Goal: Transaction & Acquisition: Obtain resource

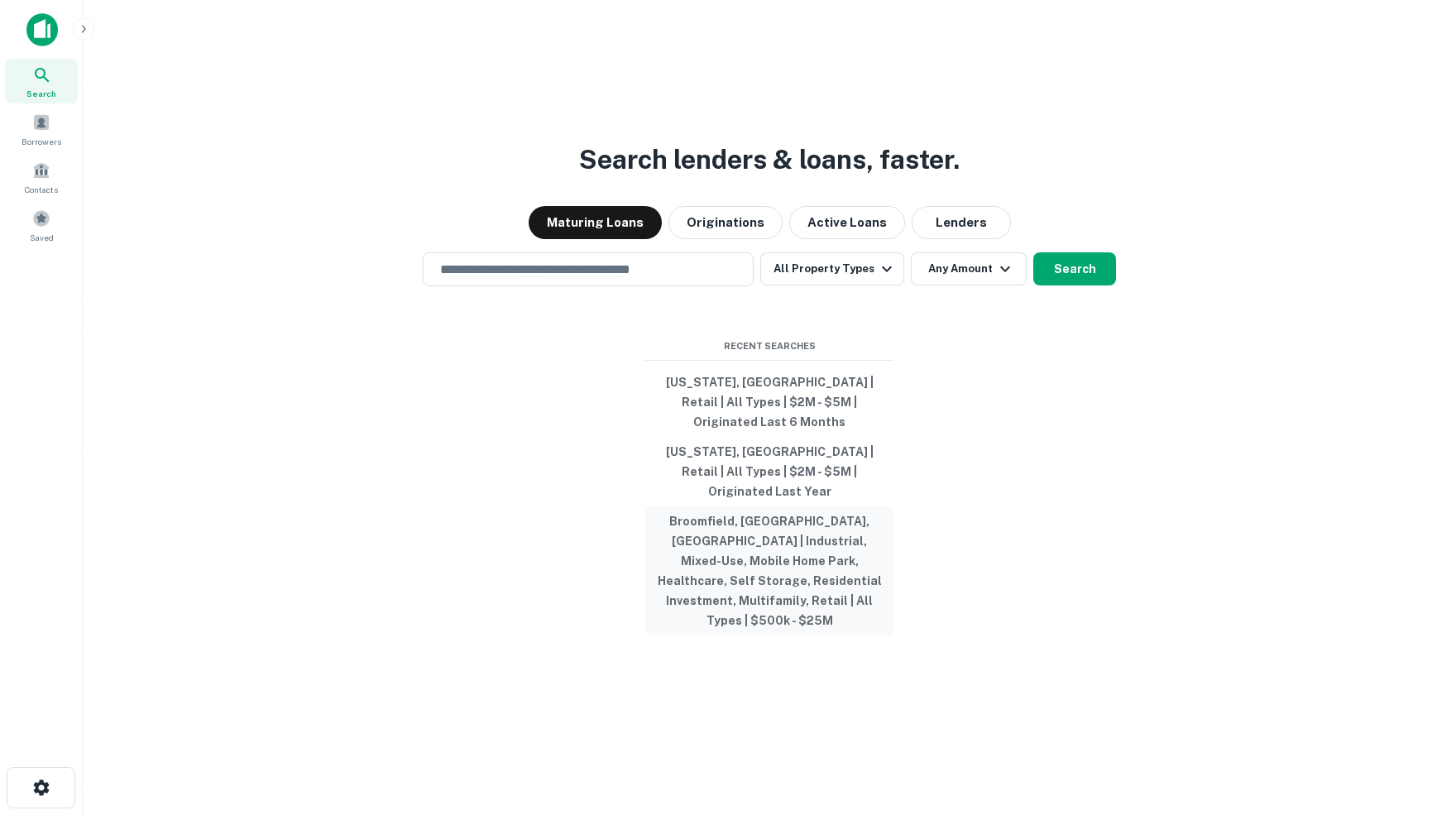
click at [764, 515] on button "Broomfield, CO, USA | Industrial, Mixed-Use, Mobile Home Park, Healthcare, Self…" at bounding box center [770, 570] width 248 height 129
type input "**********"
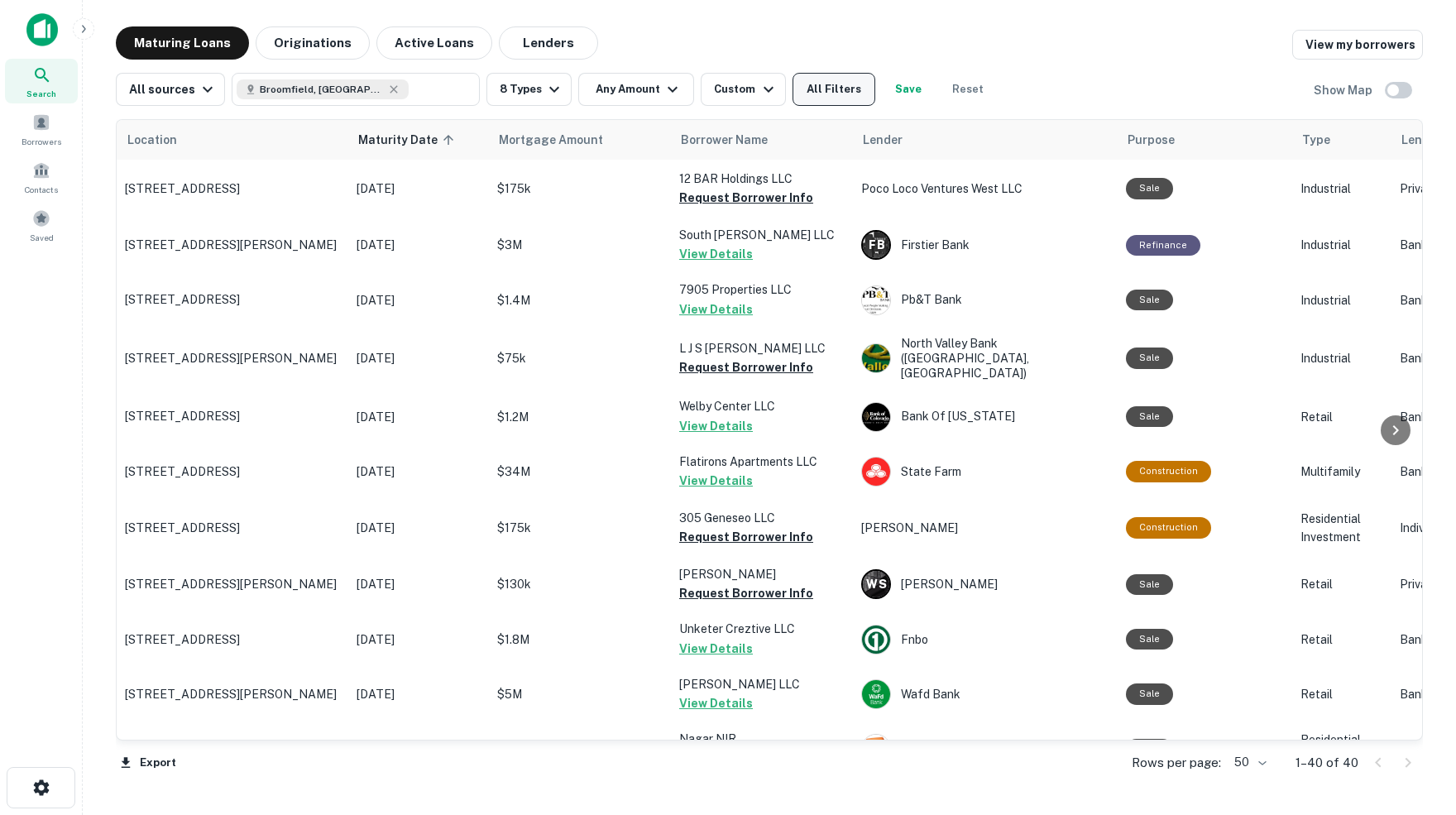
click at [852, 89] on button "All Filters" at bounding box center [834, 89] width 83 height 33
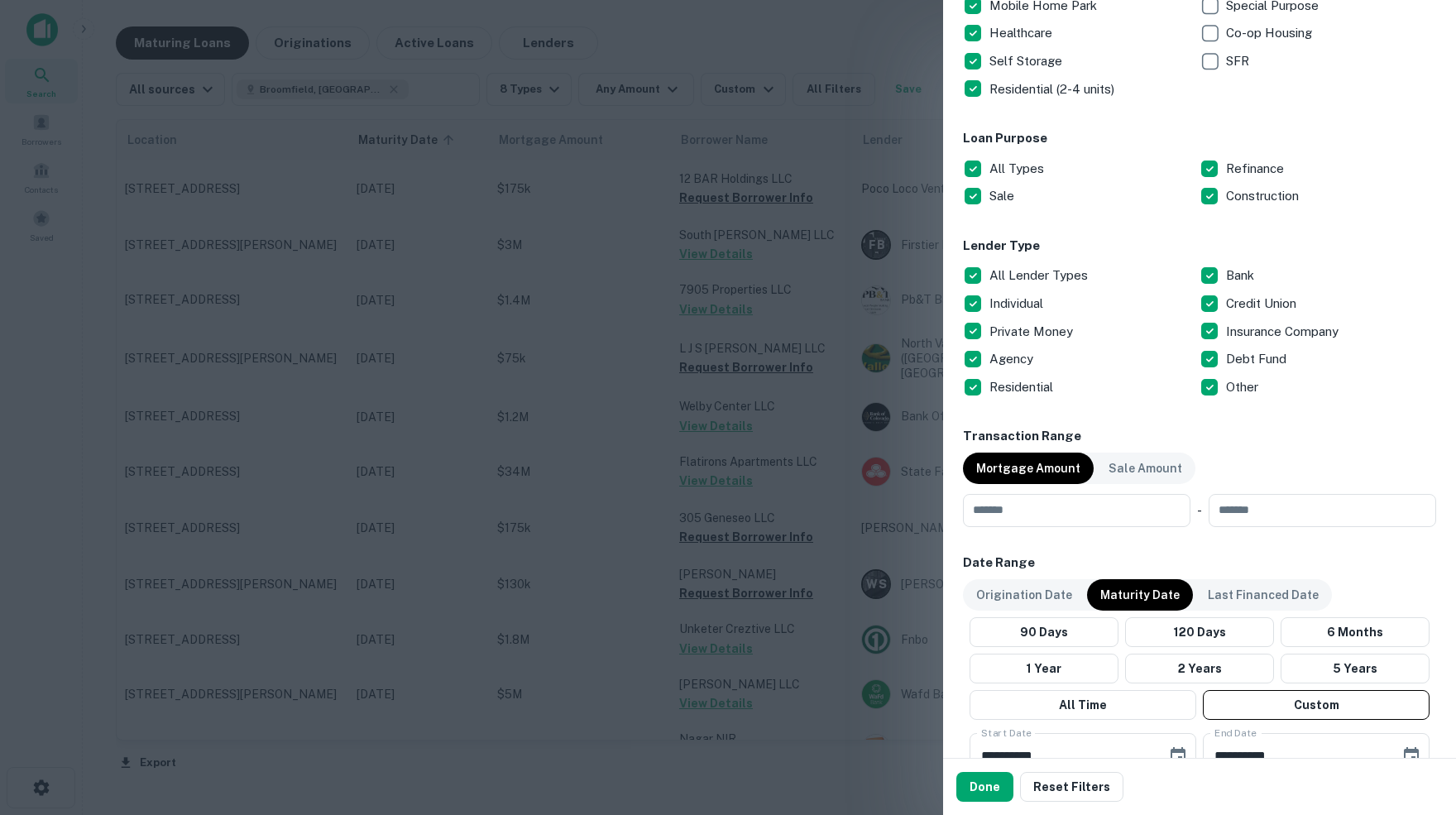
scroll to position [443, 0]
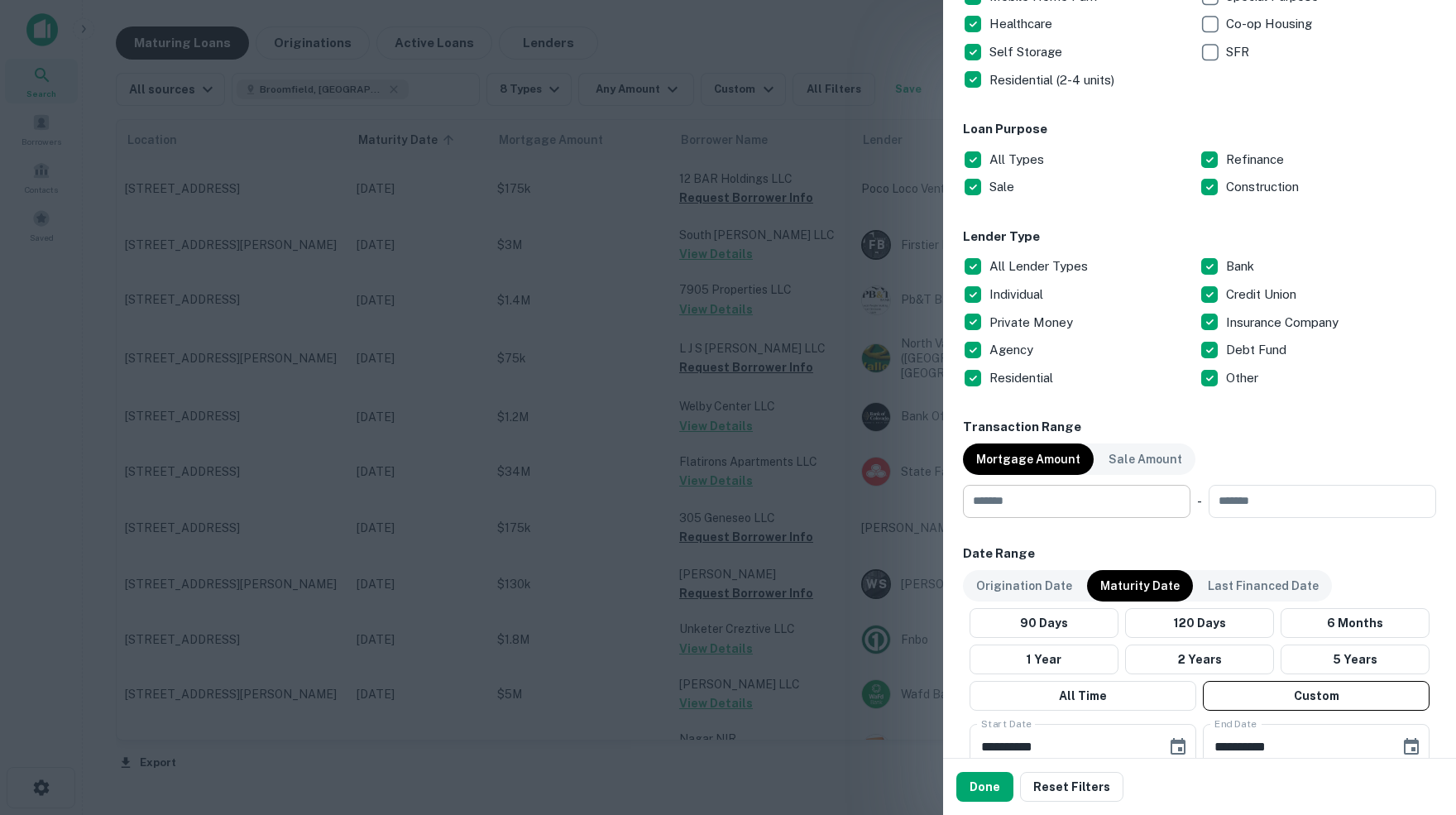
click at [1029, 492] on input "number" at bounding box center [1071, 500] width 216 height 33
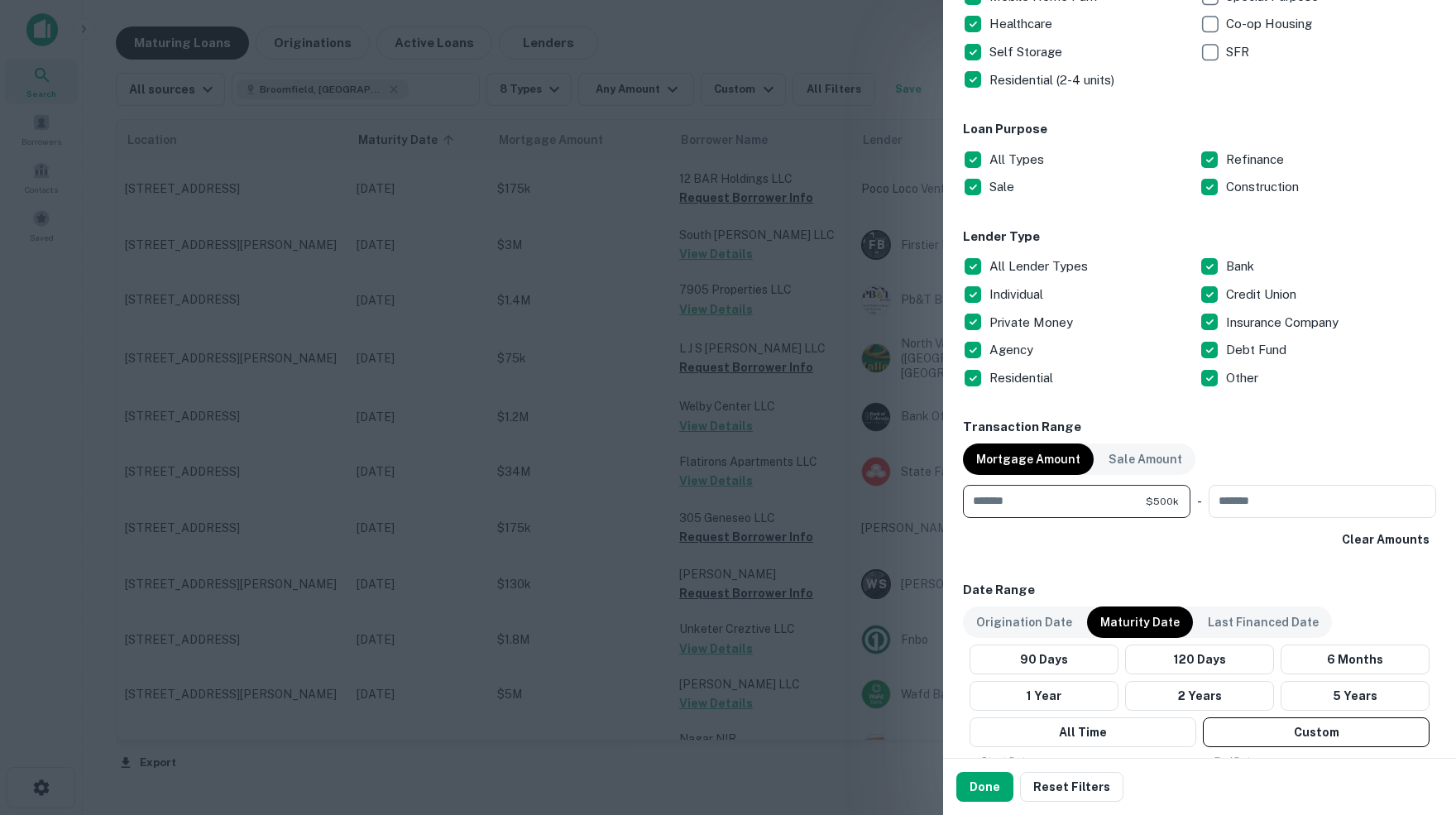
type input "******"
type input "********"
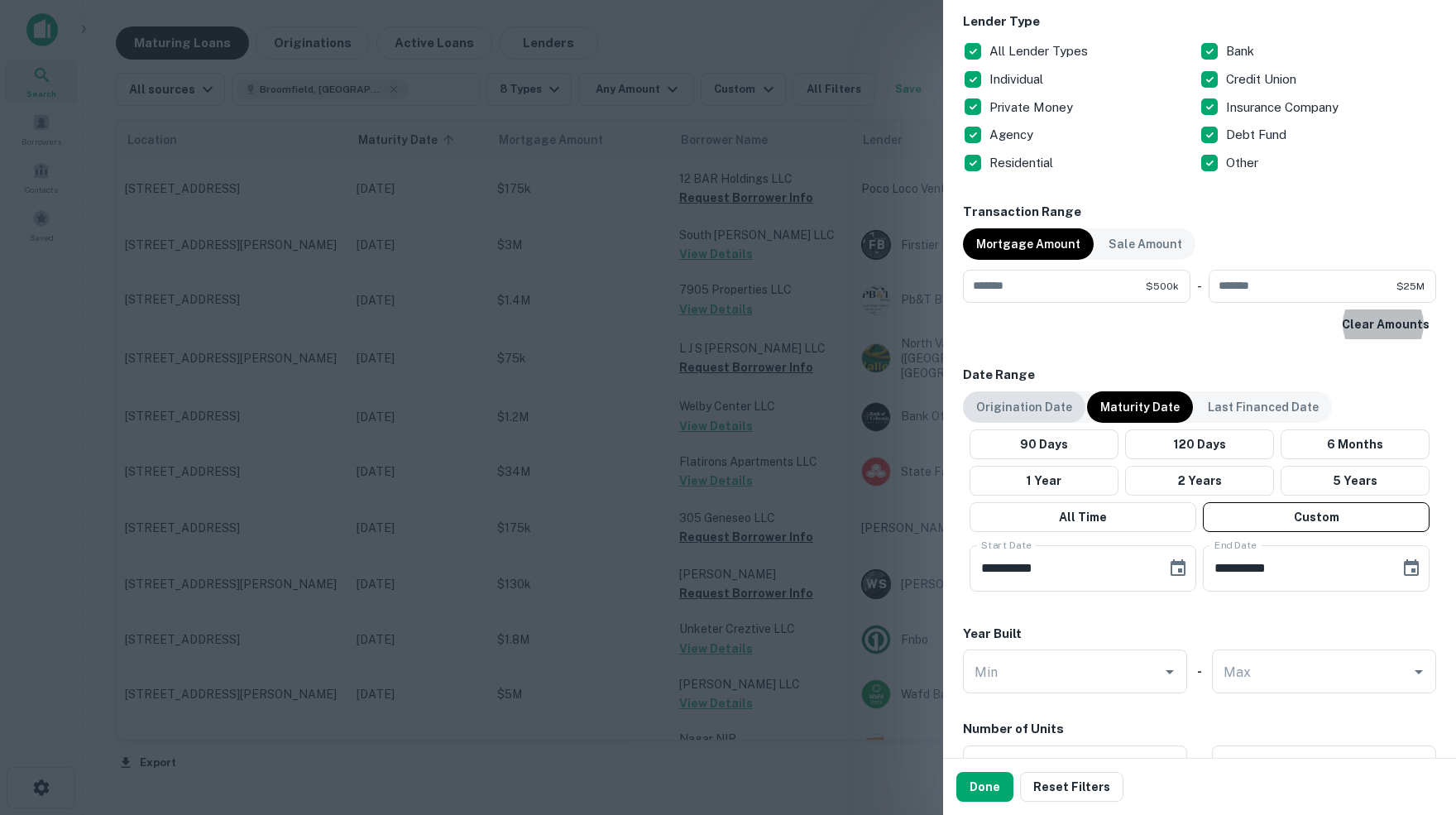
scroll to position [664, 0]
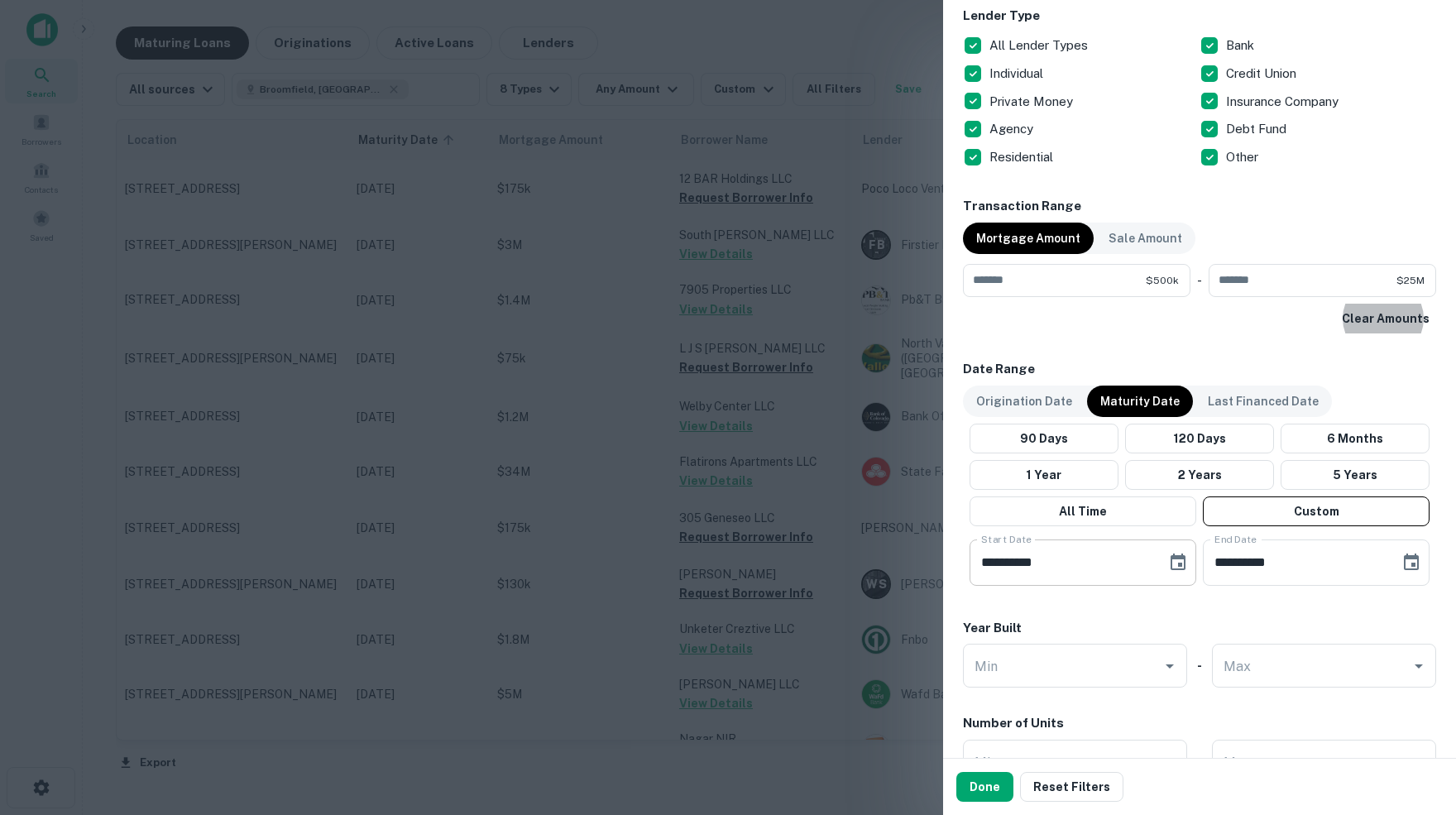
click at [1177, 558] on icon "Choose date, selected date is Oct 1, 2025" at bounding box center [1178, 563] width 20 height 20
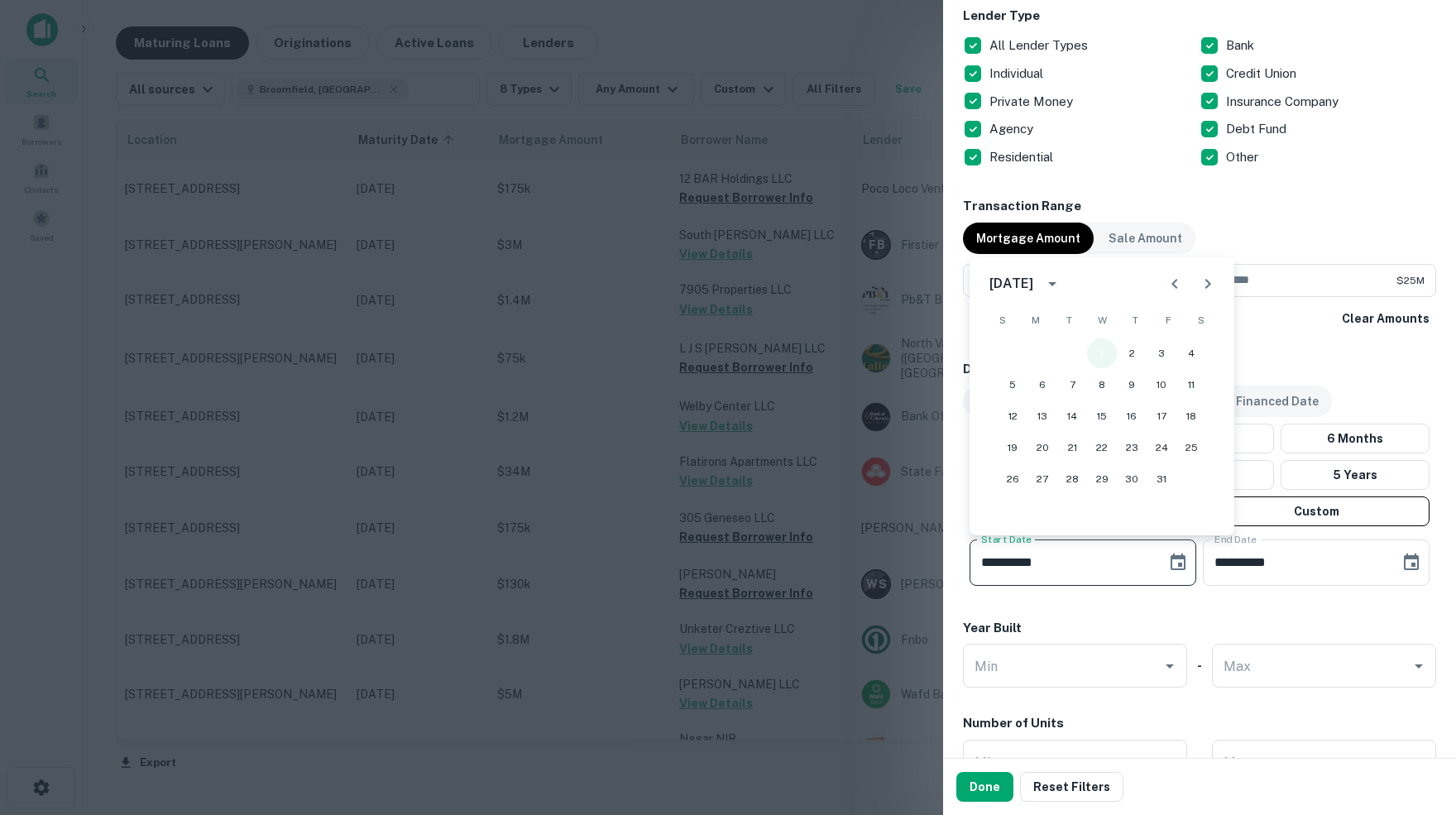
click at [1102, 354] on button "1" at bounding box center [1101, 353] width 30 height 30
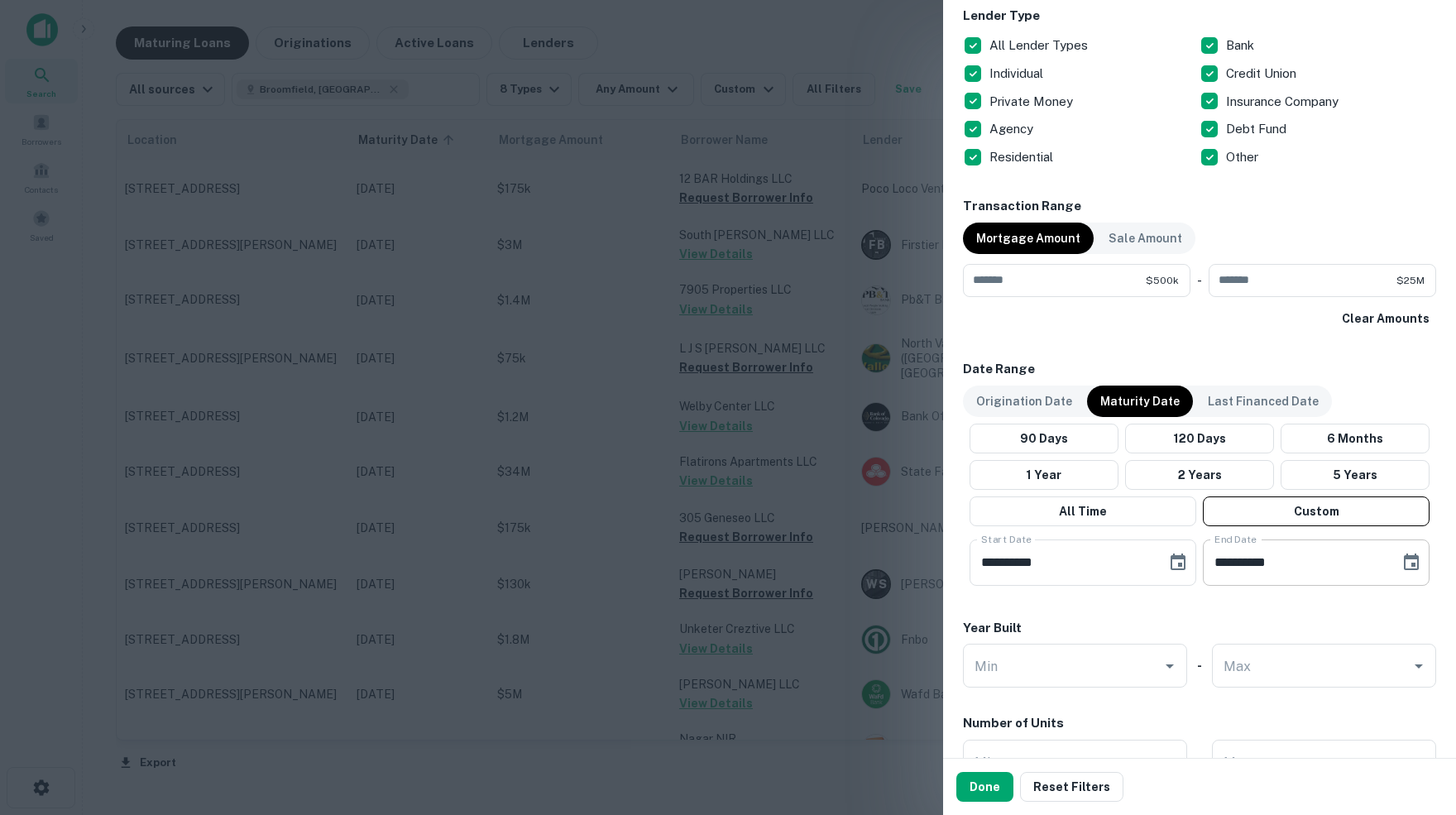
click at [1409, 561] on icon "Choose date, selected date is Apr 30, 2026" at bounding box center [1412, 563] width 20 height 20
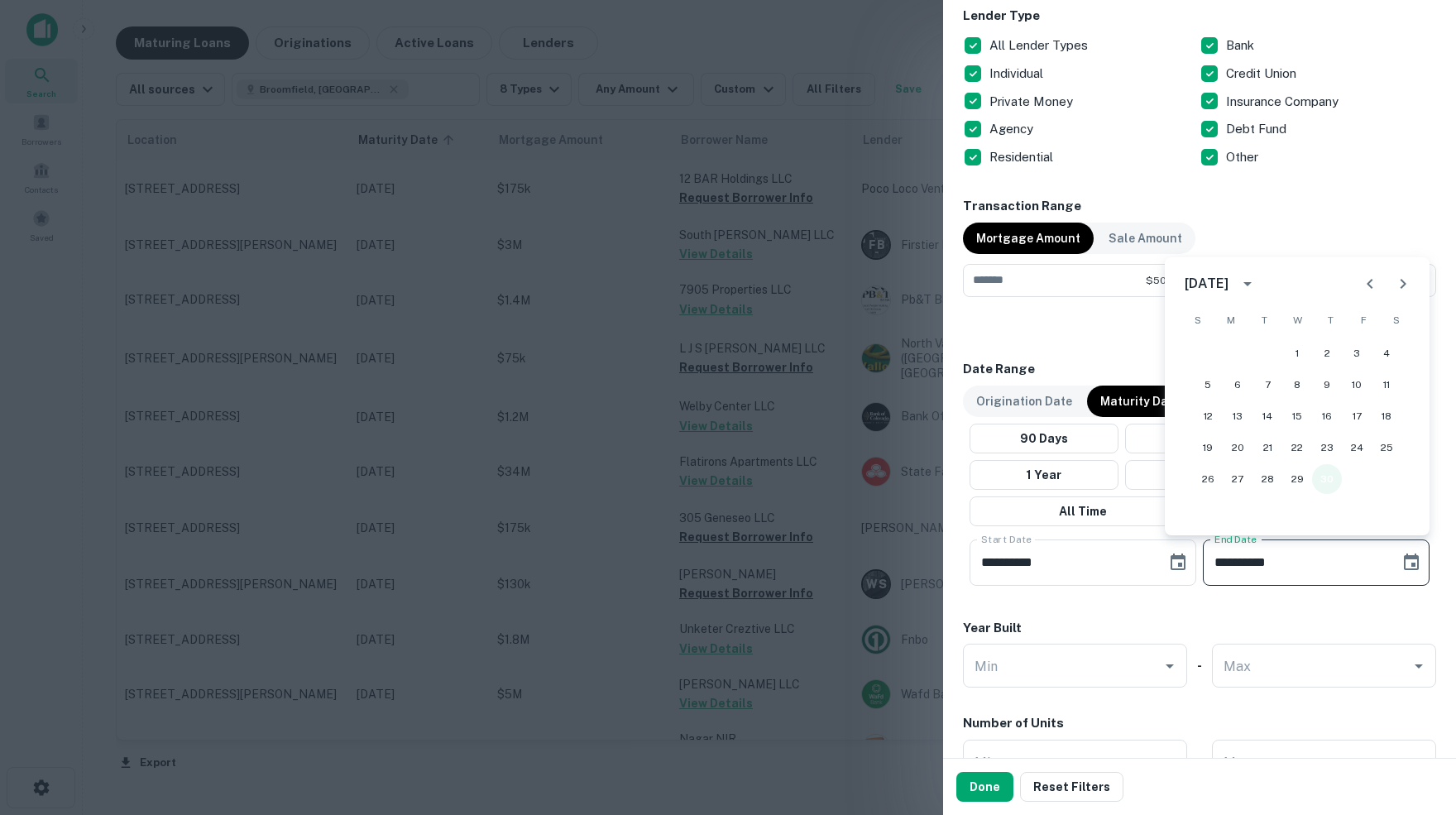
click at [1327, 478] on button "30" at bounding box center [1327, 478] width 30 height 30
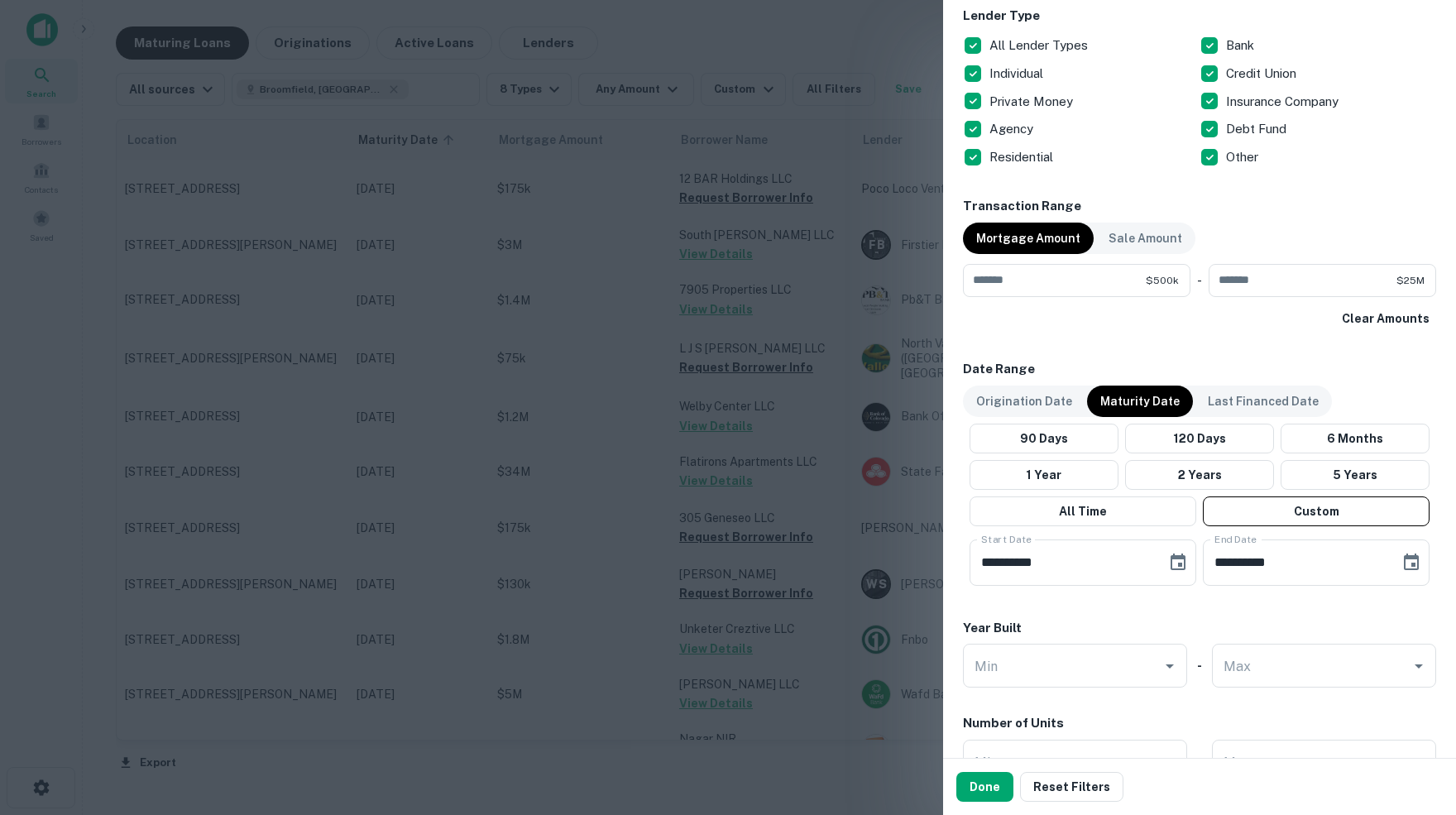
click at [1276, 602] on div "**********" at bounding box center [1199, 165] width 474 height 1442
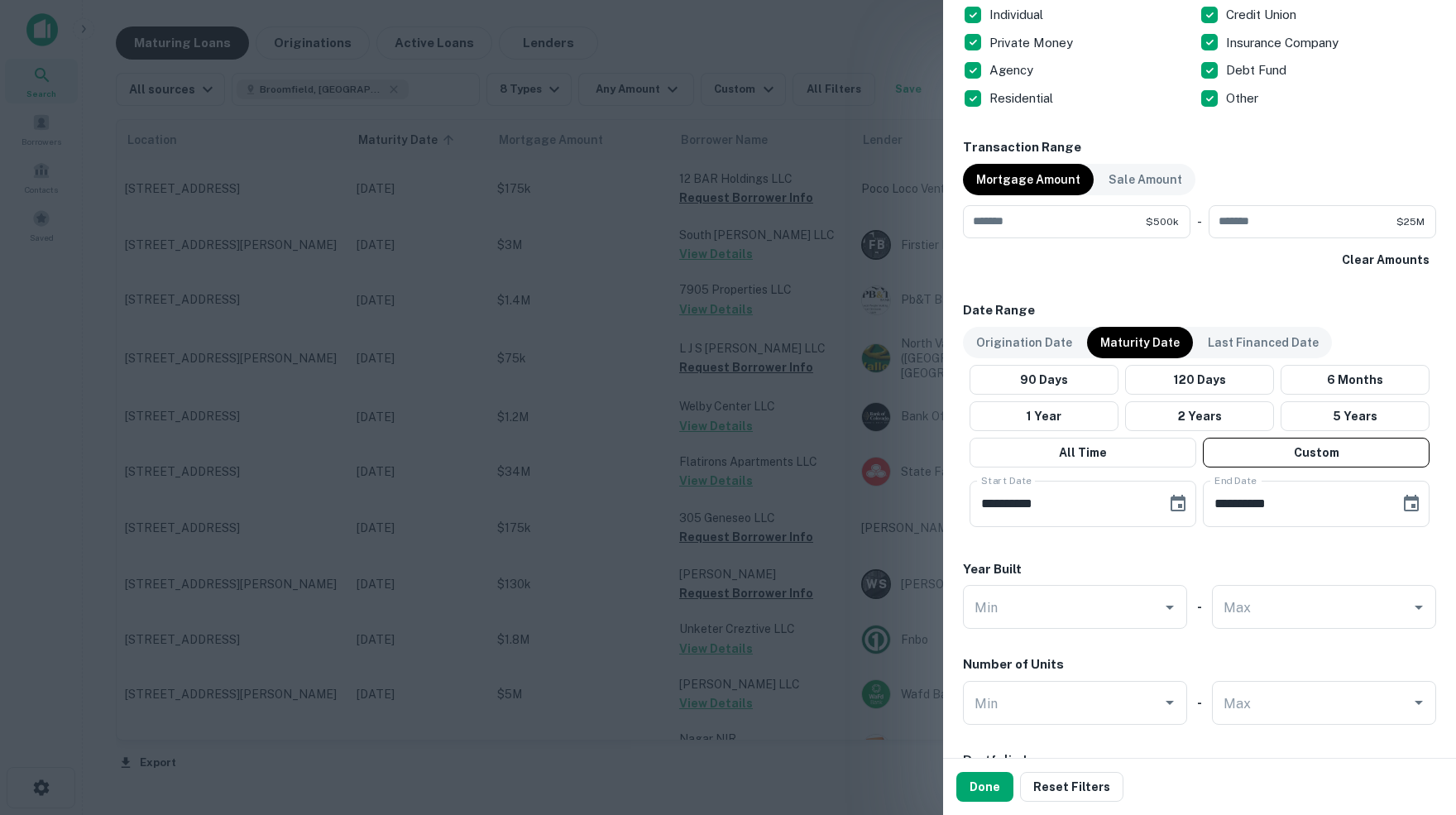
scroll to position [740, 0]
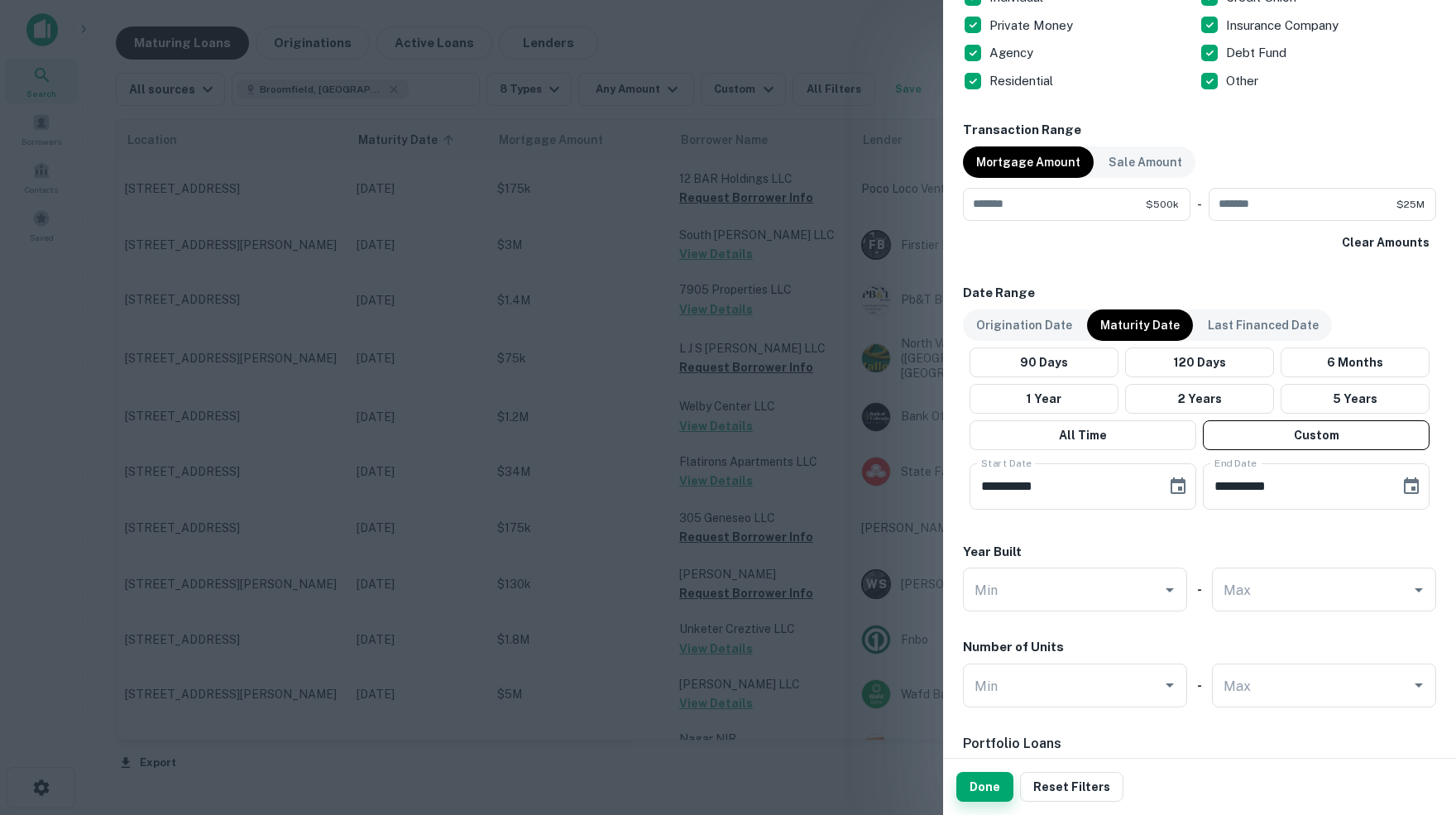
click at [988, 785] on button "Done" at bounding box center [985, 786] width 57 height 30
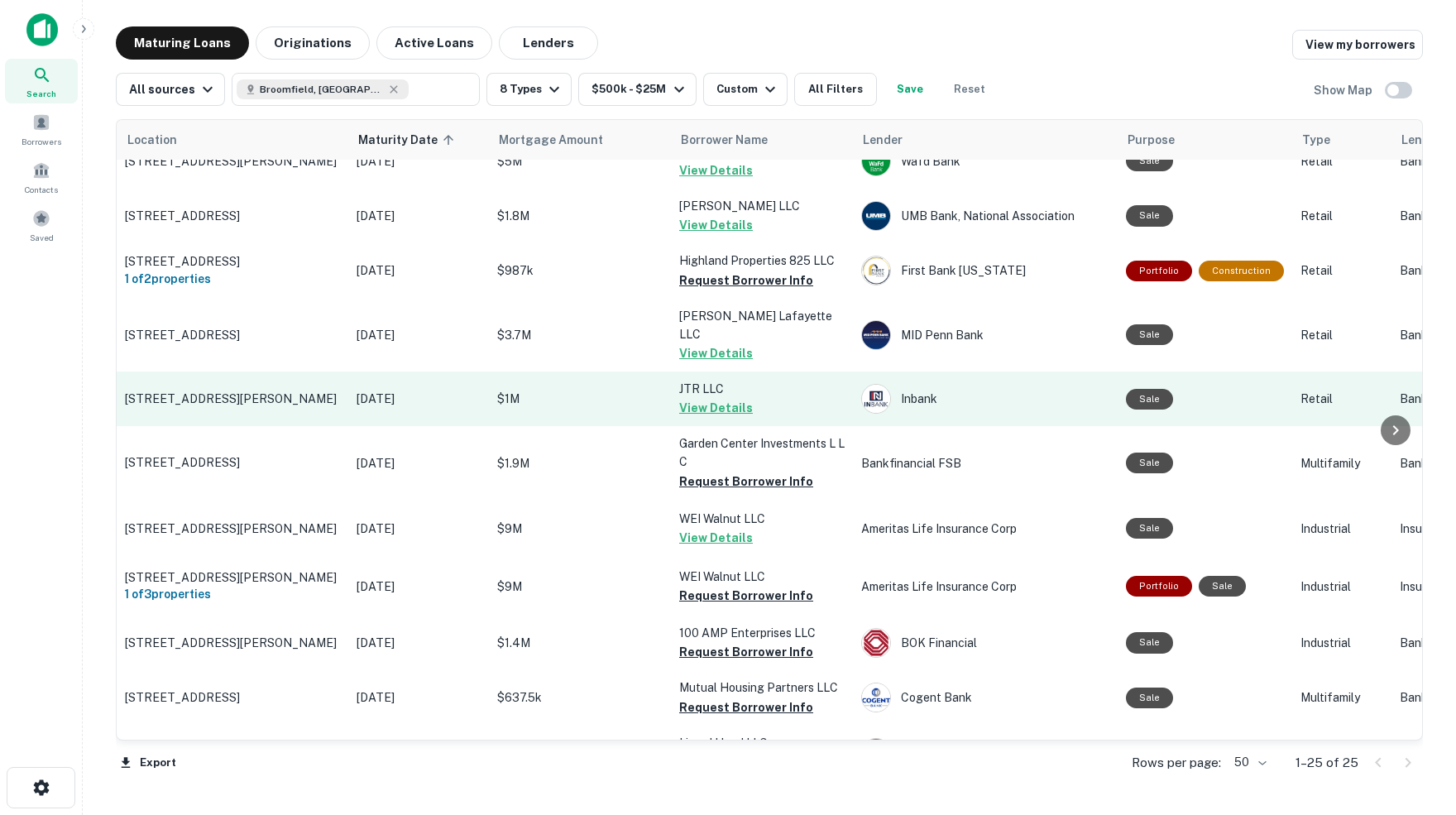
scroll to position [248, 1]
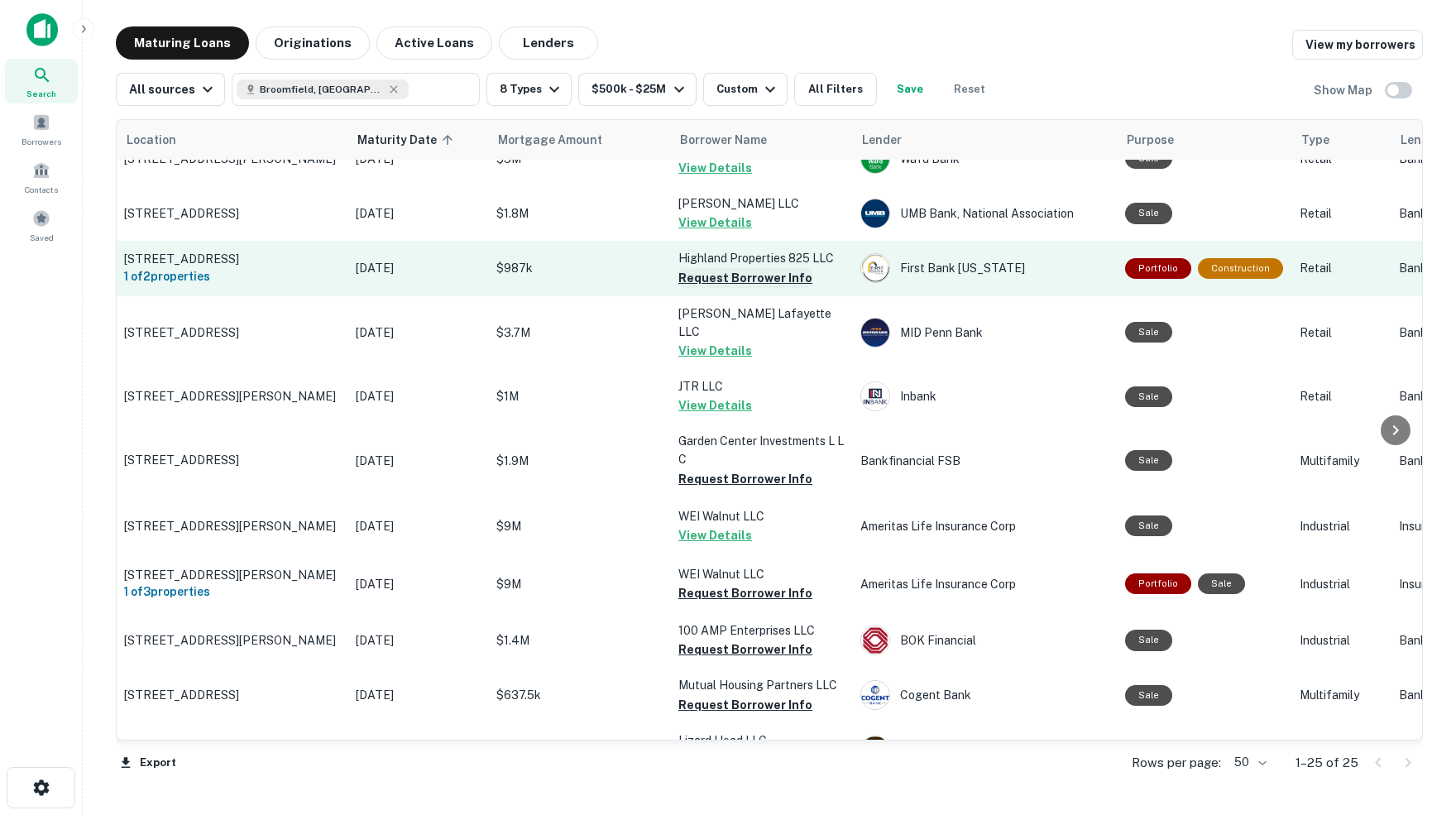
click at [741, 269] on button "Request Borrower Info" at bounding box center [745, 278] width 134 height 20
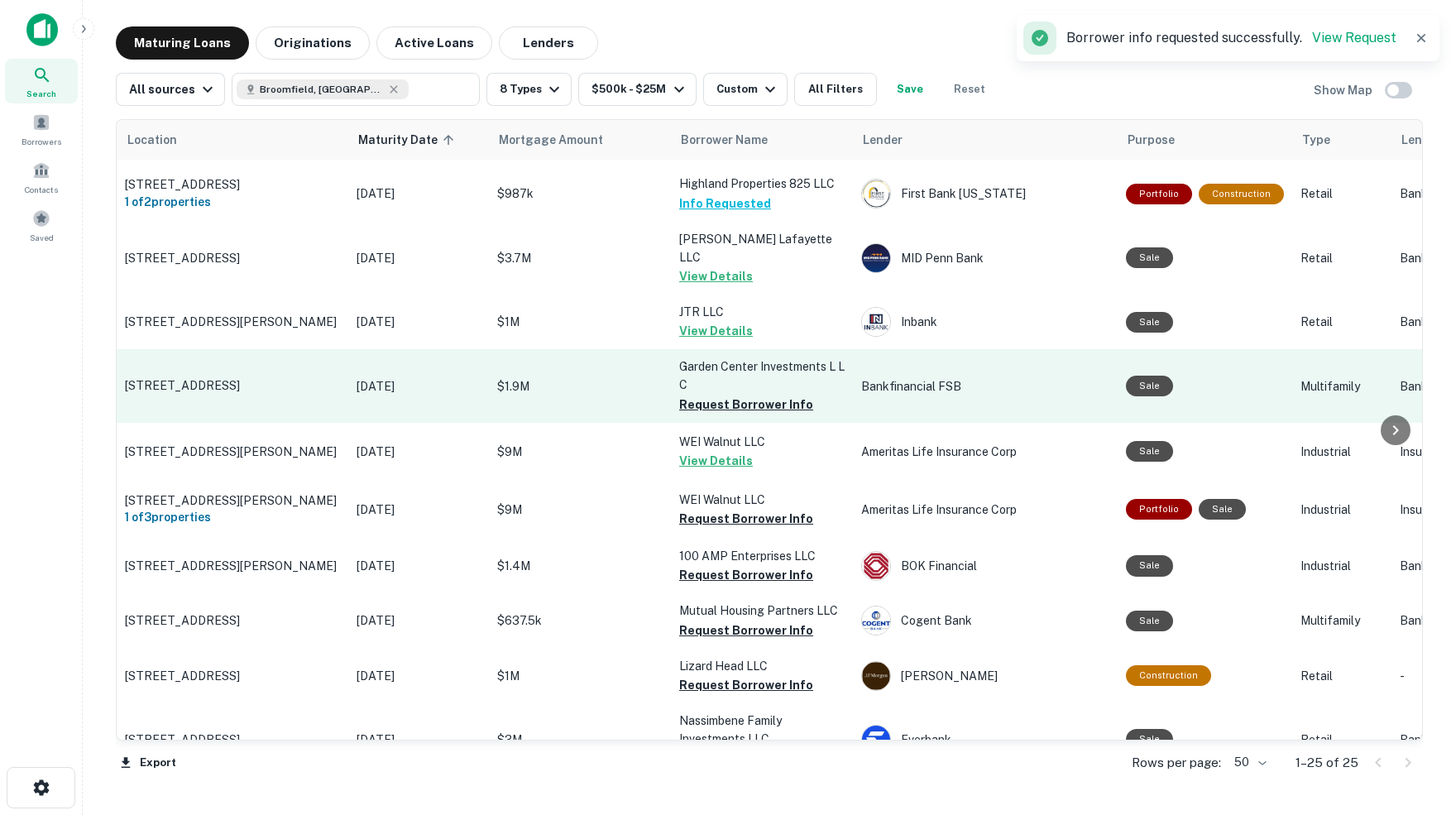
scroll to position [324, 0]
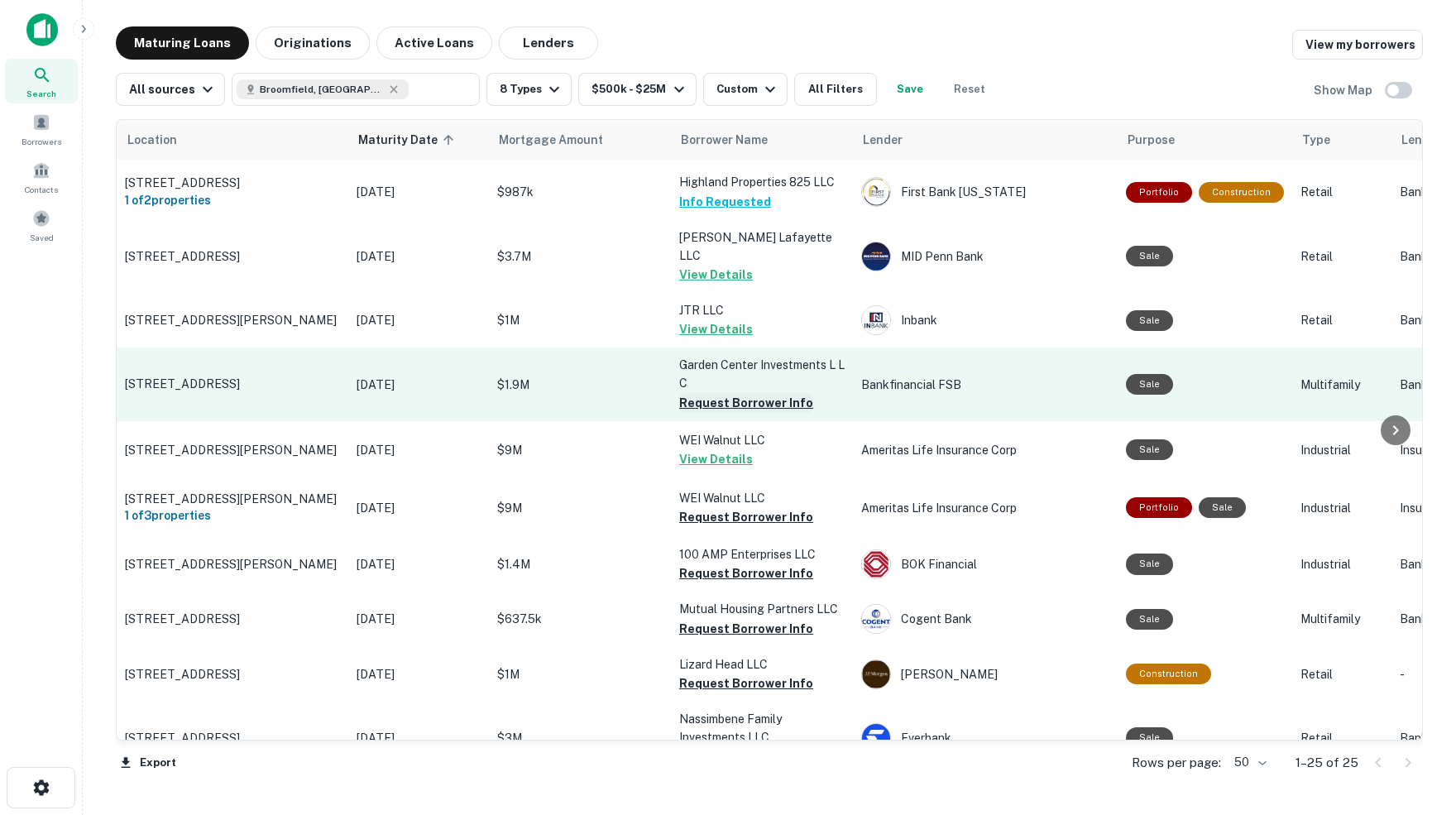
click at [746, 393] on button "Request Borrower Info" at bounding box center [746, 403] width 134 height 20
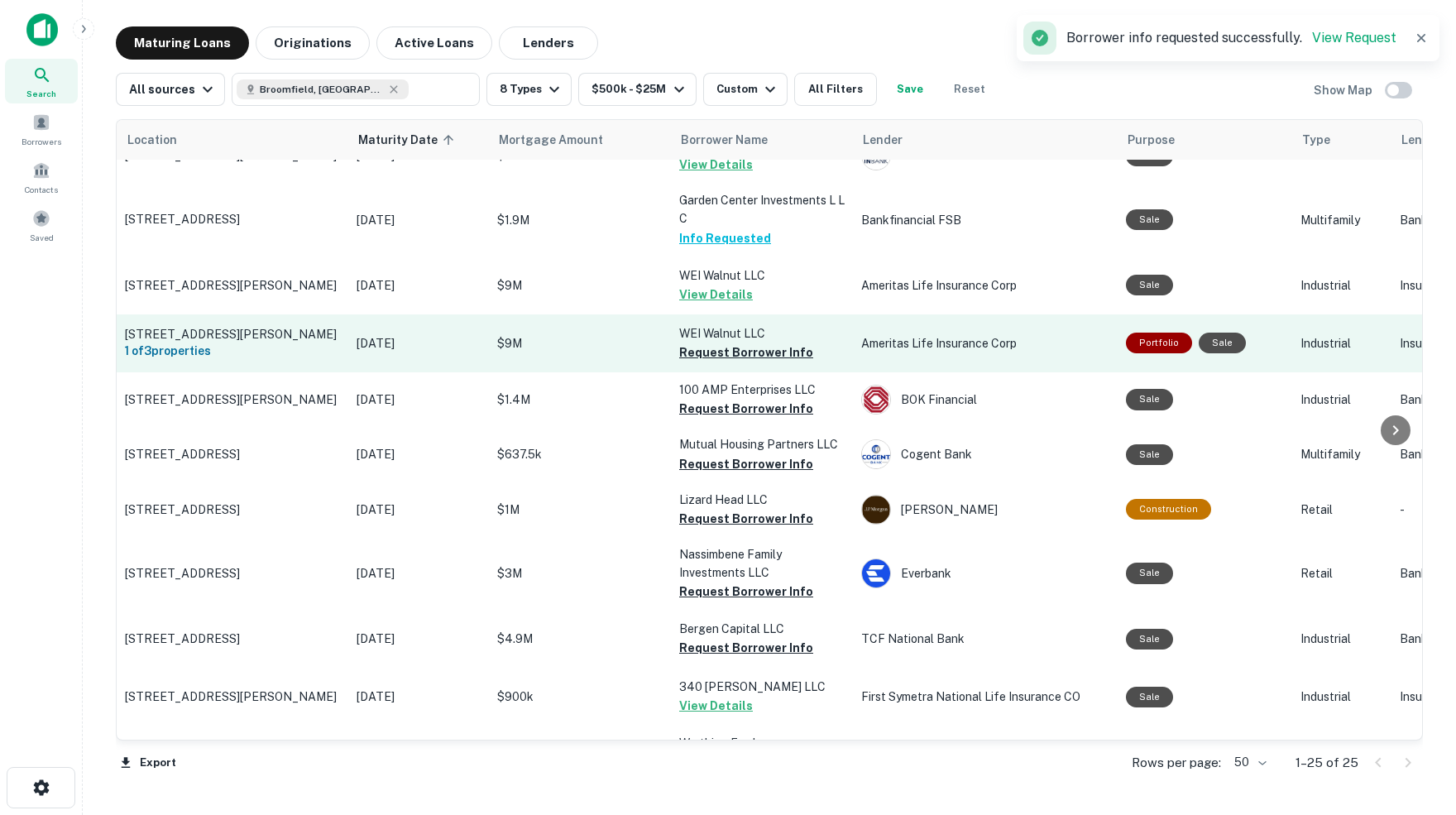
scroll to position [499, 0]
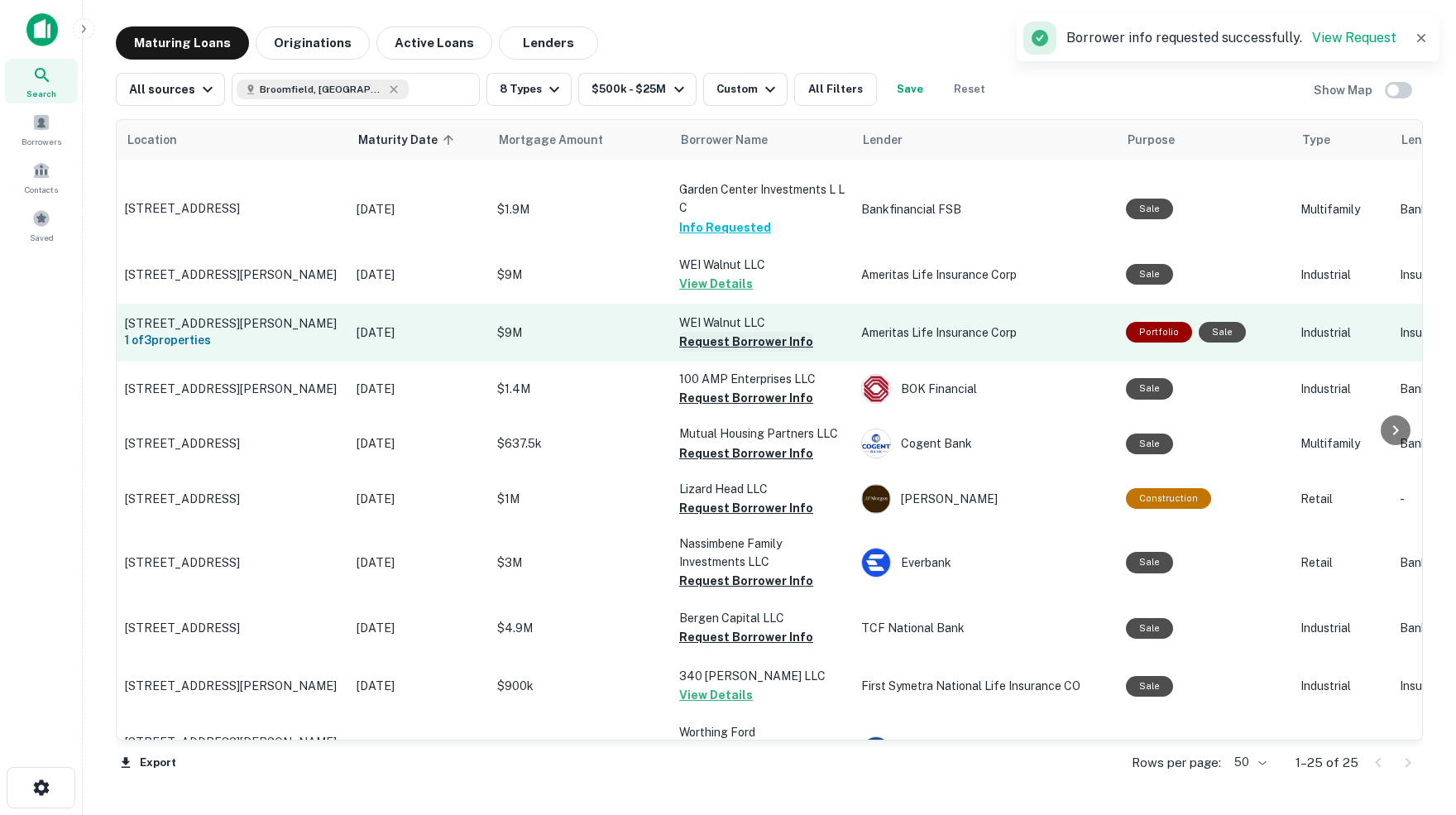
click at [760, 332] on button "Request Borrower Info" at bounding box center [746, 342] width 134 height 20
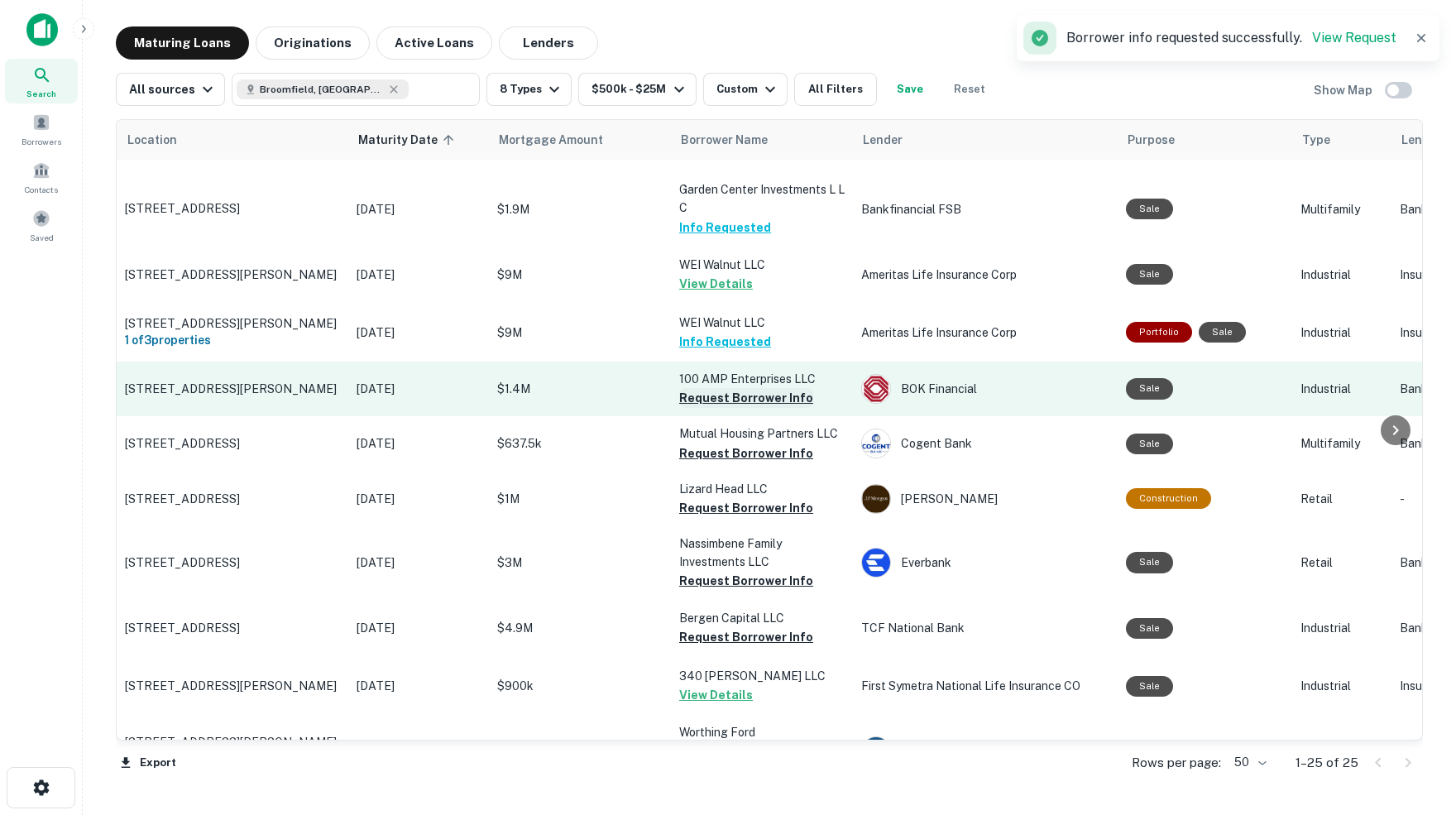
click at [754, 388] on button "Request Borrower Info" at bounding box center [746, 398] width 134 height 20
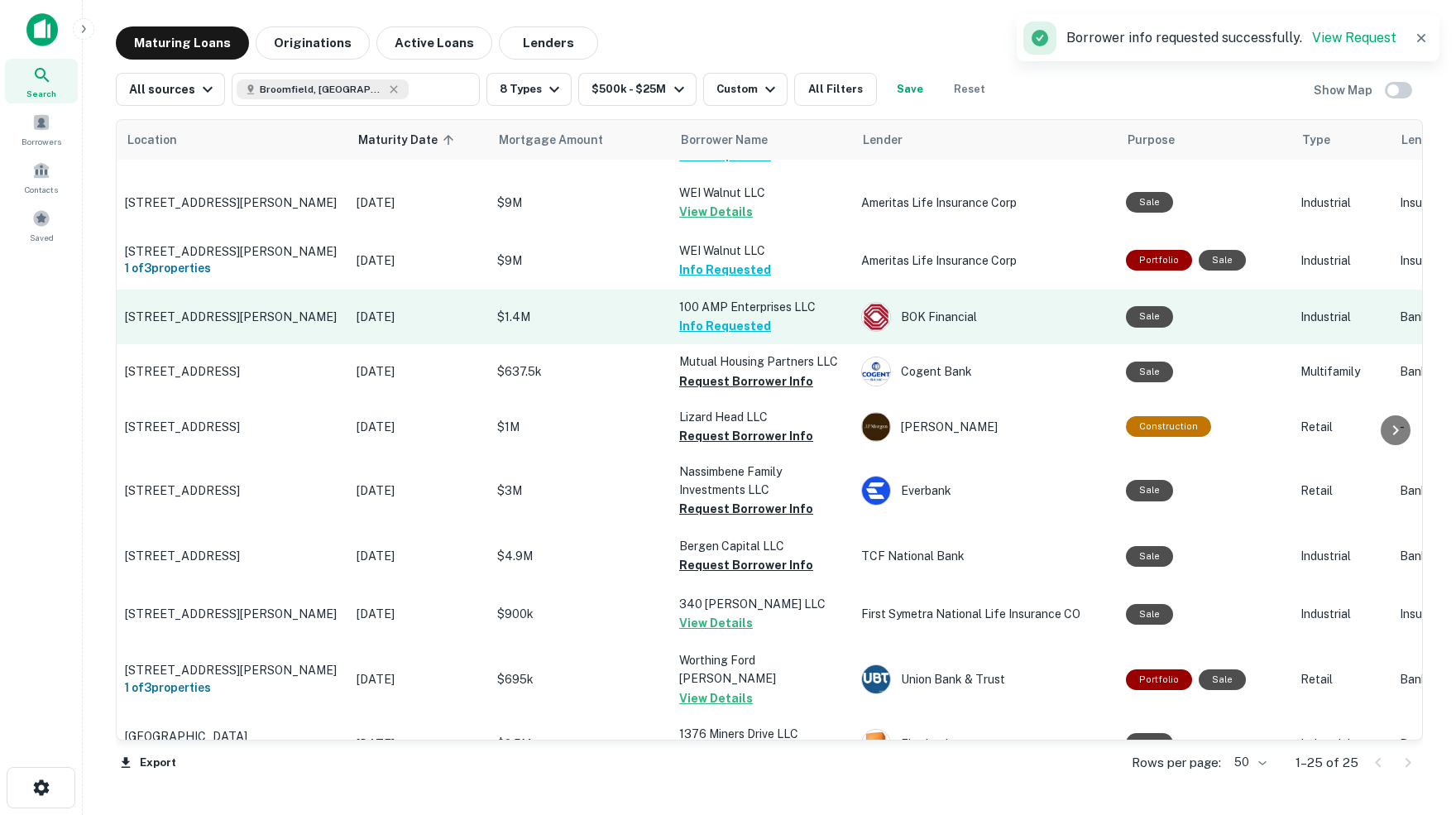
scroll to position [580, 0]
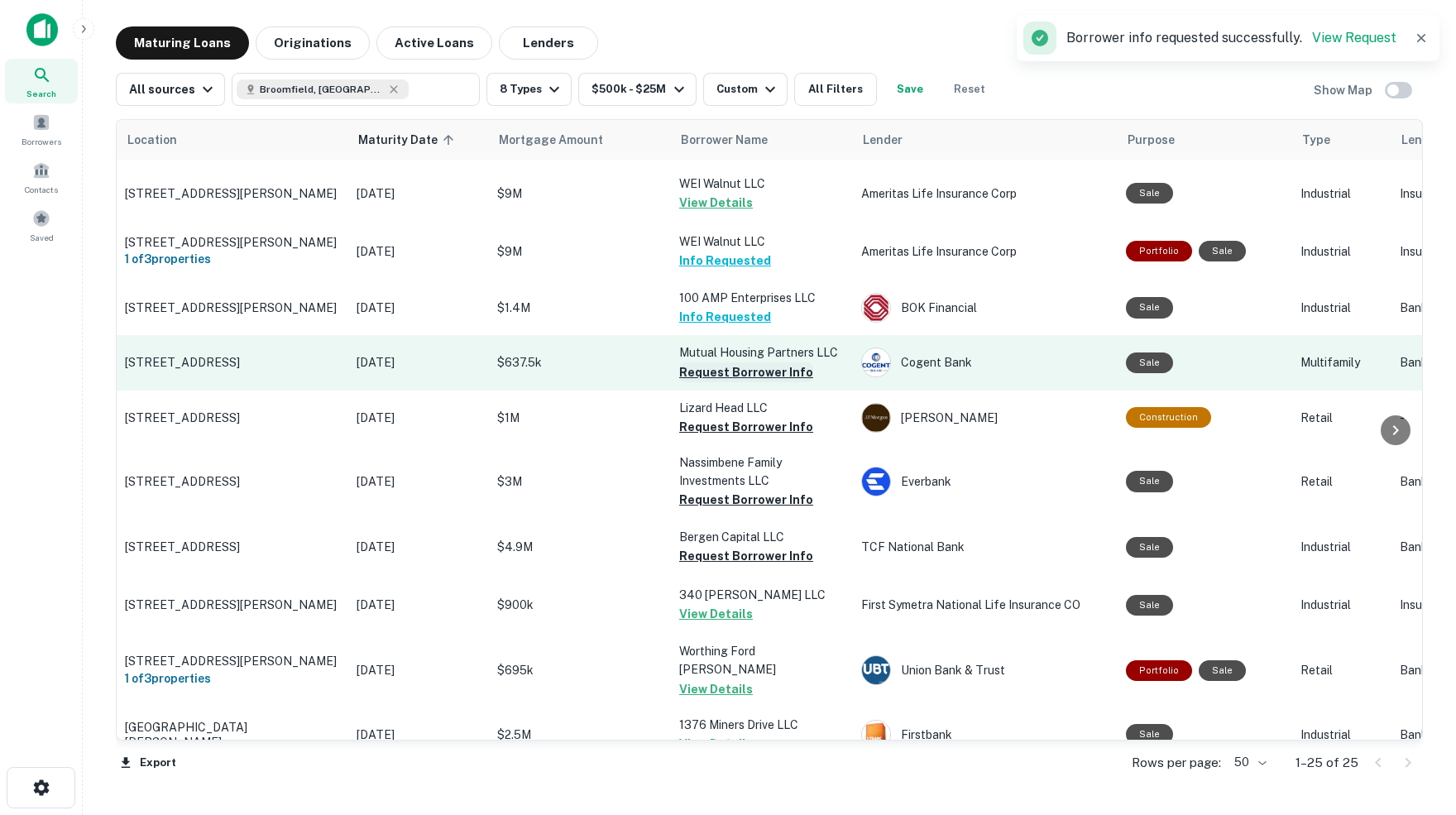
click at [731, 362] on button "Request Borrower Info" at bounding box center [746, 372] width 134 height 20
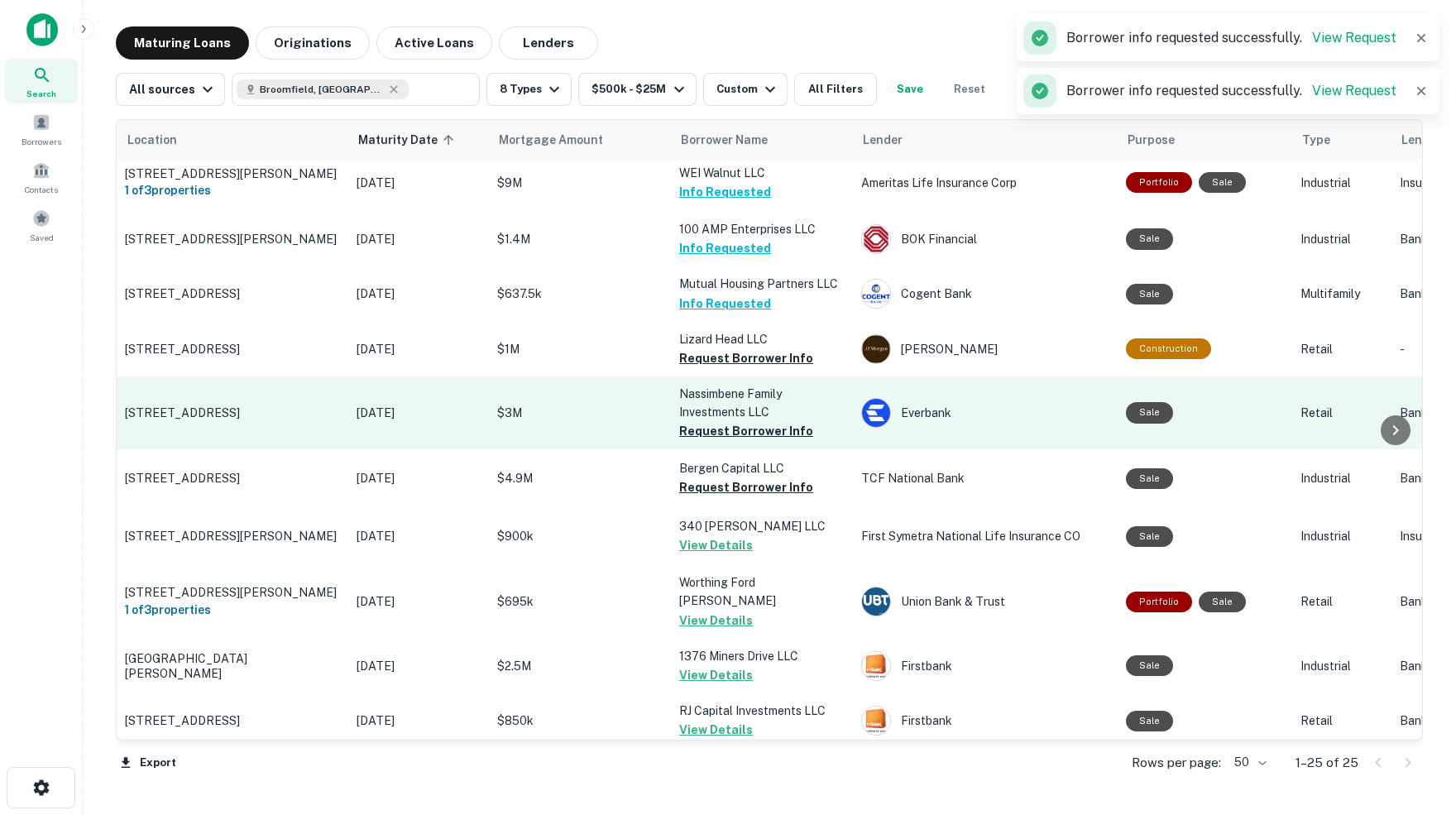
scroll to position [650, 0]
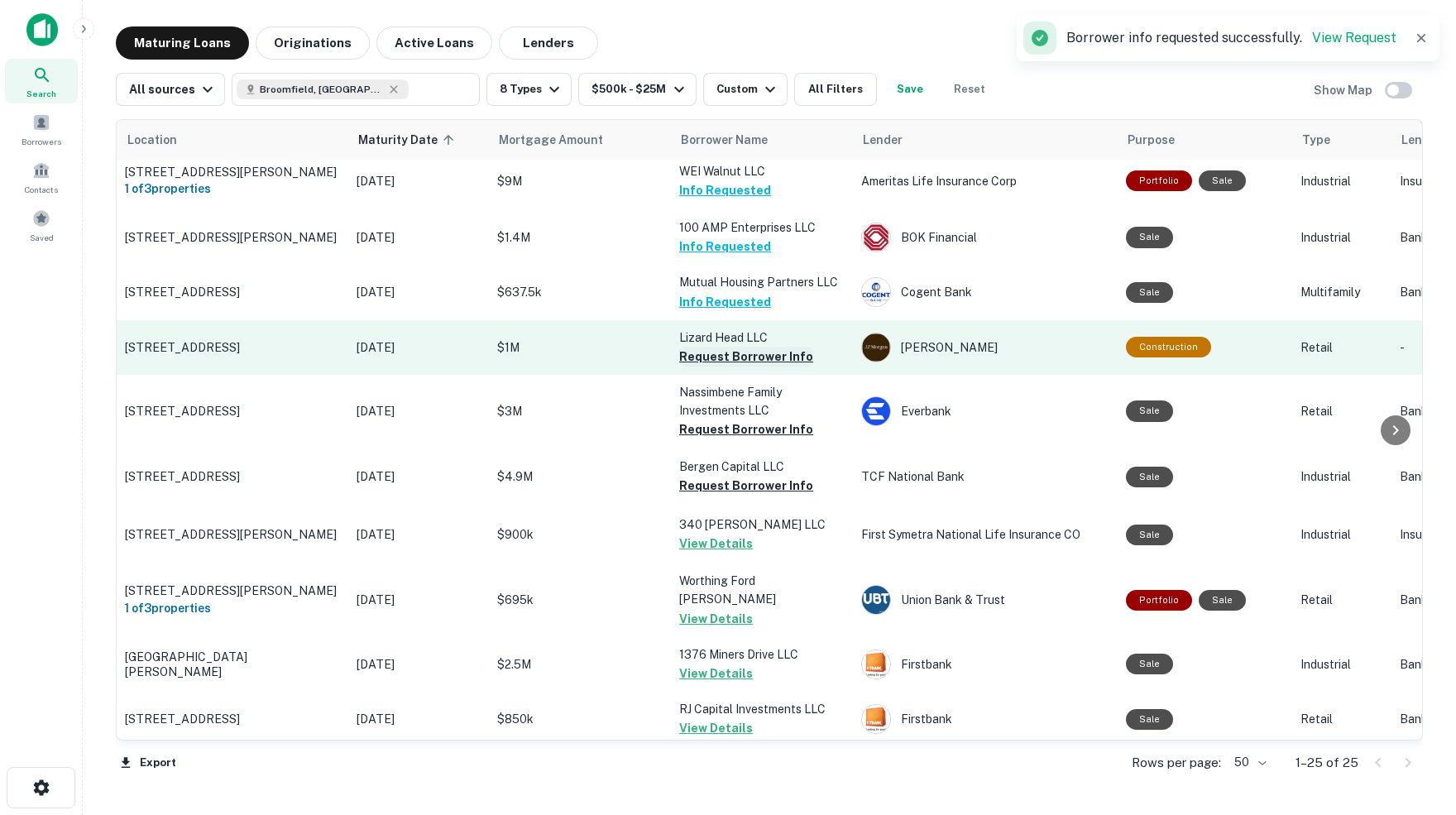
click at [721, 347] on button "Request Borrower Info" at bounding box center [746, 357] width 134 height 20
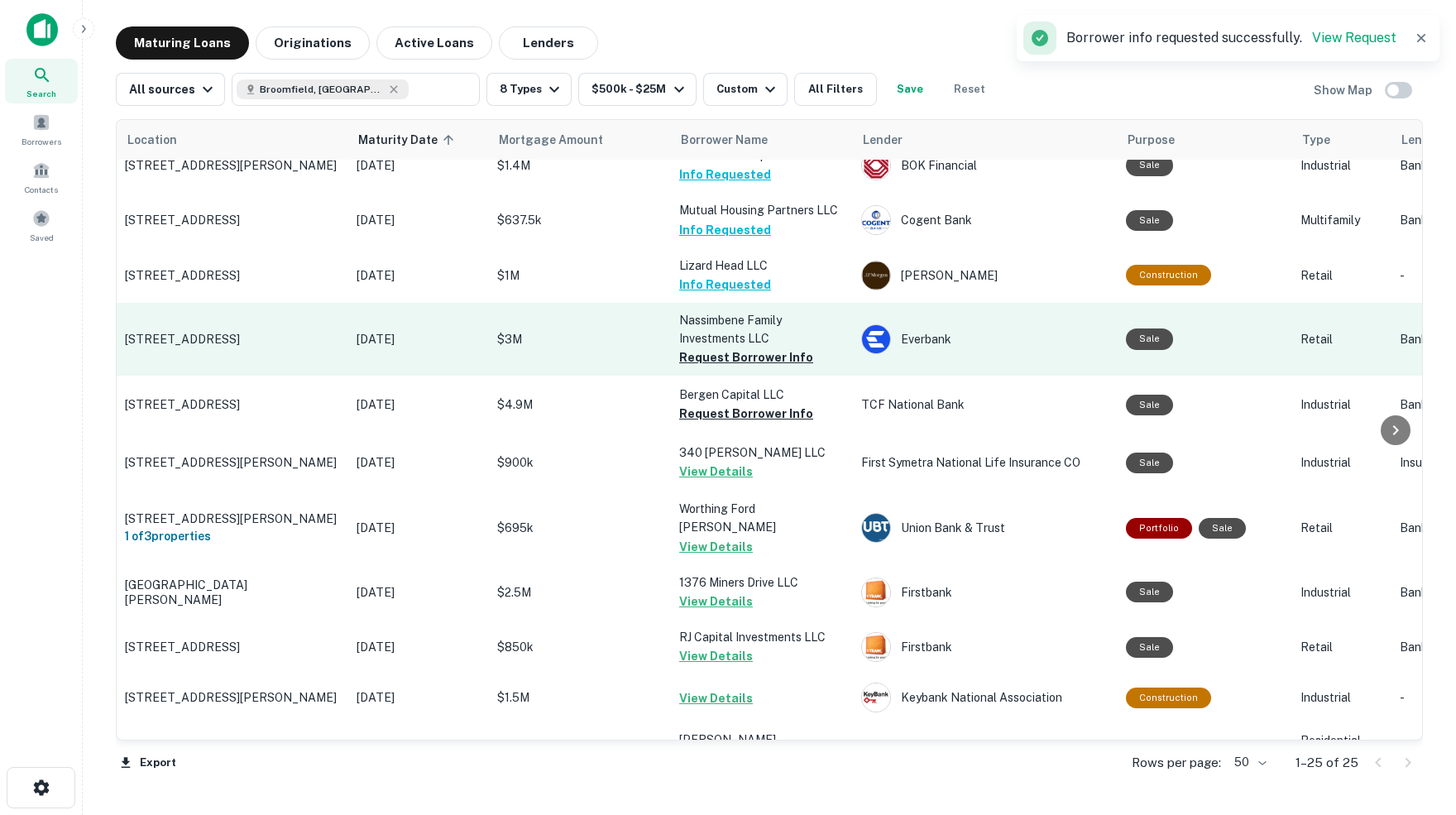
scroll to position [724, 0]
click at [719, 347] on button "Request Borrower Info" at bounding box center [746, 357] width 134 height 20
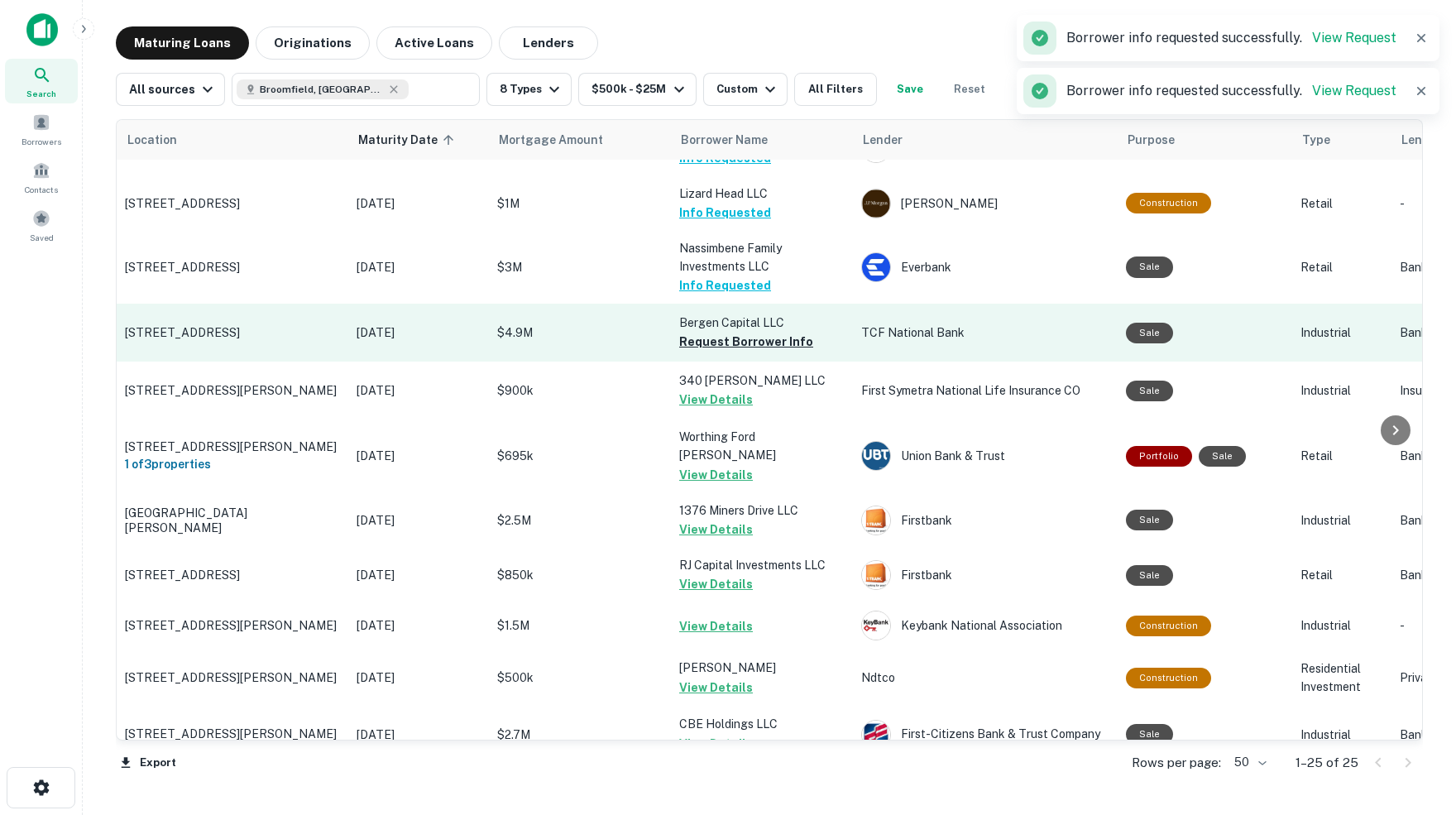
scroll to position [800, 0]
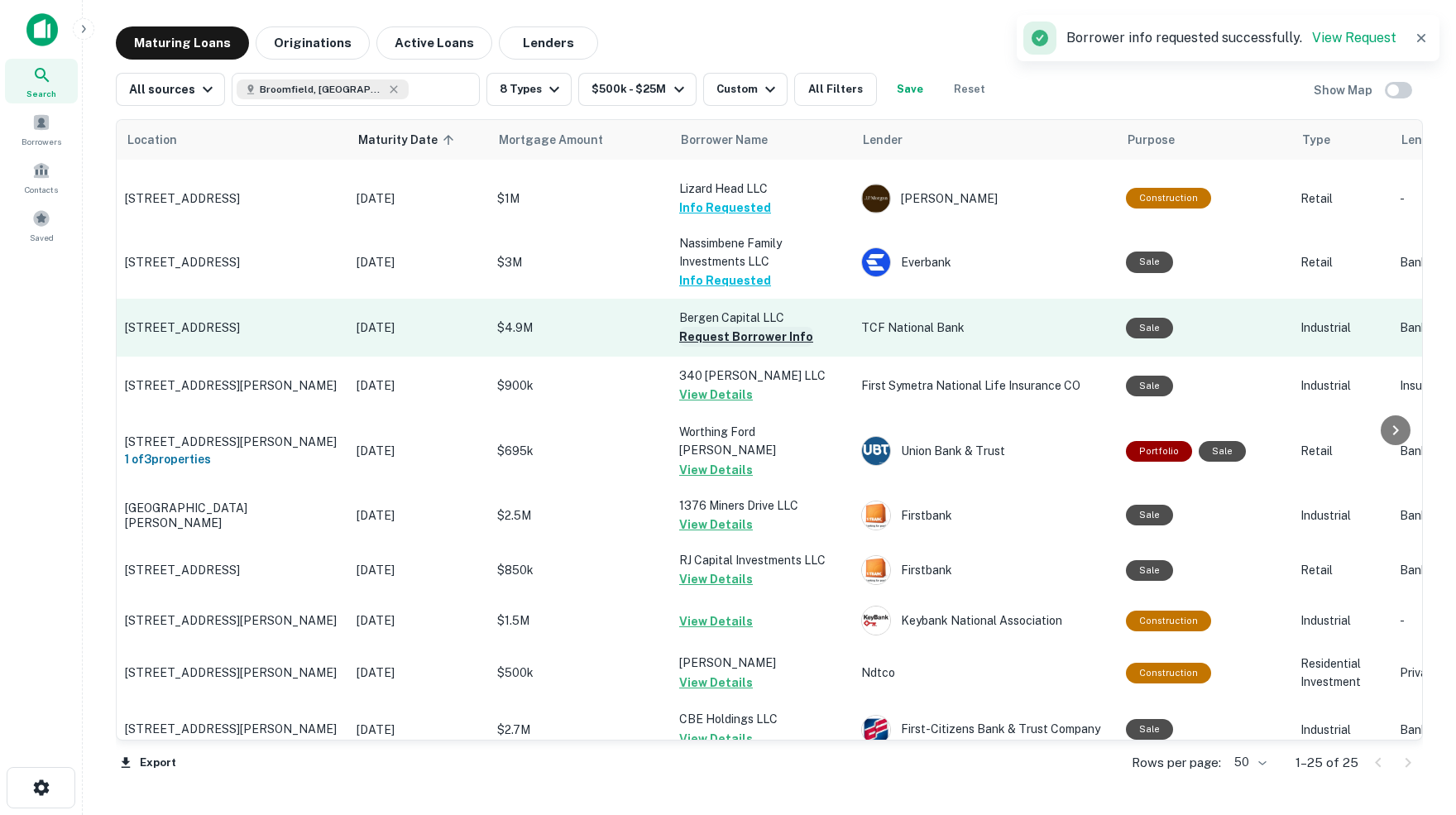
click at [734, 327] on button "Request Borrower Info" at bounding box center [746, 337] width 134 height 20
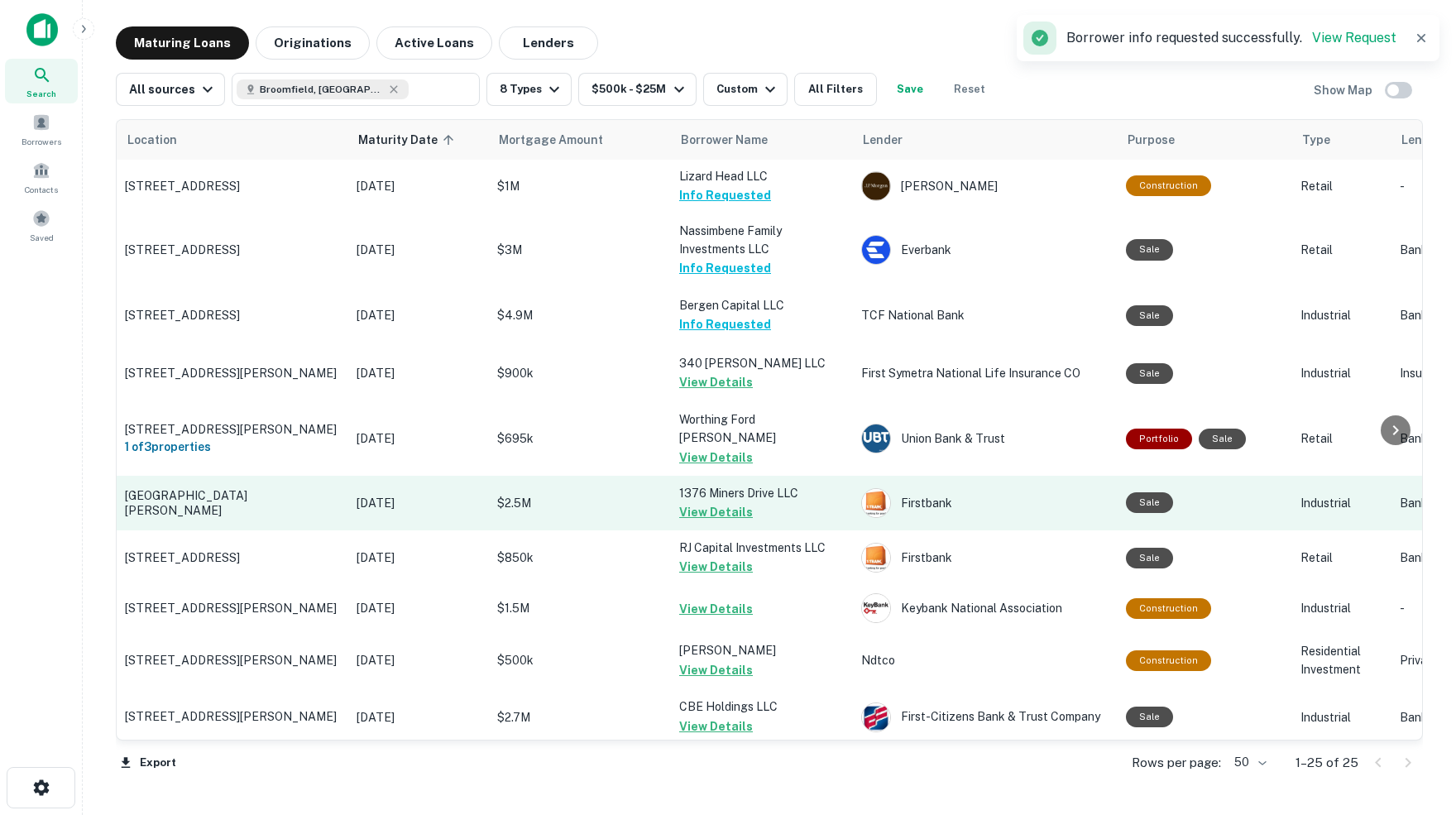
scroll to position [0, 0]
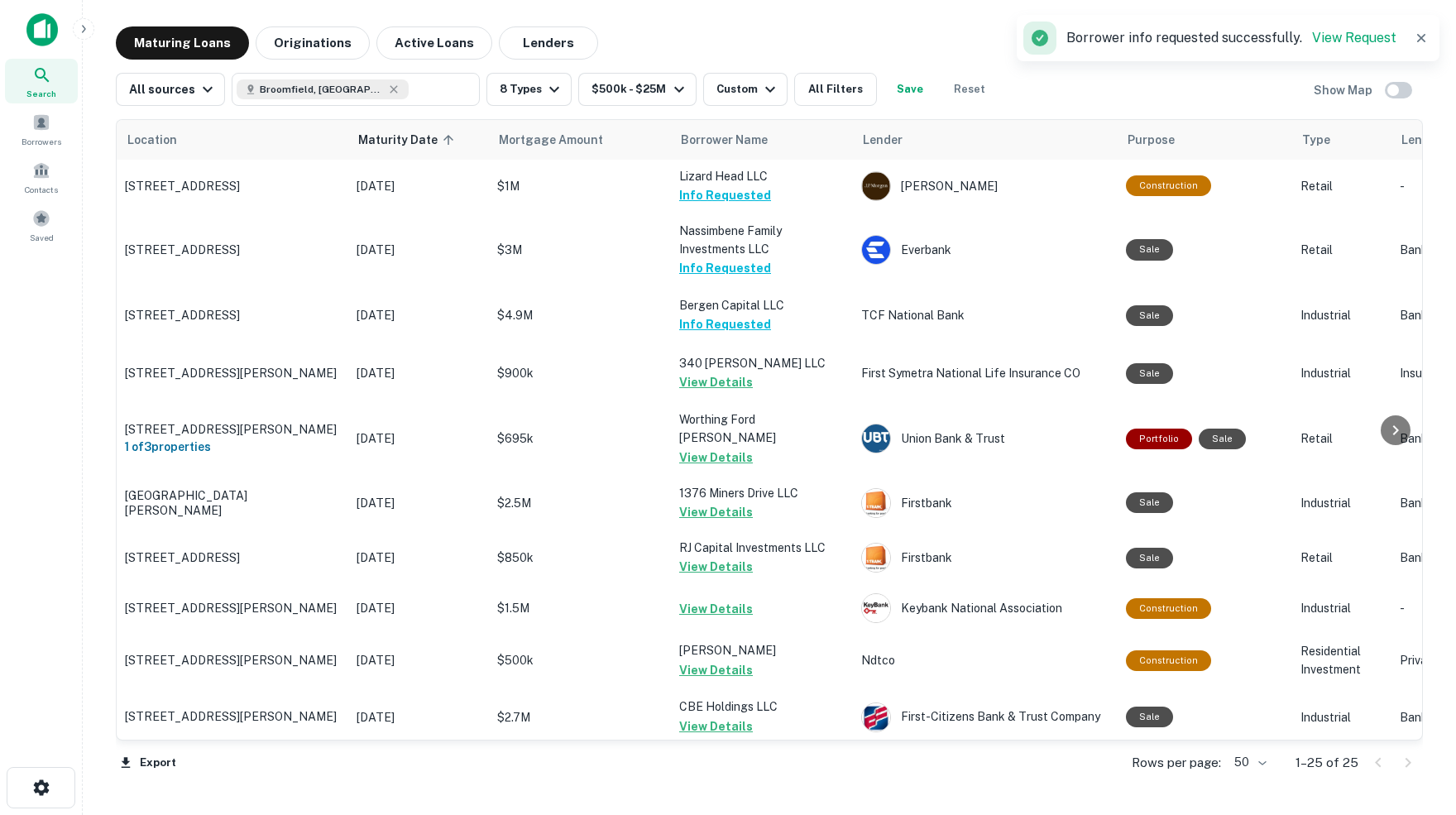
click at [764, 775] on button "Request Borrower Info" at bounding box center [746, 785] width 134 height 20
click at [862, 87] on button "All Filters" at bounding box center [836, 89] width 83 height 33
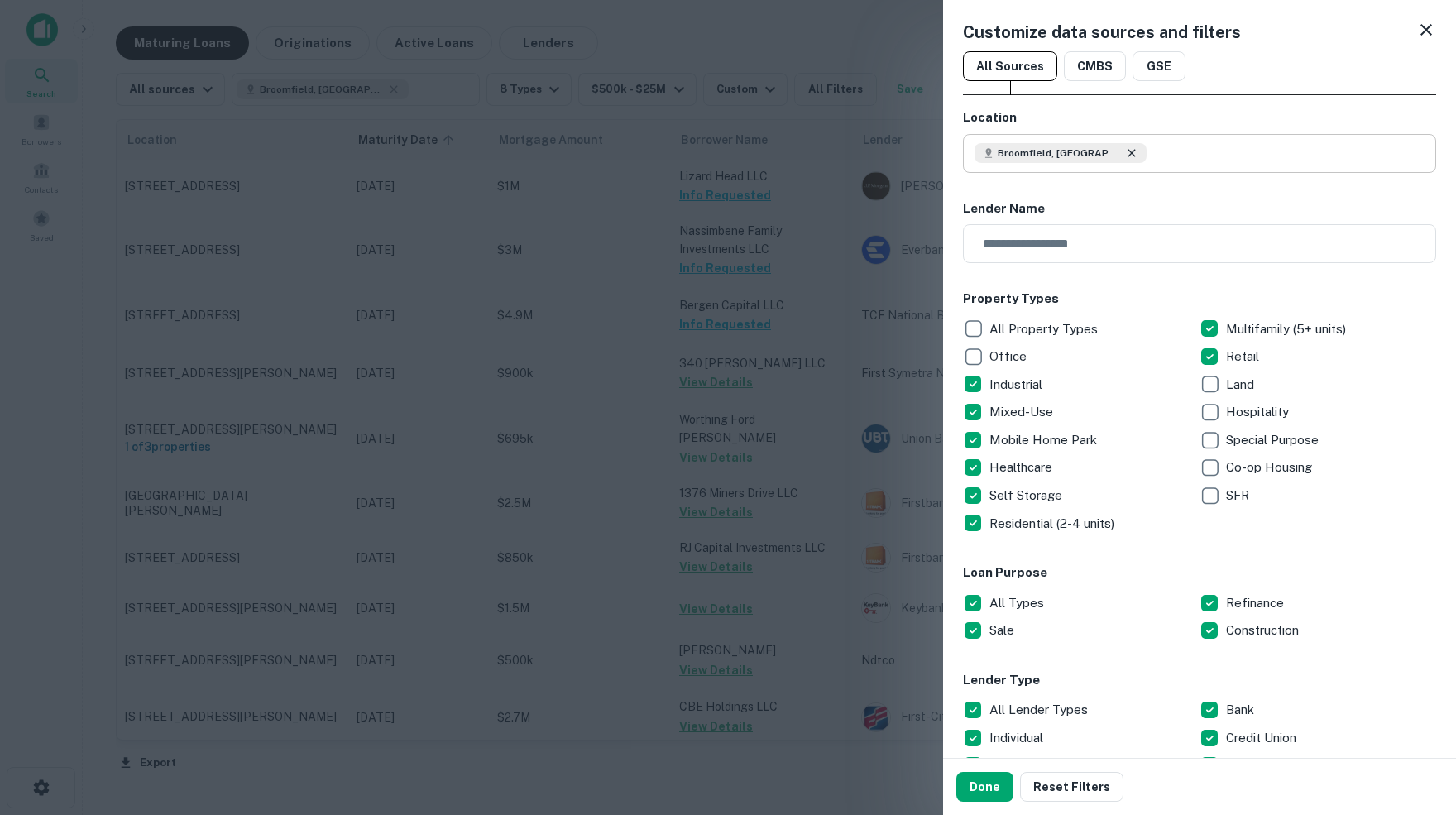
click at [1125, 150] on icon at bounding box center [1132, 154] width 14 height 13
click at [1054, 152] on input "text" at bounding box center [1205, 154] width 462 height 39
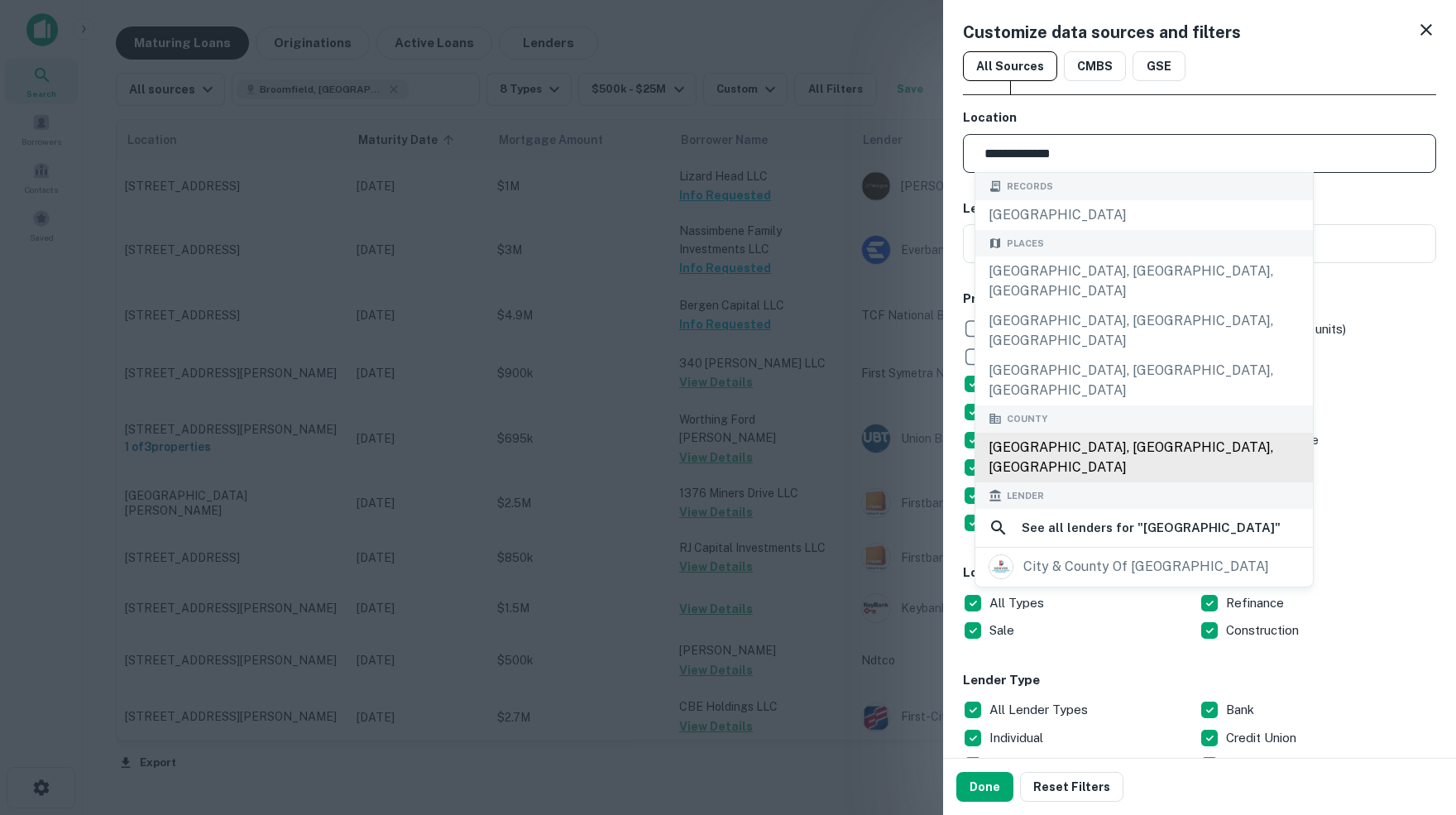
click at [1085, 433] on div "Denver County, CO, USA" at bounding box center [1145, 457] width 338 height 50
type input "**********"
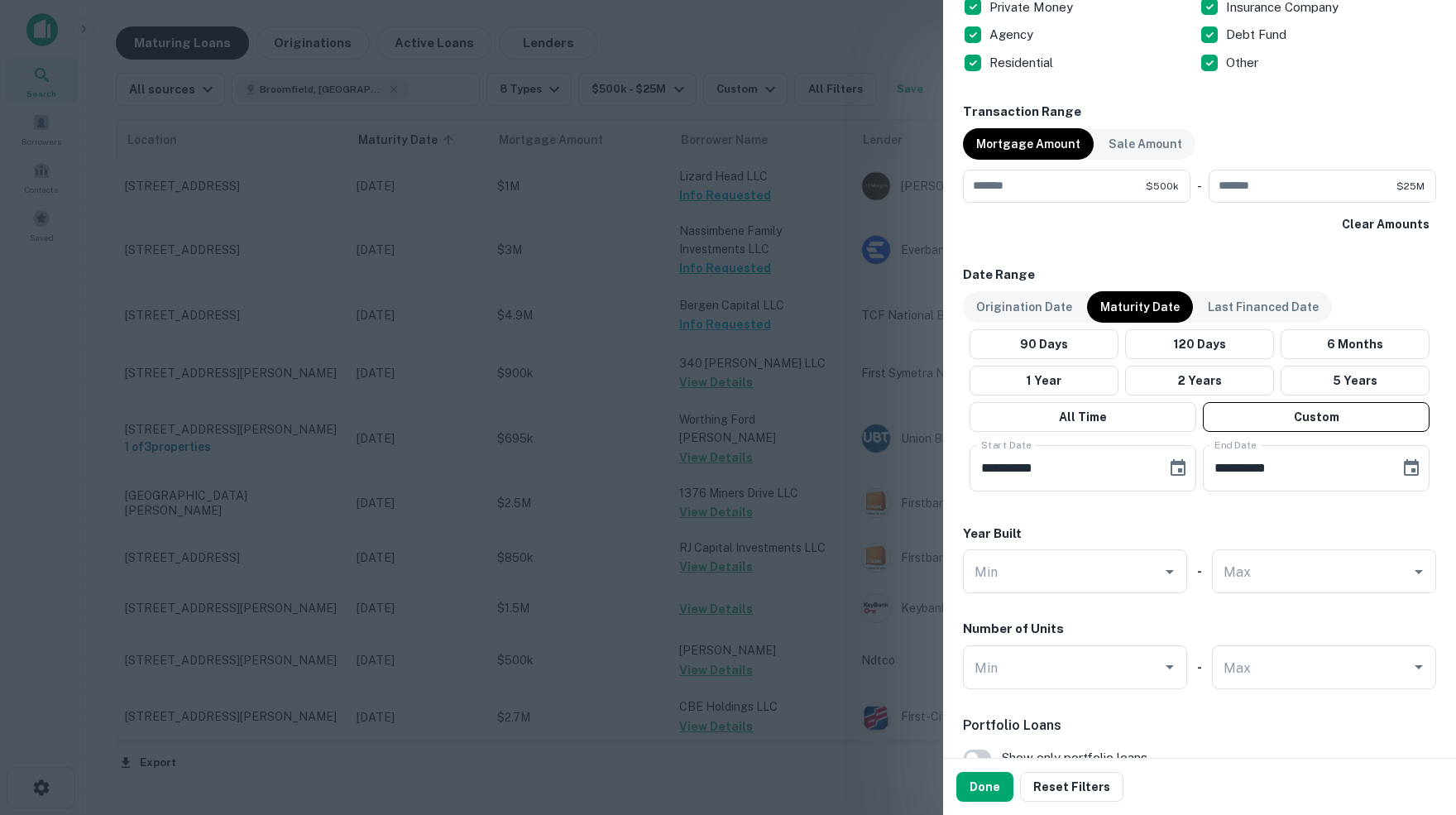
scroll to position [759, 0]
click at [976, 791] on button "Done" at bounding box center [985, 786] width 57 height 30
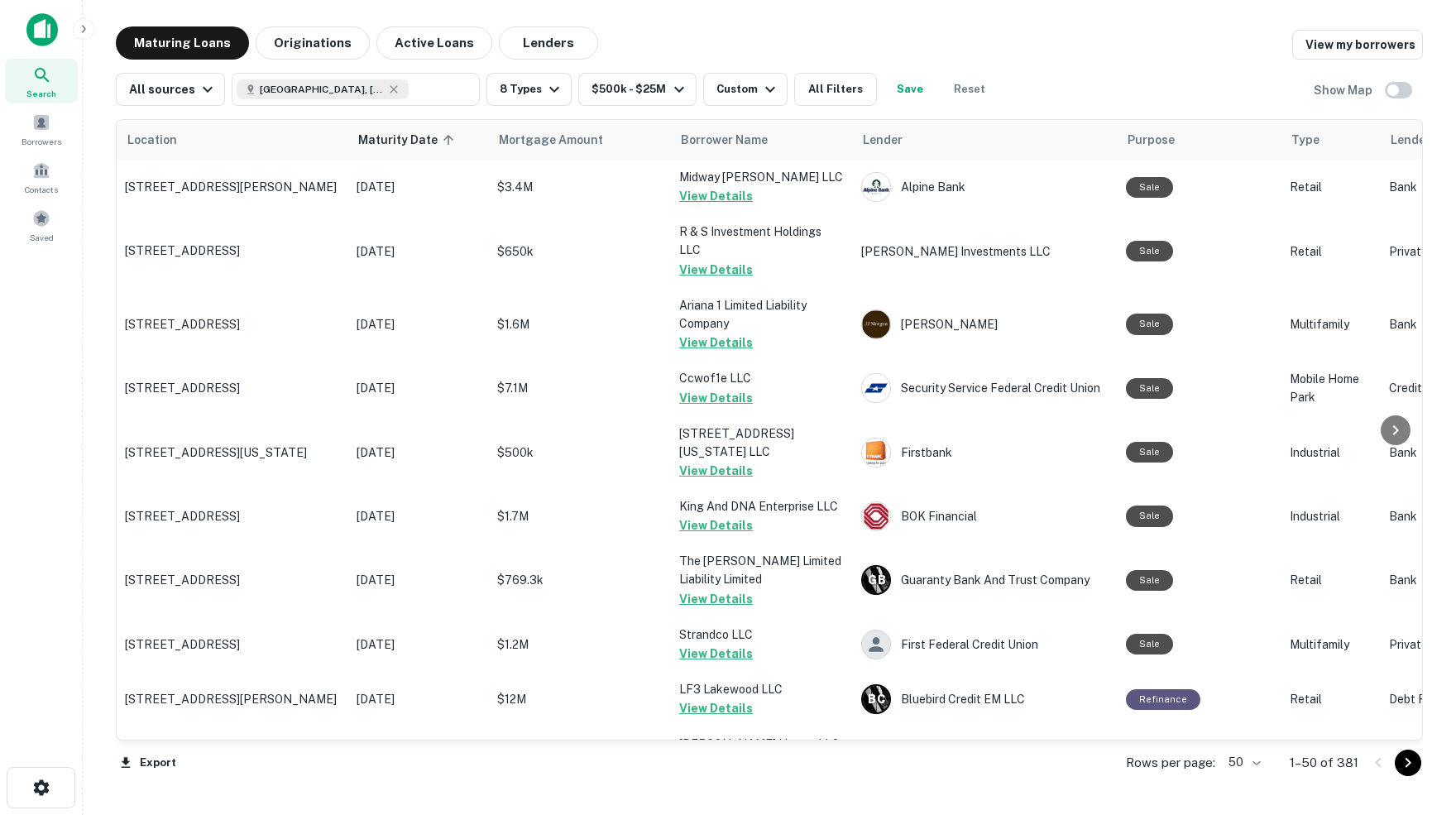
click at [1250, 762] on body "Search Borrowers Contacts Saved Maturing Loans Originations Active Loans Lender…" at bounding box center [728, 408] width 1456 height 815
click at [1239, 779] on li "100" at bounding box center [1238, 781] width 48 height 30
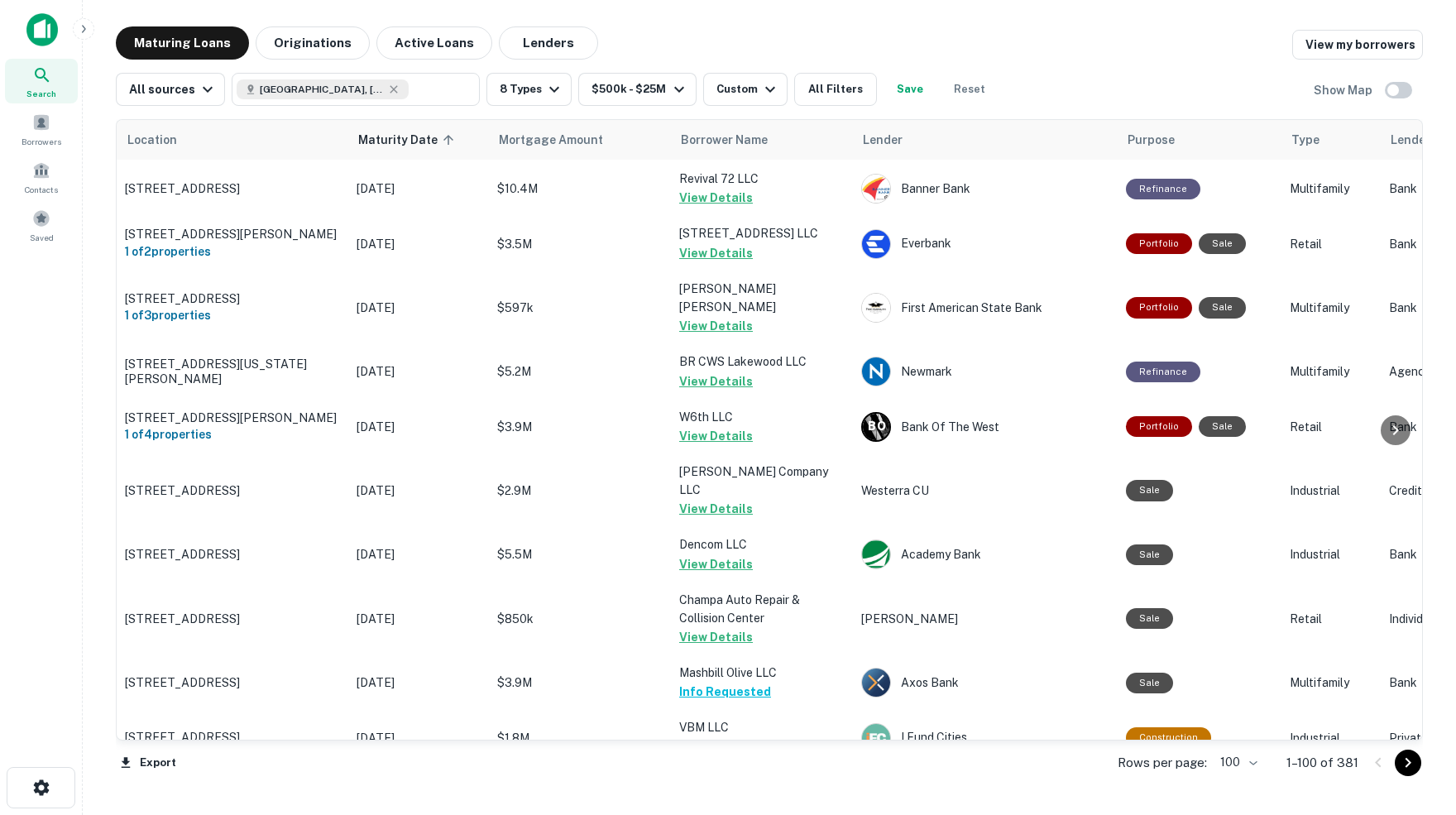
scroll to position [4976, 0]
click at [1410, 767] on icon "Go to next page" at bounding box center [1409, 763] width 20 height 20
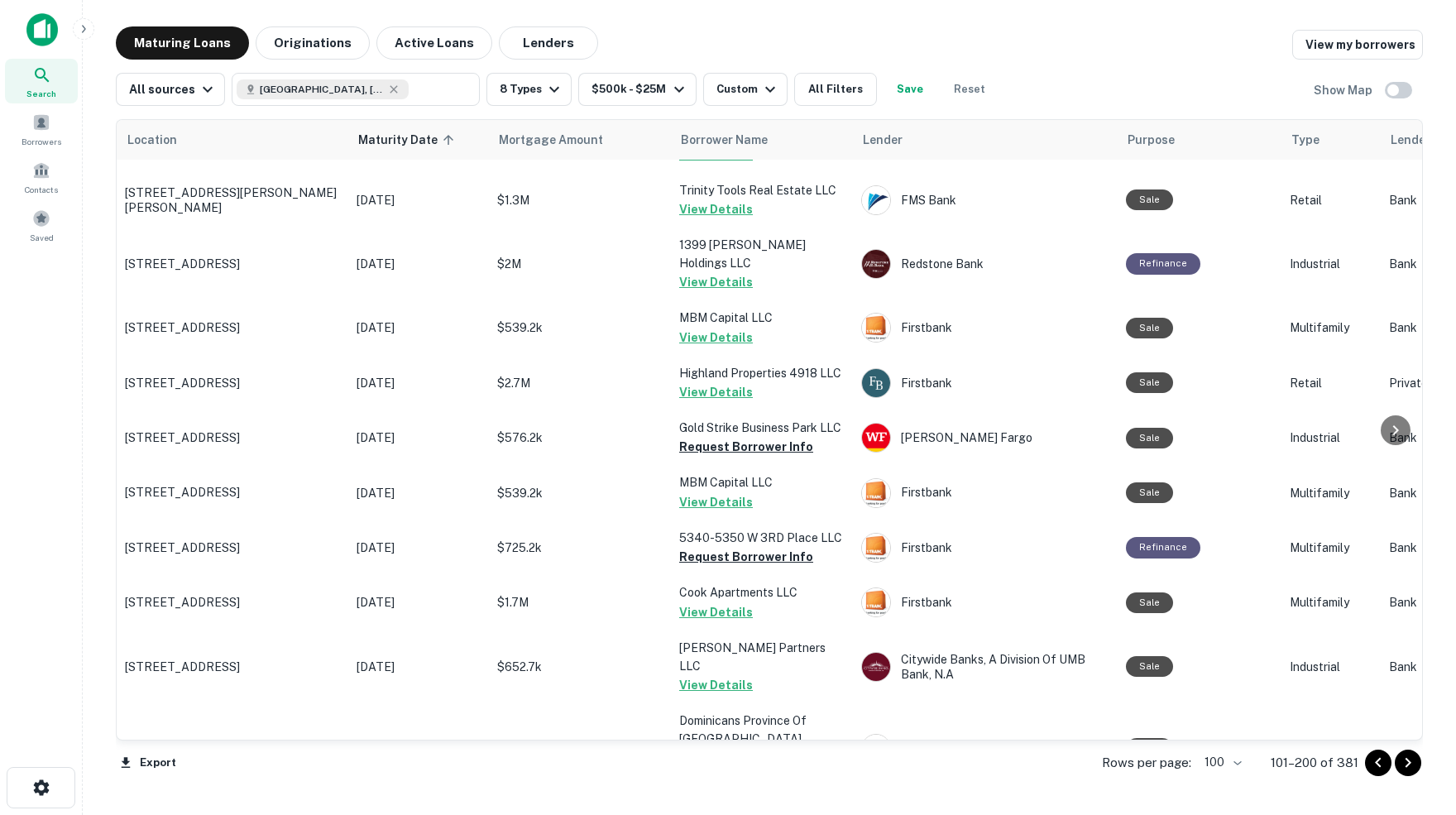
scroll to position [2597, 0]
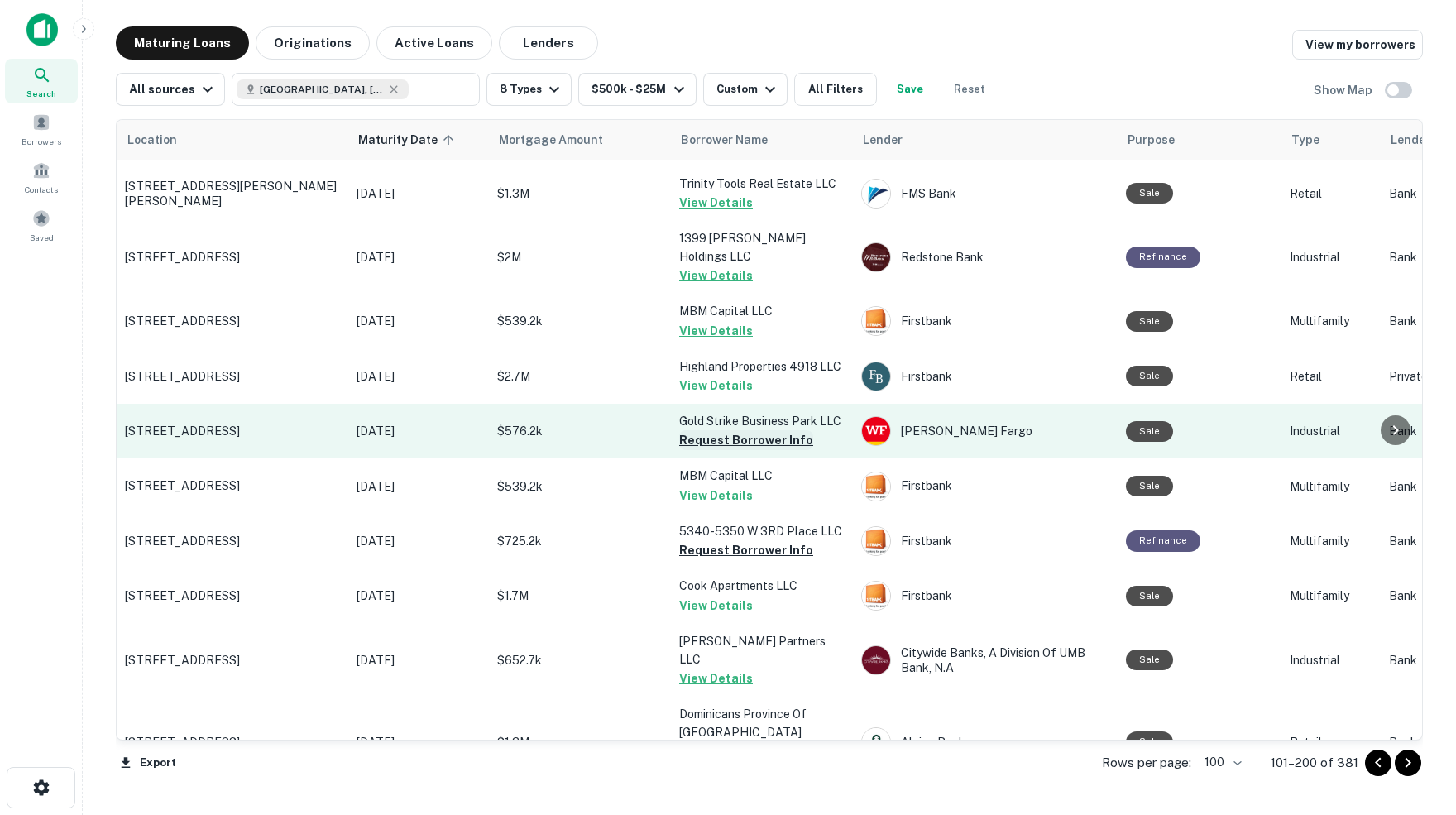
click at [685, 430] on button "Request Borrower Info" at bounding box center [746, 440] width 134 height 20
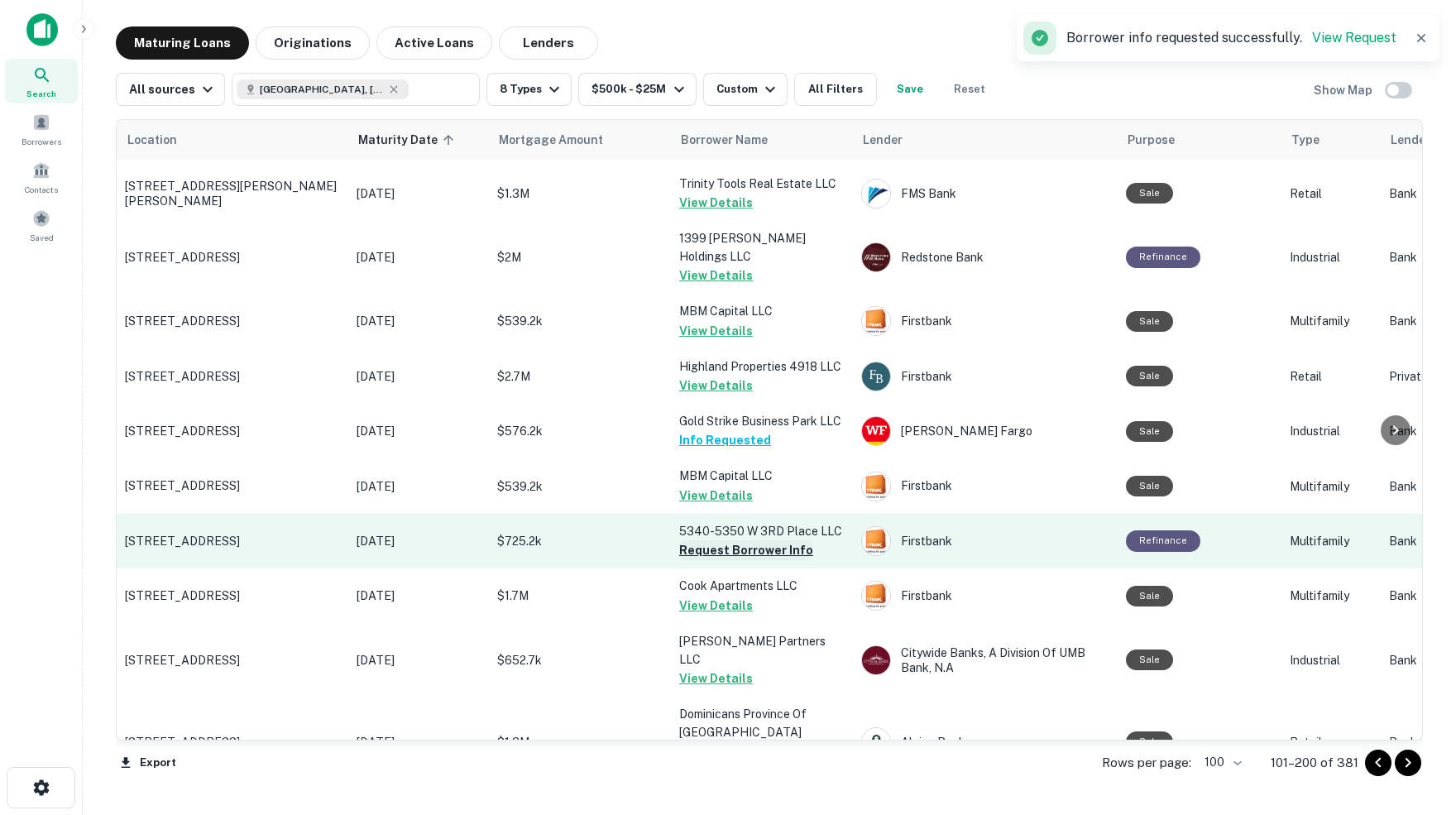
click at [715, 540] on button "Request Borrower Info" at bounding box center [746, 550] width 134 height 20
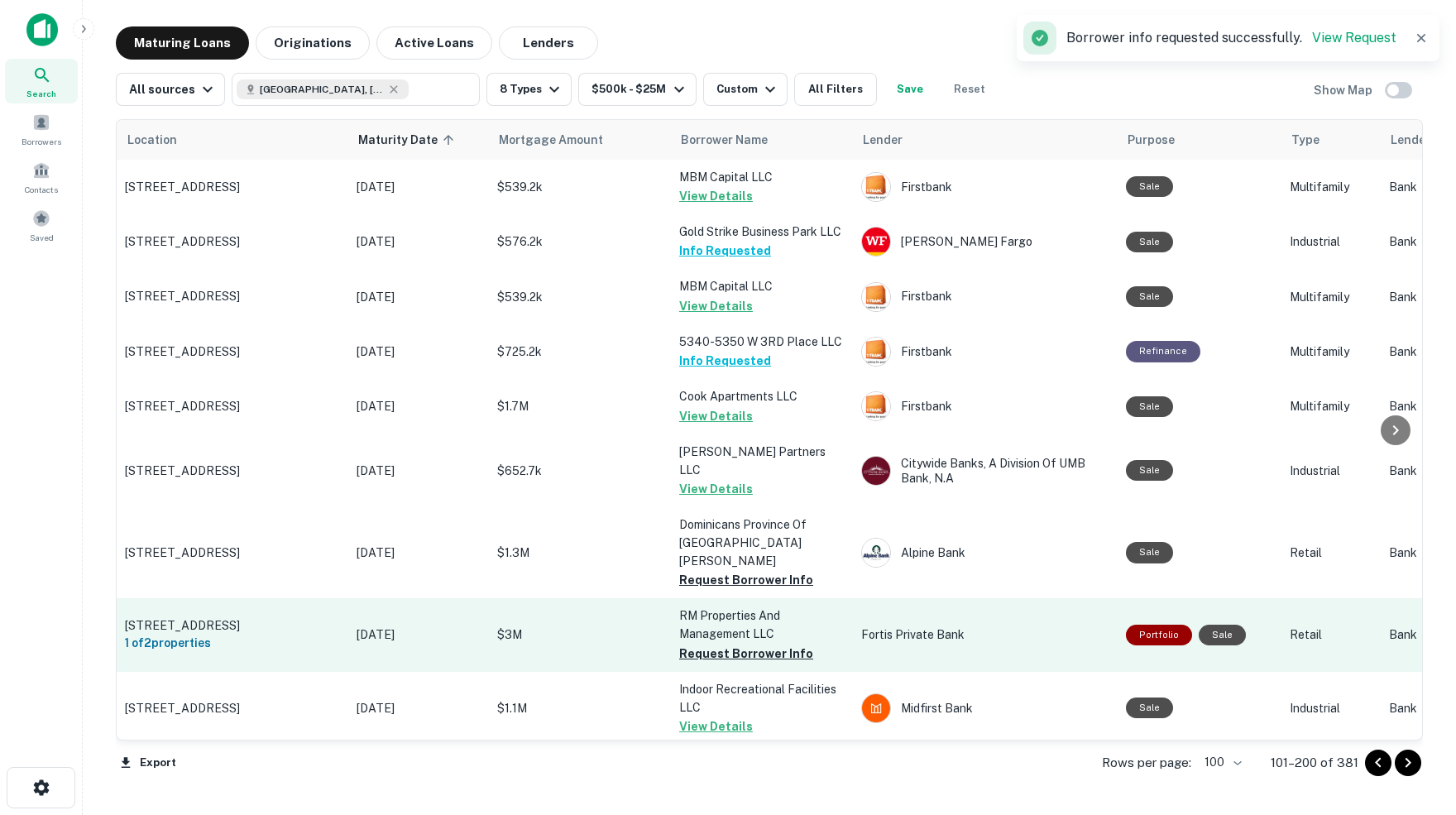
scroll to position [2798, 0]
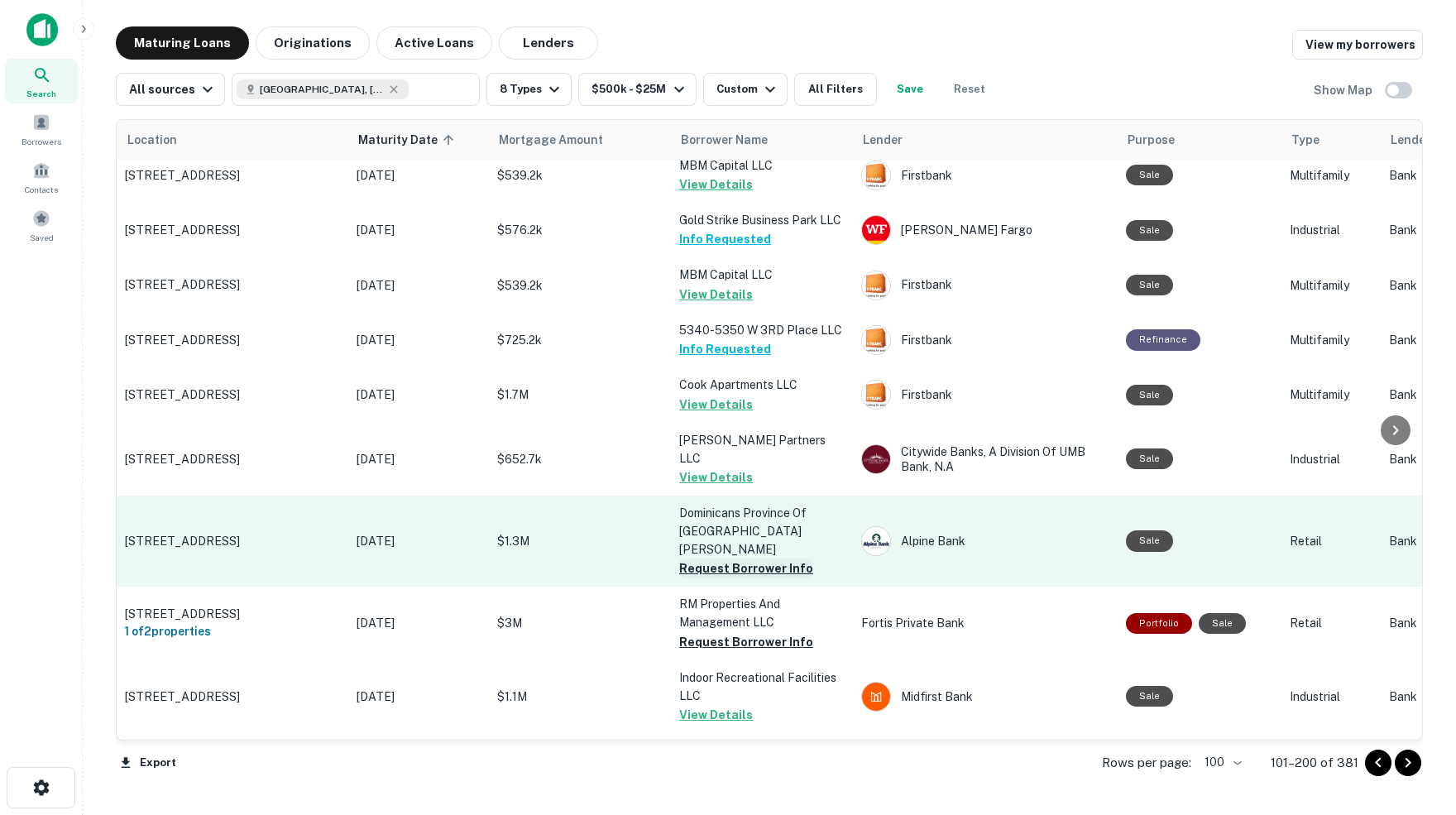
click at [760, 559] on button "Request Borrower Info" at bounding box center [746, 569] width 134 height 20
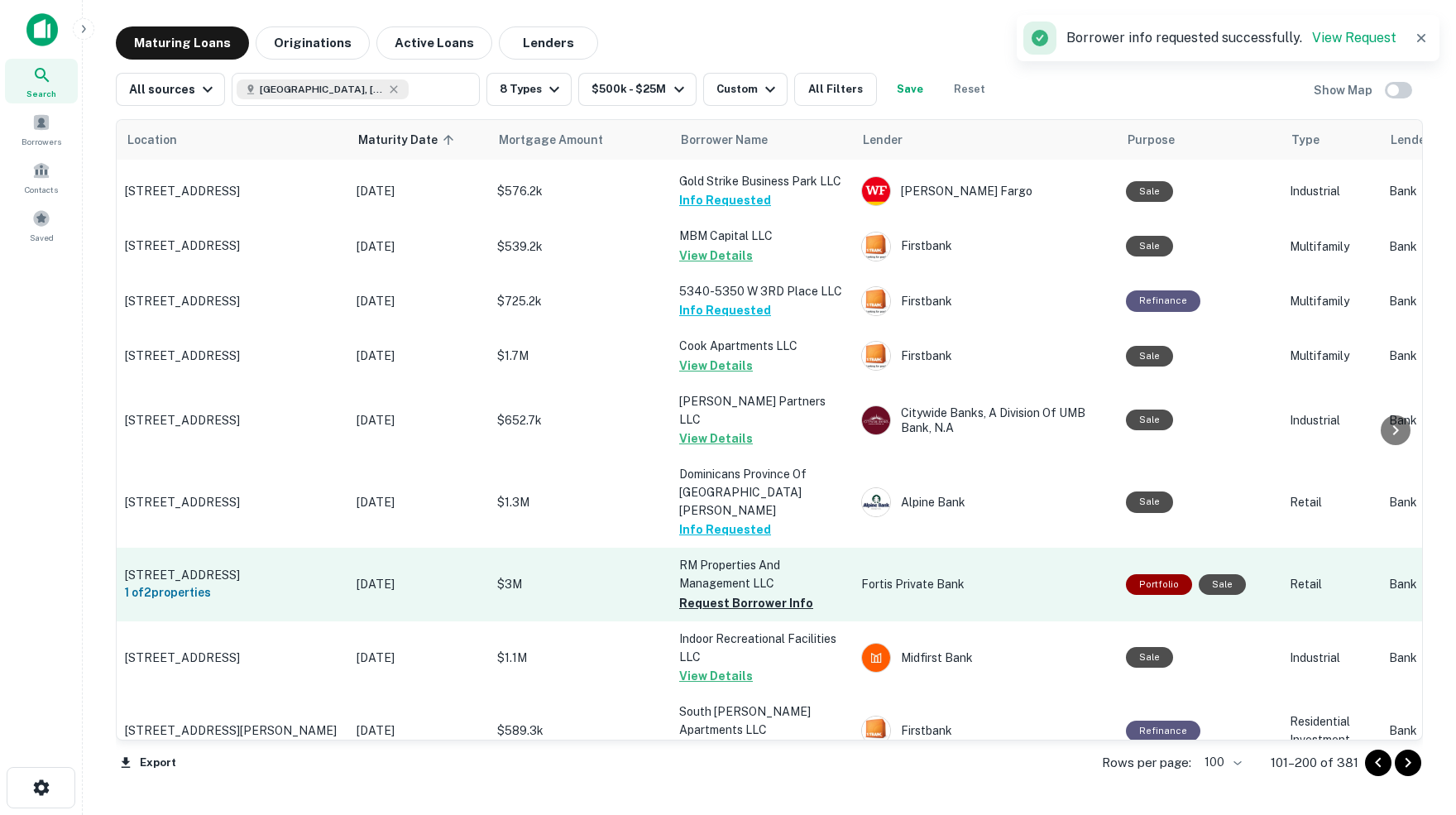
scroll to position [2845, 0]
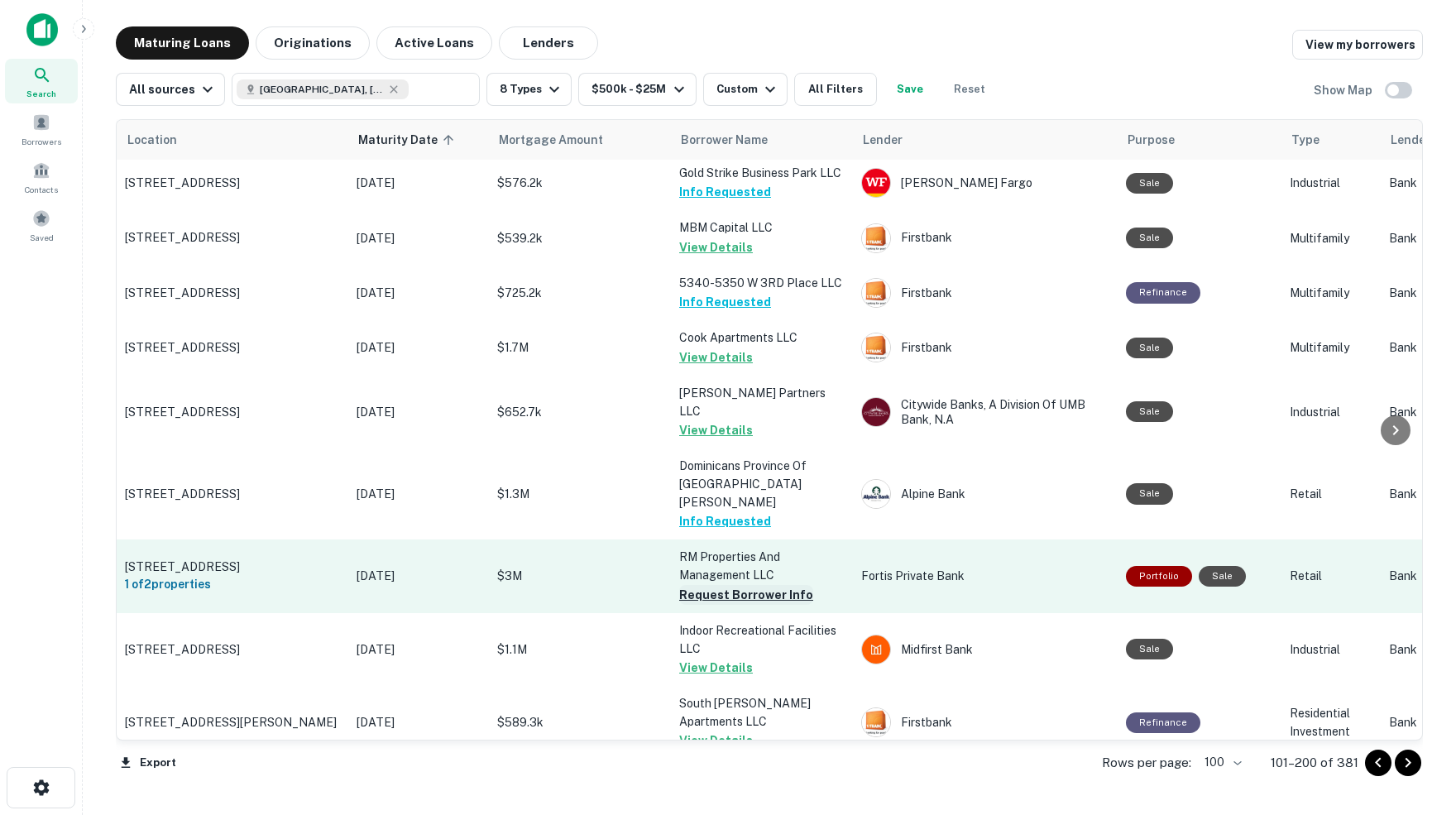
click at [741, 585] on button "Request Borrower Info" at bounding box center [746, 595] width 134 height 20
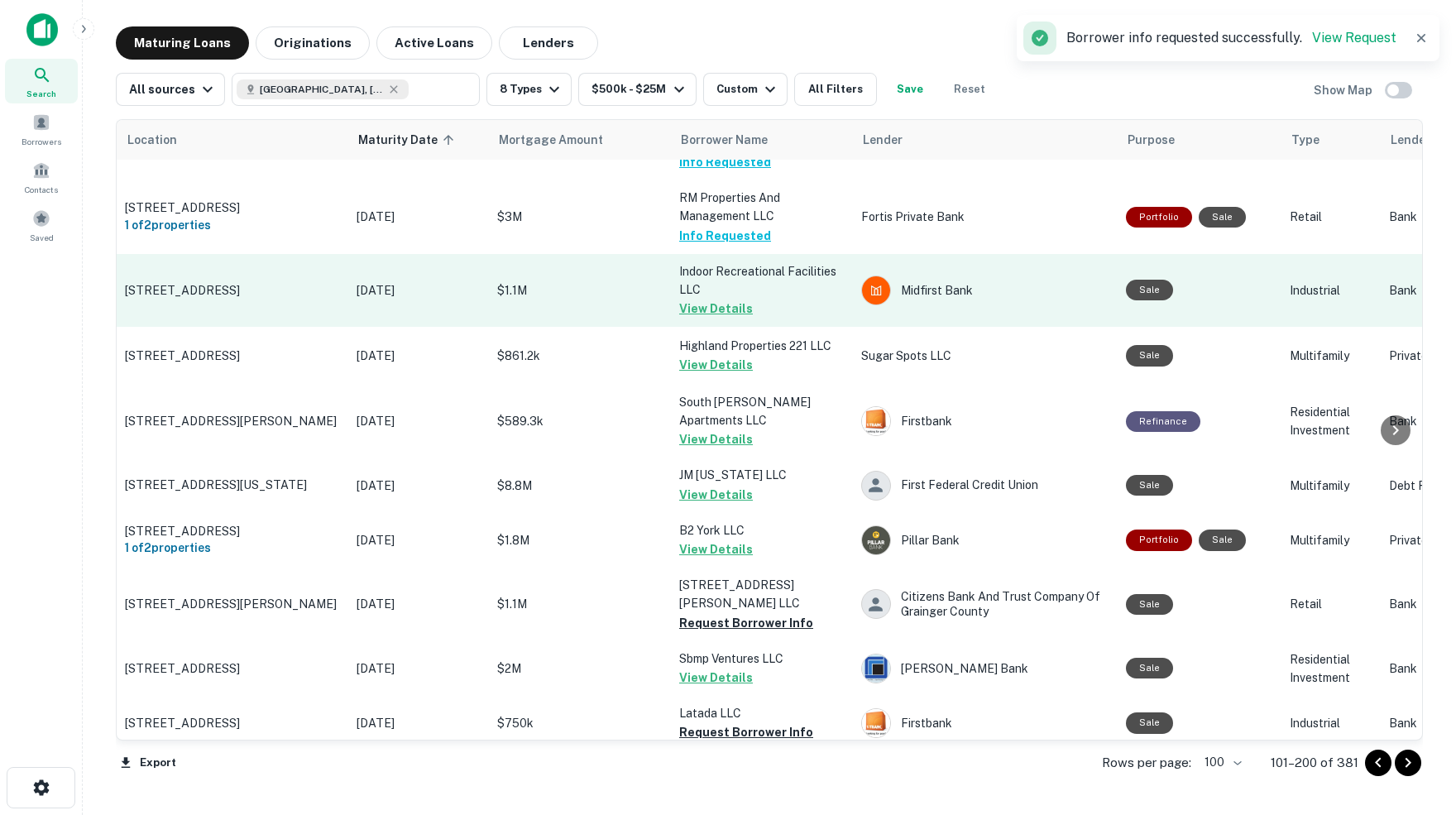
scroll to position [3210, 0]
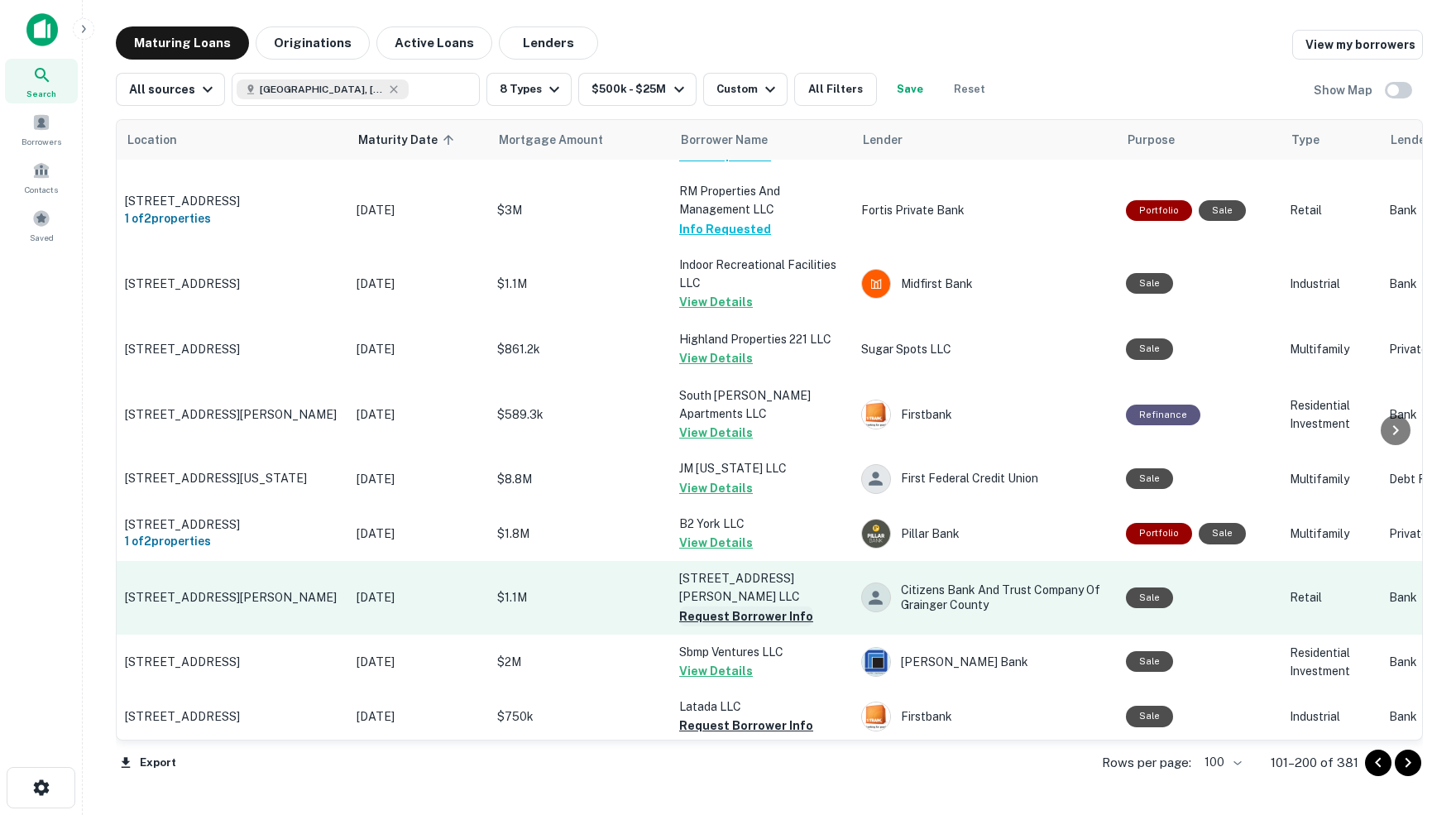
click at [762, 607] on button "Request Borrower Info" at bounding box center [746, 617] width 134 height 20
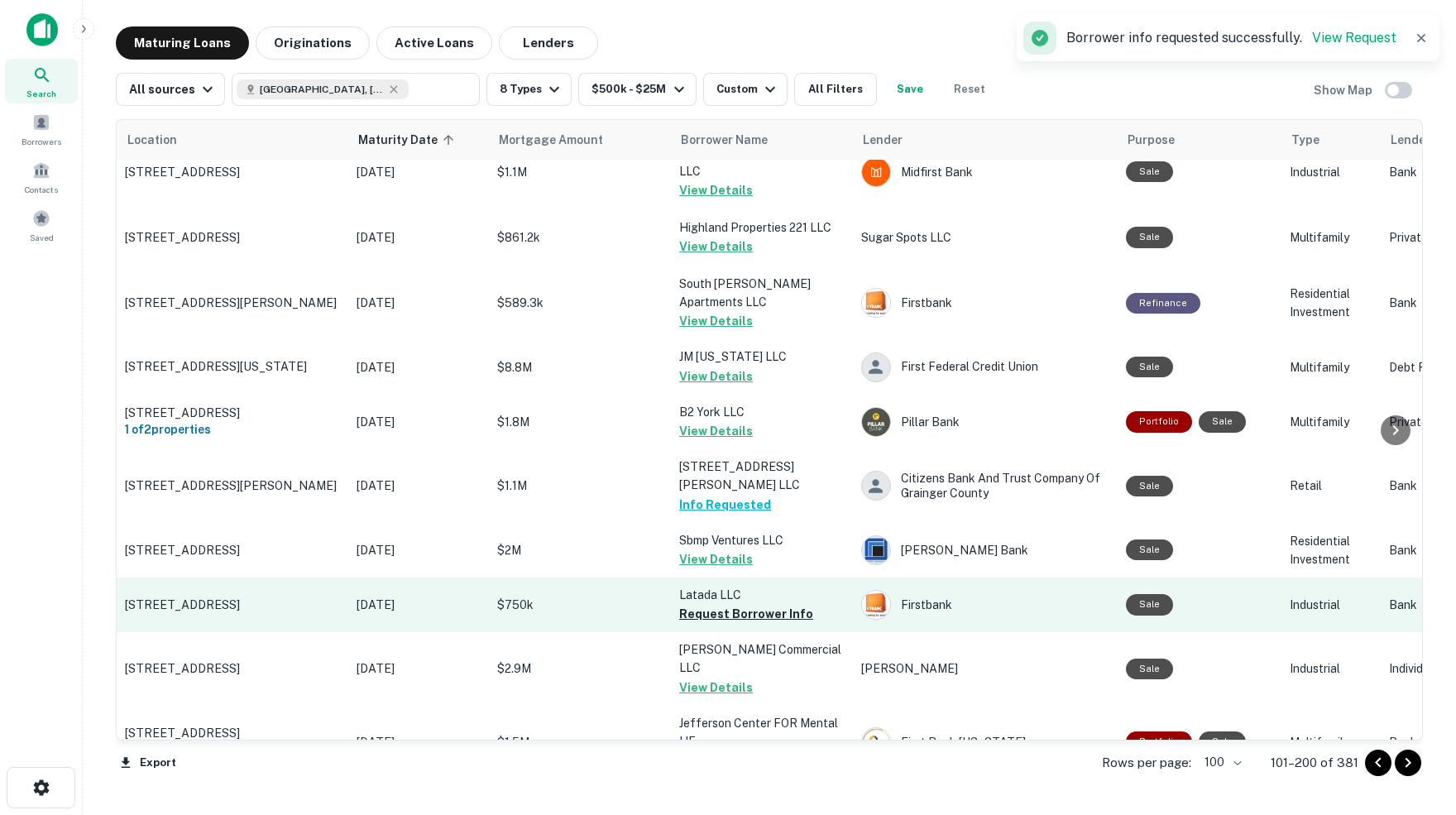
scroll to position [3328, 0]
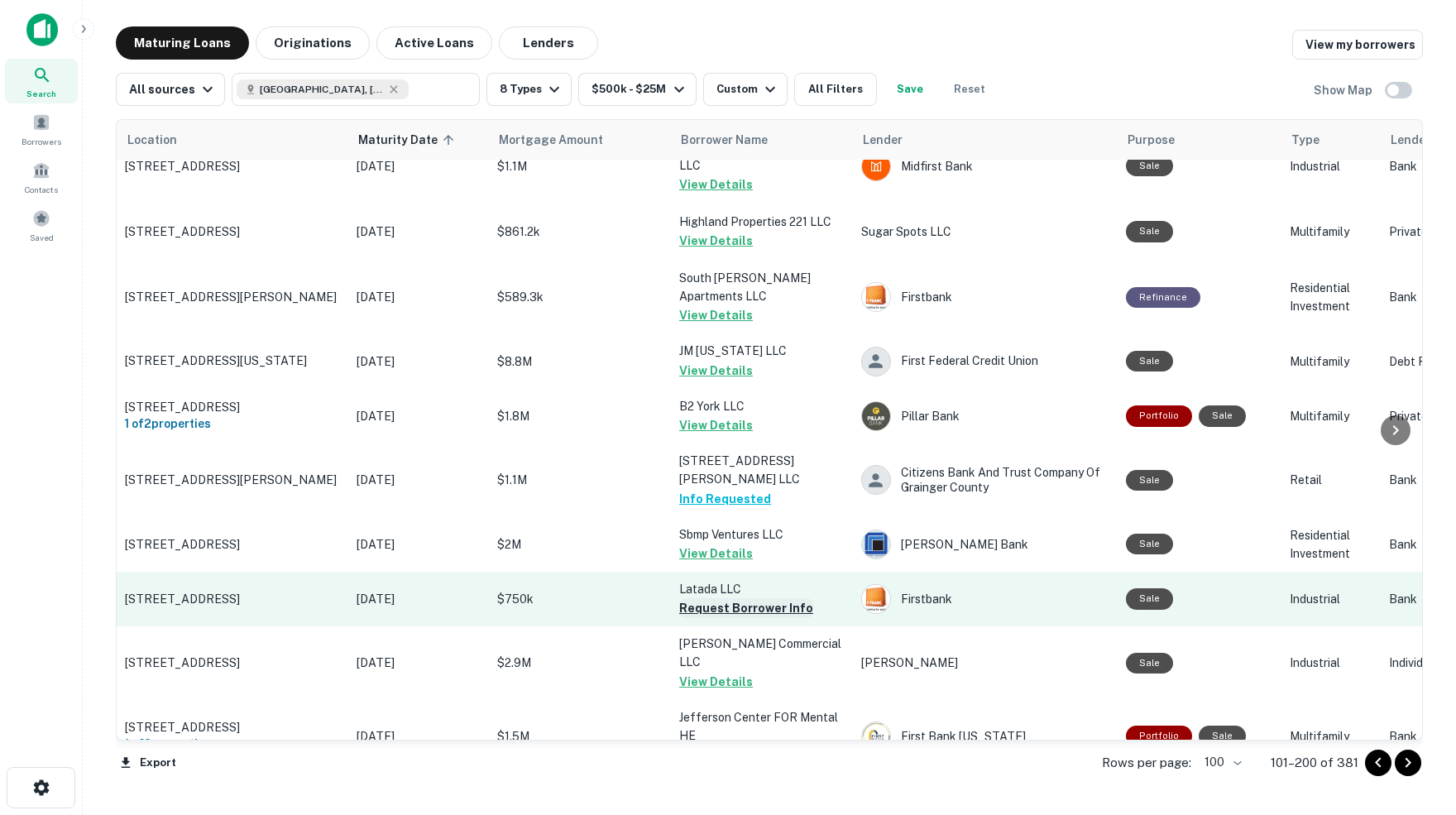
click at [744, 598] on button "Request Borrower Info" at bounding box center [746, 608] width 134 height 20
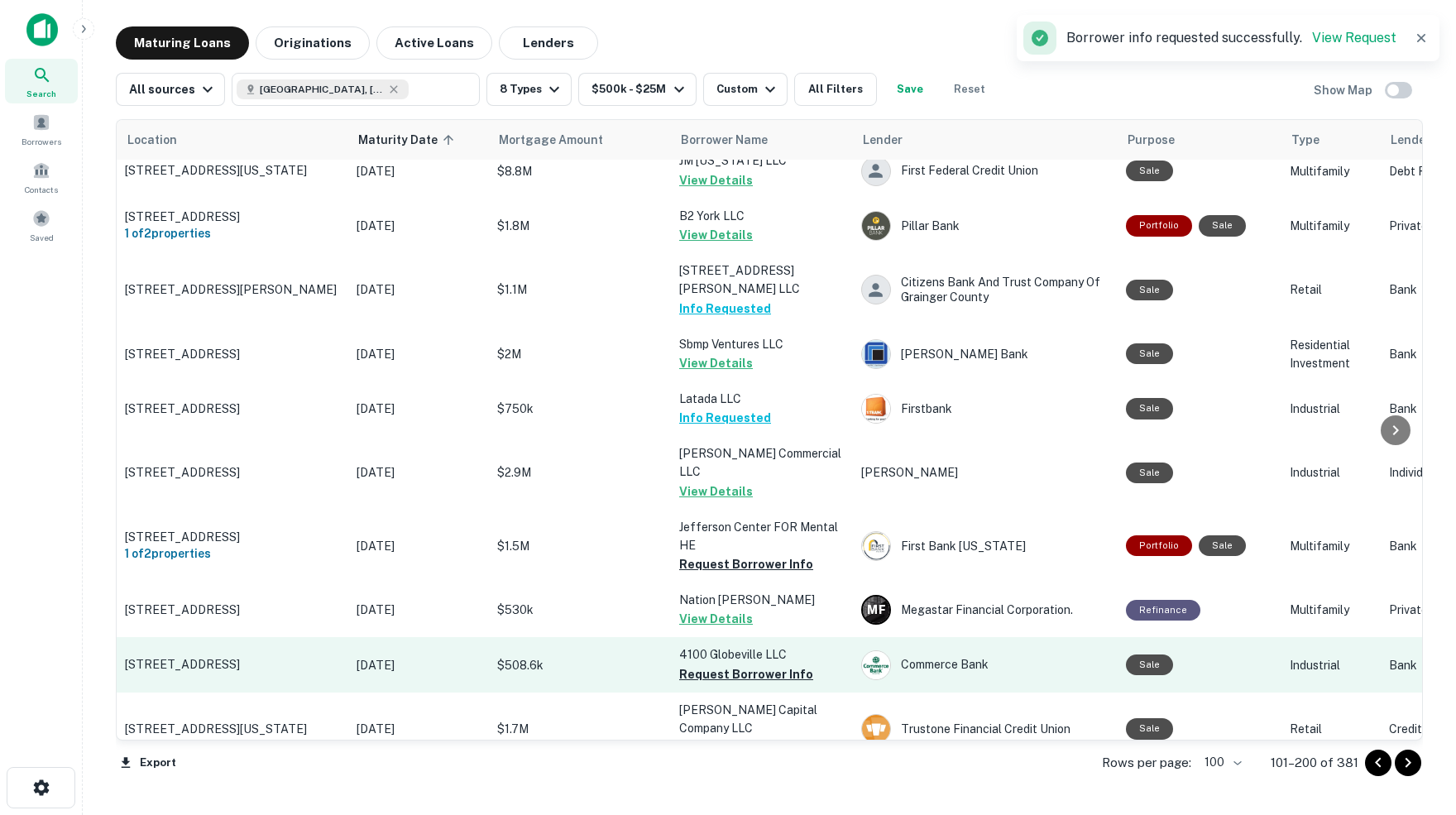
scroll to position [3523, 0]
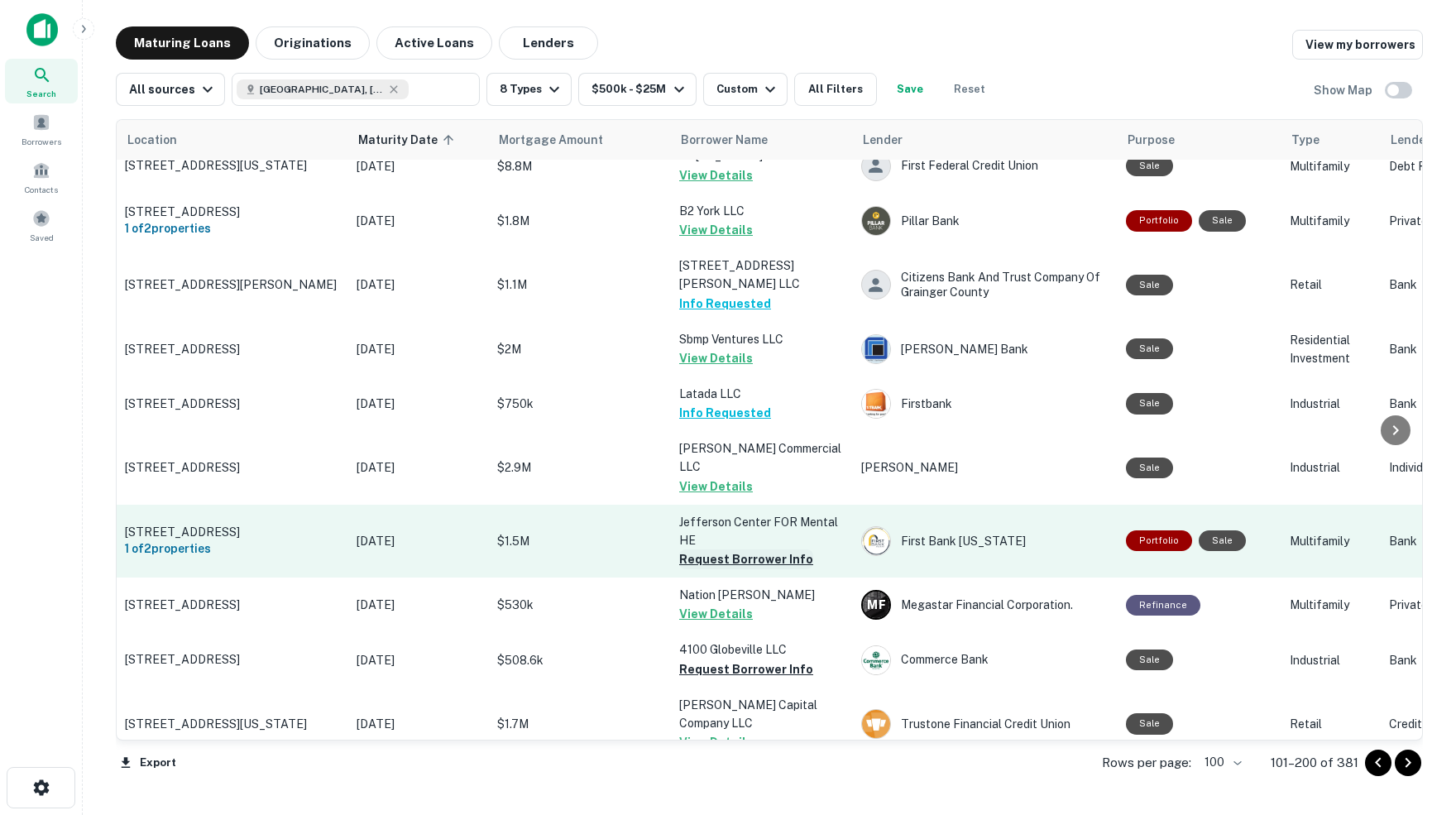
click at [751, 549] on button "Request Borrower Info" at bounding box center [746, 559] width 134 height 20
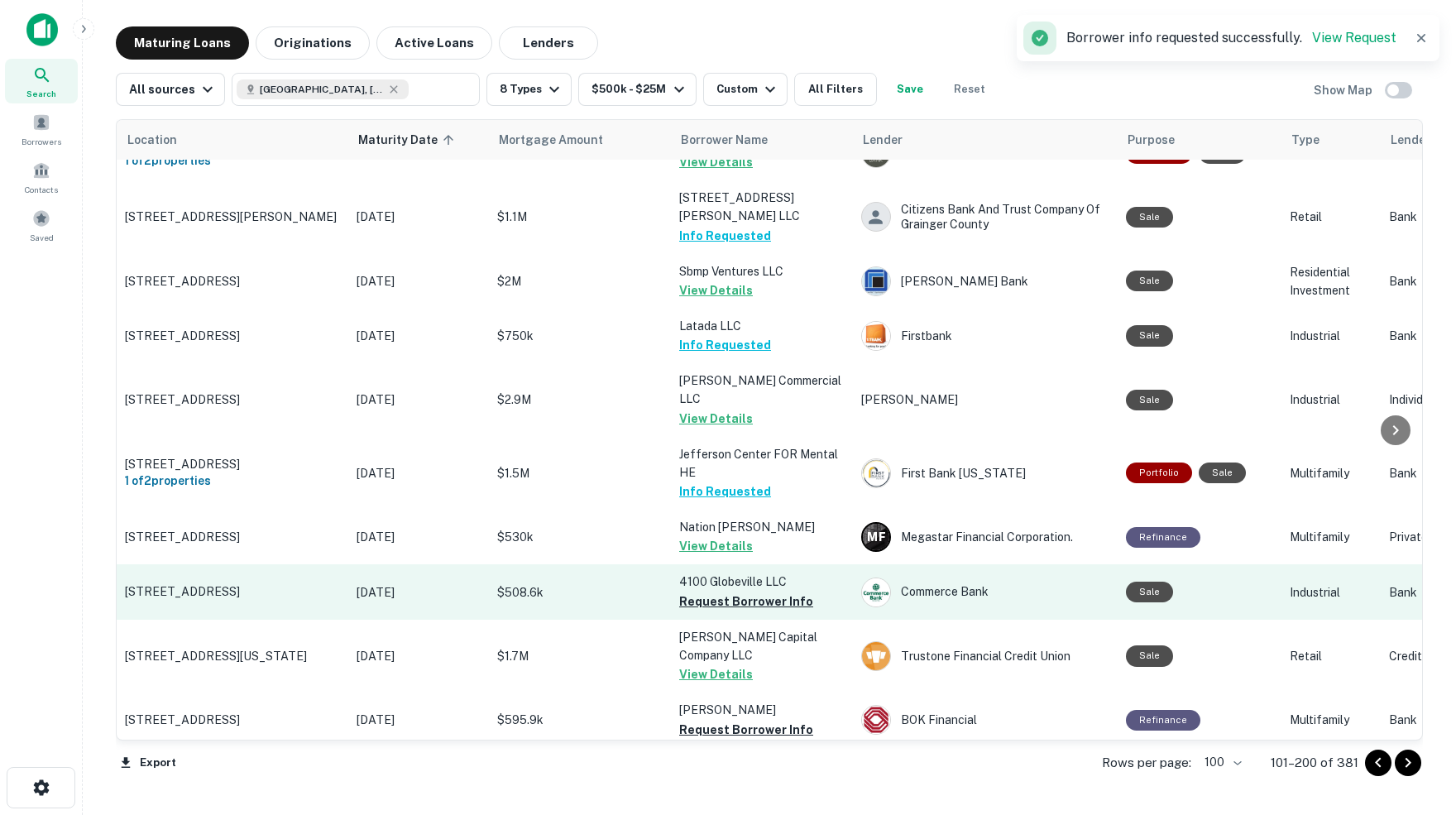
scroll to position [3595, 1]
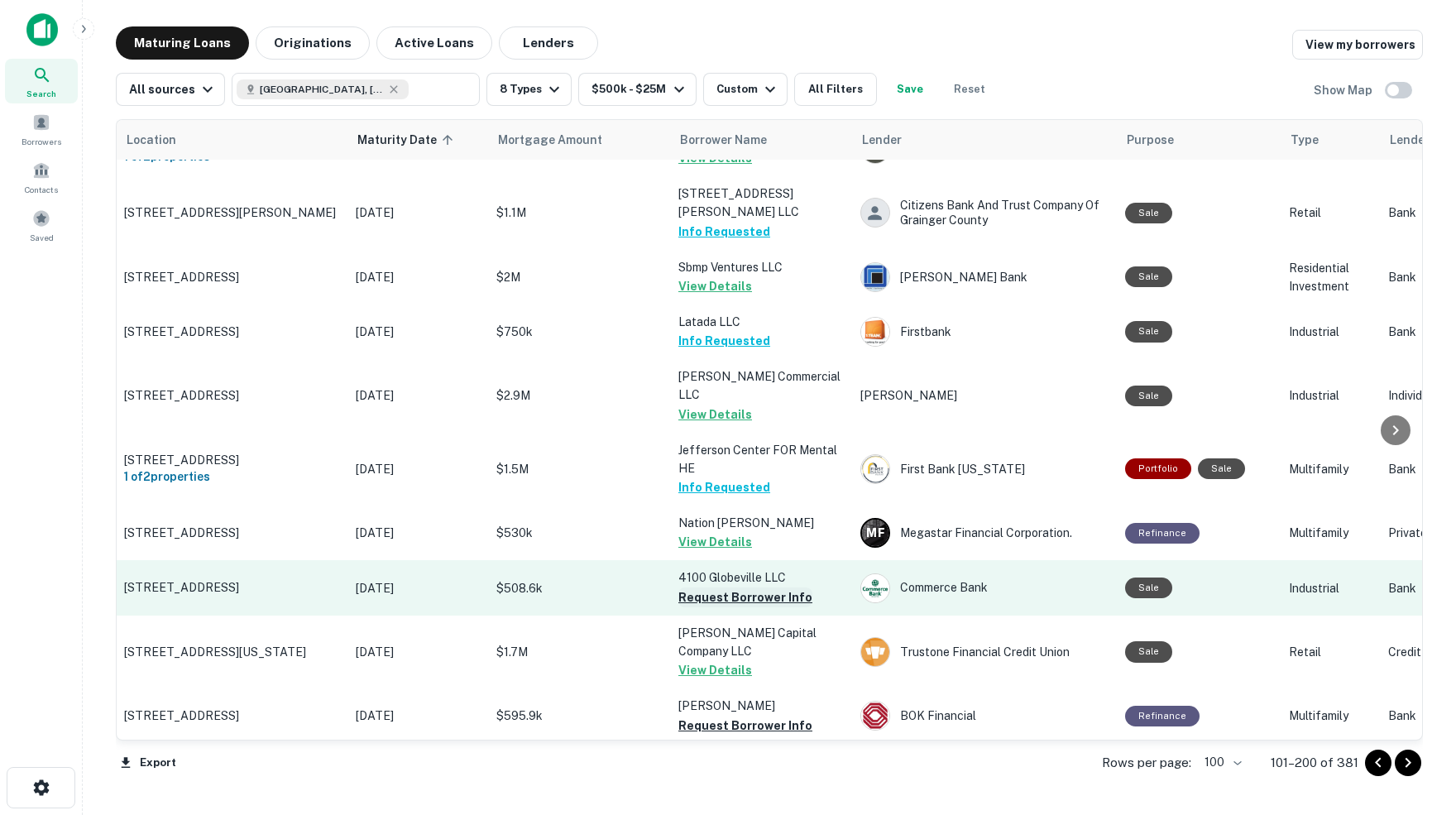
click at [741, 587] on button "Request Borrower Info" at bounding box center [745, 597] width 134 height 20
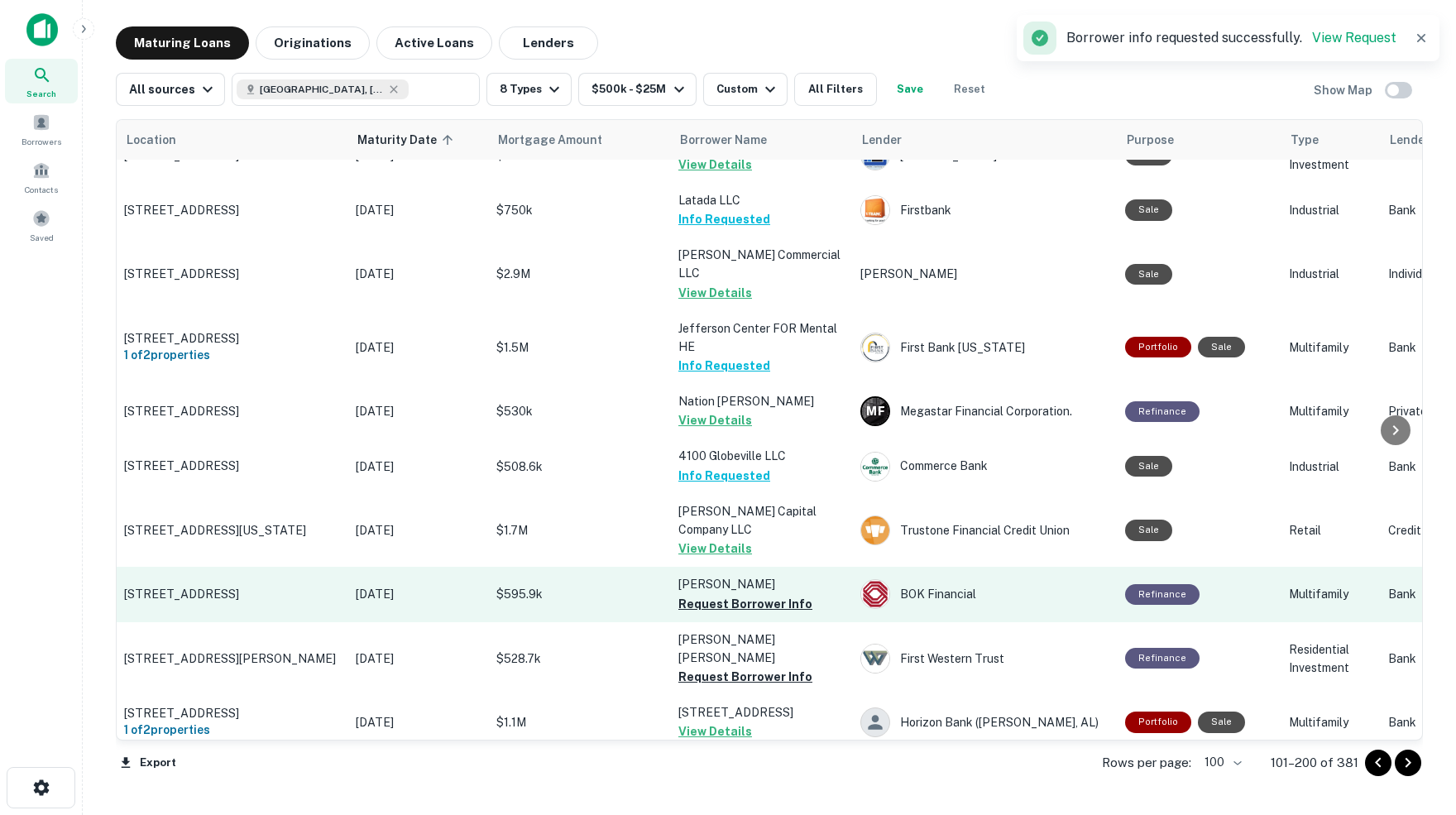
scroll to position [3722, 1]
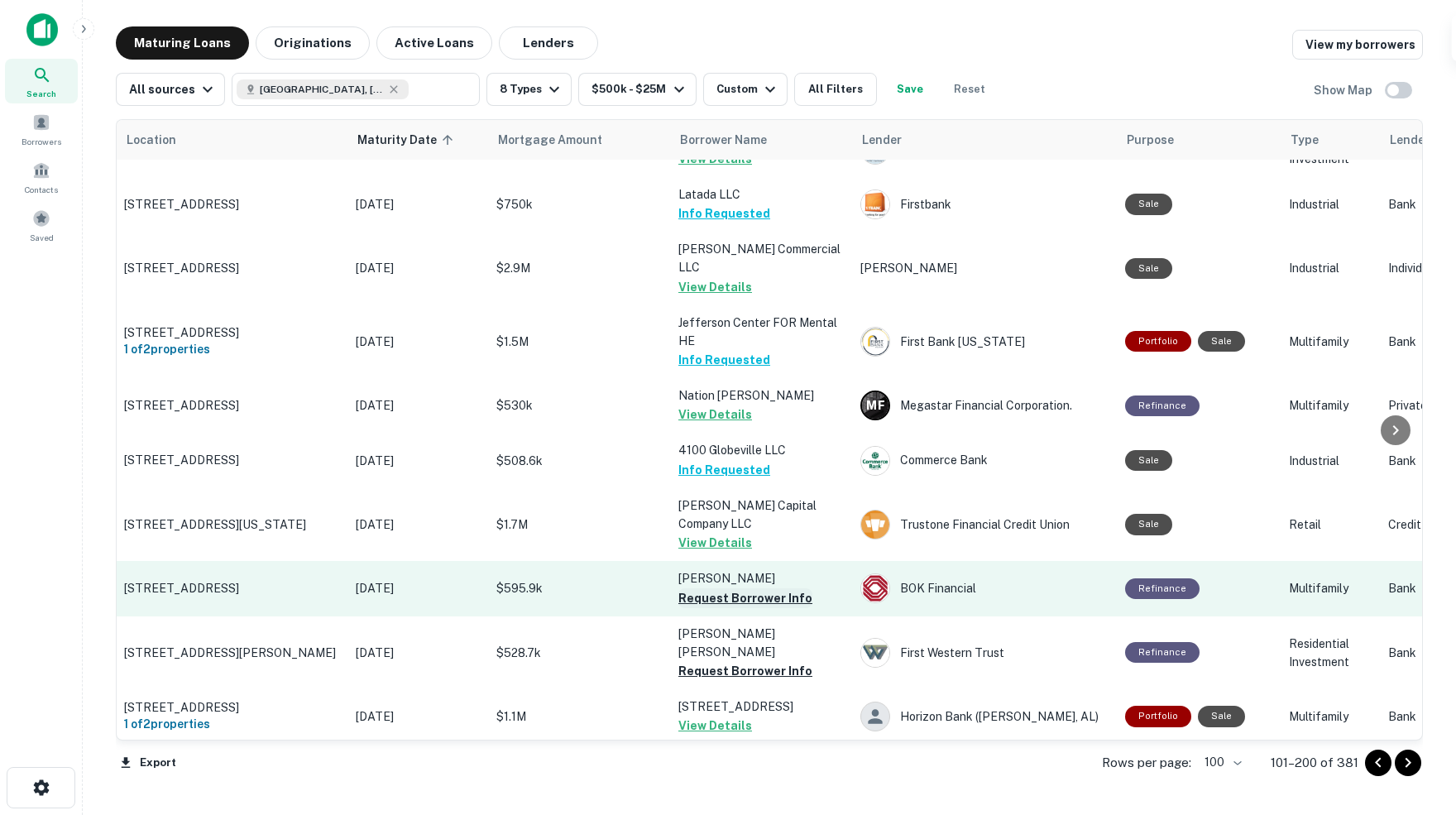
click at [740, 588] on button "Request Borrower Info" at bounding box center [745, 598] width 134 height 20
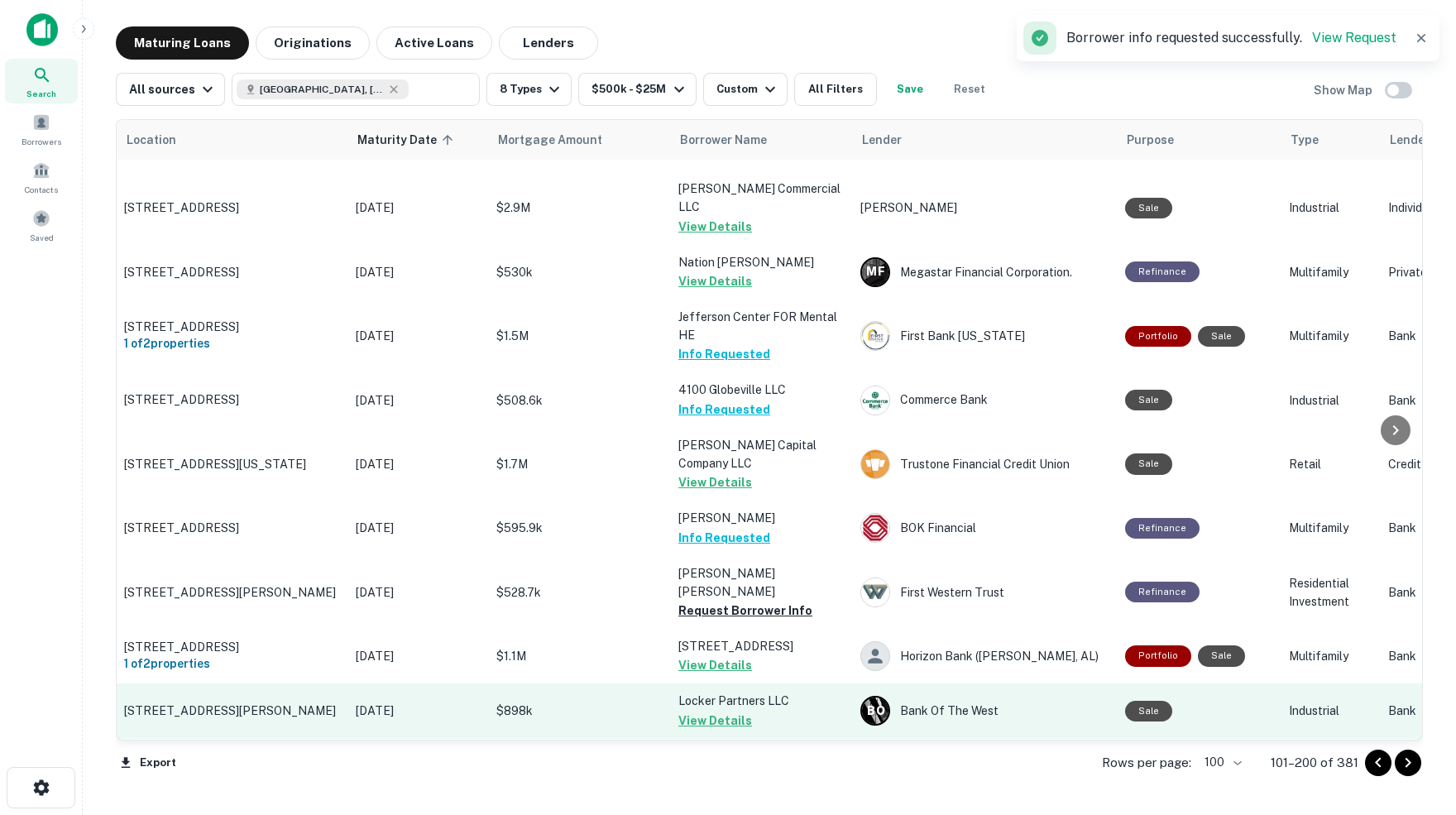
scroll to position [3789, 1]
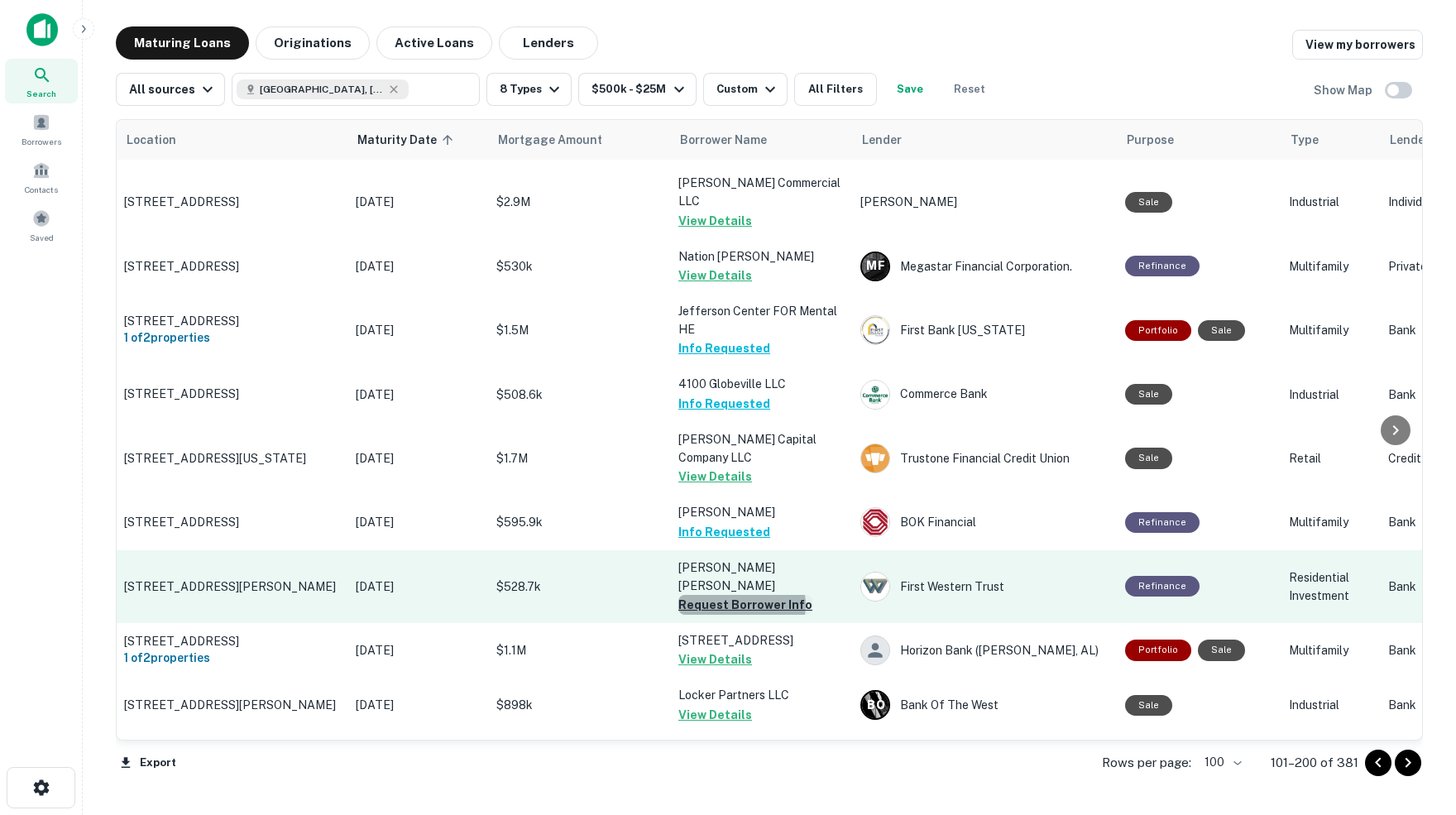
click at [741, 595] on button "Request Borrower Info" at bounding box center [745, 605] width 134 height 20
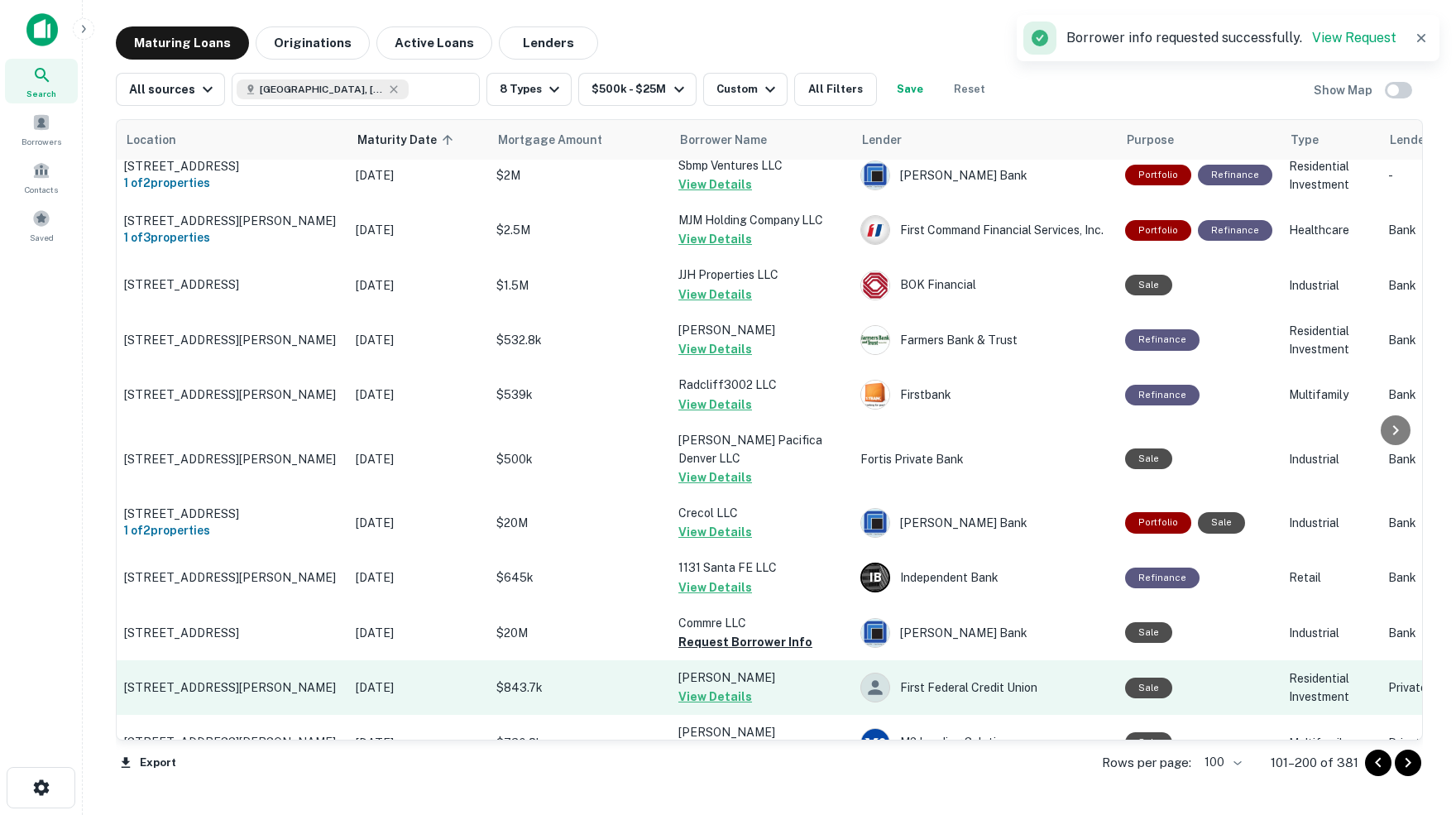
scroll to position [4380, 1]
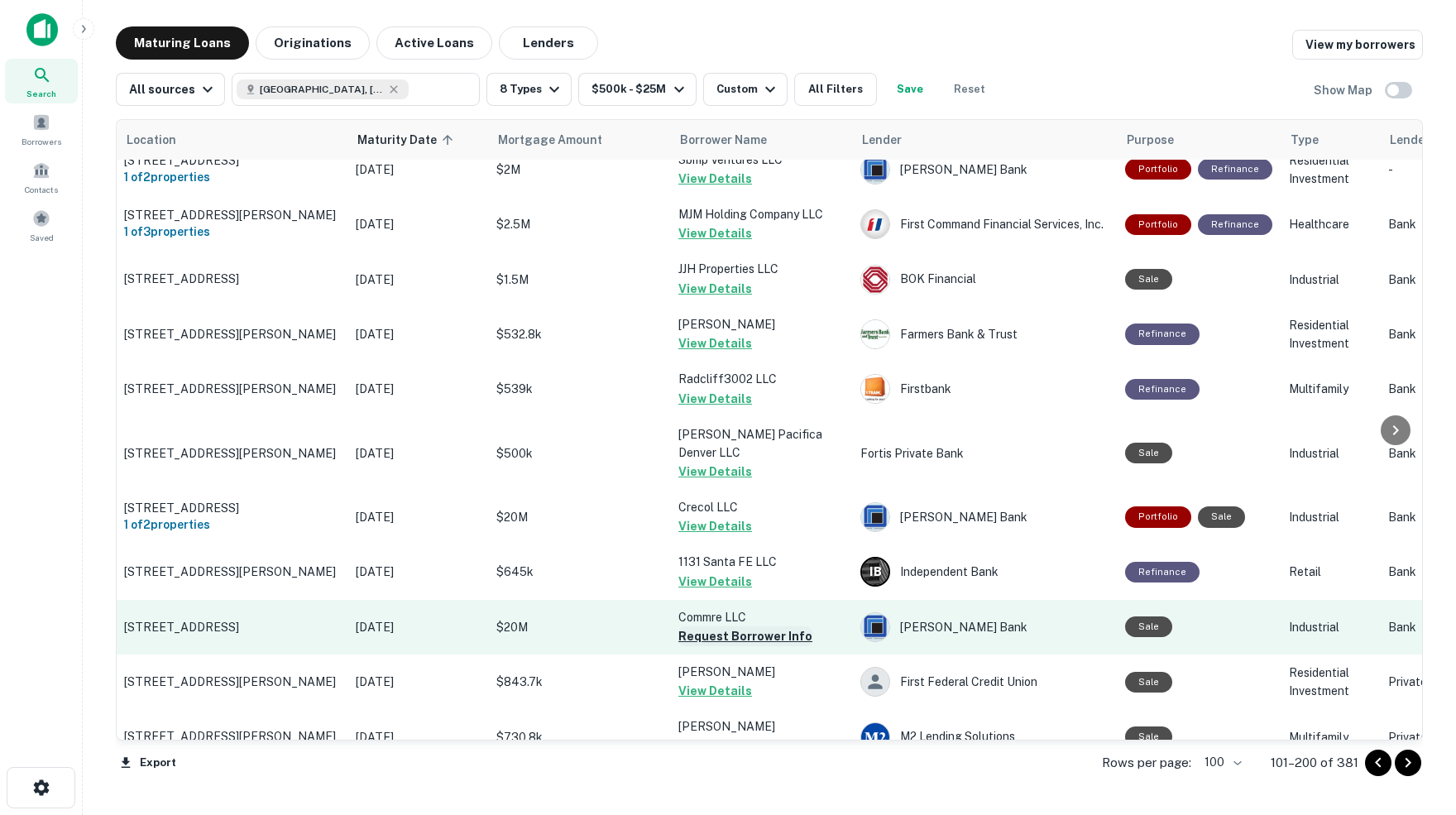
click at [753, 626] on button "Request Borrower Info" at bounding box center [745, 636] width 134 height 20
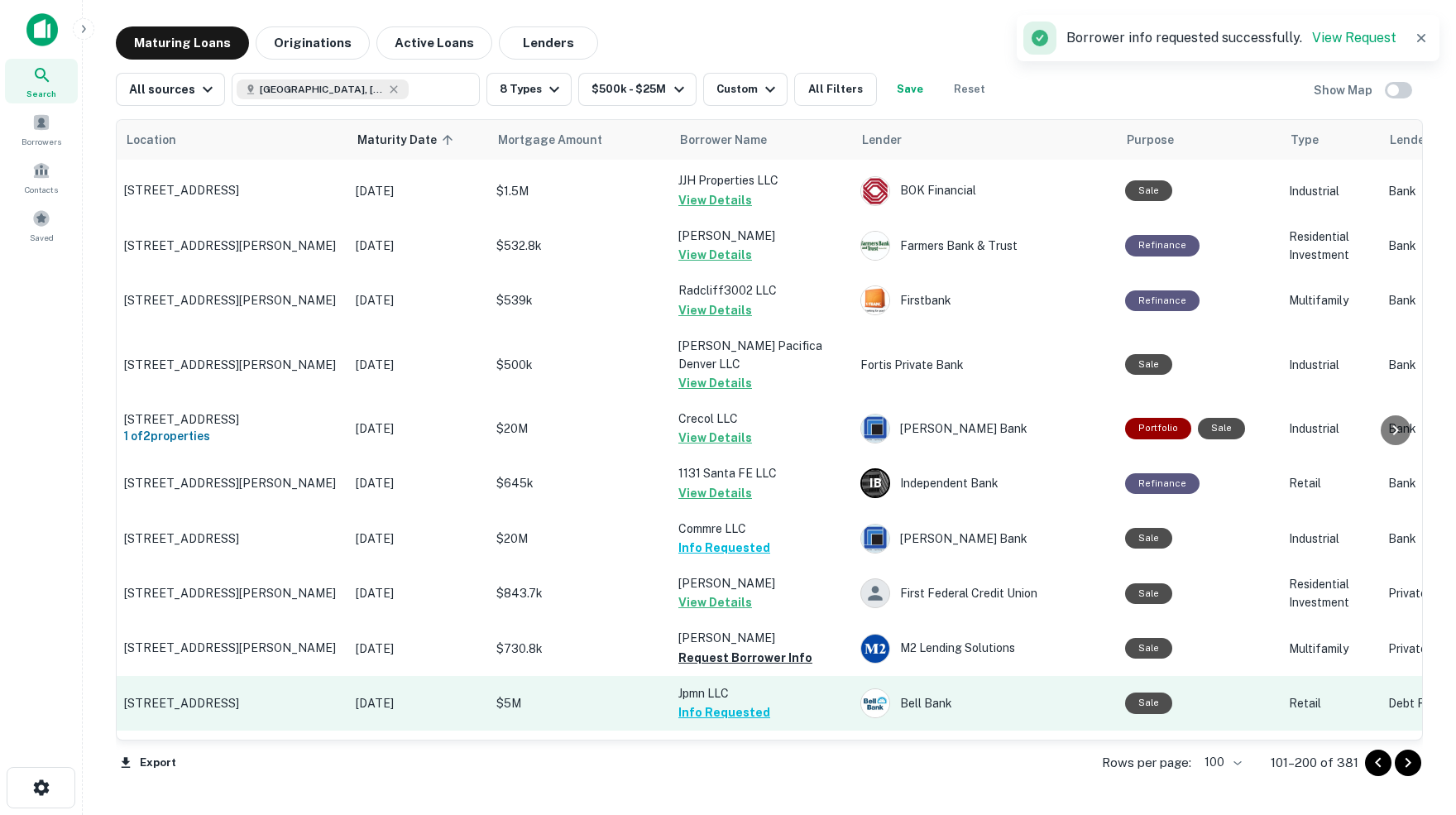
scroll to position [4472, 1]
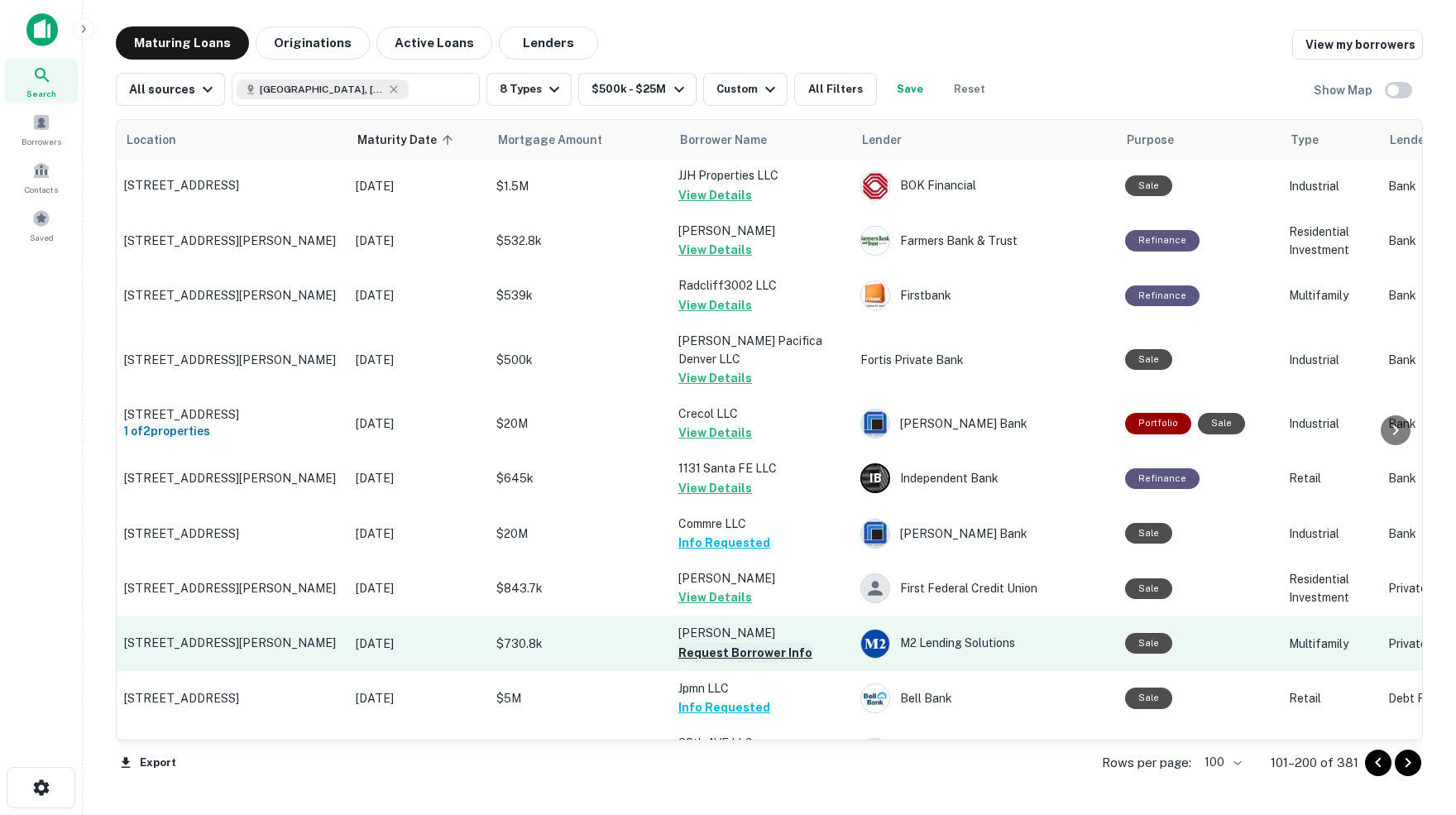
click at [764, 643] on button "Request Borrower Info" at bounding box center [745, 653] width 134 height 20
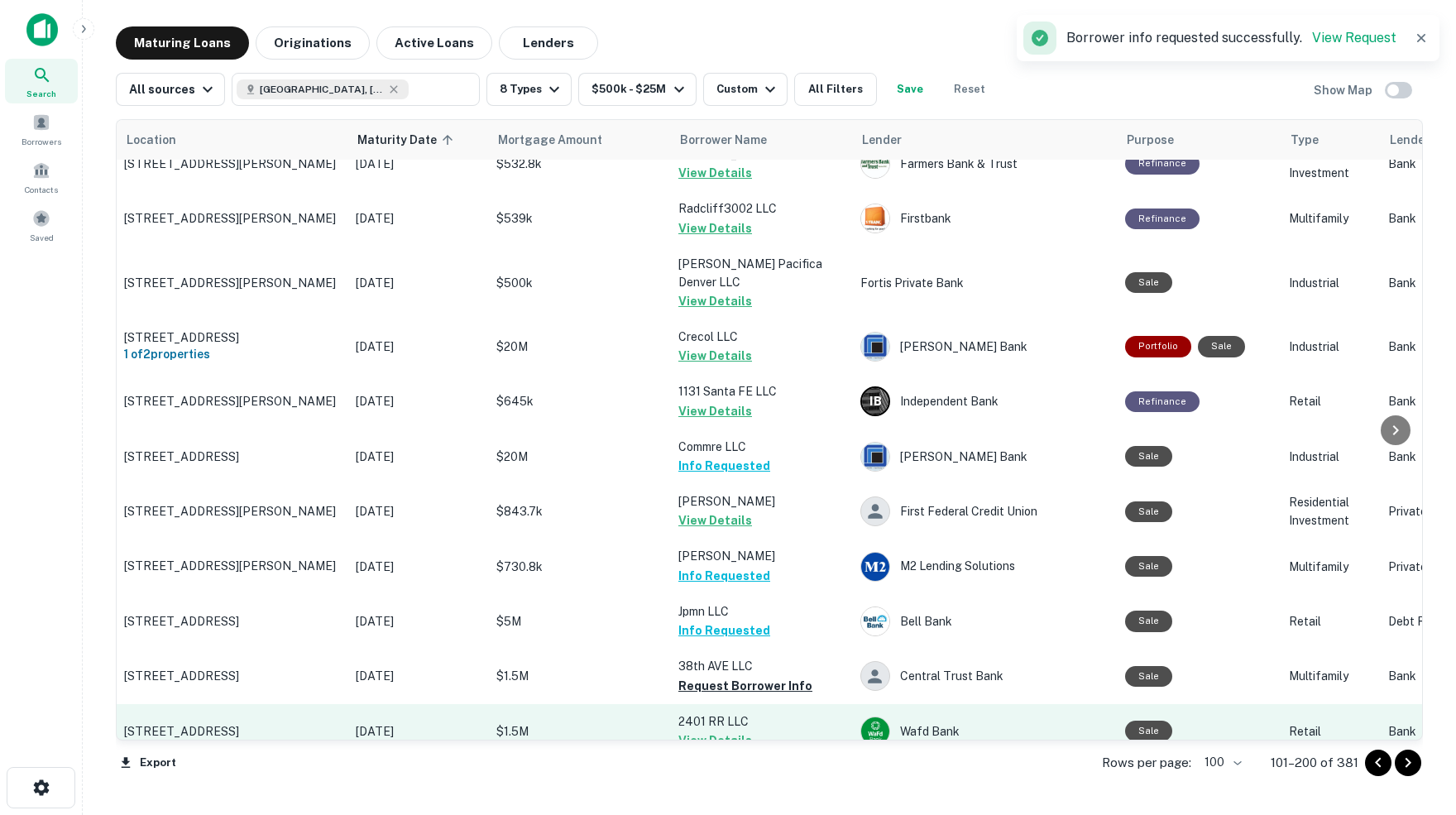
scroll to position [4560, 1]
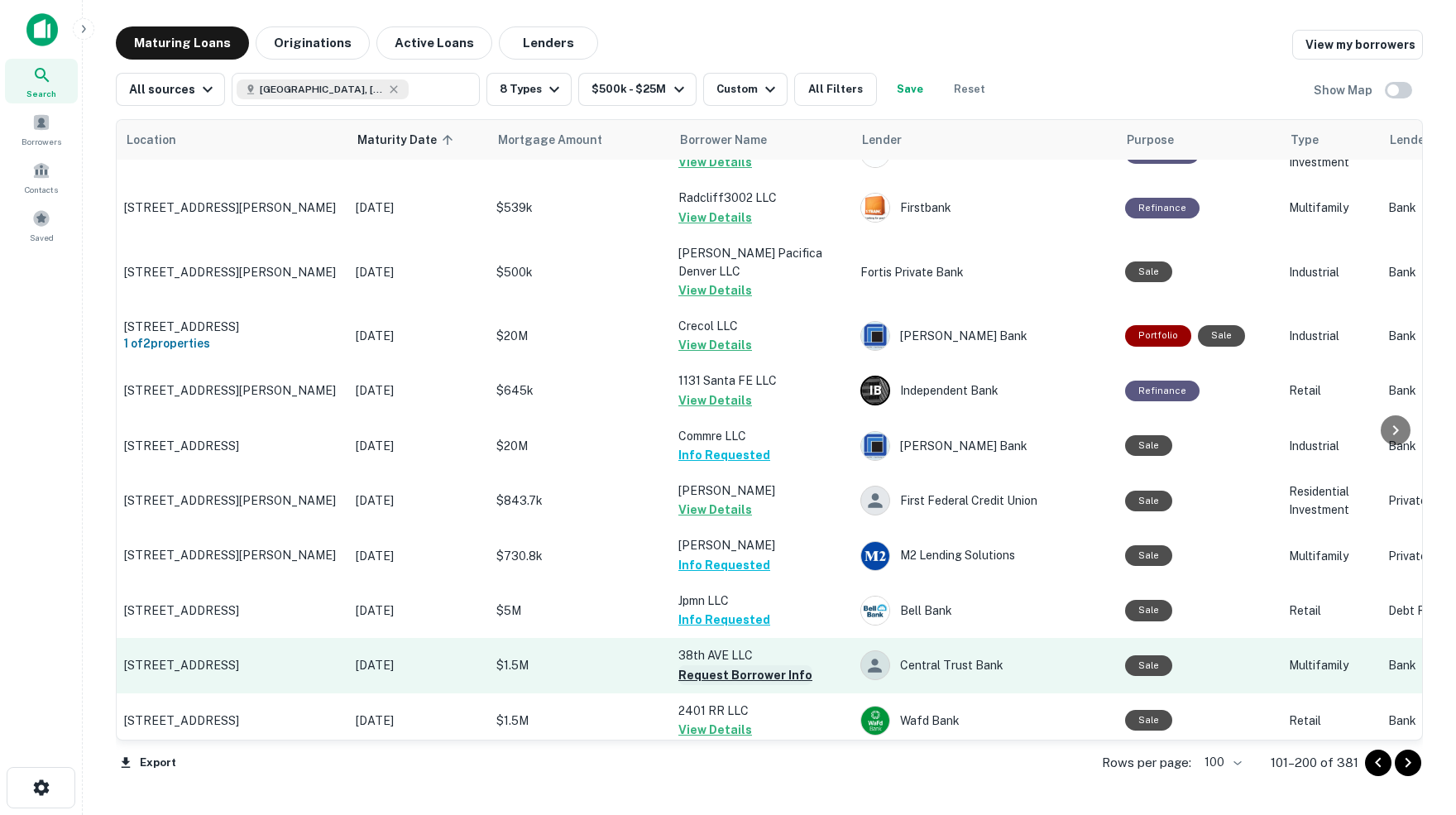
click at [734, 665] on button "Request Borrower Info" at bounding box center [745, 675] width 134 height 20
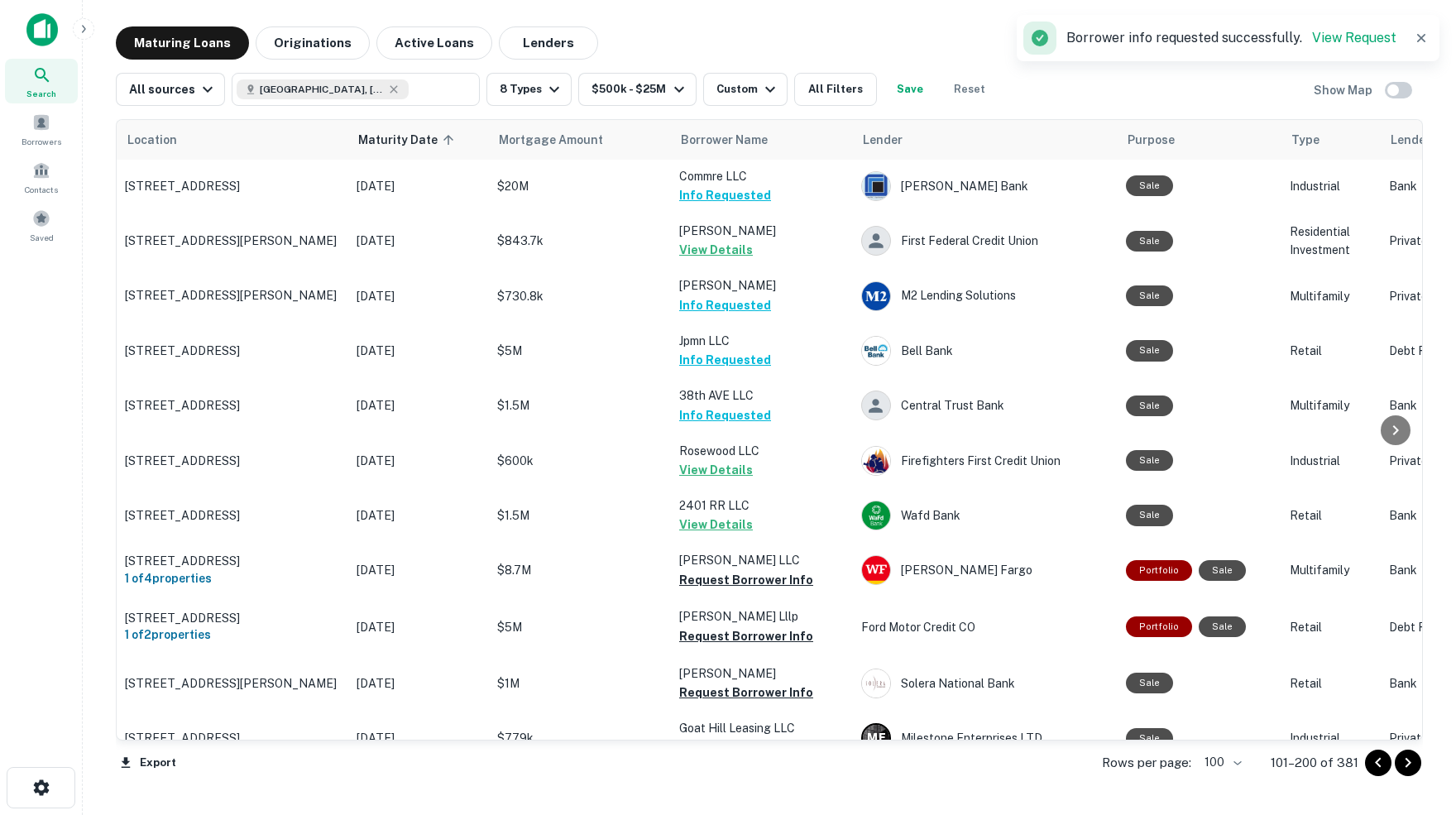
scroll to position [4831, 0]
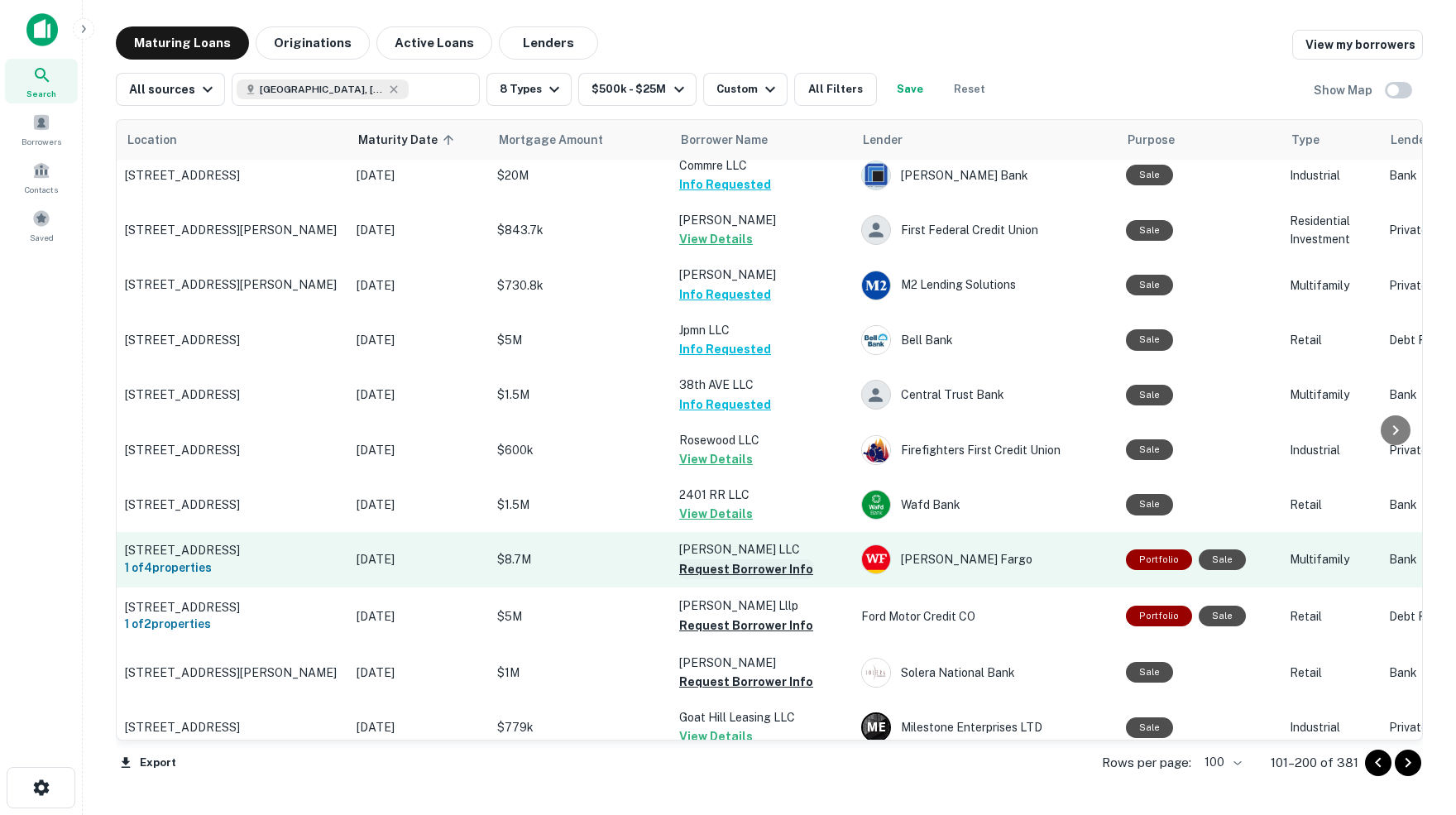
click at [749, 559] on button "Request Borrower Info" at bounding box center [746, 569] width 134 height 20
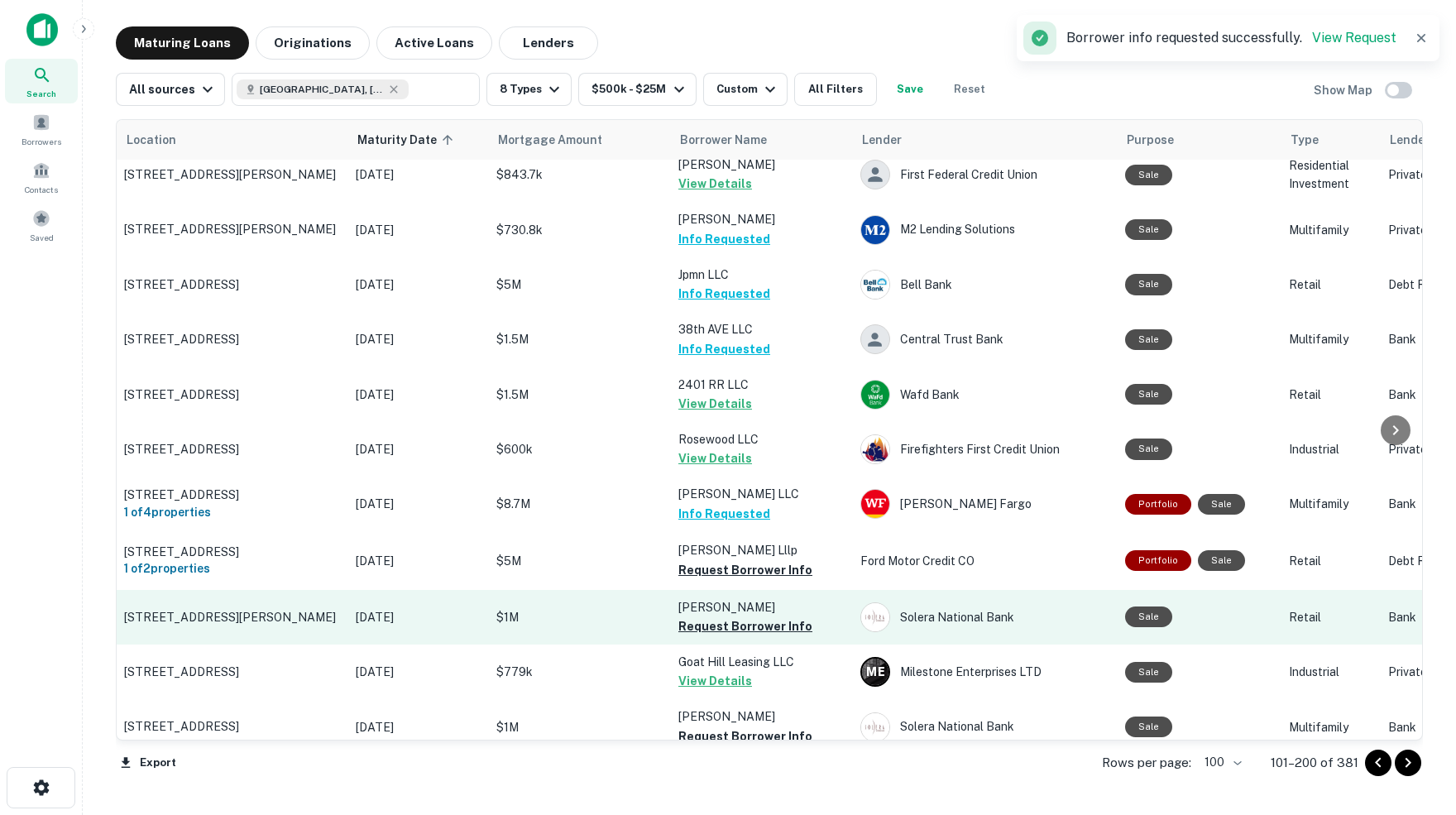
scroll to position [4887, 1]
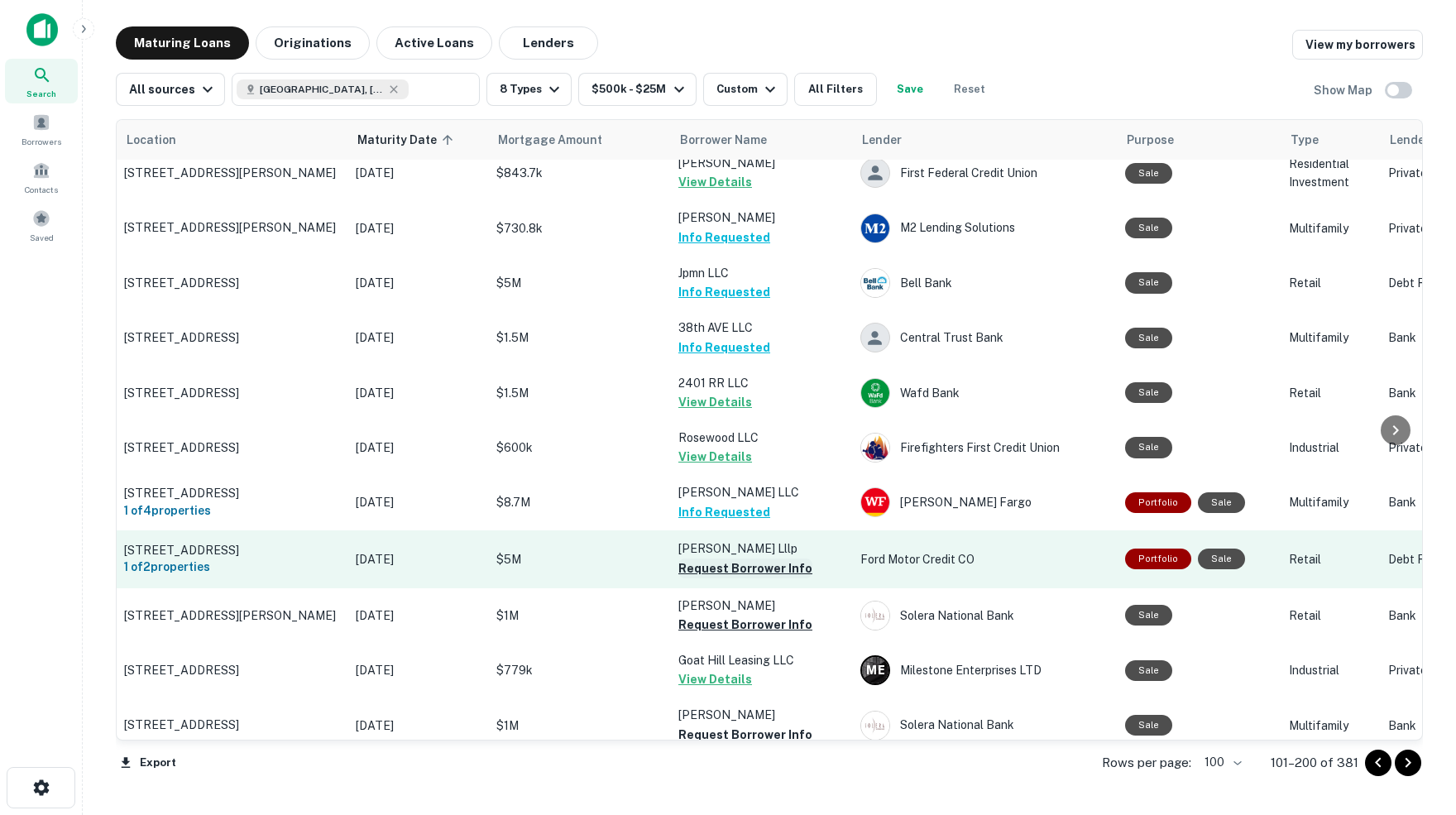
click at [754, 559] on button "Request Borrower Info" at bounding box center [745, 569] width 134 height 20
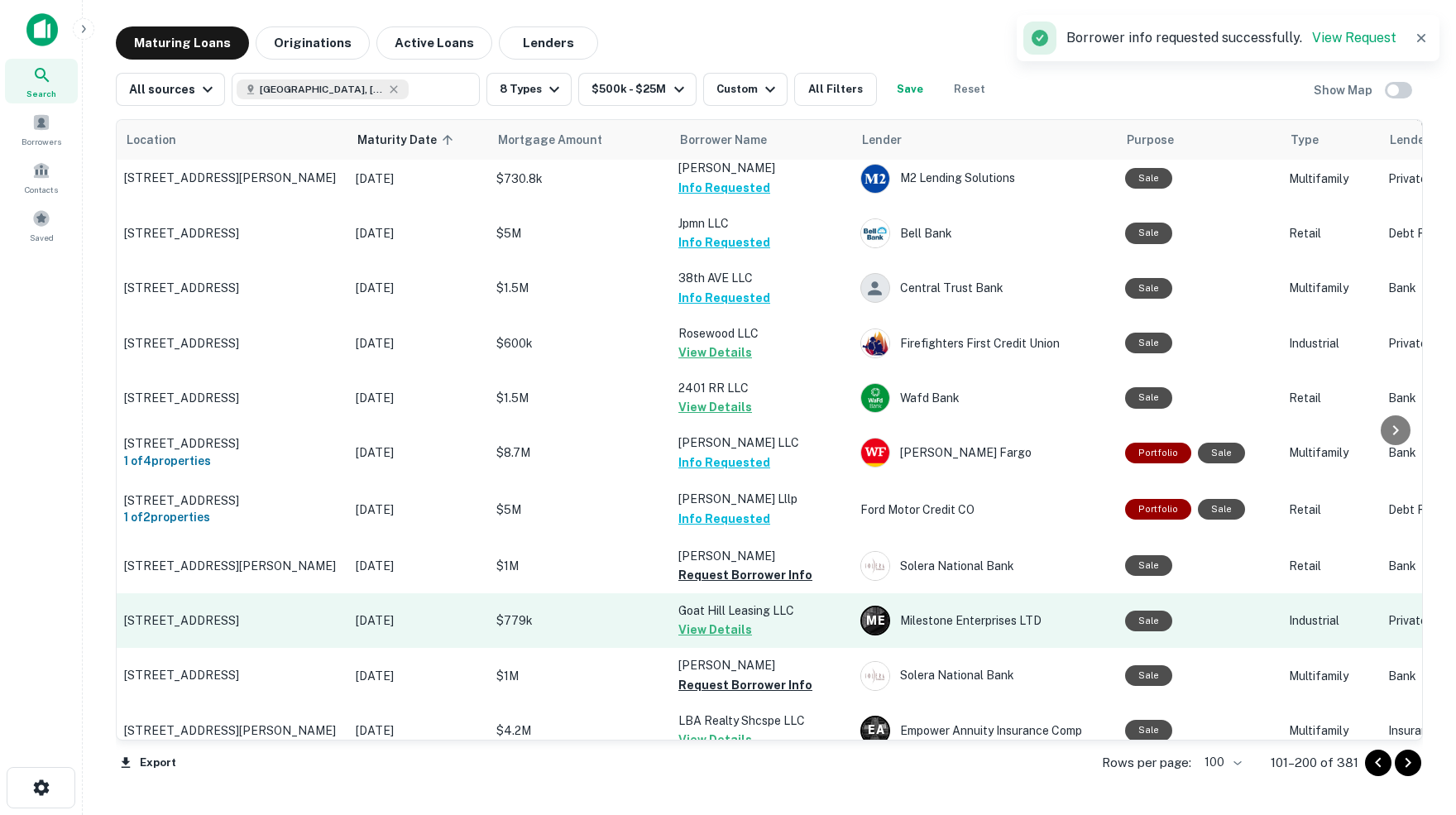
scroll to position [4941, 1]
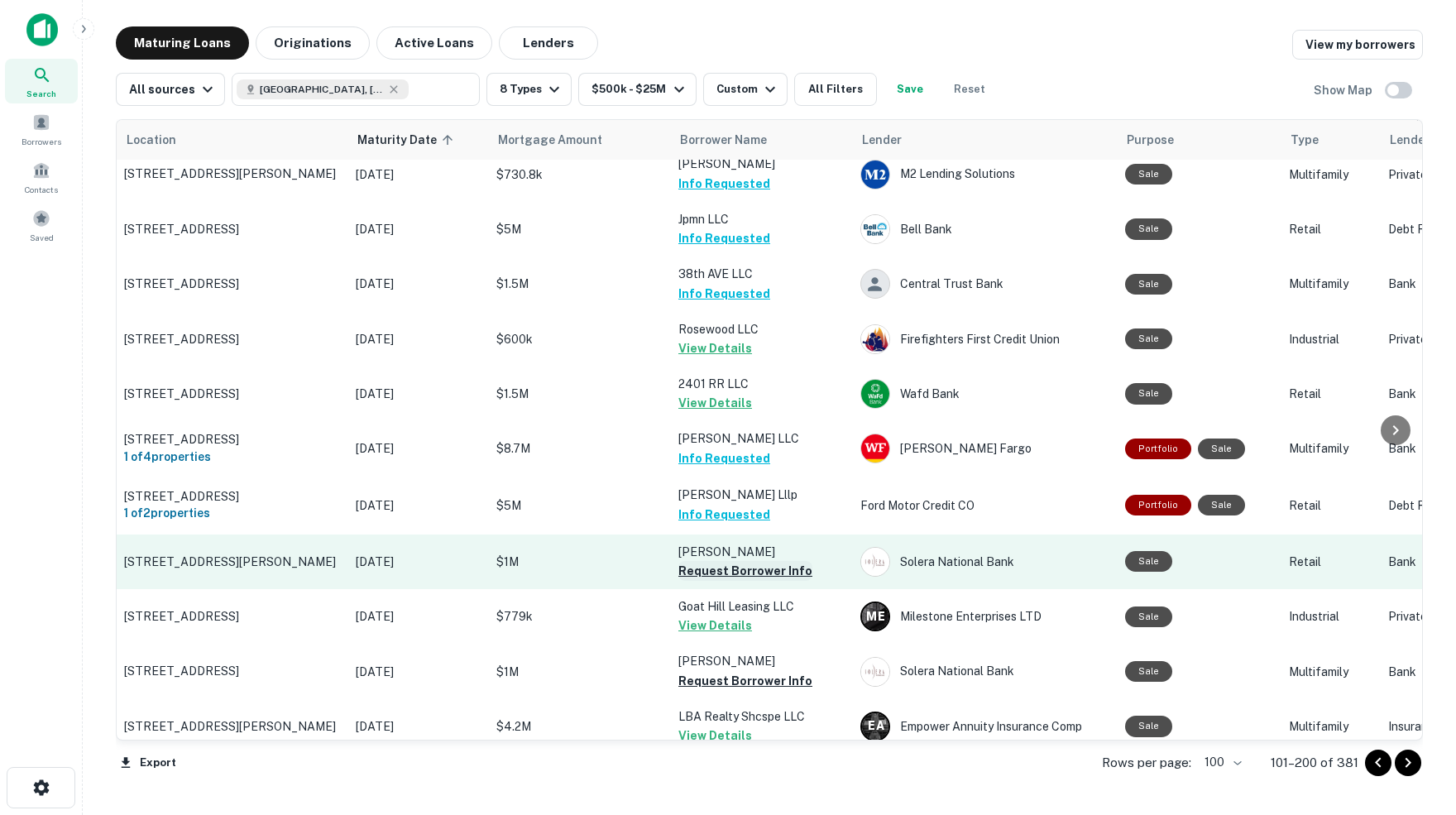
click at [757, 561] on button "Request Borrower Info" at bounding box center [745, 571] width 134 height 20
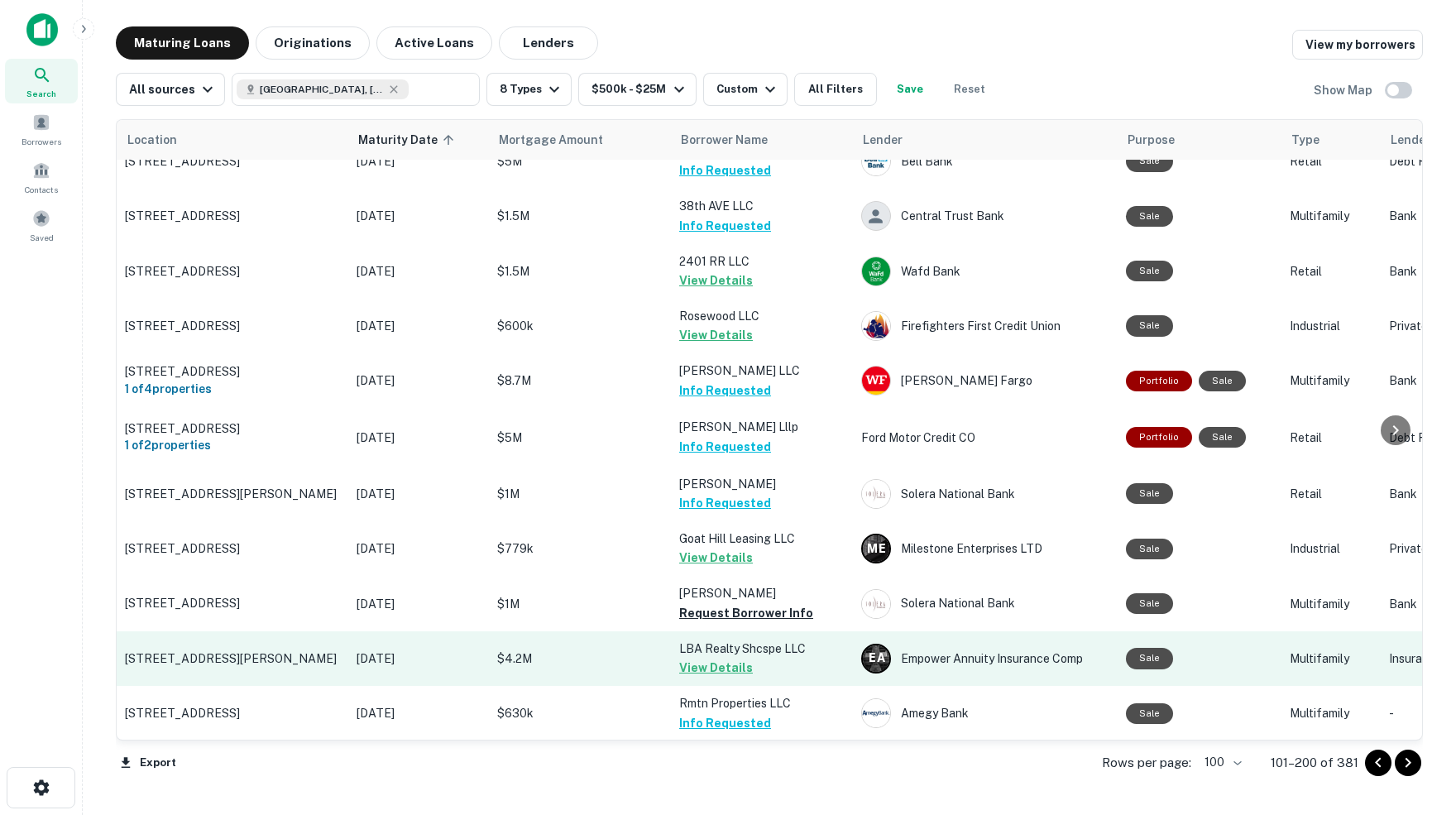
scroll to position [0, 0]
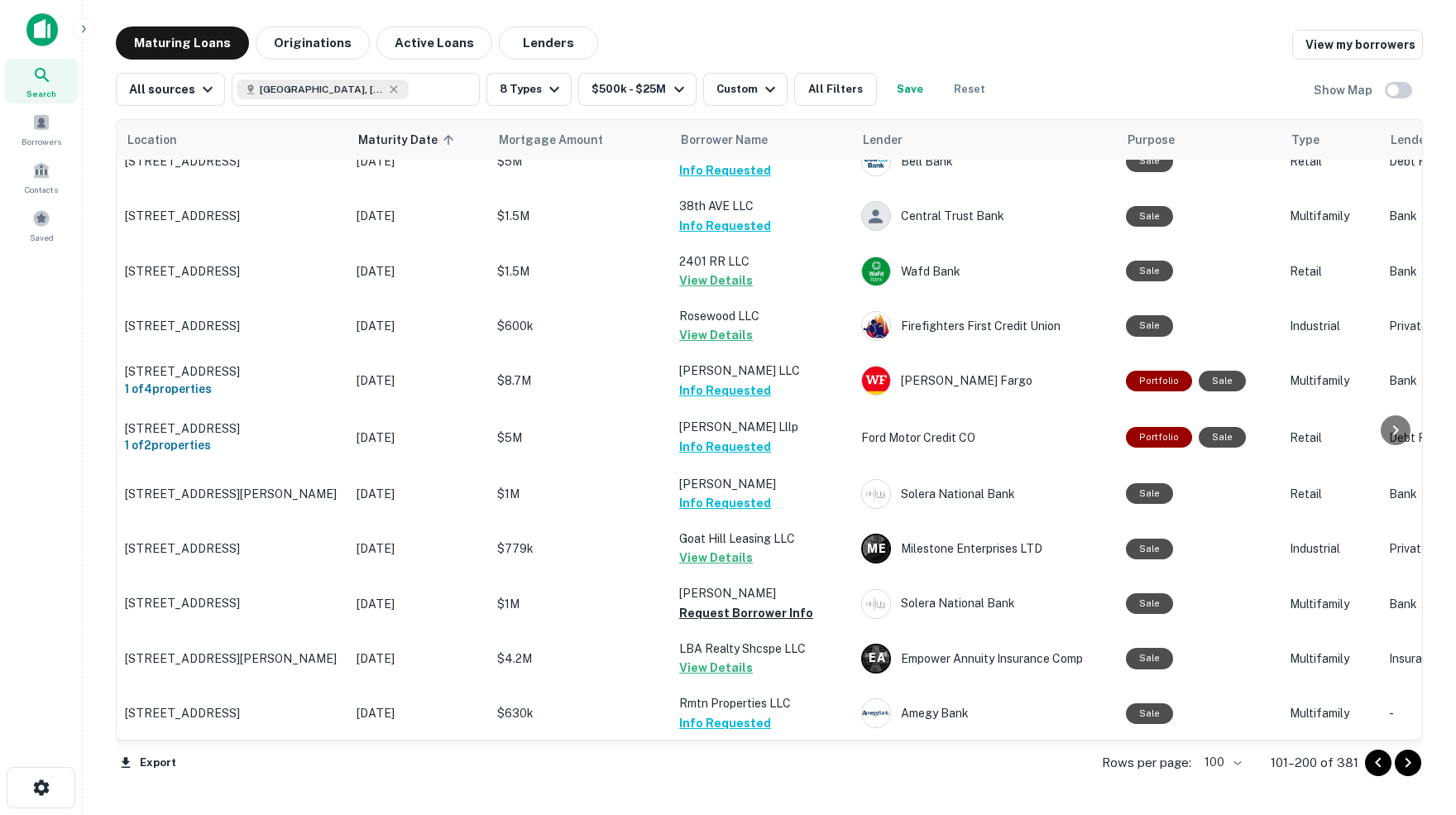
click at [1405, 763] on icon "Go to next page" at bounding box center [1409, 763] width 20 height 20
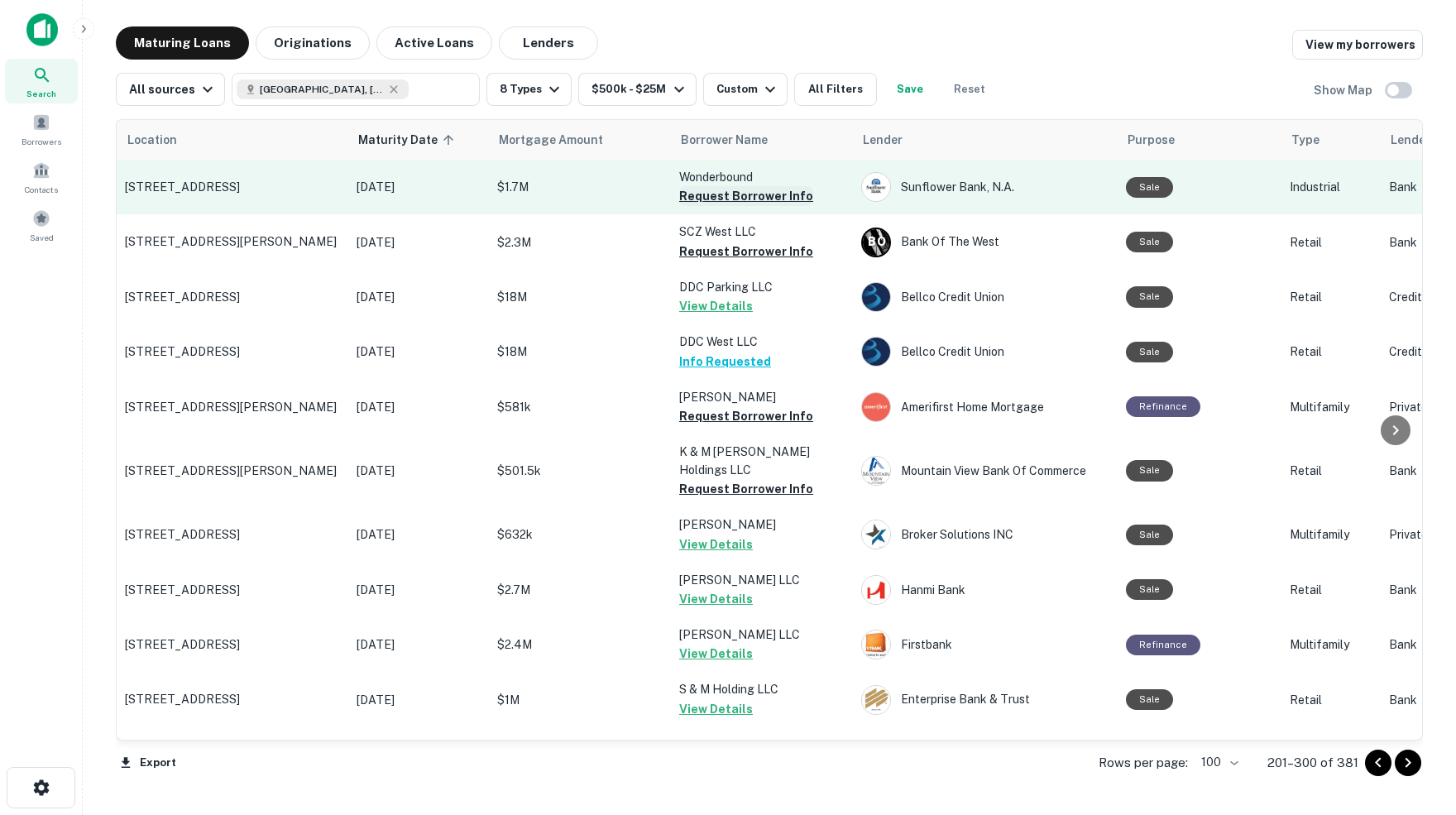
click at [699, 197] on button "Request Borrower Info" at bounding box center [746, 197] width 134 height 20
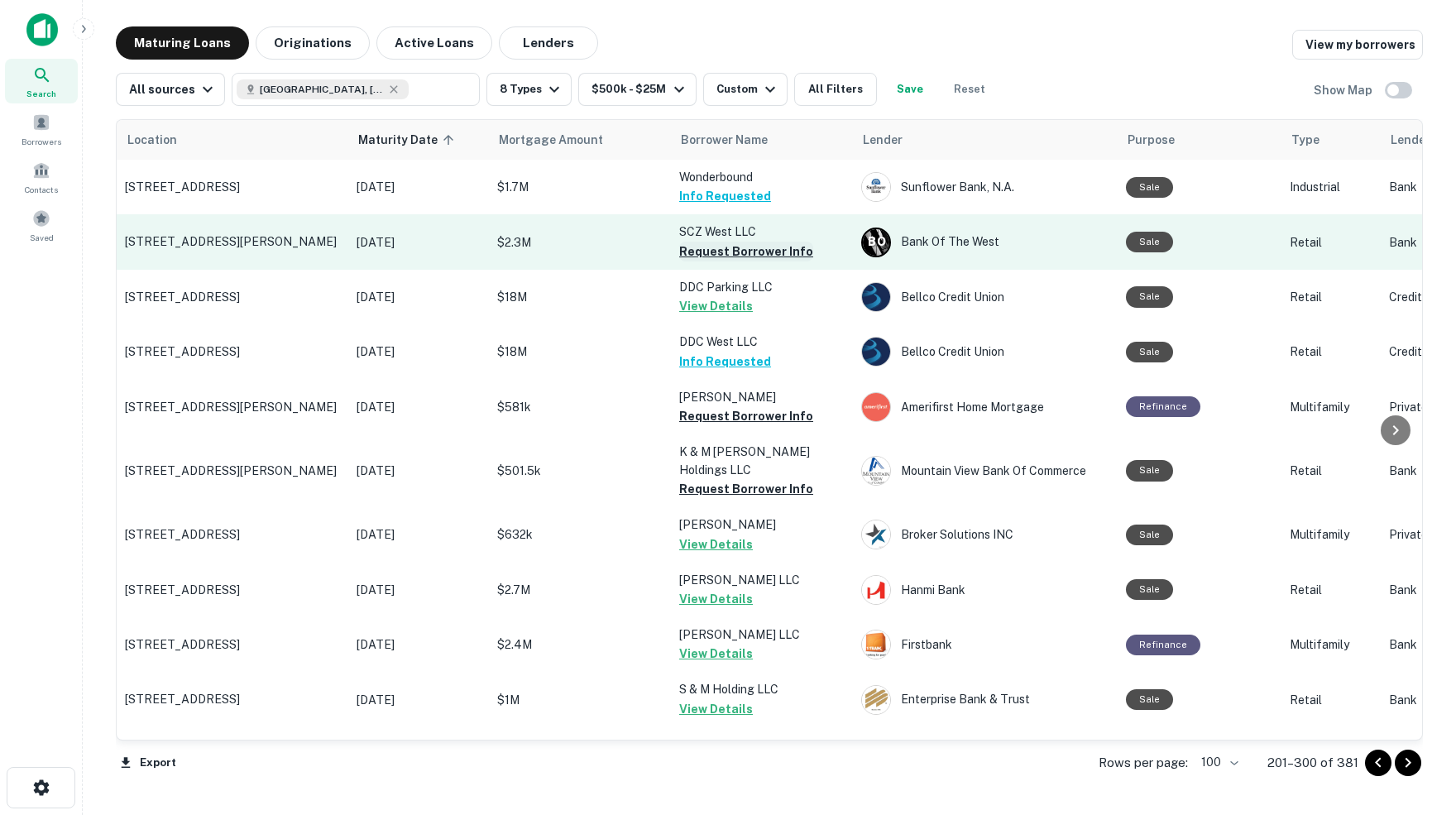
click at [750, 252] on button "Request Borrower Info" at bounding box center [746, 251] width 134 height 20
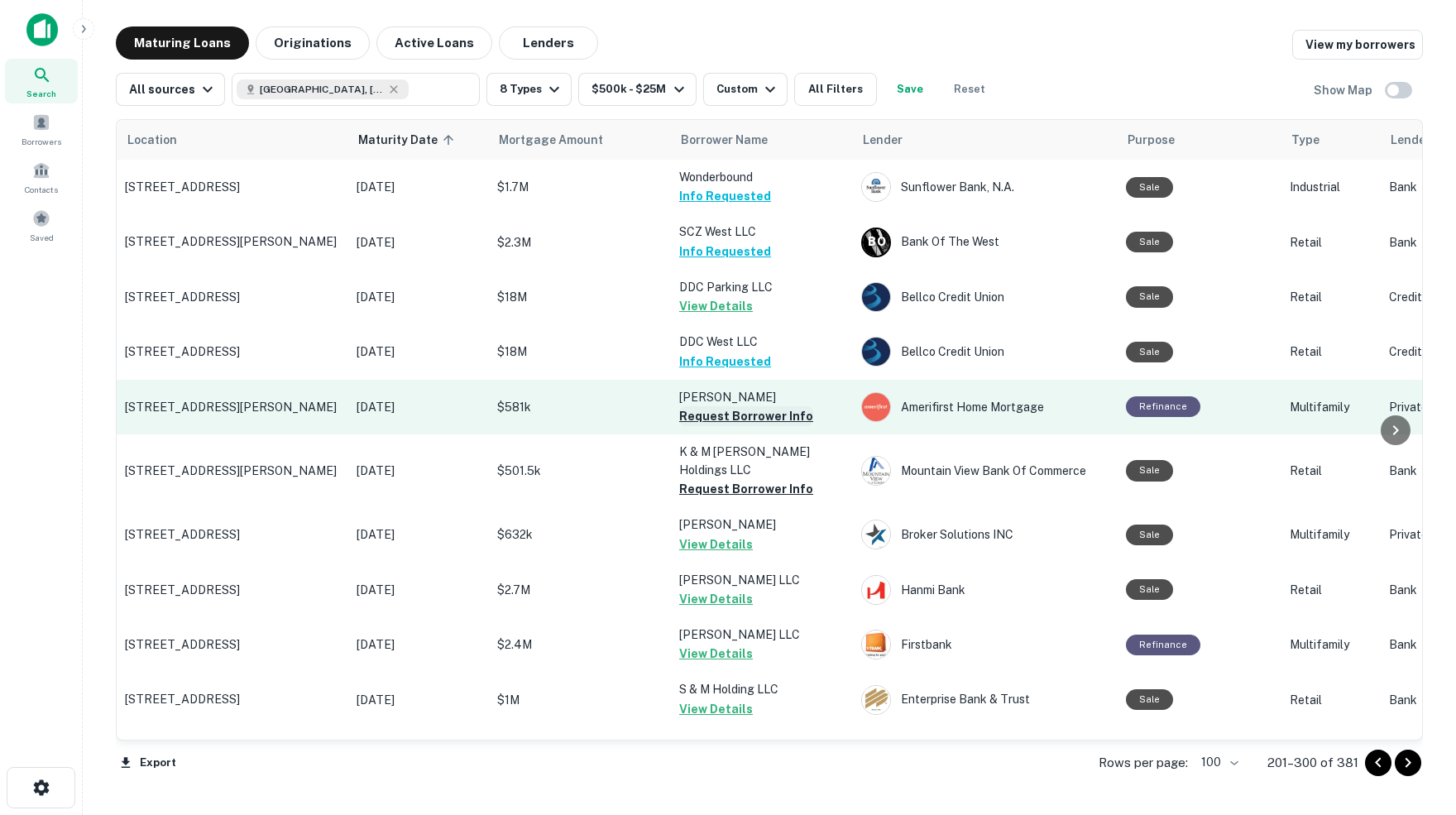
click at [756, 412] on button "Request Borrower Info" at bounding box center [746, 416] width 134 height 20
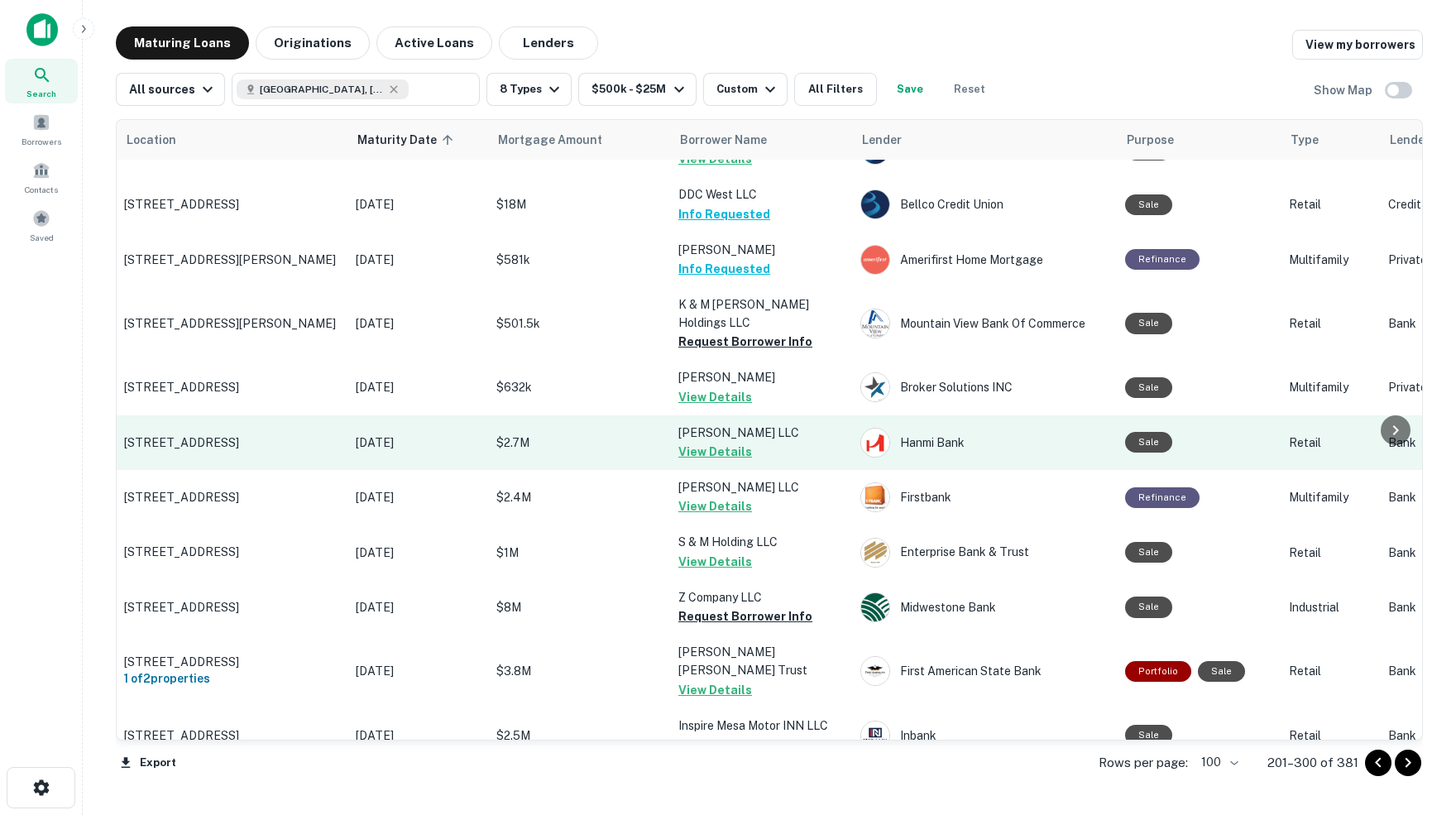
scroll to position [157, 1]
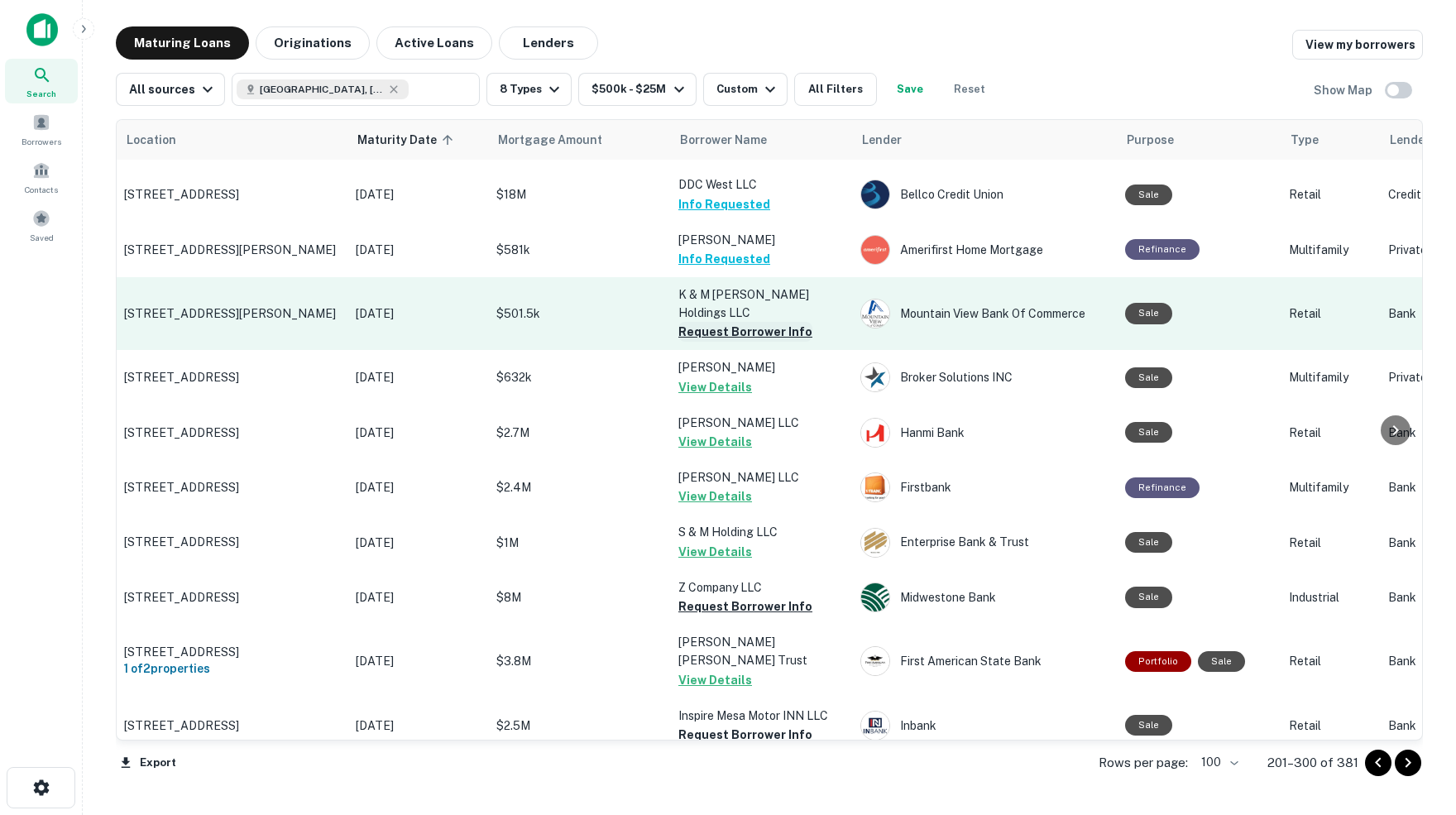
click at [734, 321] on button "Request Borrower Info" at bounding box center [745, 332] width 134 height 20
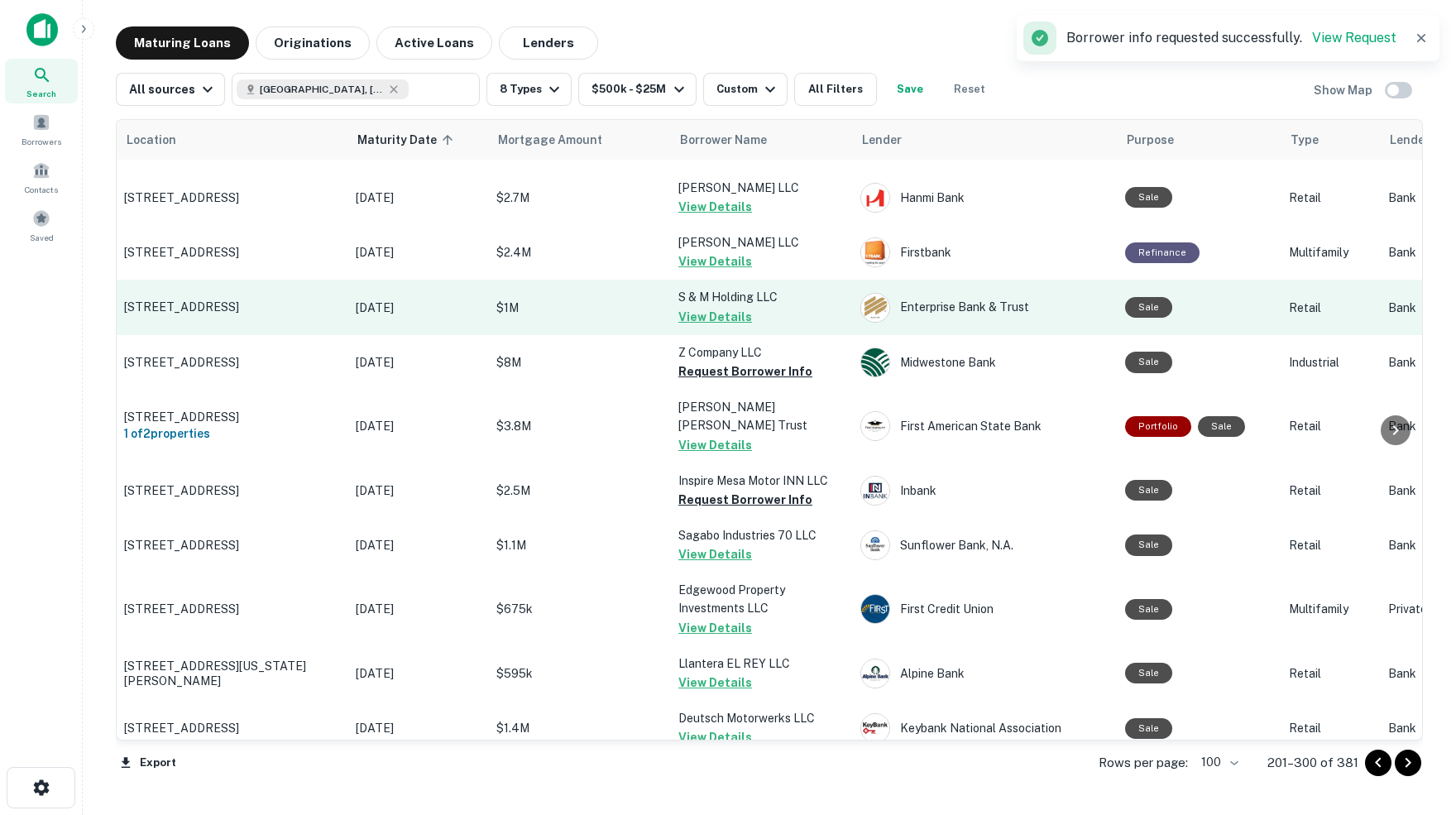
scroll to position [394, 1]
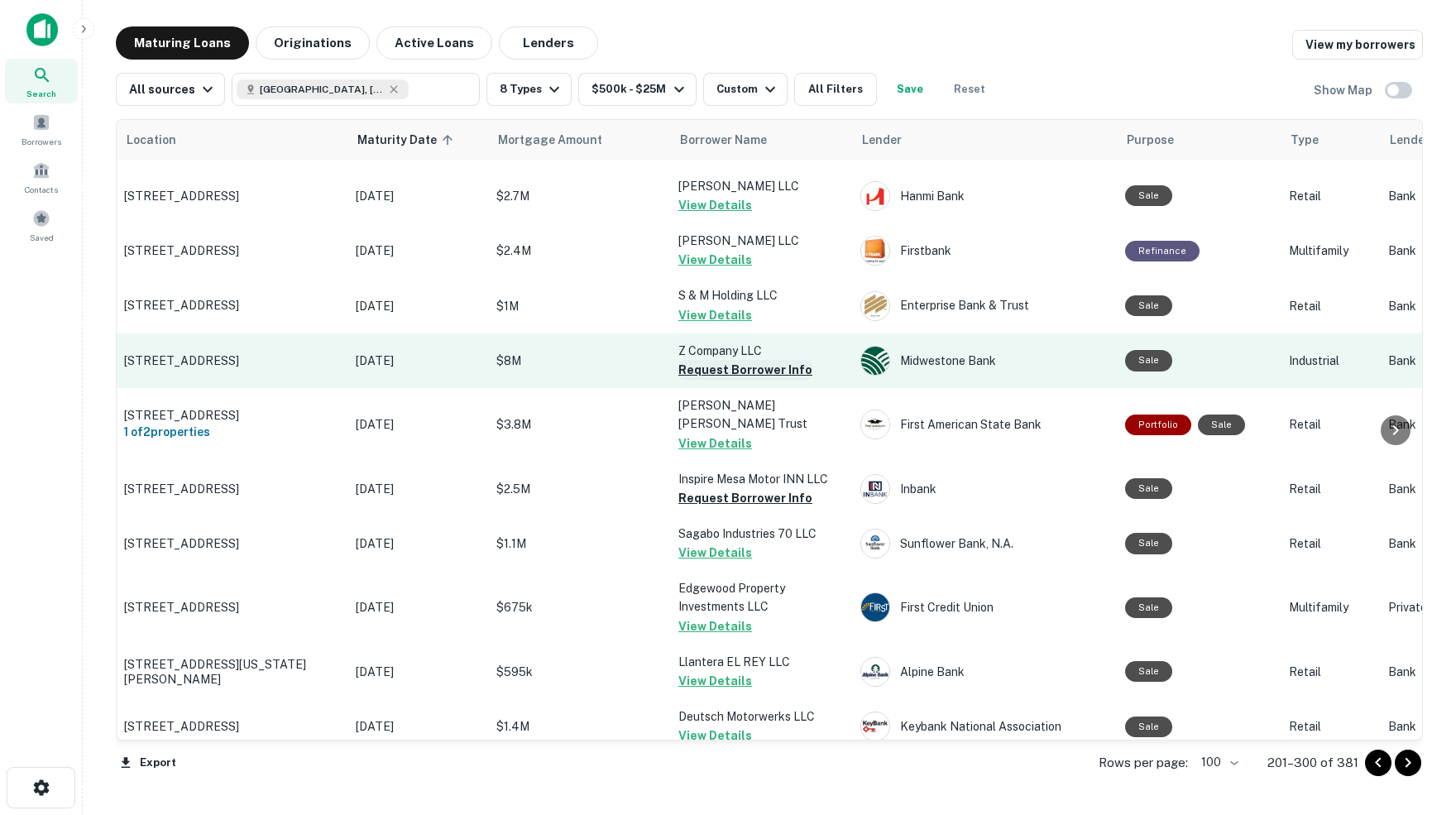
click at [740, 359] on button "Request Borrower Info" at bounding box center [745, 370] width 134 height 20
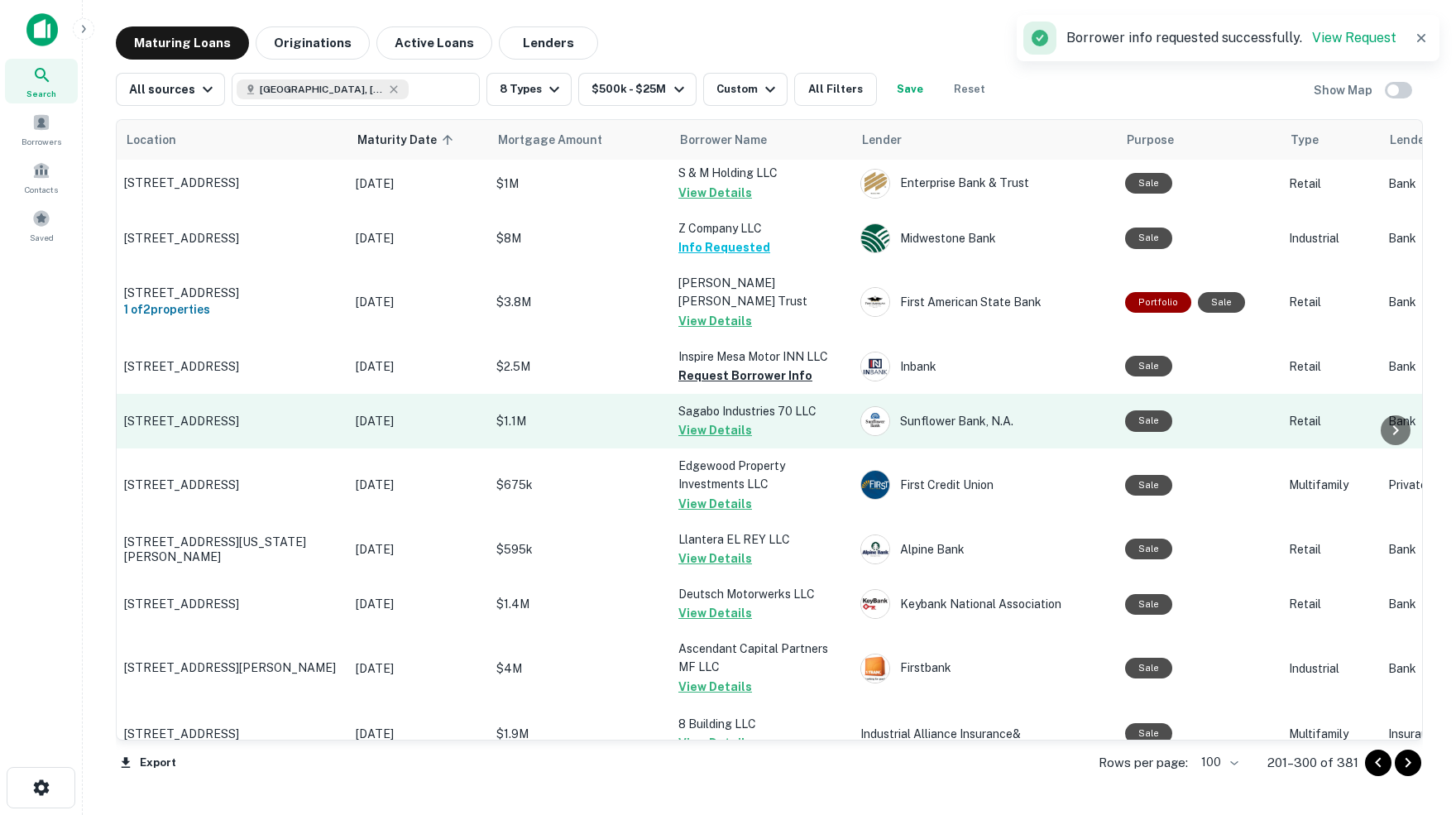
scroll to position [525, 1]
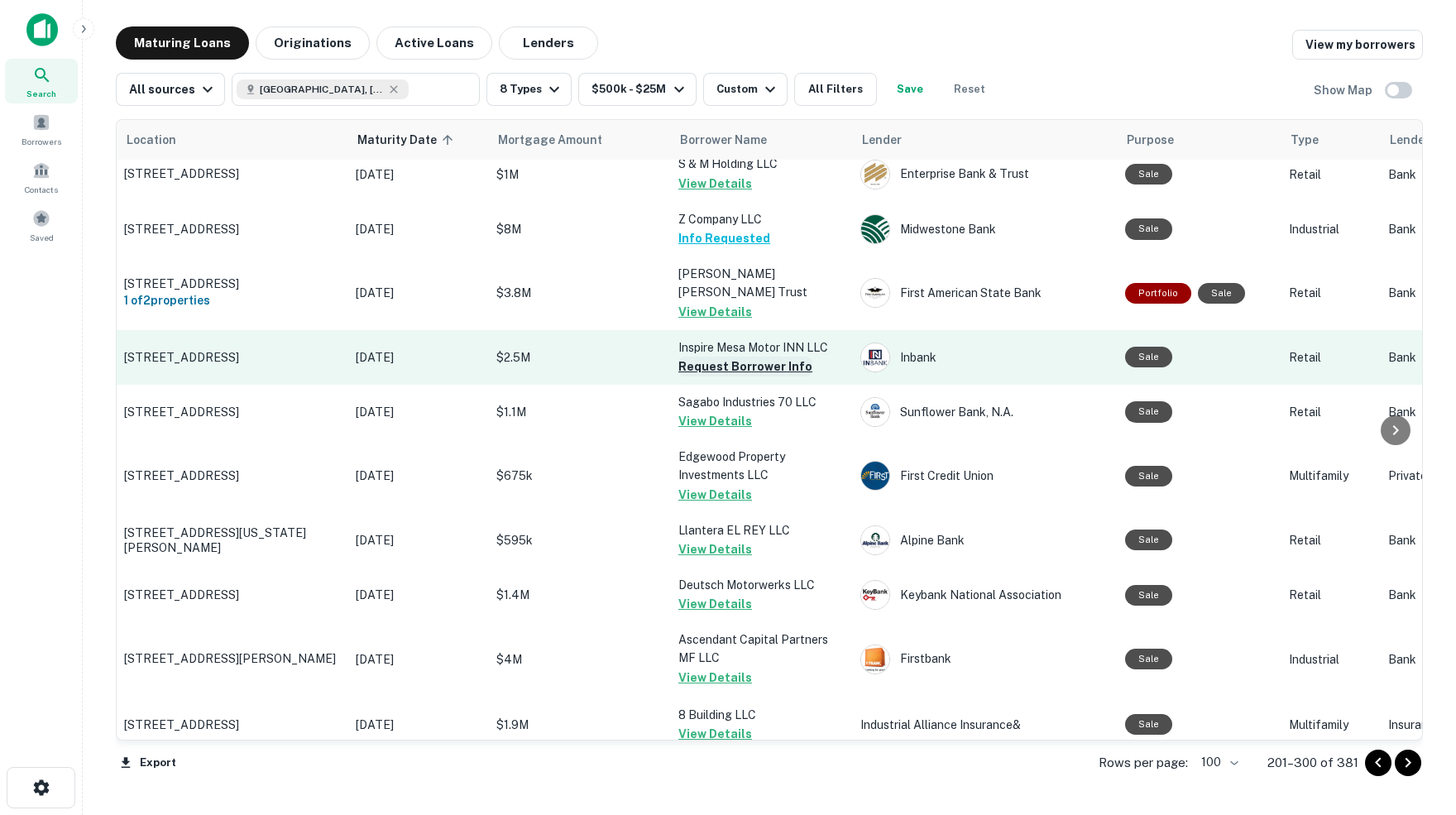
click at [736, 357] on button "Request Borrower Info" at bounding box center [745, 367] width 134 height 20
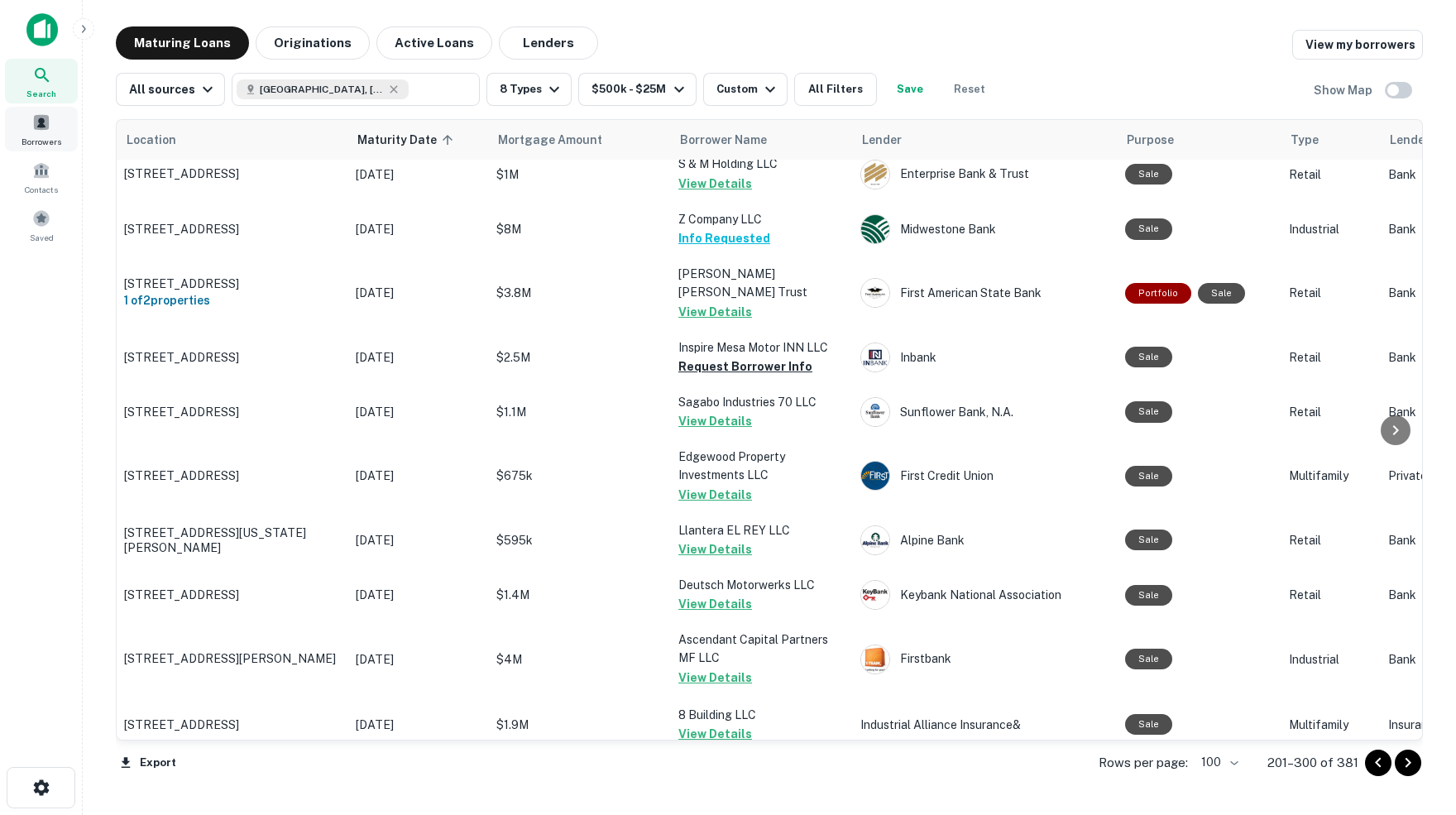
click at [41, 129] on span at bounding box center [41, 122] width 19 height 19
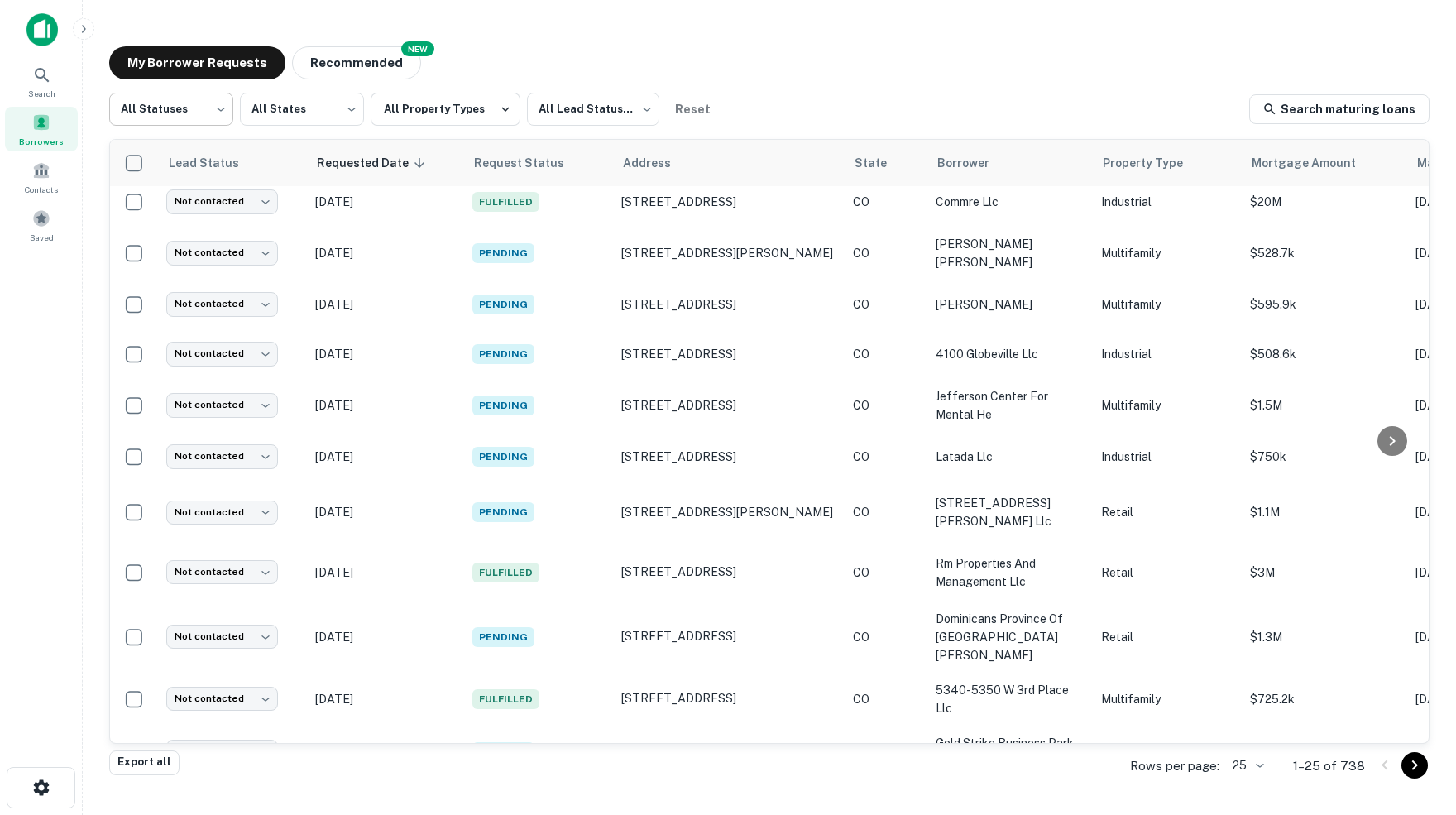
click at [221, 111] on body "Search Borrowers Contacts Saved My Borrower Requests NEW Recommended All Status…" at bounding box center [728, 408] width 1456 height 815
click at [140, 210] on li "Fulfilled" at bounding box center [170, 212] width 125 height 30
type input "*********"
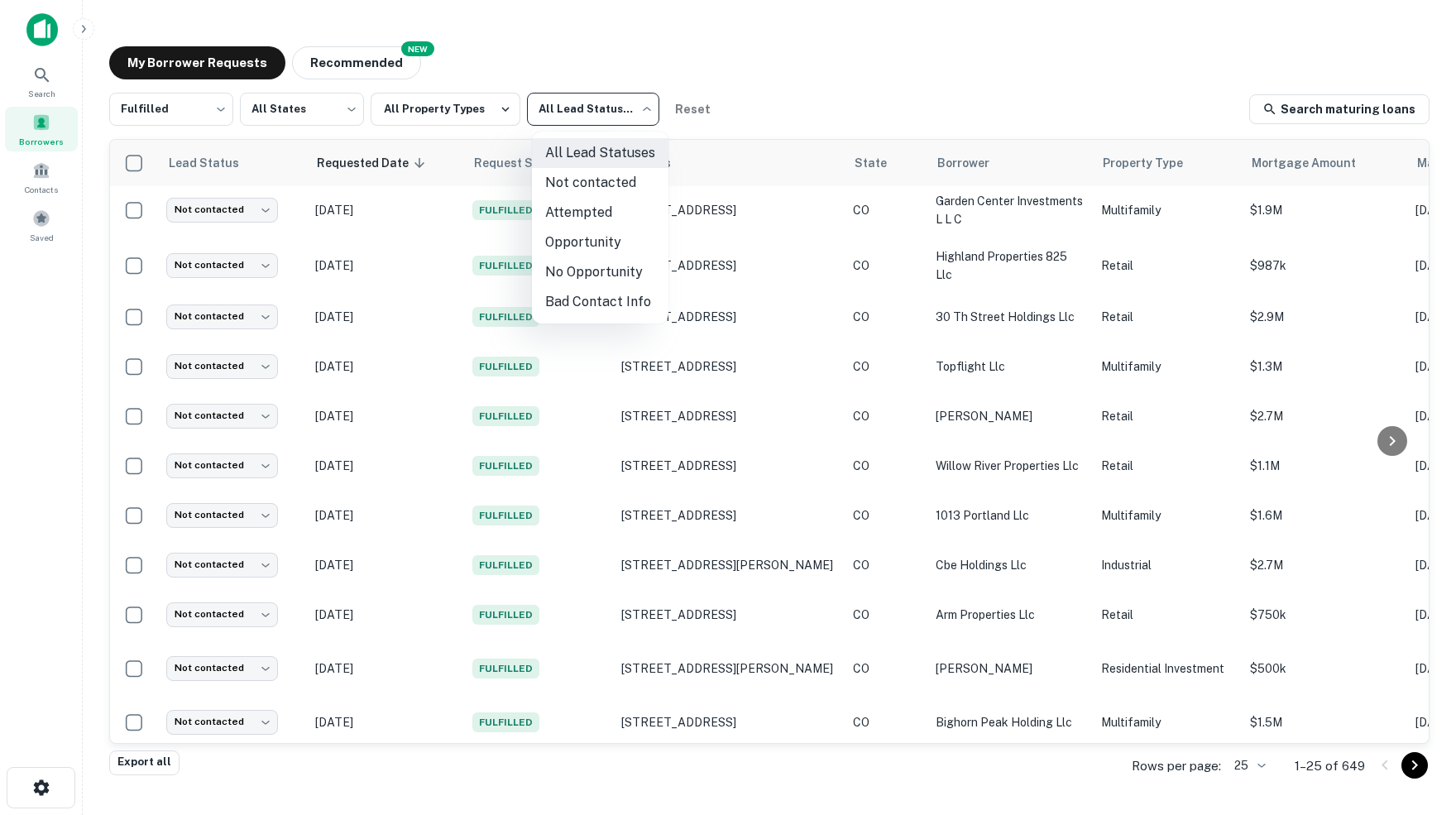
click at [648, 108] on body "Search Borrowers Contacts Saved My Borrower Requests NEW Recommended Fulfilled …" at bounding box center [728, 408] width 1456 height 815
click at [600, 184] on li "Not contacted" at bounding box center [600, 182] width 137 height 30
type input "****"
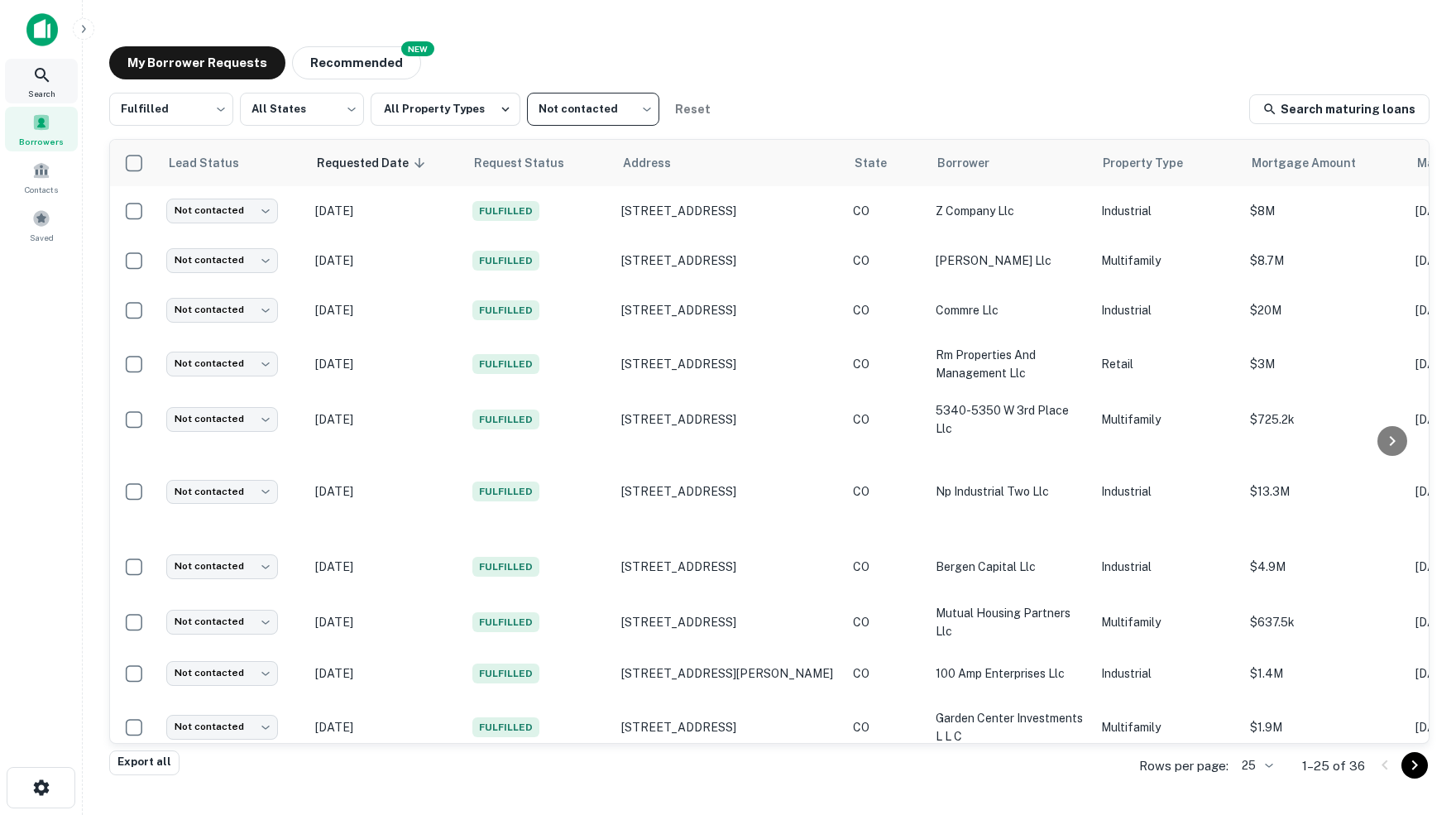
click at [45, 73] on icon at bounding box center [42, 75] width 20 height 20
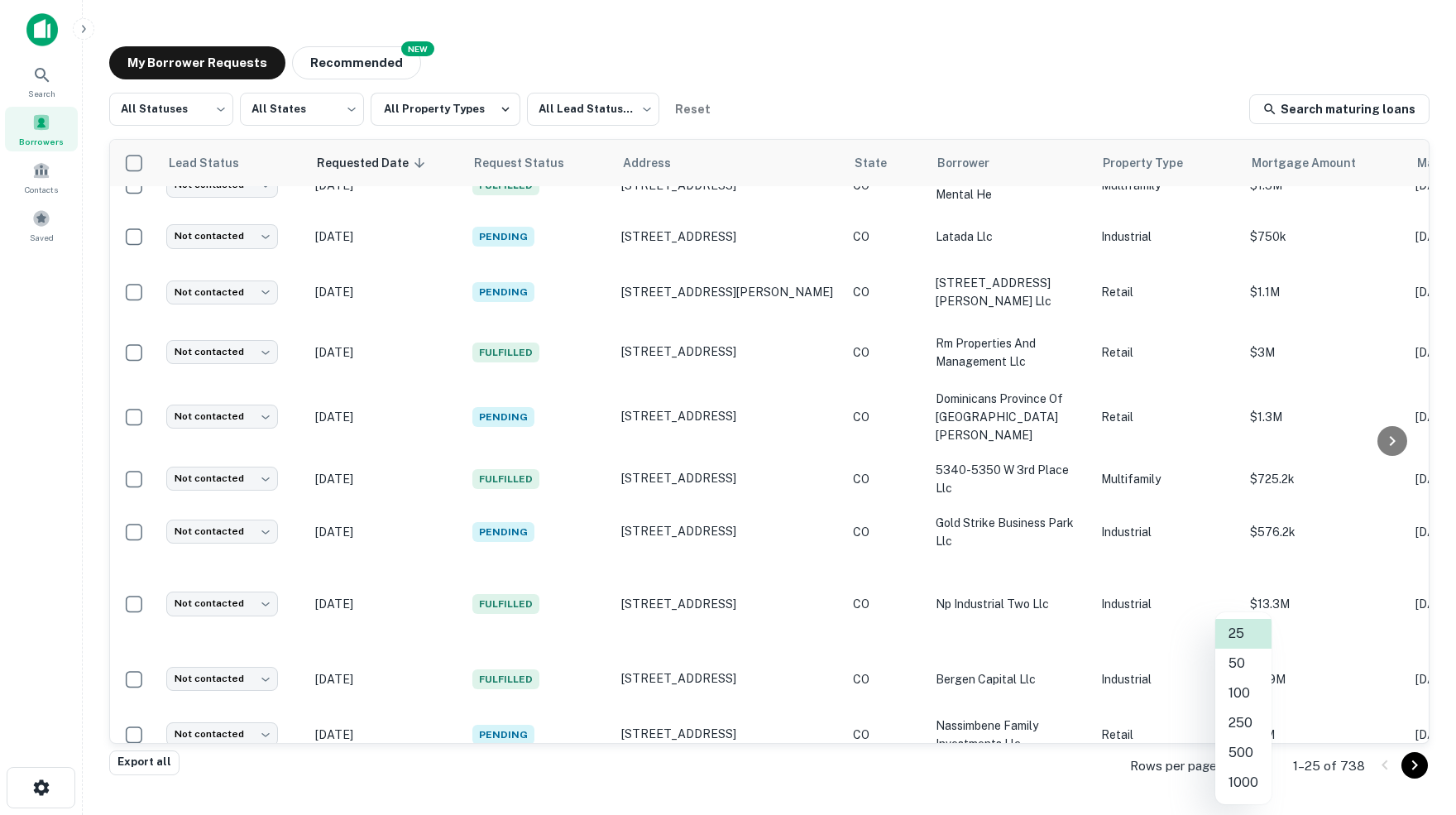
click at [1256, 768] on body "Search Borrowers Contacts Saved My Borrower Requests NEW Recommended All Status…" at bounding box center [728, 408] width 1456 height 815
click at [1239, 751] on li "500" at bounding box center [1243, 752] width 57 height 30
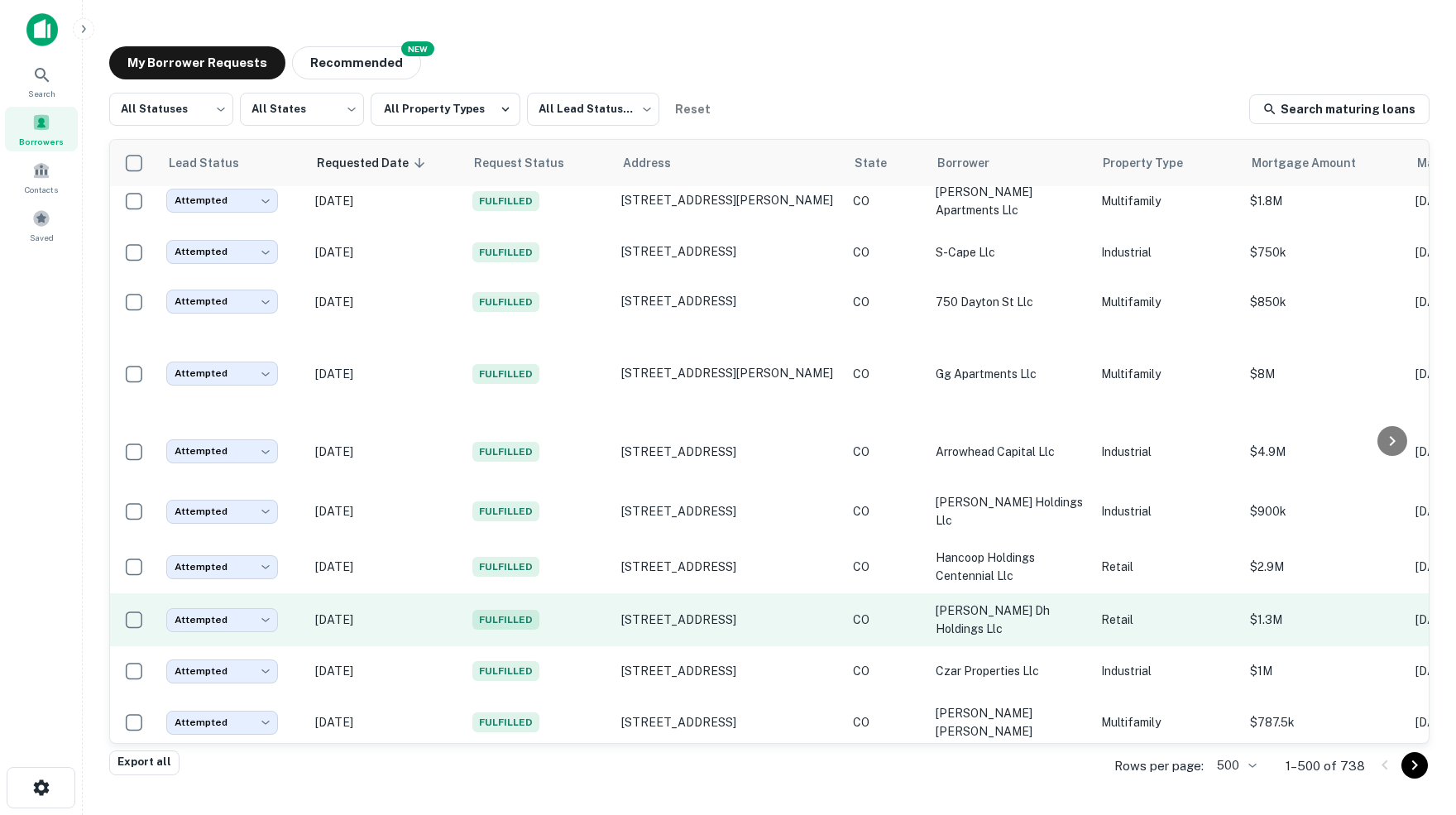
scroll to position [8983, 0]
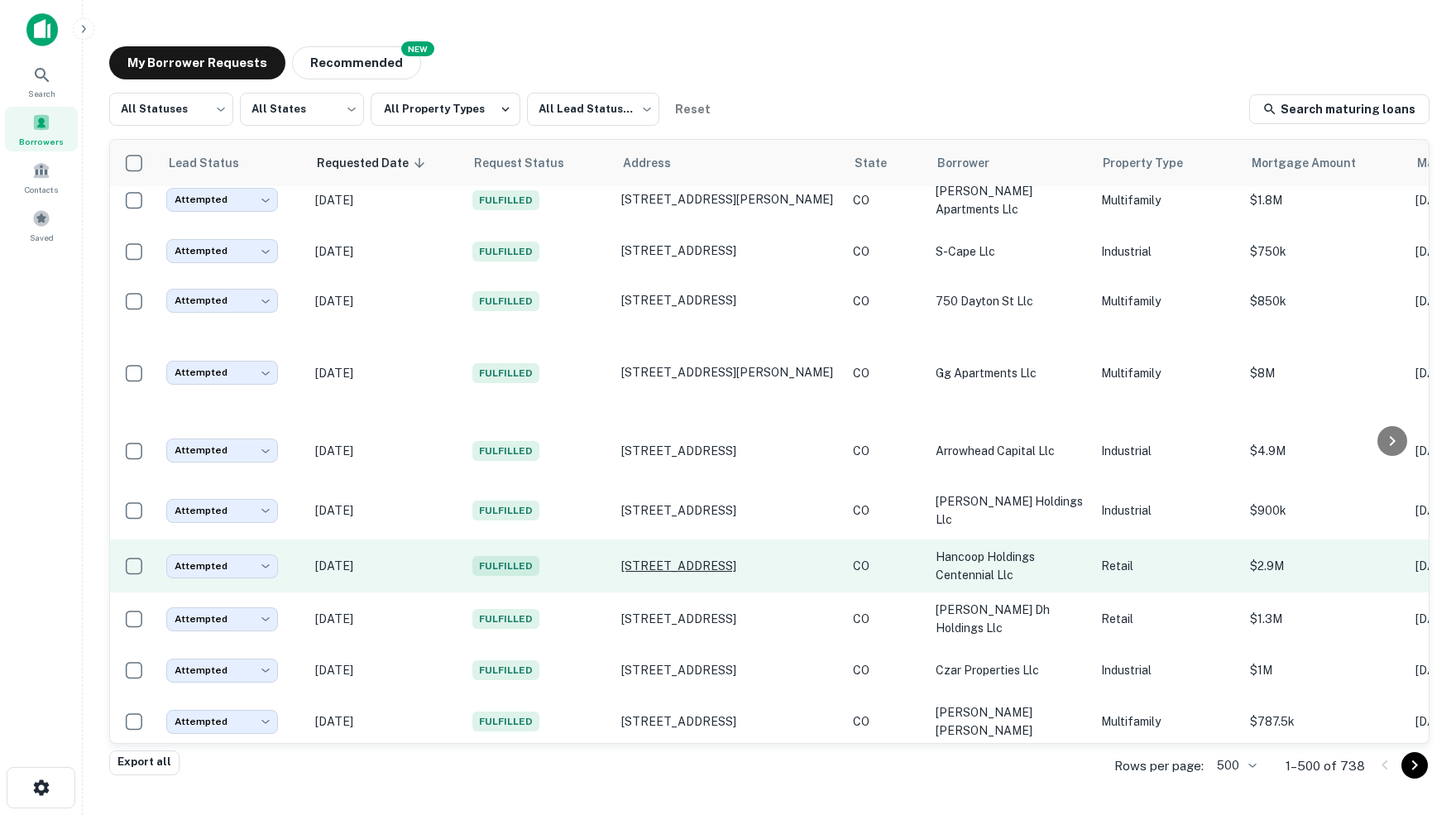
click at [696, 559] on p "8770 E Arapahoe Rd Centennial, CO80112" at bounding box center [728, 566] width 215 height 15
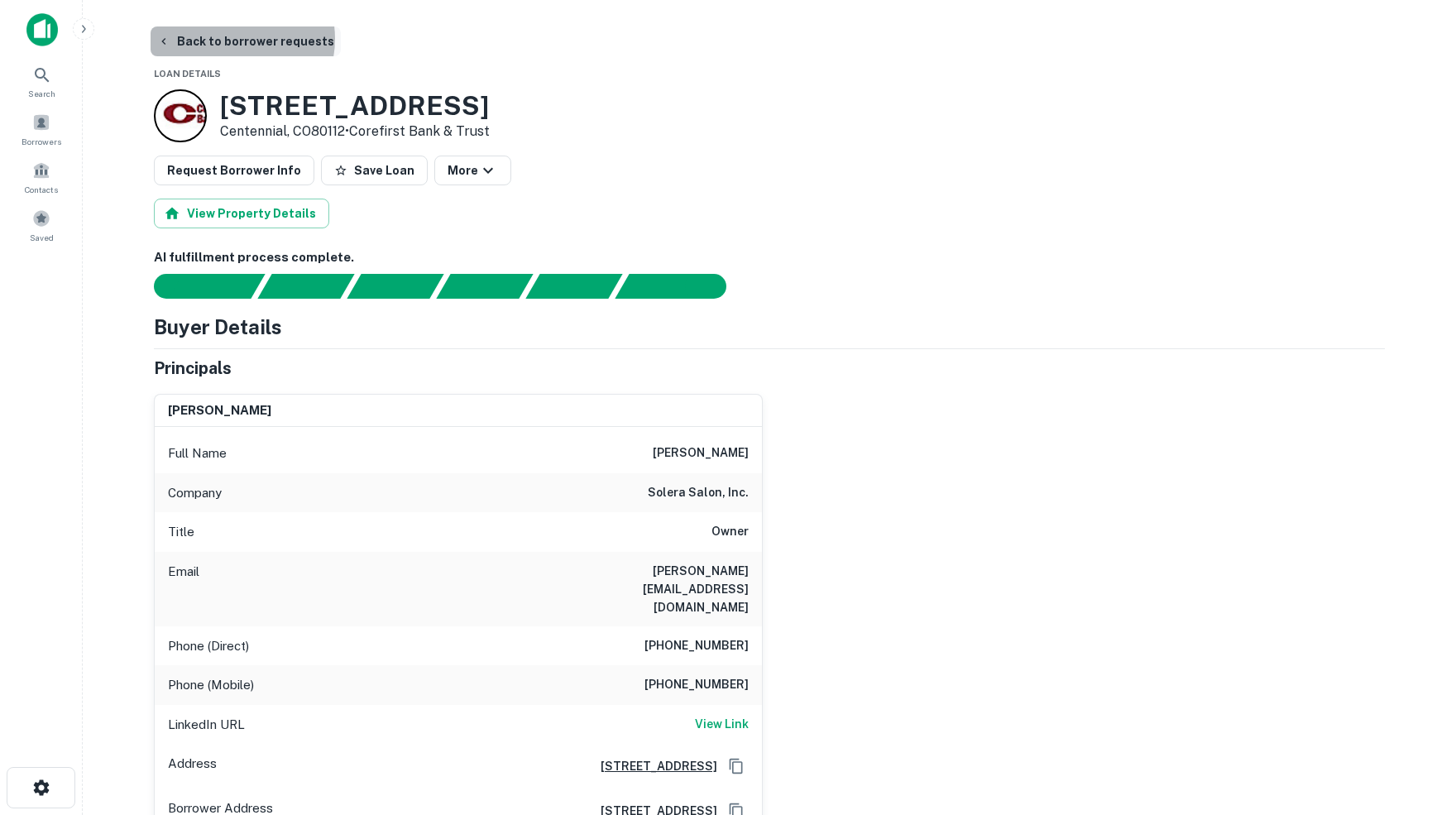
click at [234, 39] on button "Back to borrower requests" at bounding box center [245, 40] width 190 height 30
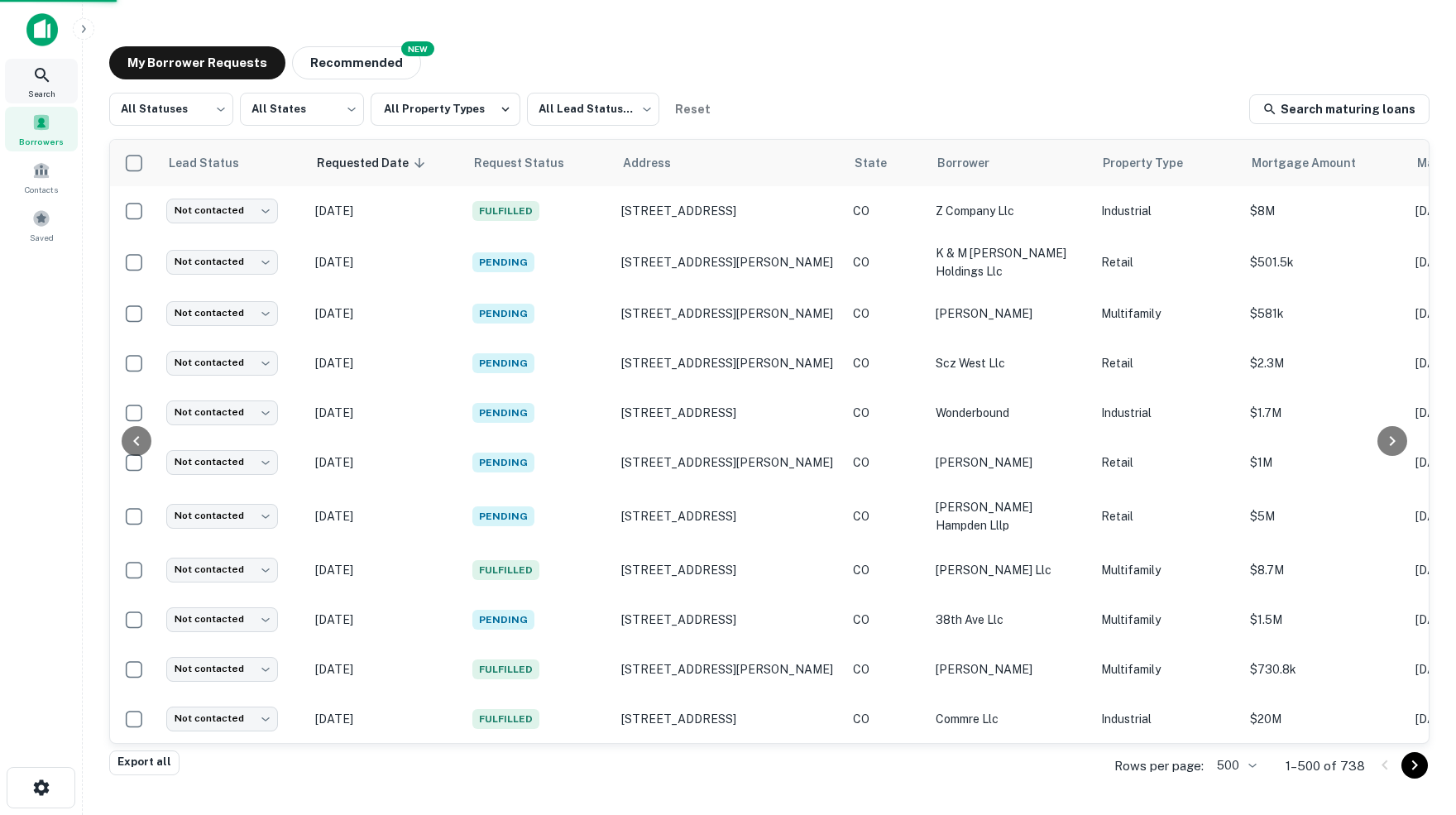
click at [41, 78] on icon at bounding box center [42, 75] width 20 height 20
click at [41, 73] on icon at bounding box center [42, 75] width 20 height 20
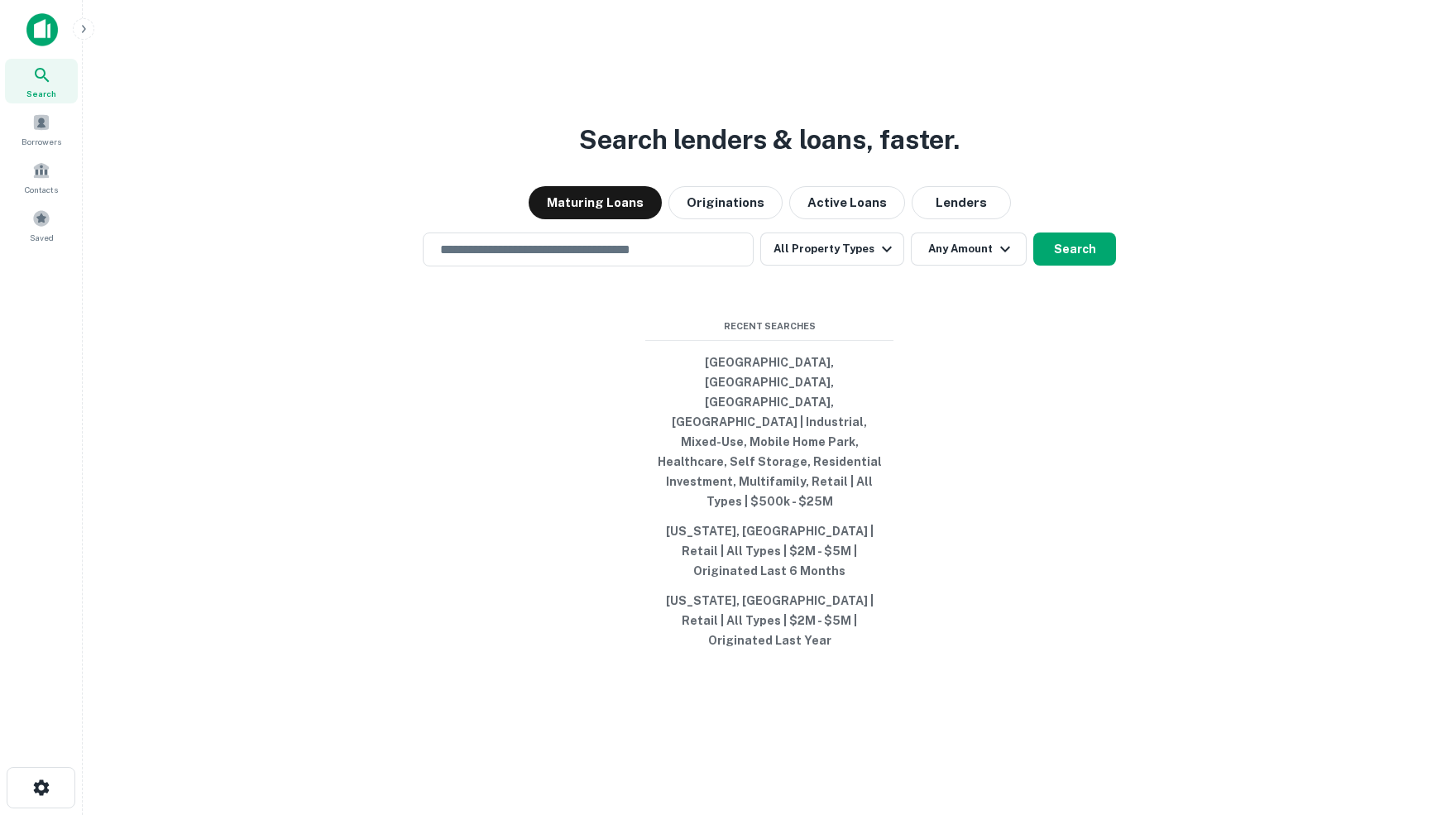
click at [41, 70] on icon at bounding box center [42, 75] width 20 height 20
click at [784, 413] on button "[GEOGRAPHIC_DATA], [GEOGRAPHIC_DATA], [GEOGRAPHIC_DATA], [GEOGRAPHIC_DATA] | In…" at bounding box center [770, 432] width 248 height 169
type input "**********"
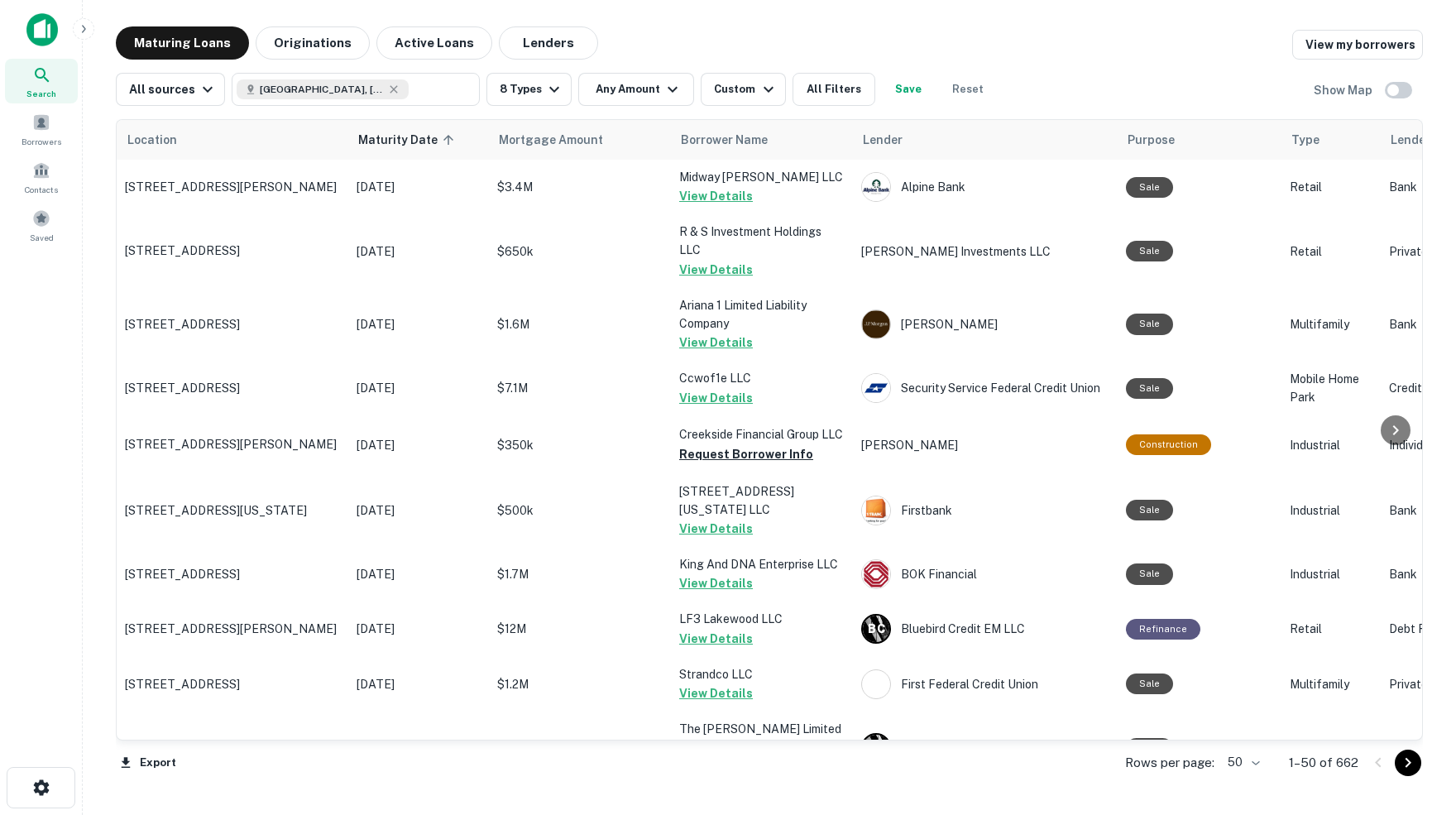
scroll to position [2301, 0]
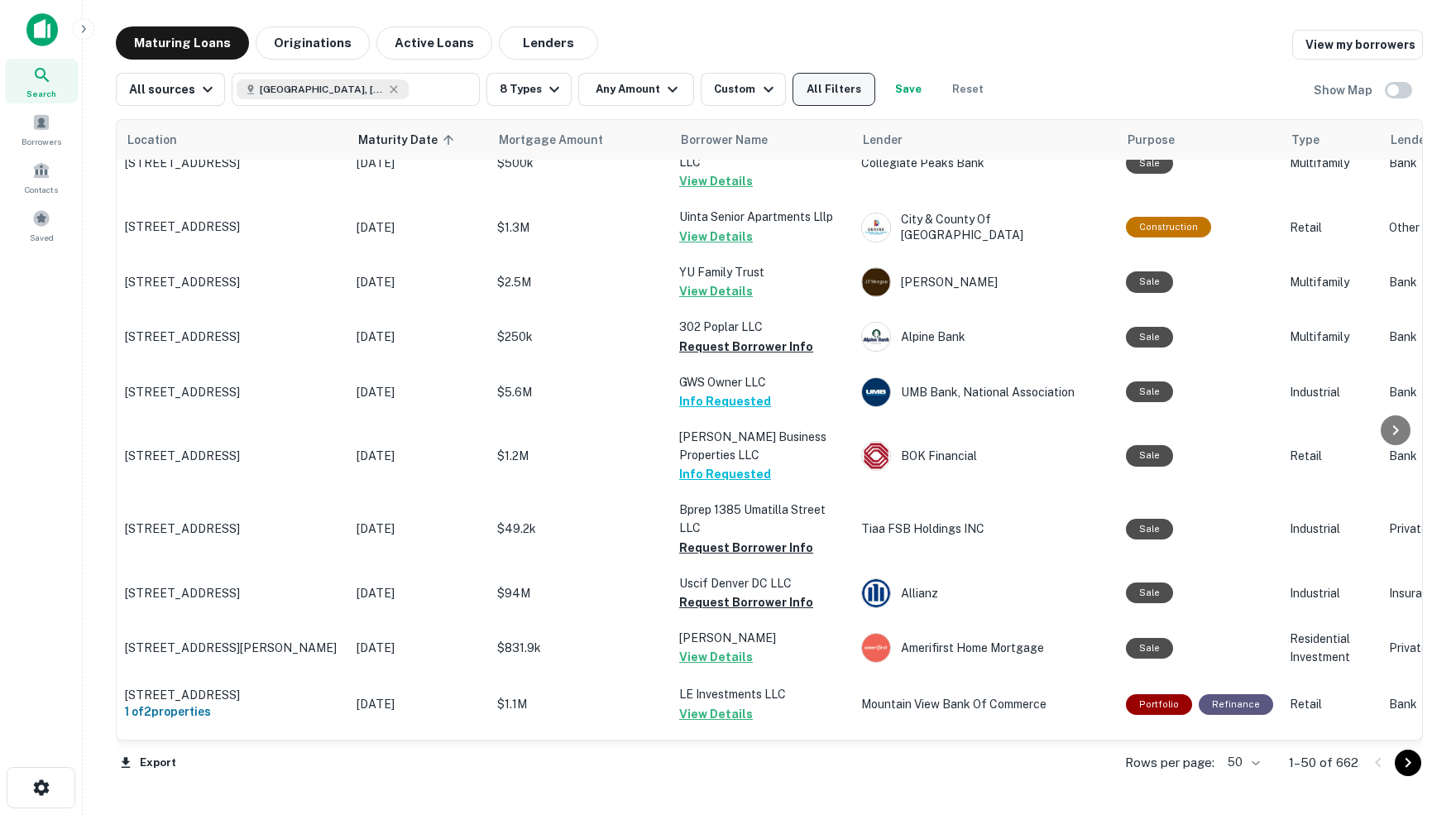
click at [848, 90] on button "All Filters" at bounding box center [834, 89] width 83 height 33
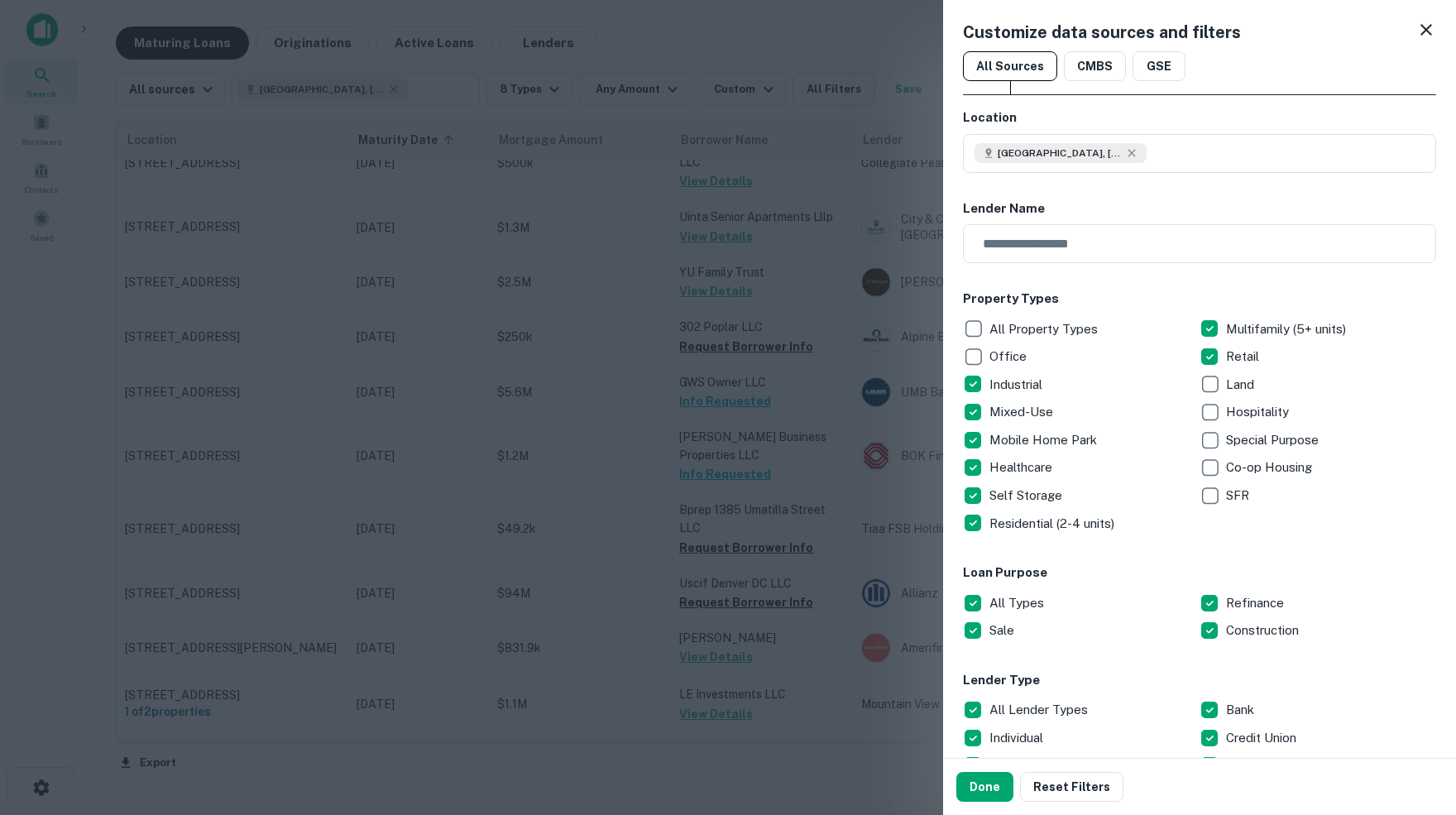
scroll to position [0, 0]
click at [1426, 31] on icon at bounding box center [1426, 30] width 20 height 20
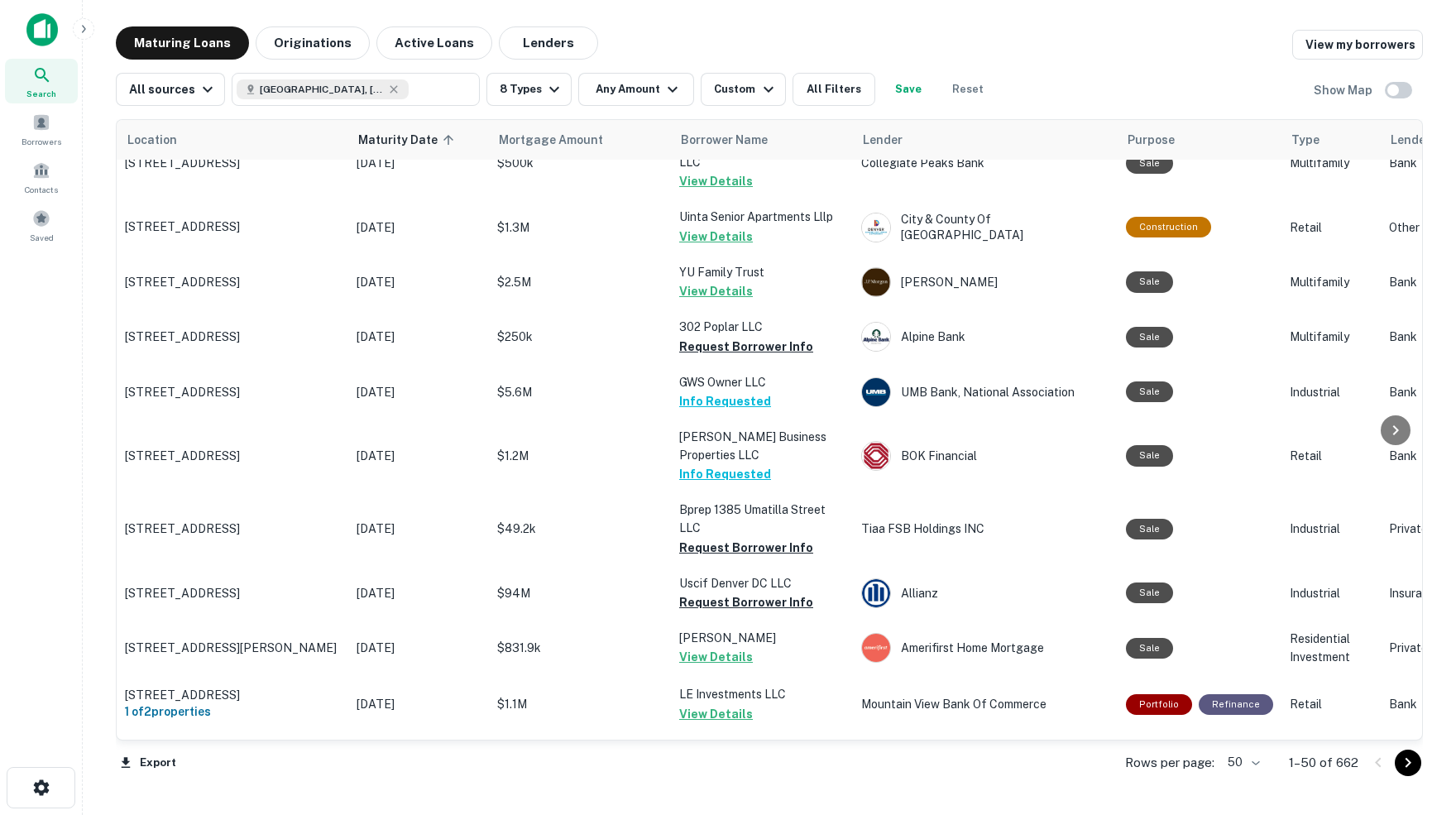
click at [719, 41] on div "Maturing Loans Originations Active Loans Lenders View my borrowers" at bounding box center [769, 42] width 1307 height 33
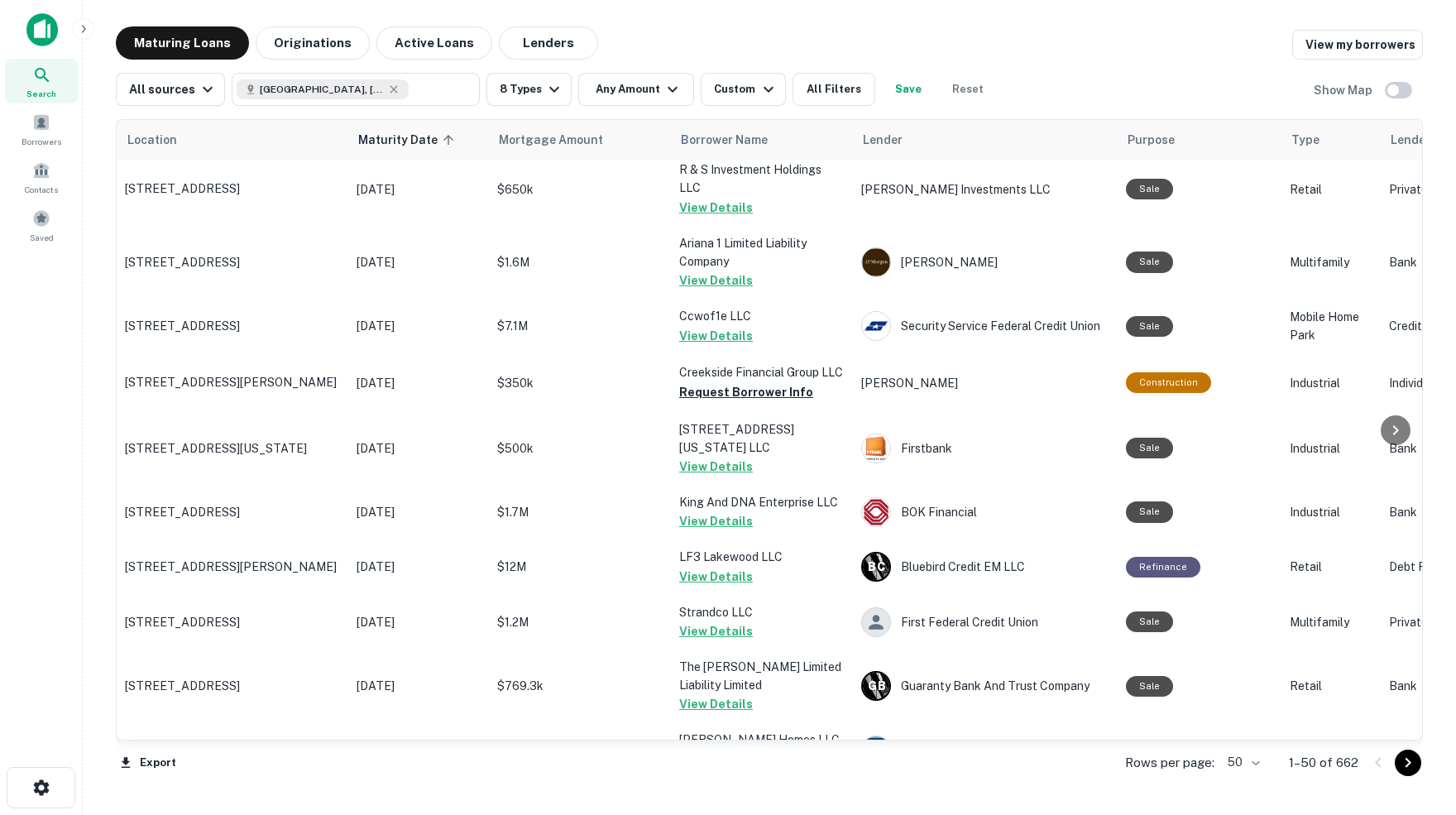
scroll to position [21, 0]
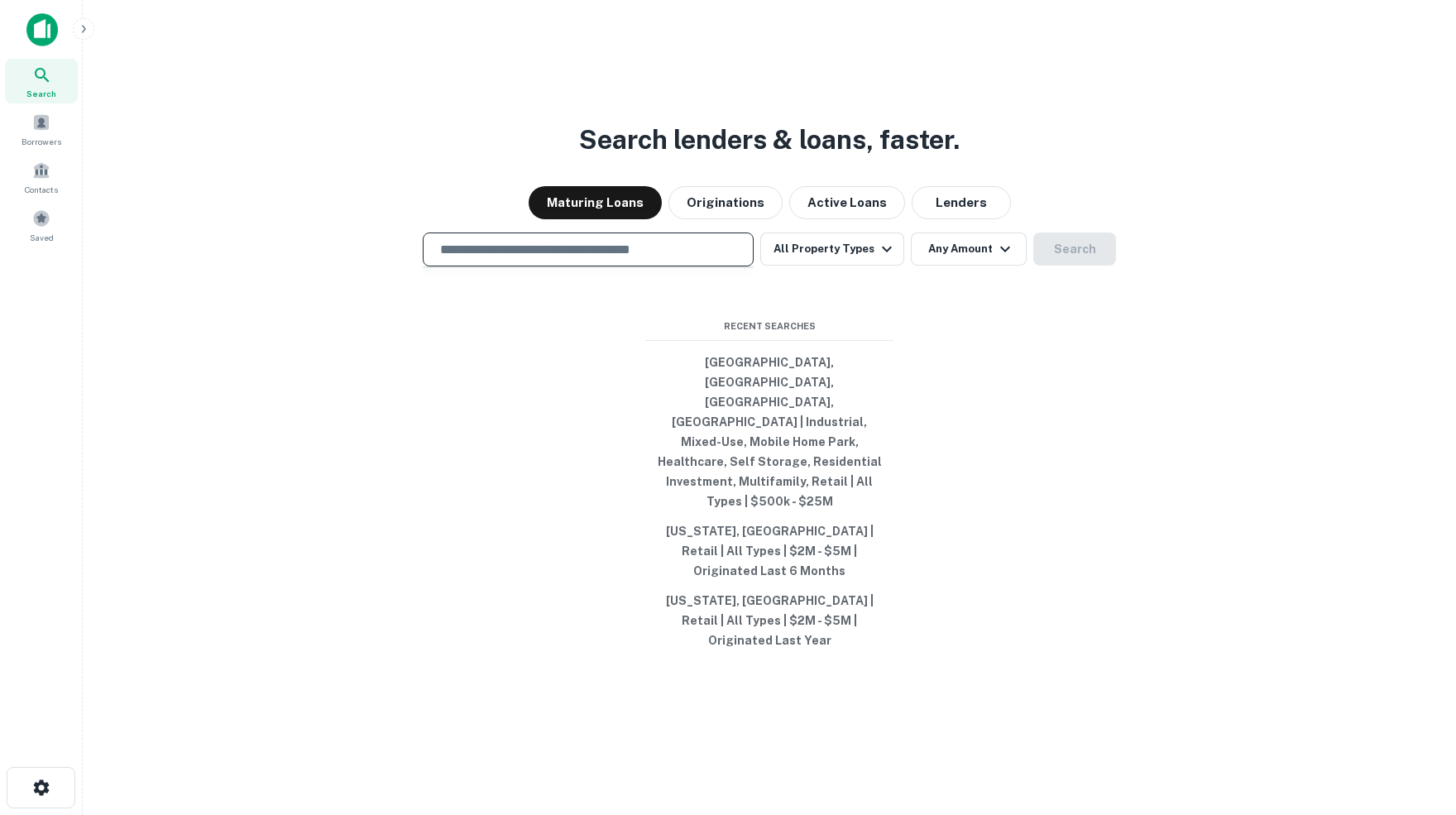
click at [495, 259] on input "text" at bounding box center [588, 249] width 316 height 19
paste input "**********"
type input "**********"
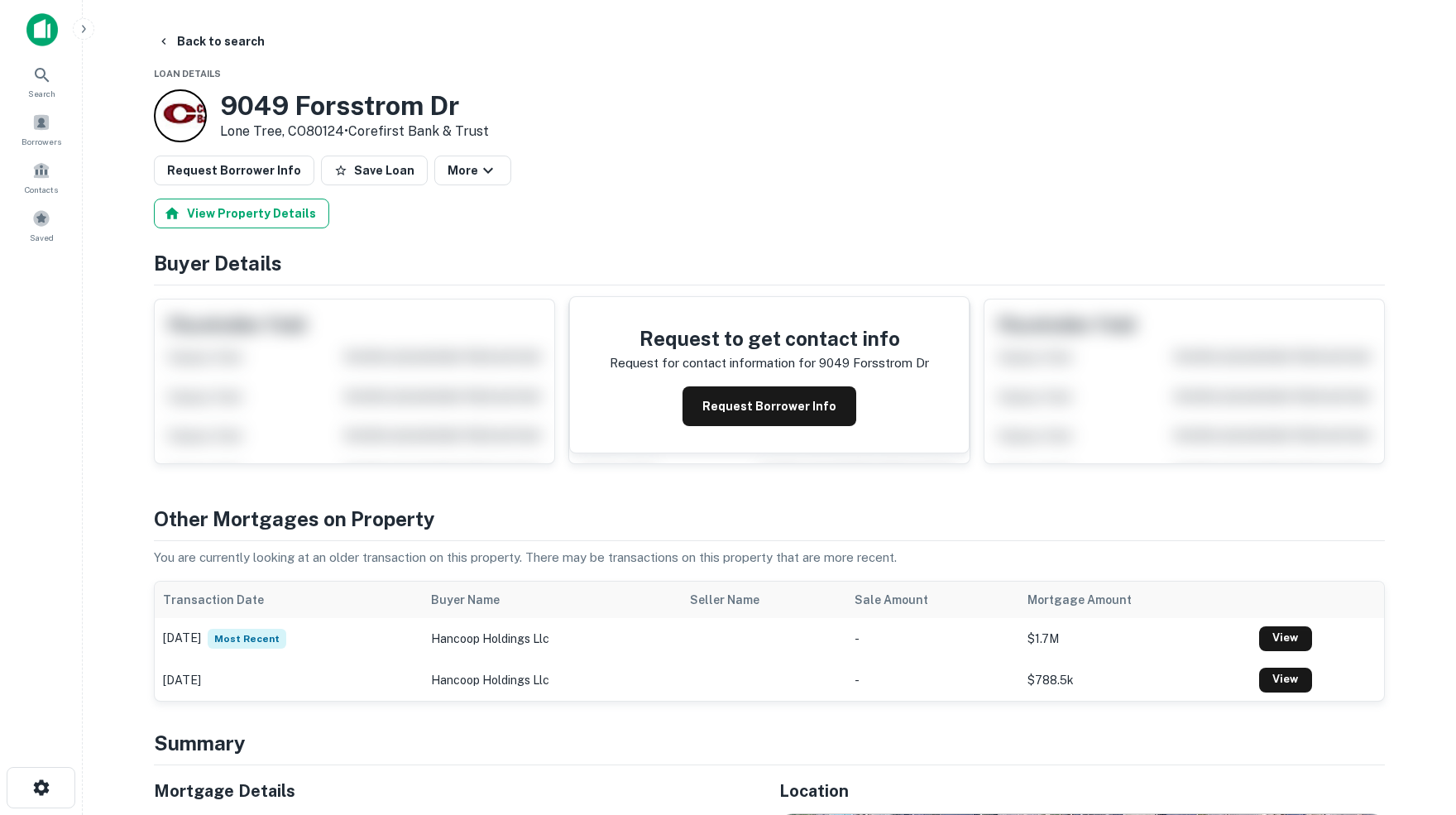
click at [290, 219] on button "View Property Details" at bounding box center [241, 213] width 176 height 30
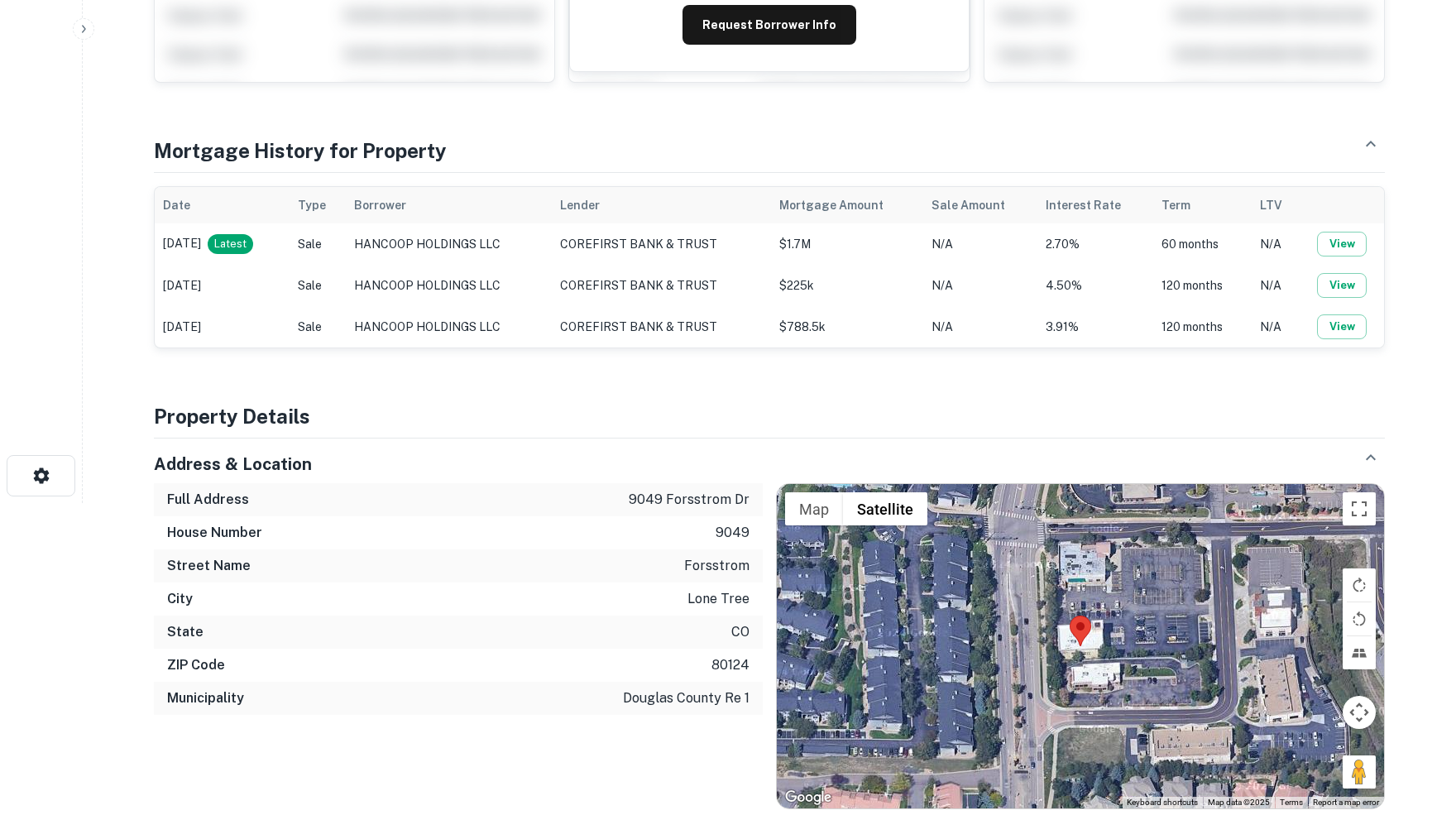
scroll to position [326, 0]
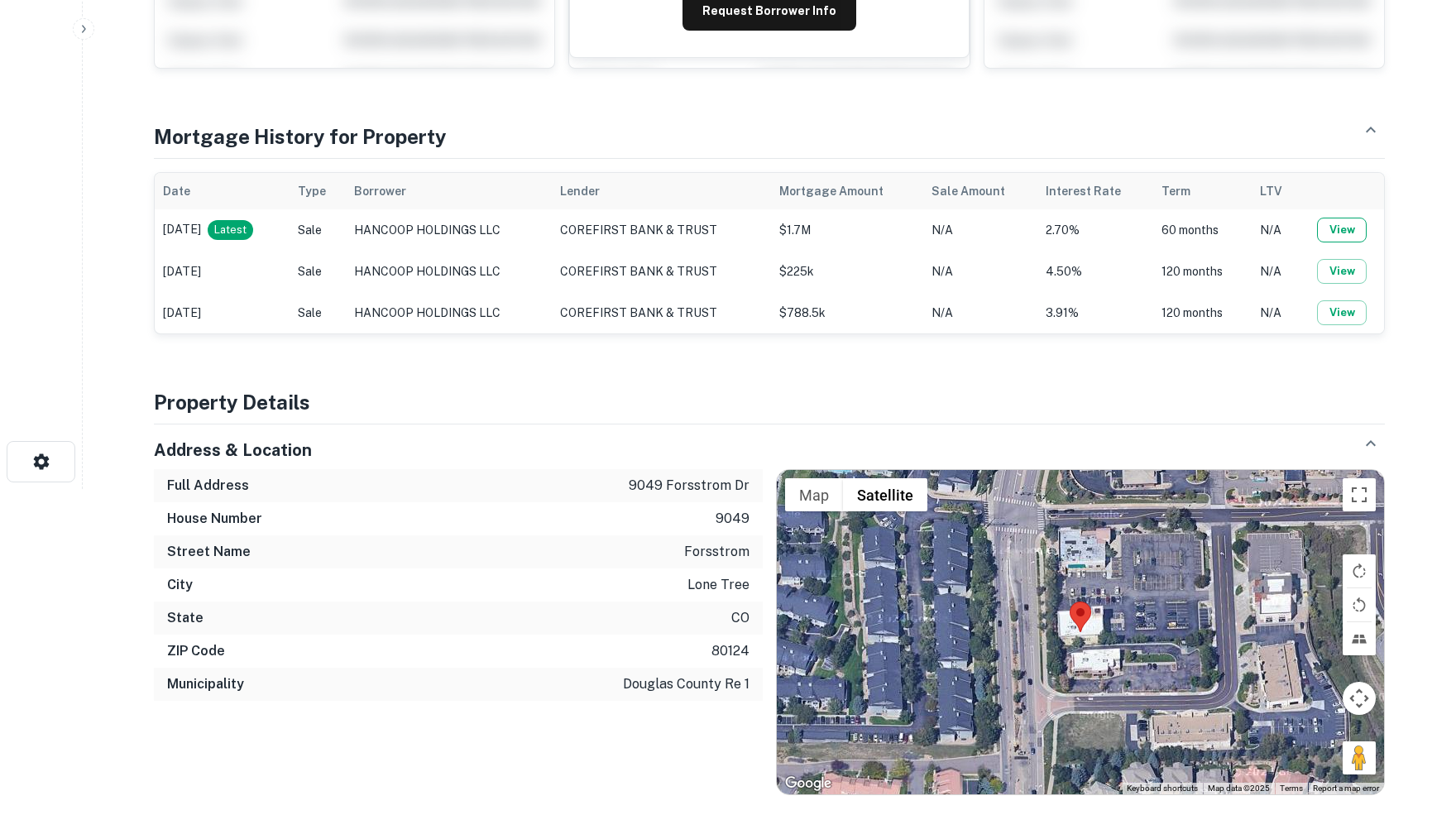
click at [1344, 234] on button "View" at bounding box center [1342, 229] width 50 height 24
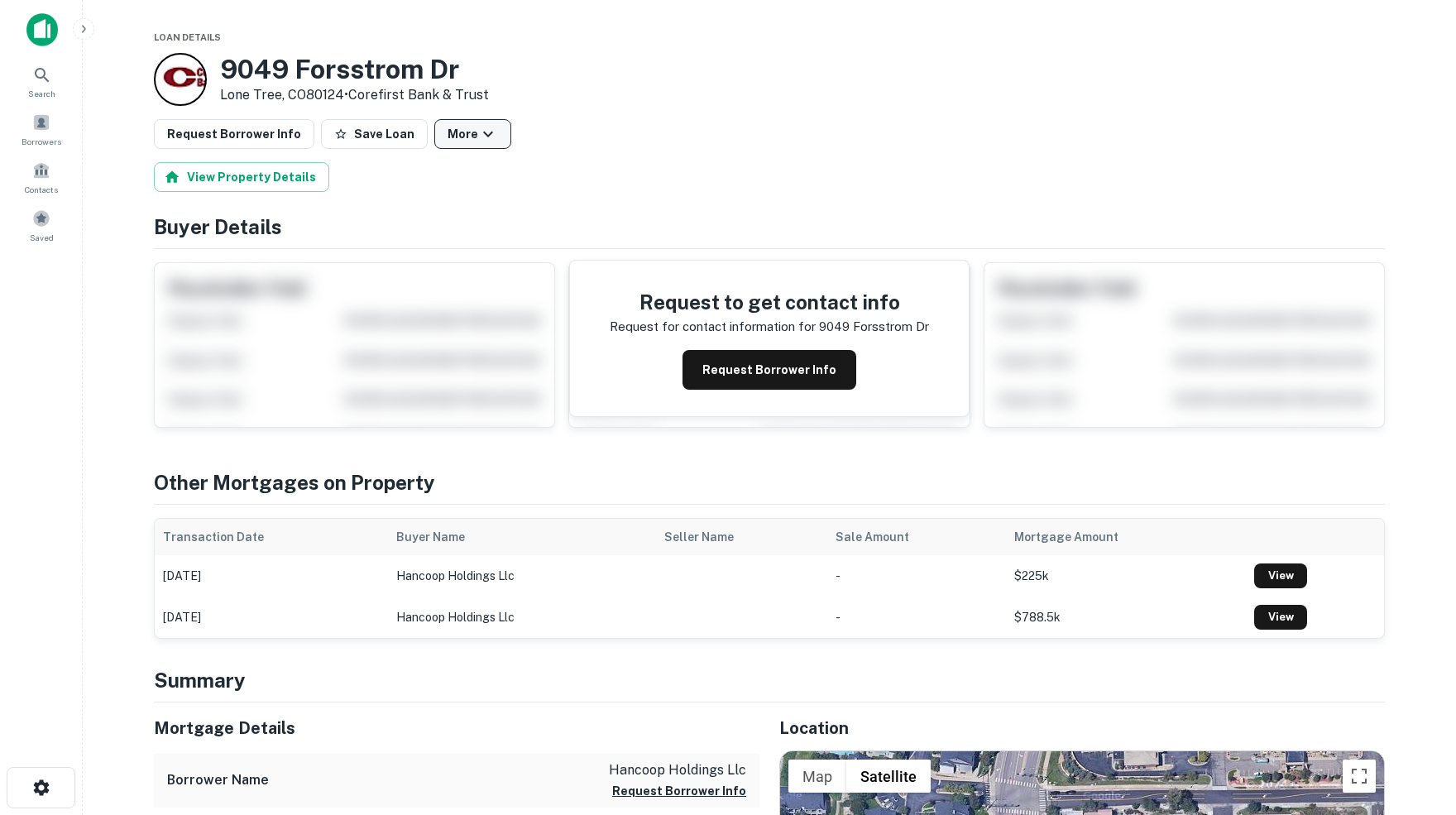
click at [484, 138] on icon "button" at bounding box center [489, 134] width 20 height 20
click at [668, 155] on div at bounding box center [728, 408] width 1456 height 815
click at [362, 136] on button "Save Loan" at bounding box center [374, 133] width 106 height 30
click at [41, 74] on icon at bounding box center [42, 75] width 20 height 20
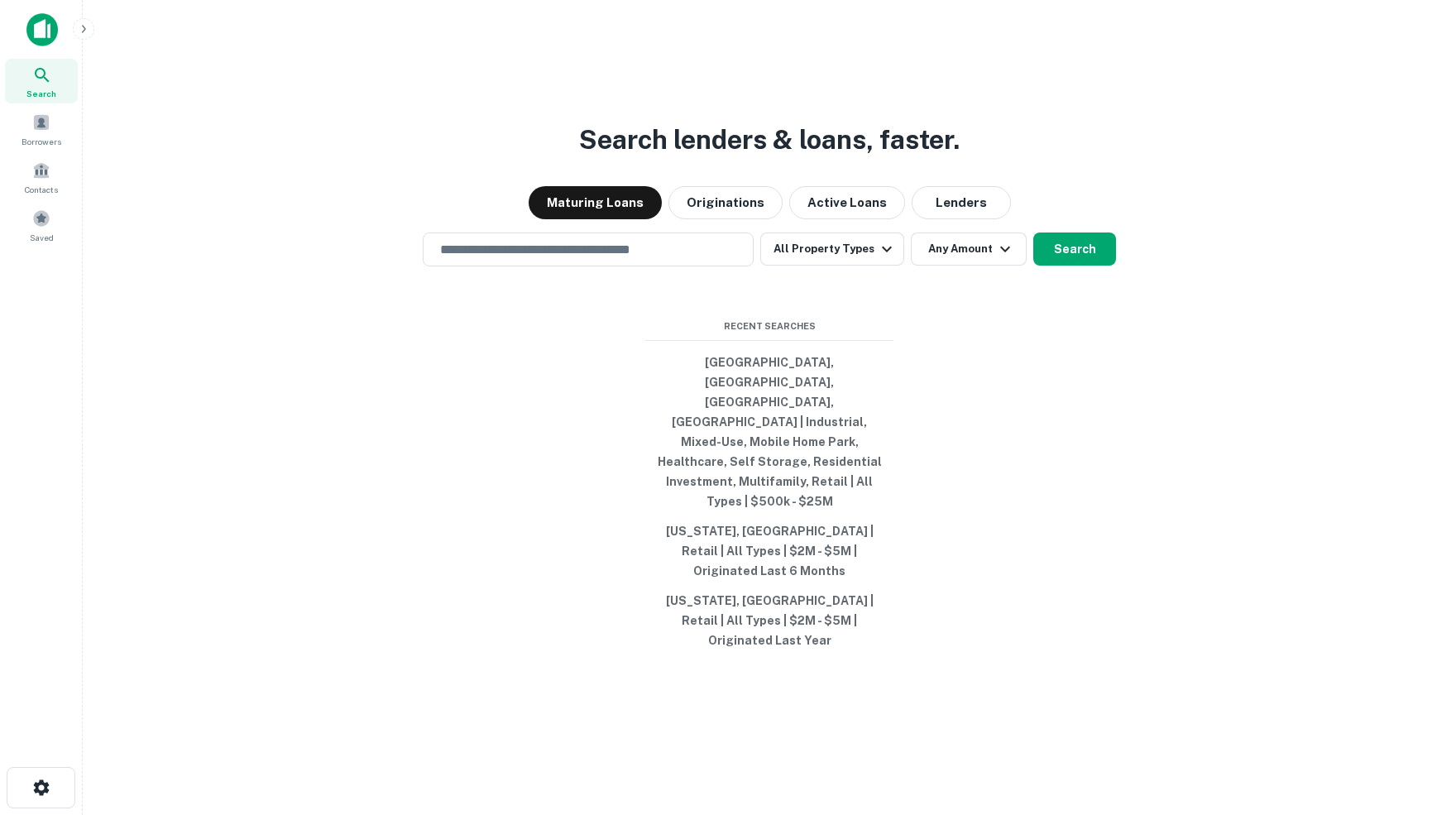
click at [47, 29] on img at bounding box center [41, 30] width 31 height 33
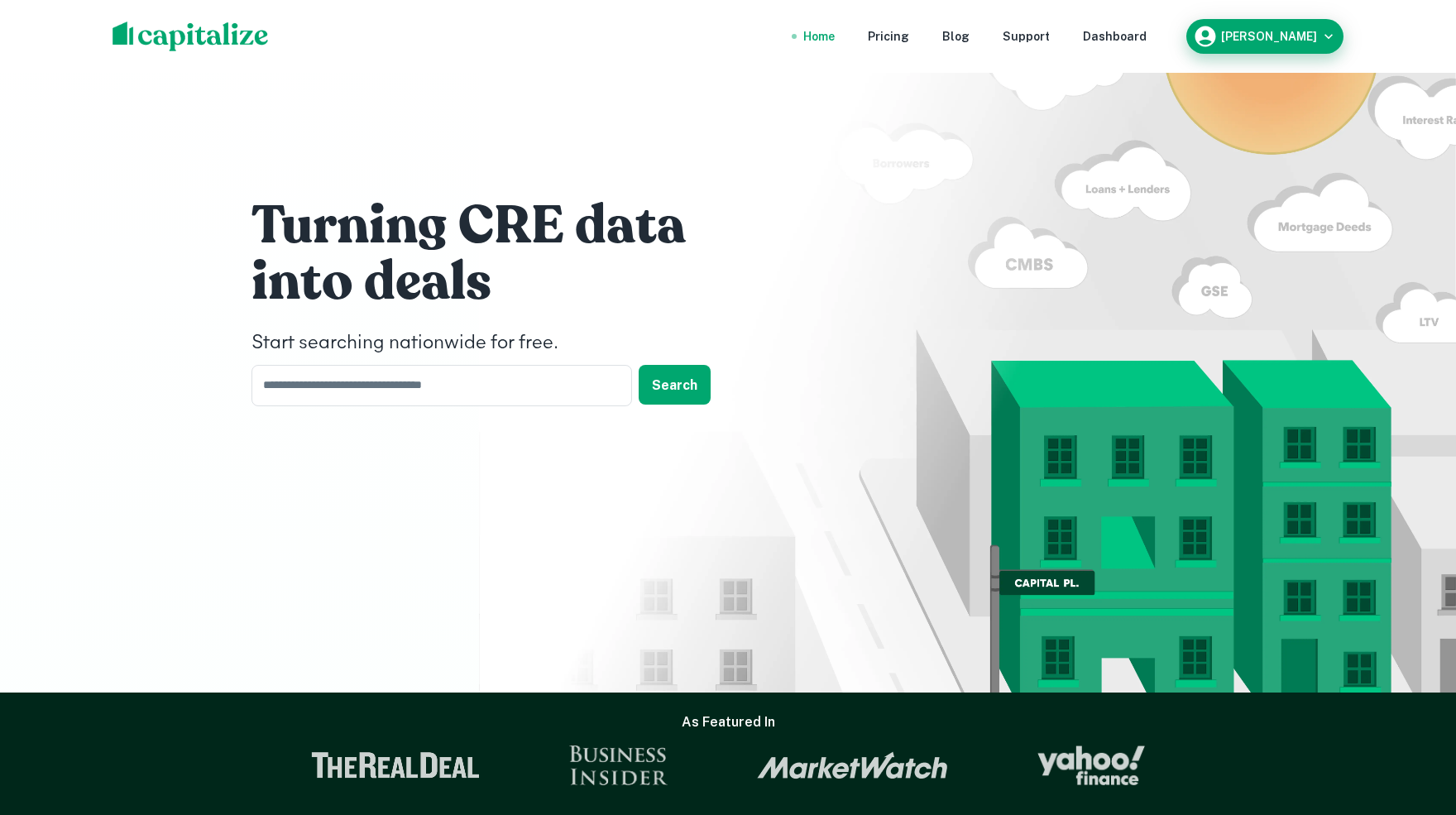
click at [1326, 39] on icon "button" at bounding box center [1329, 36] width 17 height 17
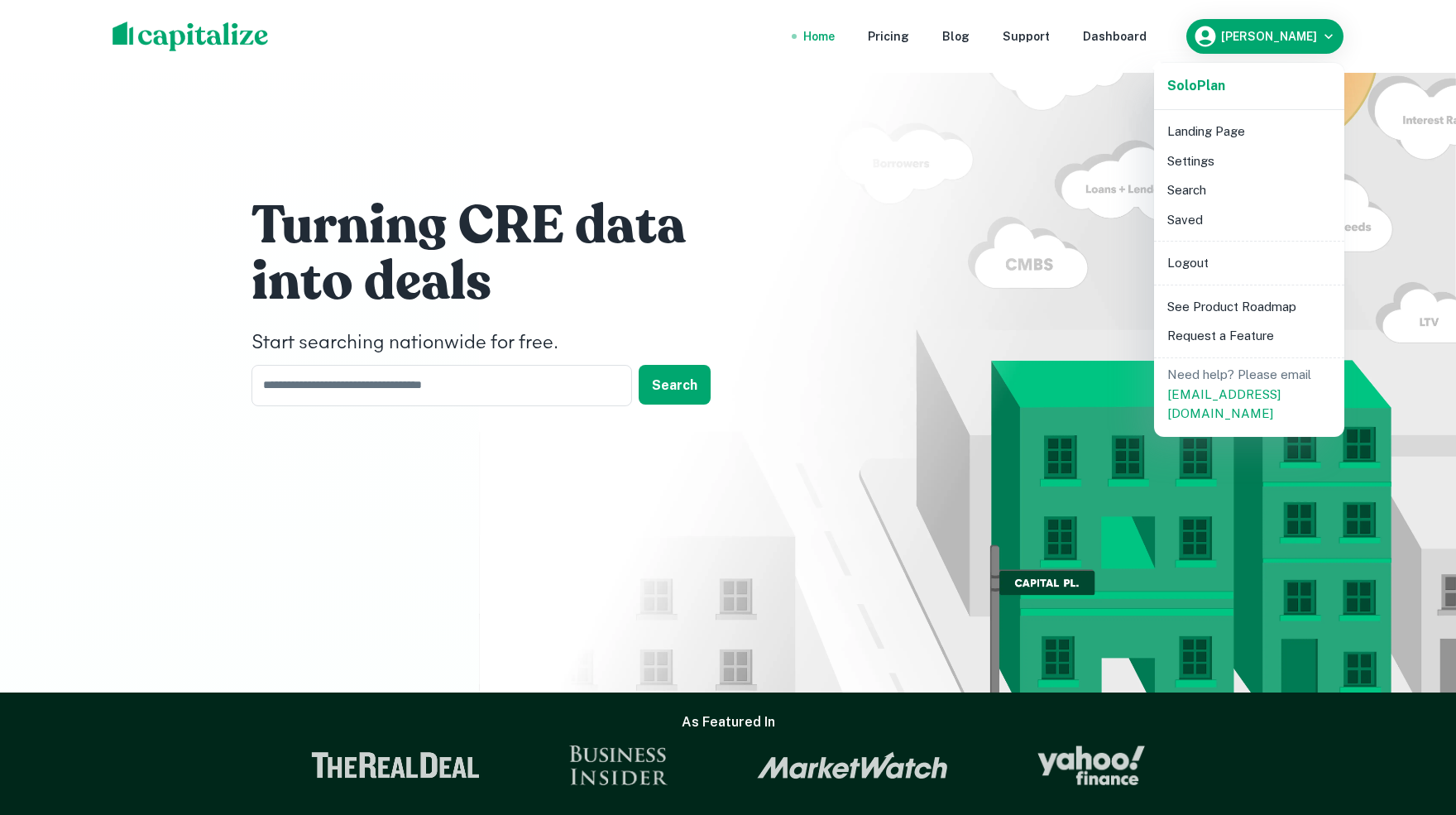
click at [1181, 219] on li "Saved" at bounding box center [1249, 219] width 177 height 30
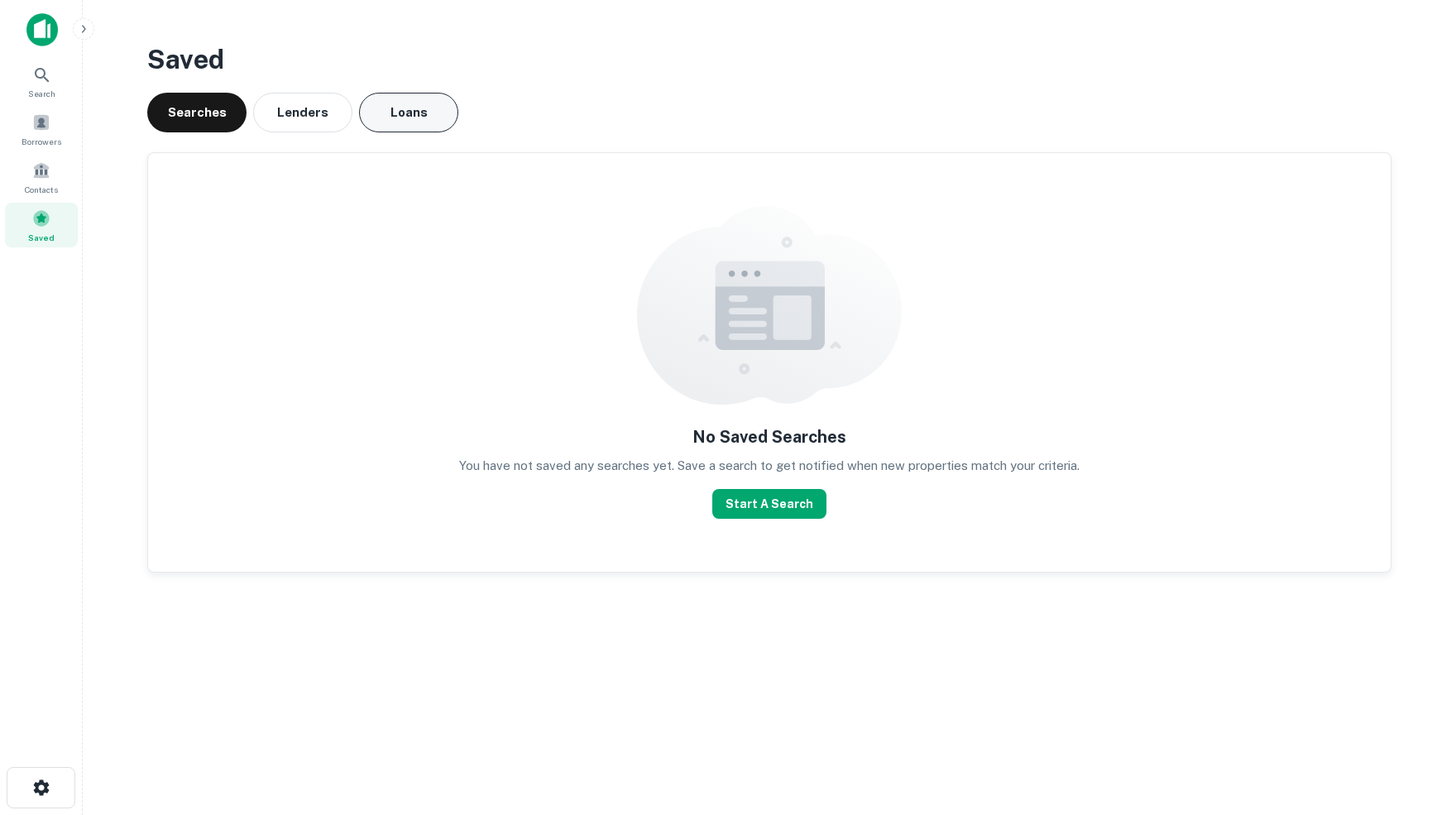
click at [407, 108] on button "Loans" at bounding box center [409, 112] width 100 height 40
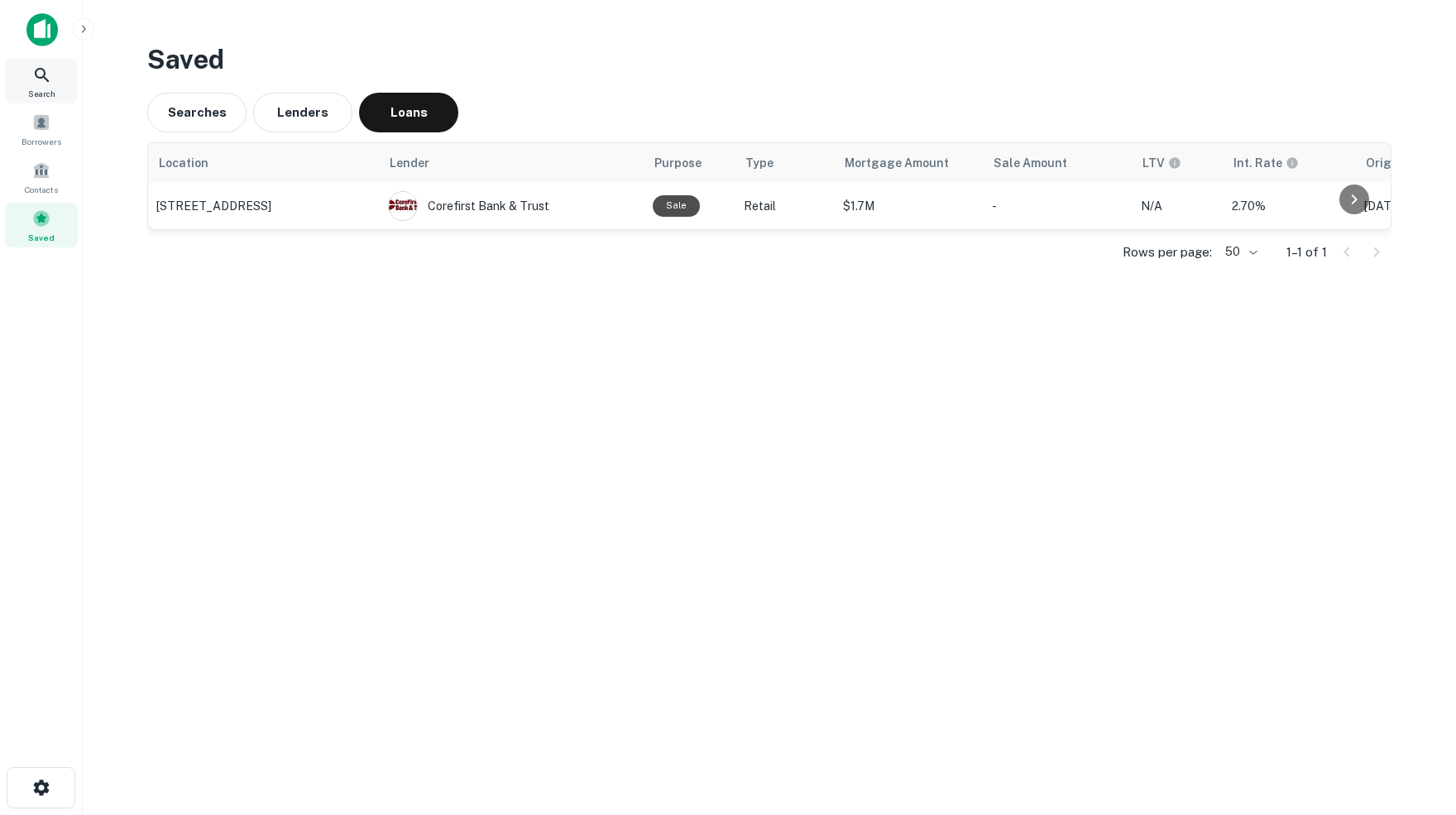
click at [41, 75] on icon at bounding box center [42, 75] width 20 height 20
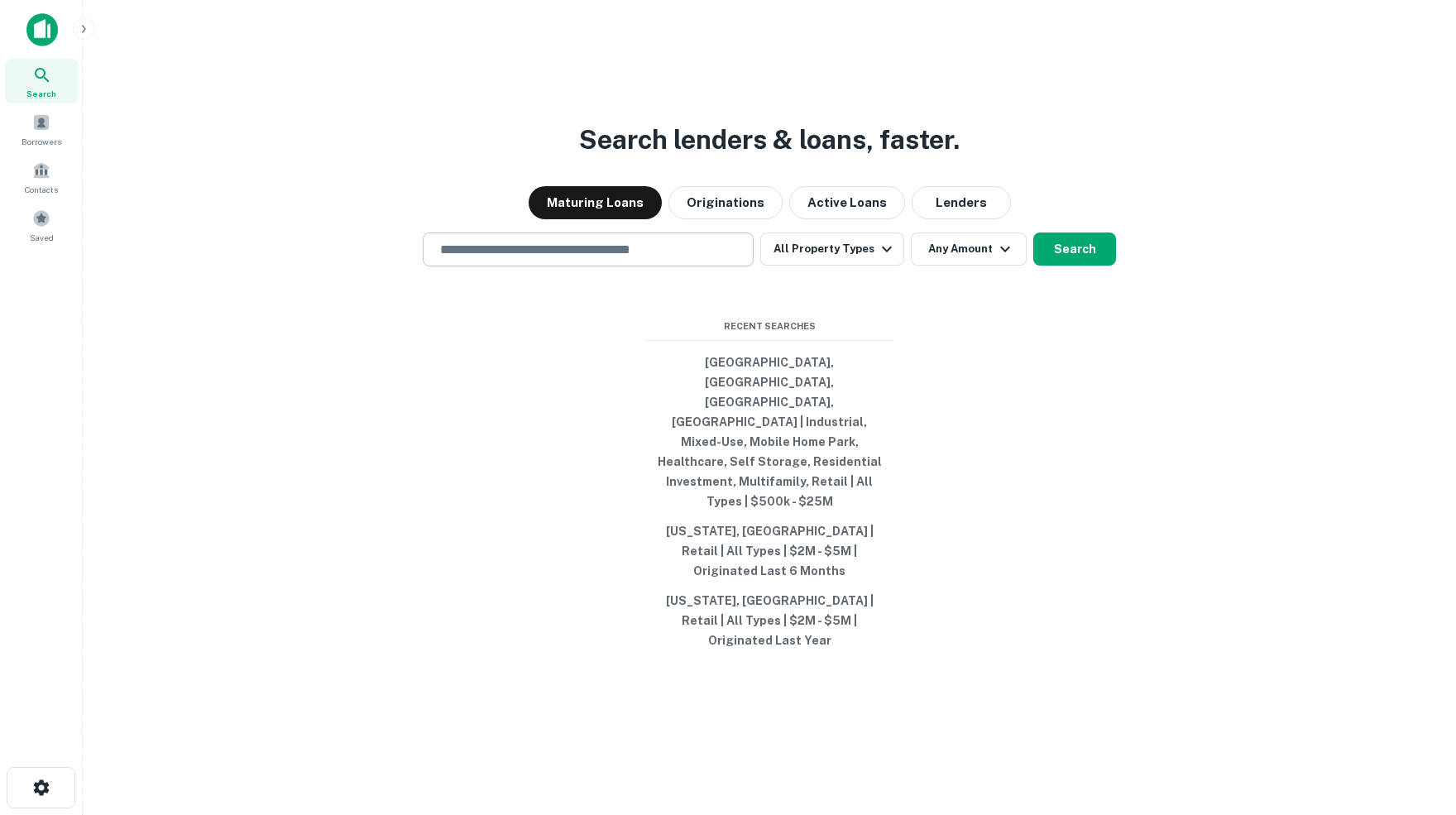
click at [490, 259] on input "text" at bounding box center [588, 249] width 316 height 19
paste input "**********"
type input "**********"
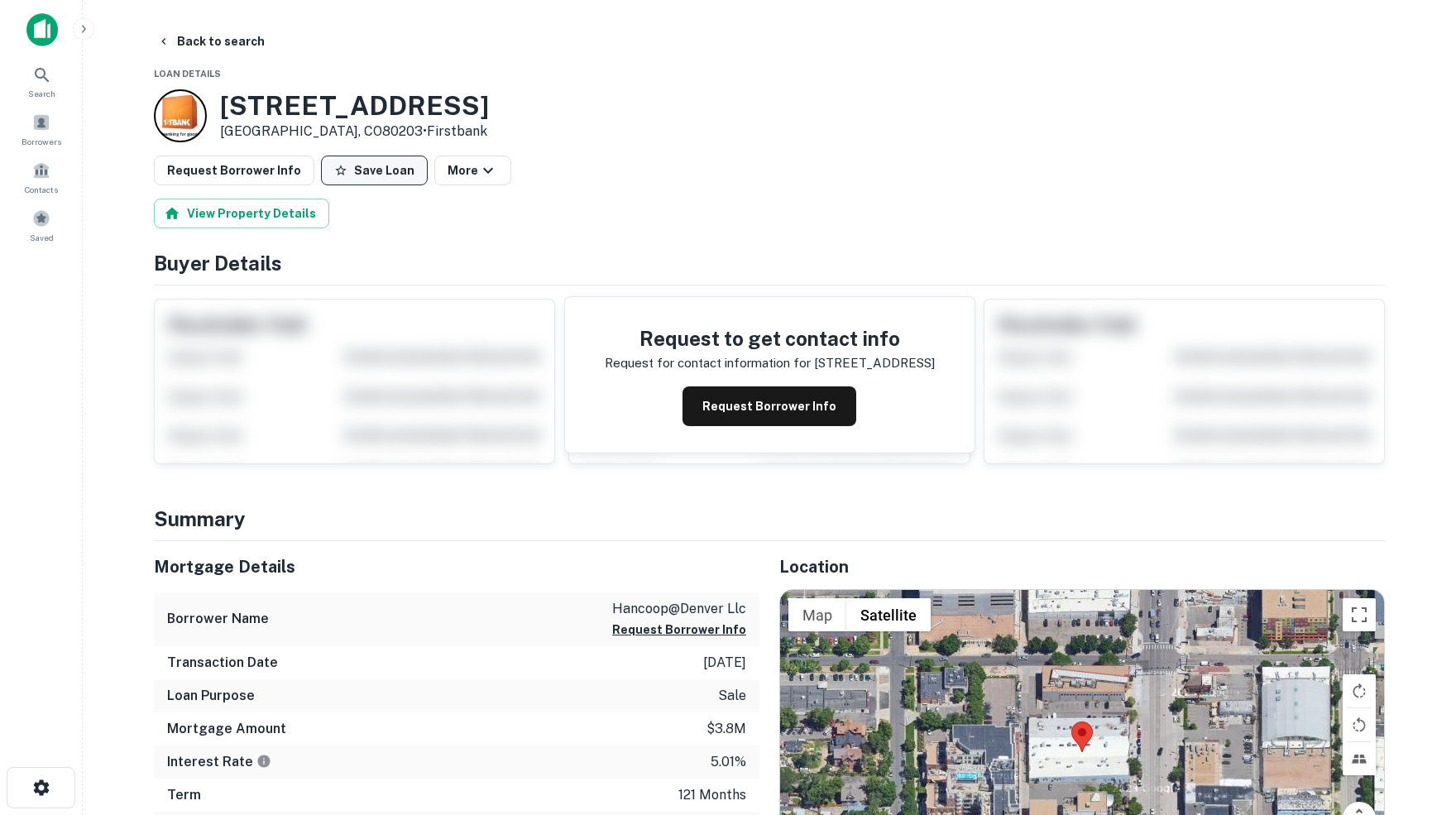
click at [379, 172] on button "Save Loan" at bounding box center [374, 170] width 106 height 30
click at [199, 40] on button "Back to search" at bounding box center [210, 40] width 121 height 30
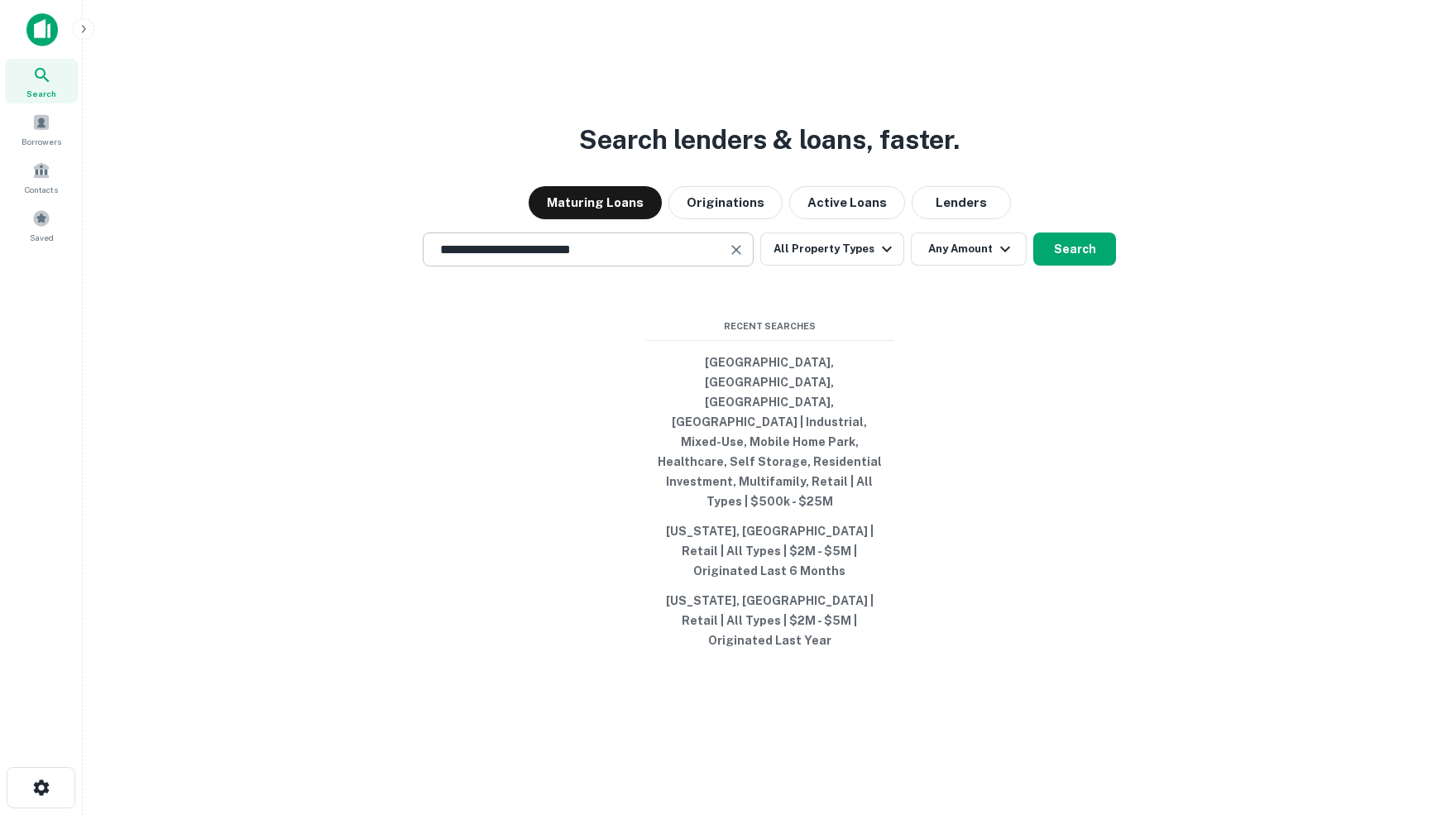
click at [732, 255] on icon "Clear" at bounding box center [737, 250] width 10 height 10
click at [558, 259] on input "text" at bounding box center [588, 249] width 316 height 19
paste input "**********"
type input "**********"
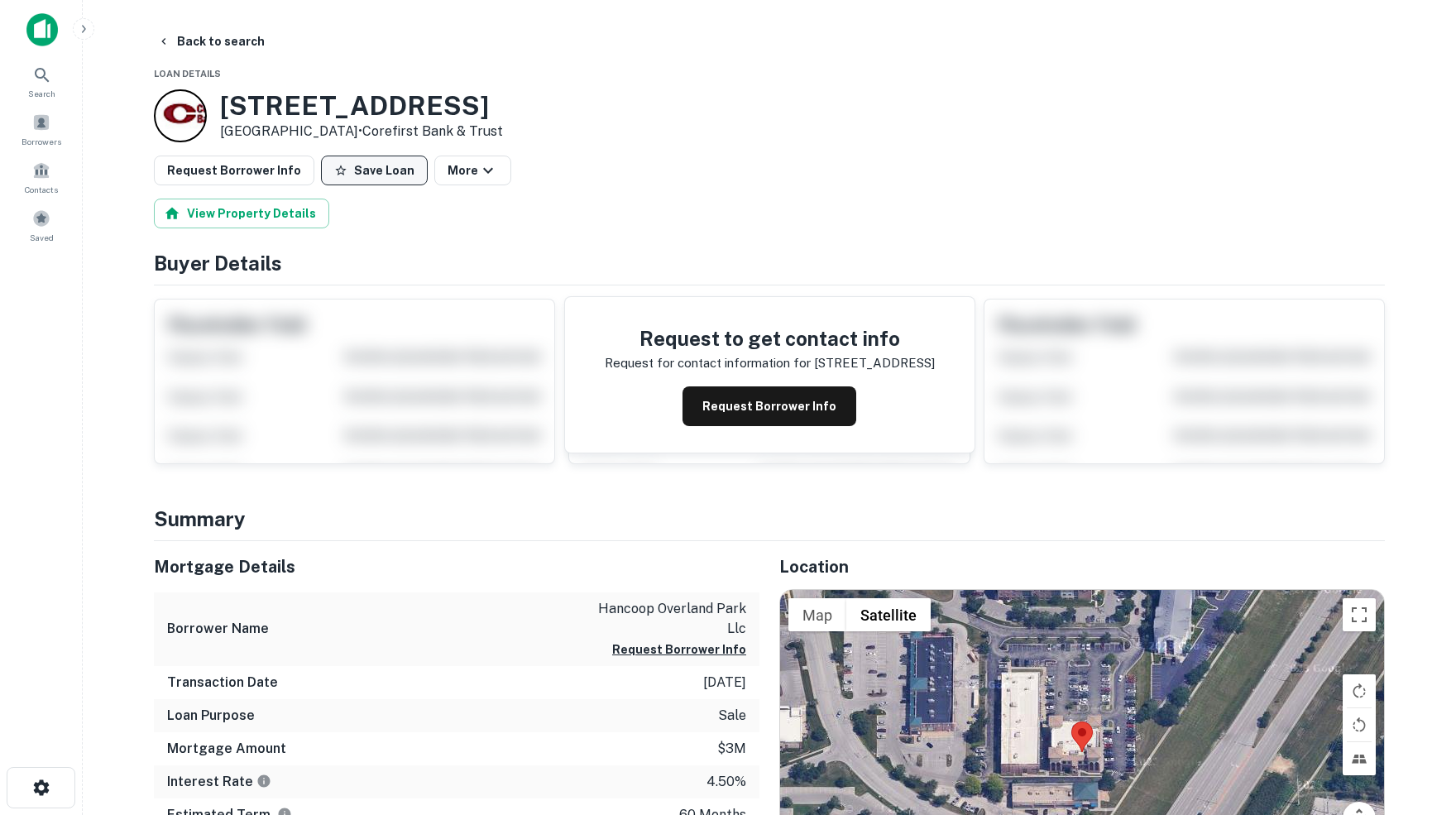
click at [378, 166] on button "Save Loan" at bounding box center [374, 170] width 106 height 30
click at [41, 35] on img at bounding box center [41, 30] width 31 height 33
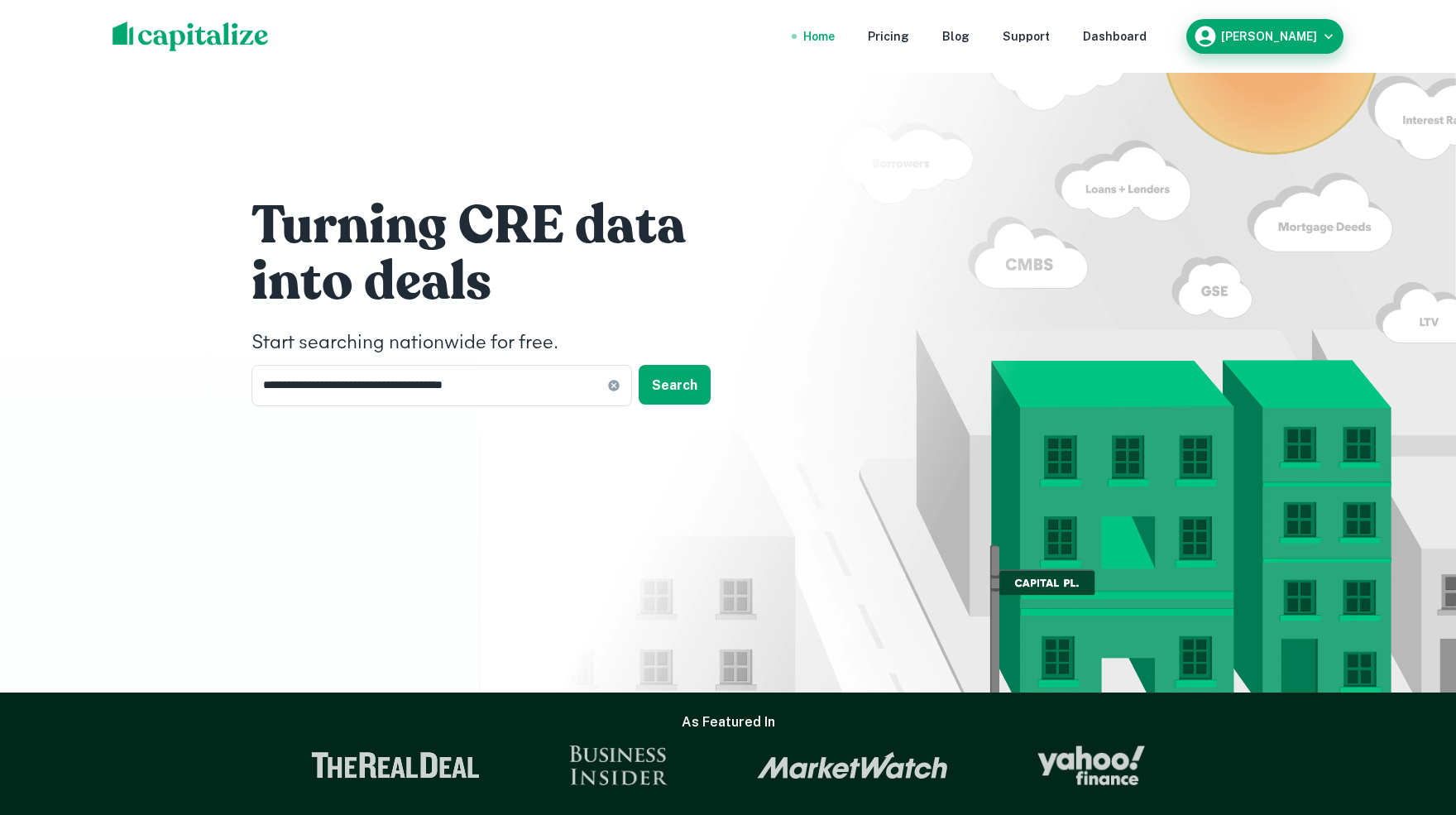
click at [1315, 46] on div "Brad Hayden" at bounding box center [1265, 35] width 144 height 24
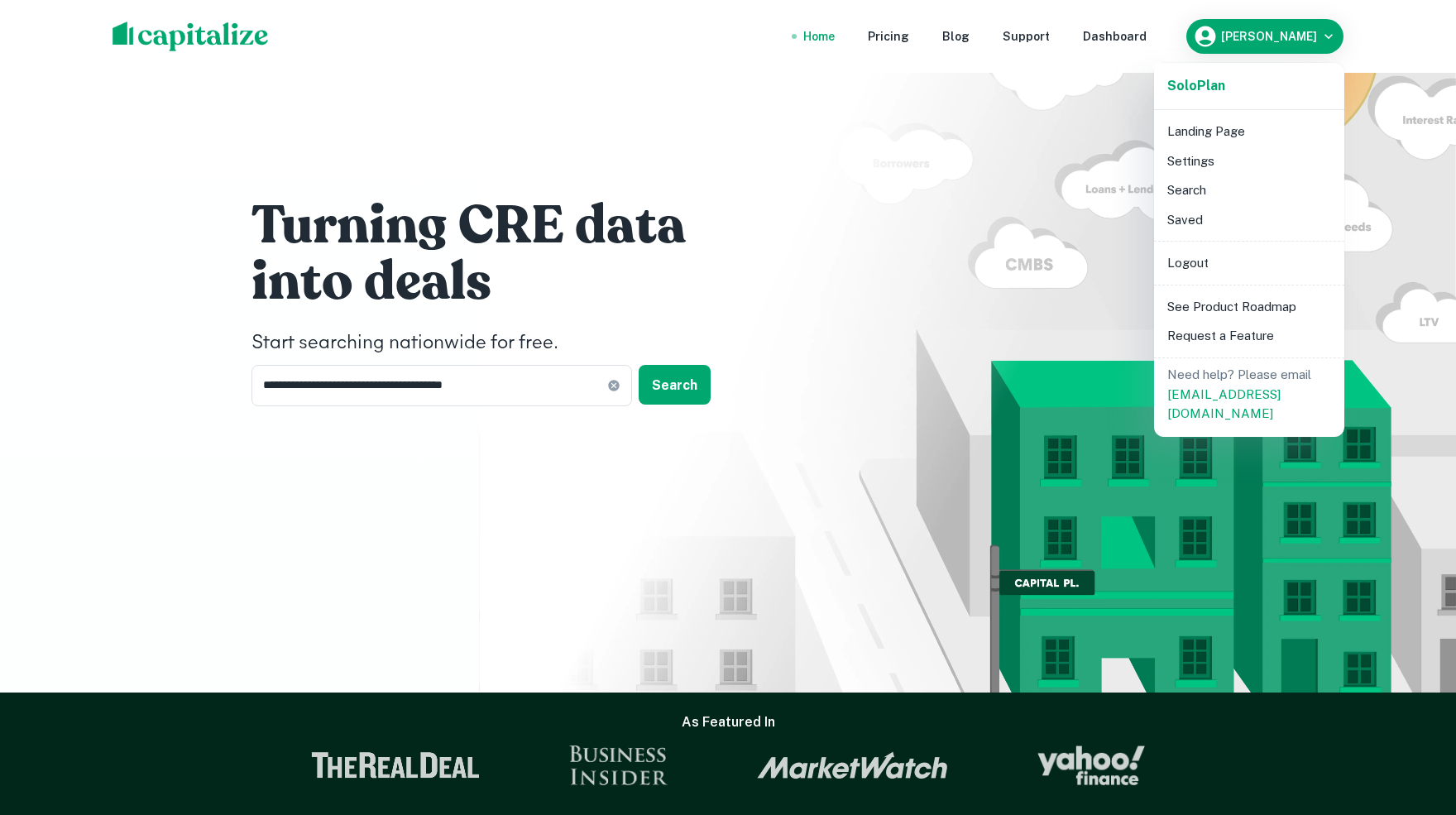
click at [1182, 224] on li "Saved" at bounding box center [1249, 219] width 177 height 30
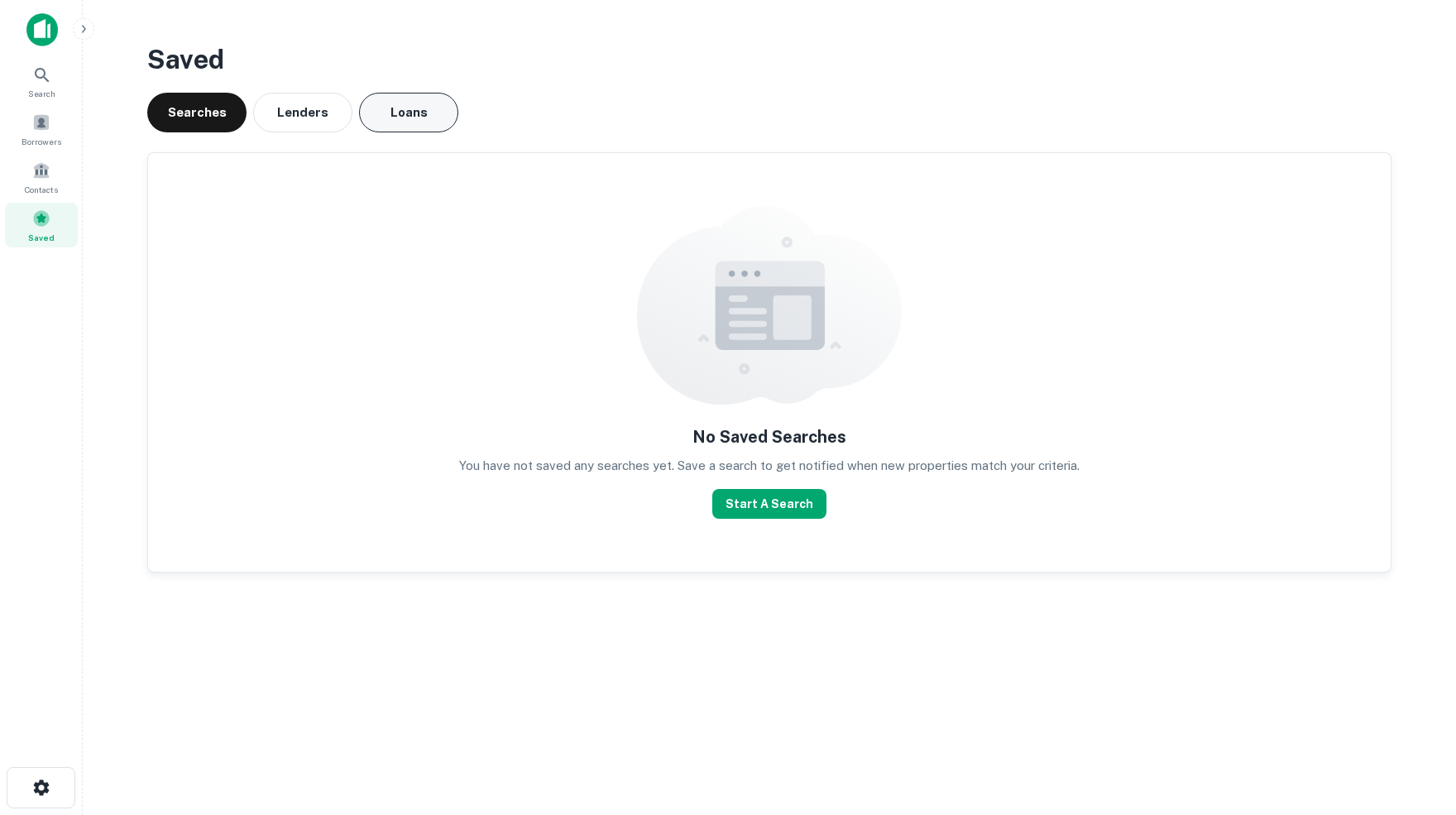
click at [403, 116] on button "Loans" at bounding box center [409, 112] width 100 height 40
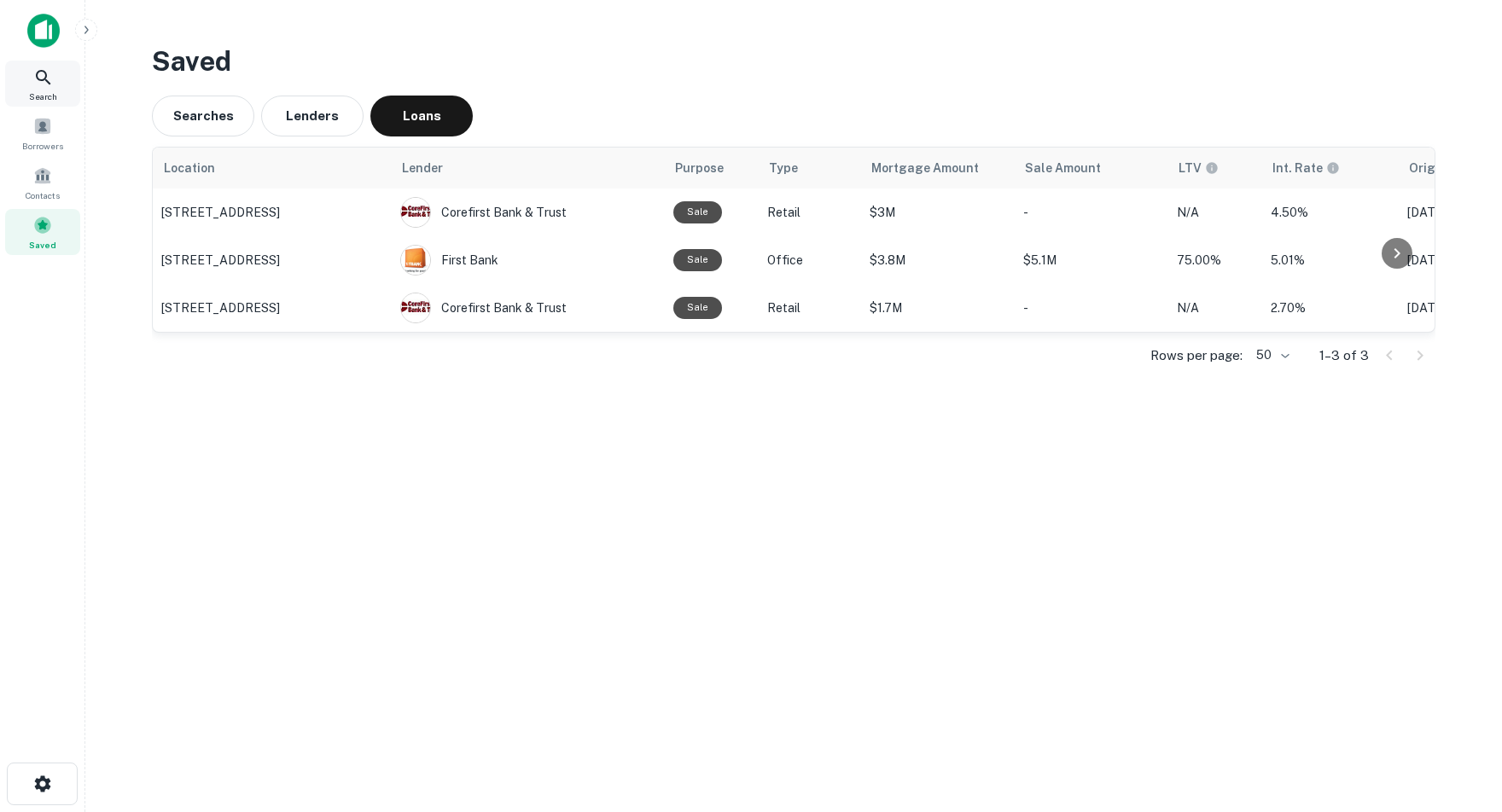
click at [46, 77] on icon at bounding box center [44, 77] width 21 height 21
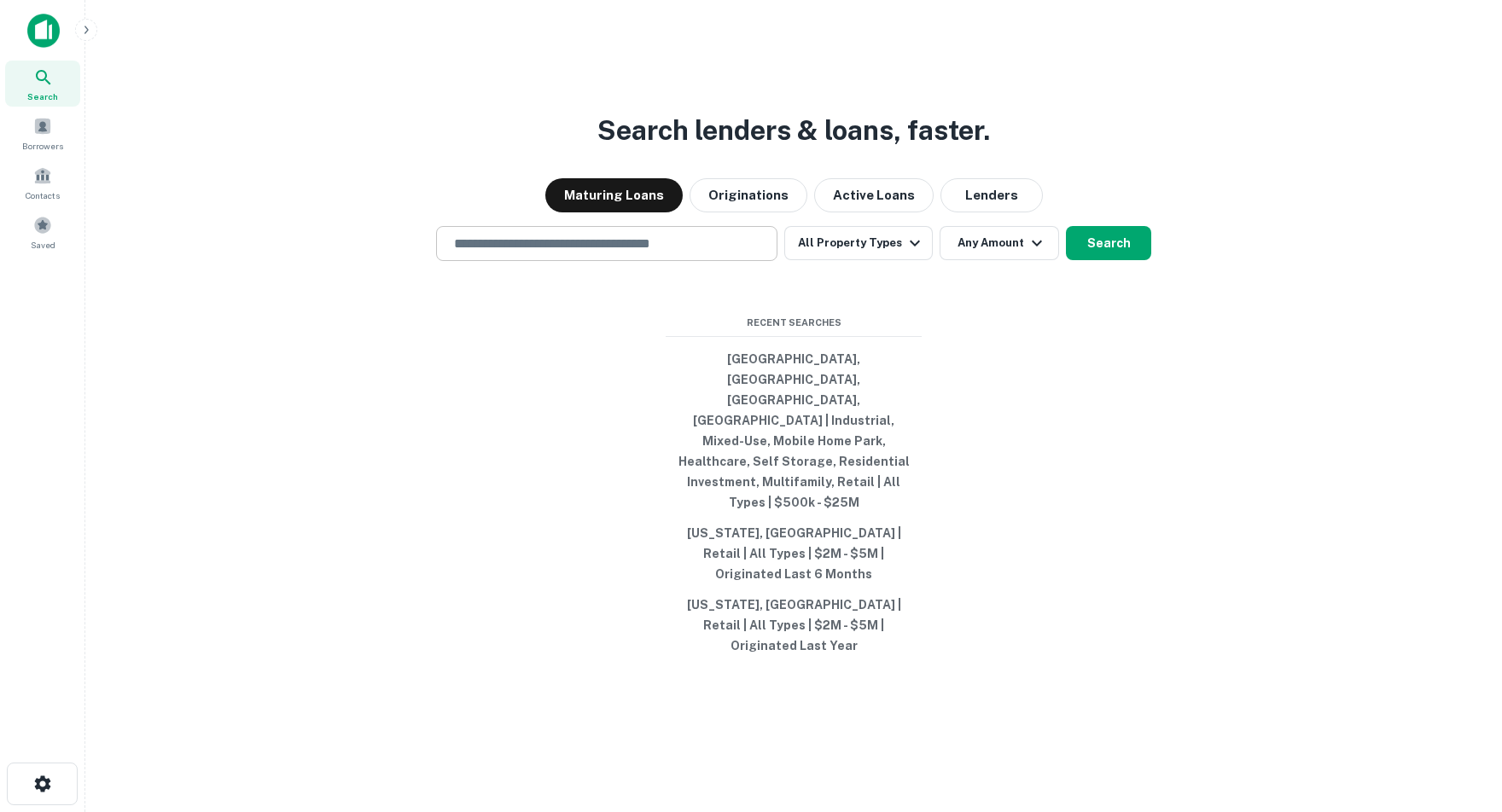
click at [508, 253] on input "text" at bounding box center [607, 244] width 326 height 20
paste input "**********"
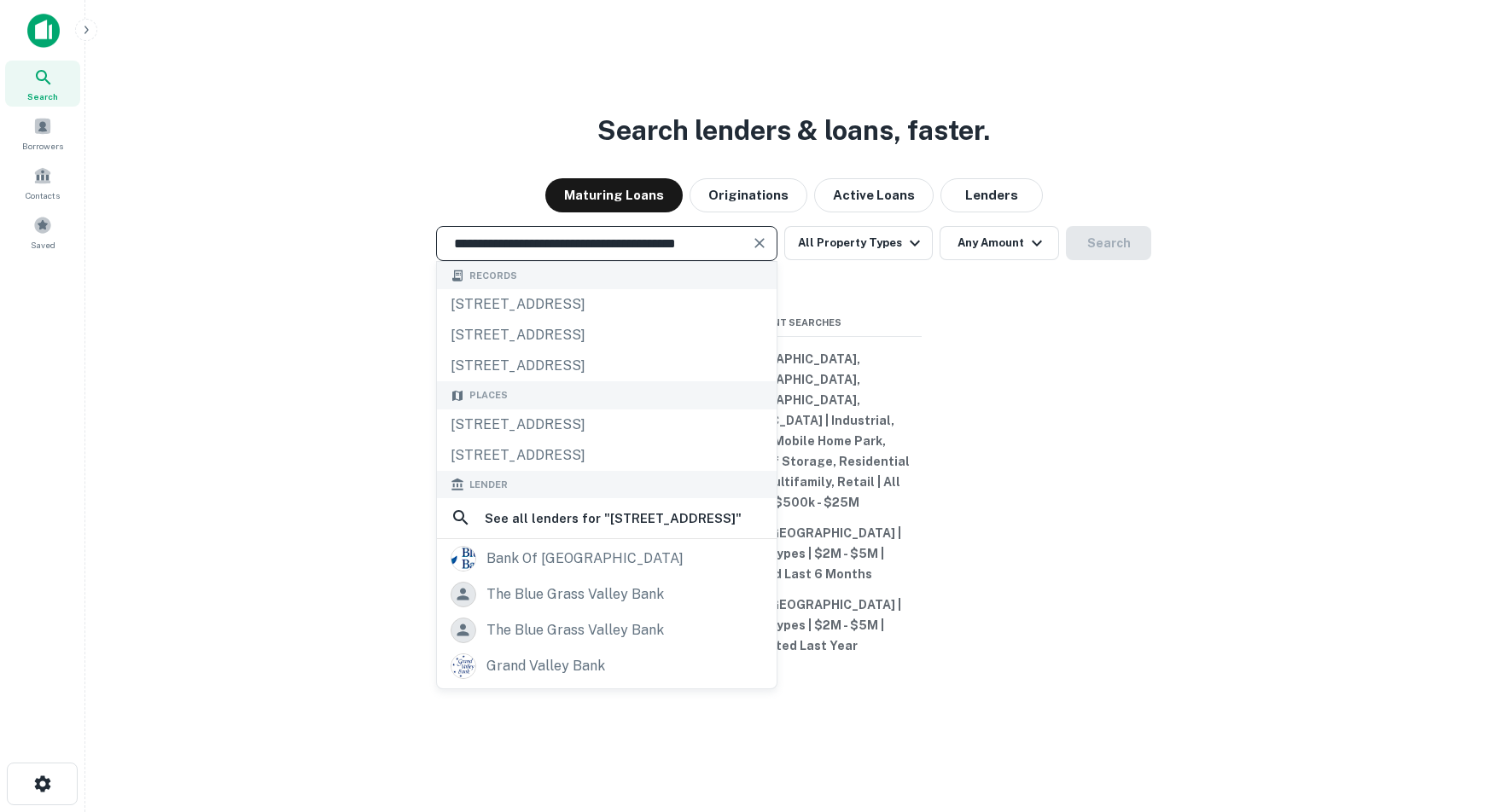
click at [476, 253] on input "**********" at bounding box center [594, 244] width 300 height 20
click at [582, 440] on div "[STREET_ADDRESS]" at bounding box center [607, 425] width 340 height 30
type input "**********"
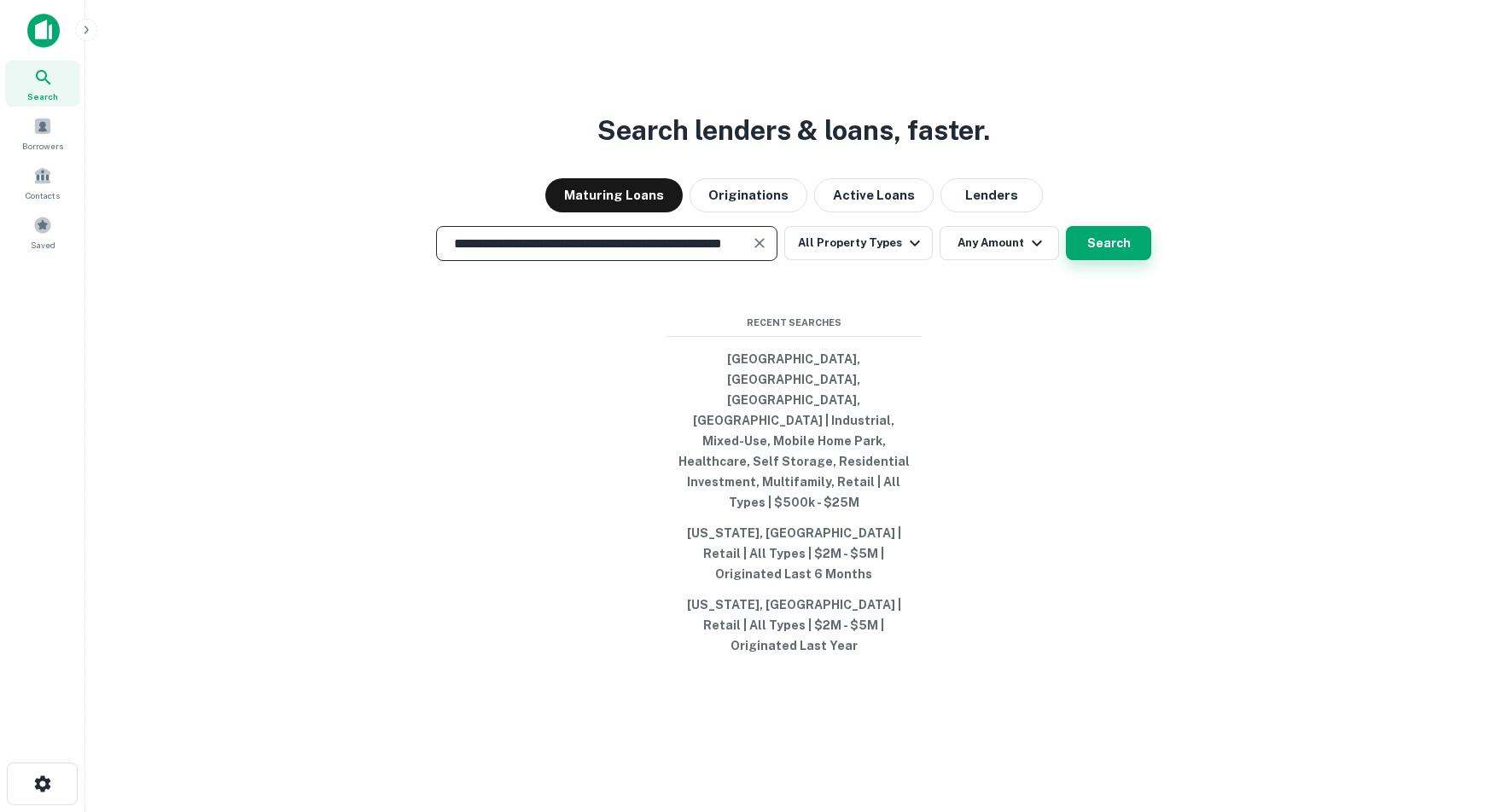
click at [1115, 260] on button "Search" at bounding box center [1108, 243] width 85 height 34
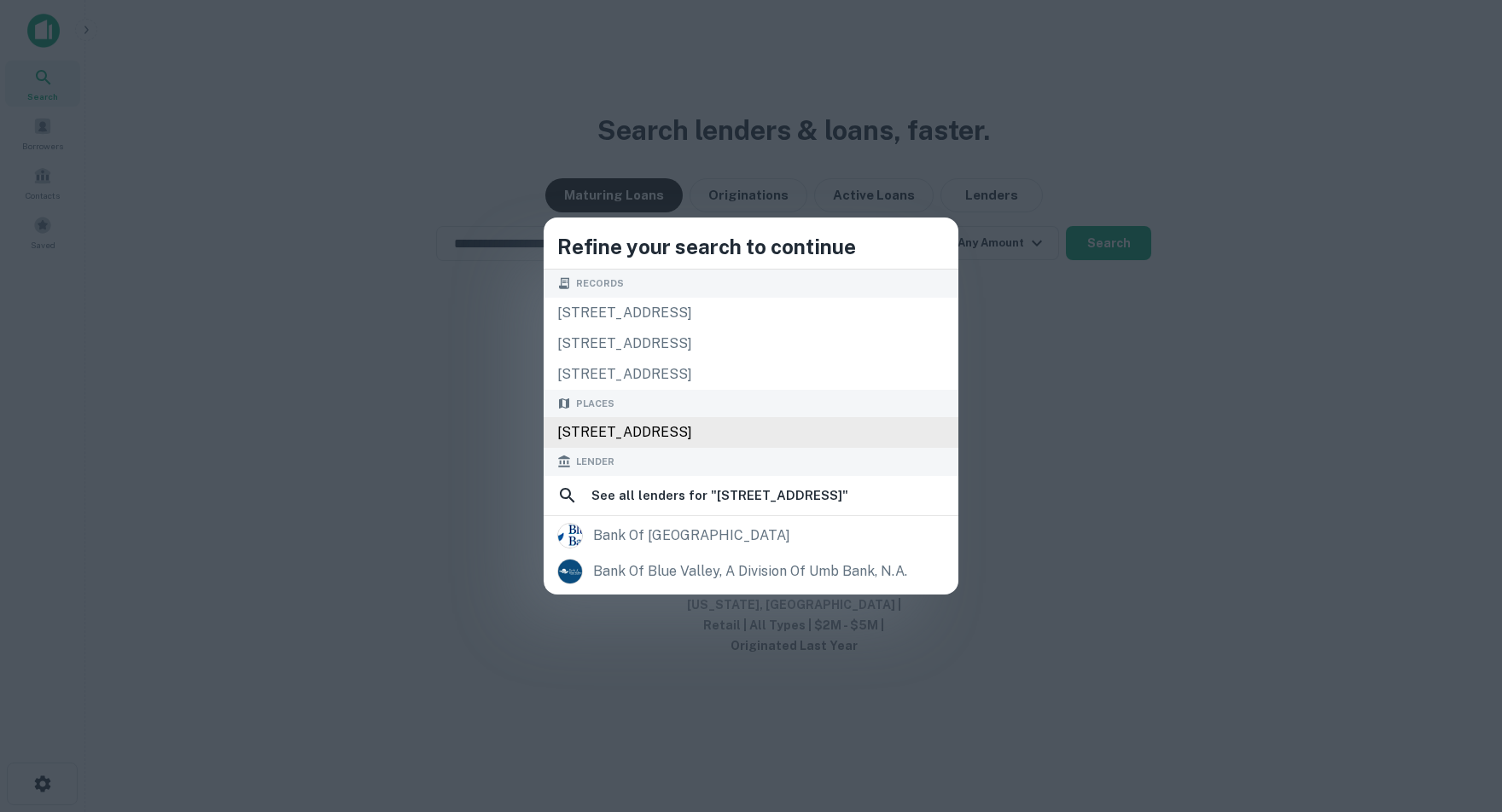
click at [736, 436] on div "[STREET_ADDRESS]" at bounding box center [751, 432] width 414 height 30
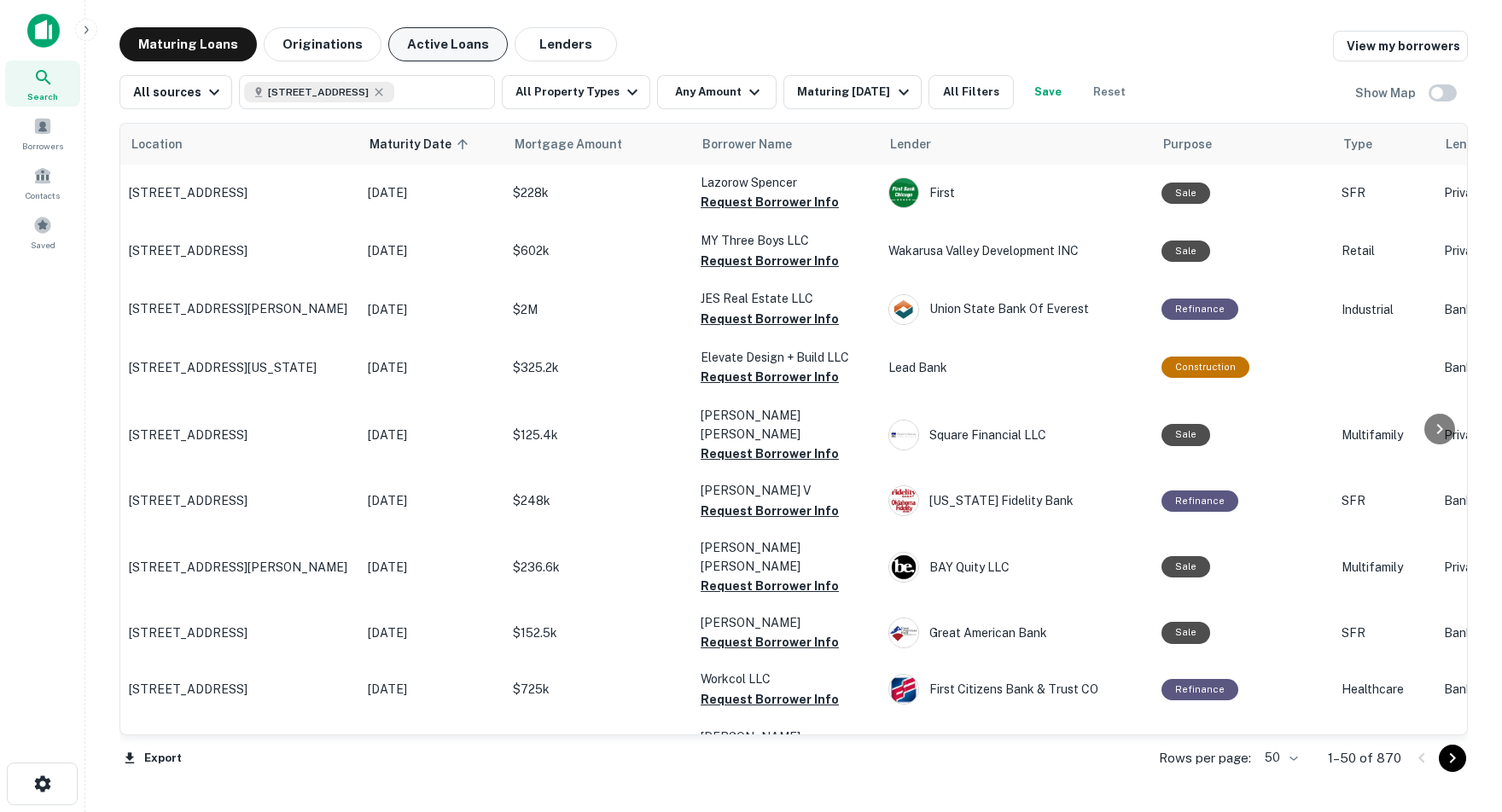
click at [434, 46] on button "Active Loans" at bounding box center [448, 44] width 119 height 34
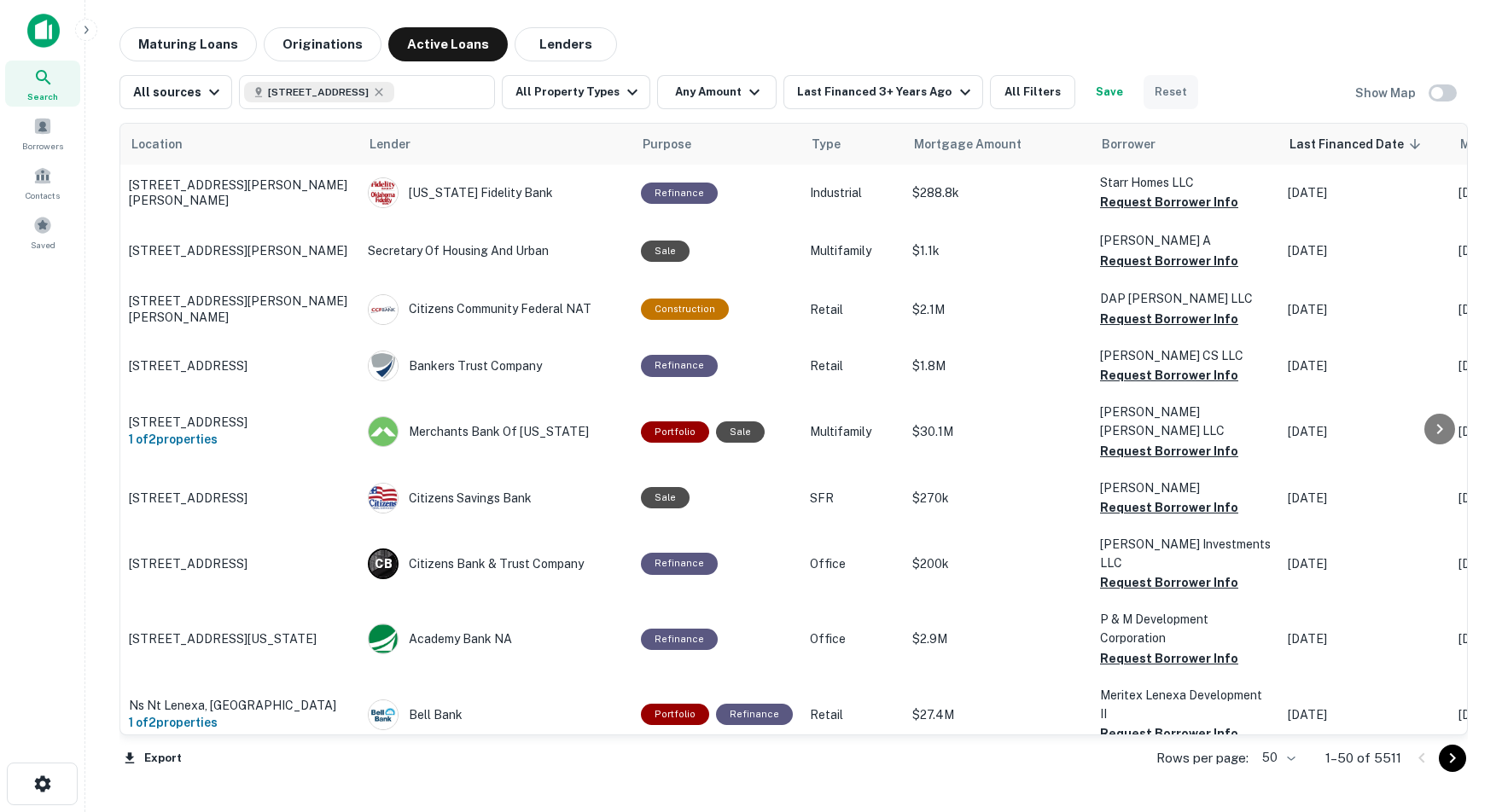
click at [1190, 90] on button "Reset" at bounding box center [1171, 91] width 55 height 34
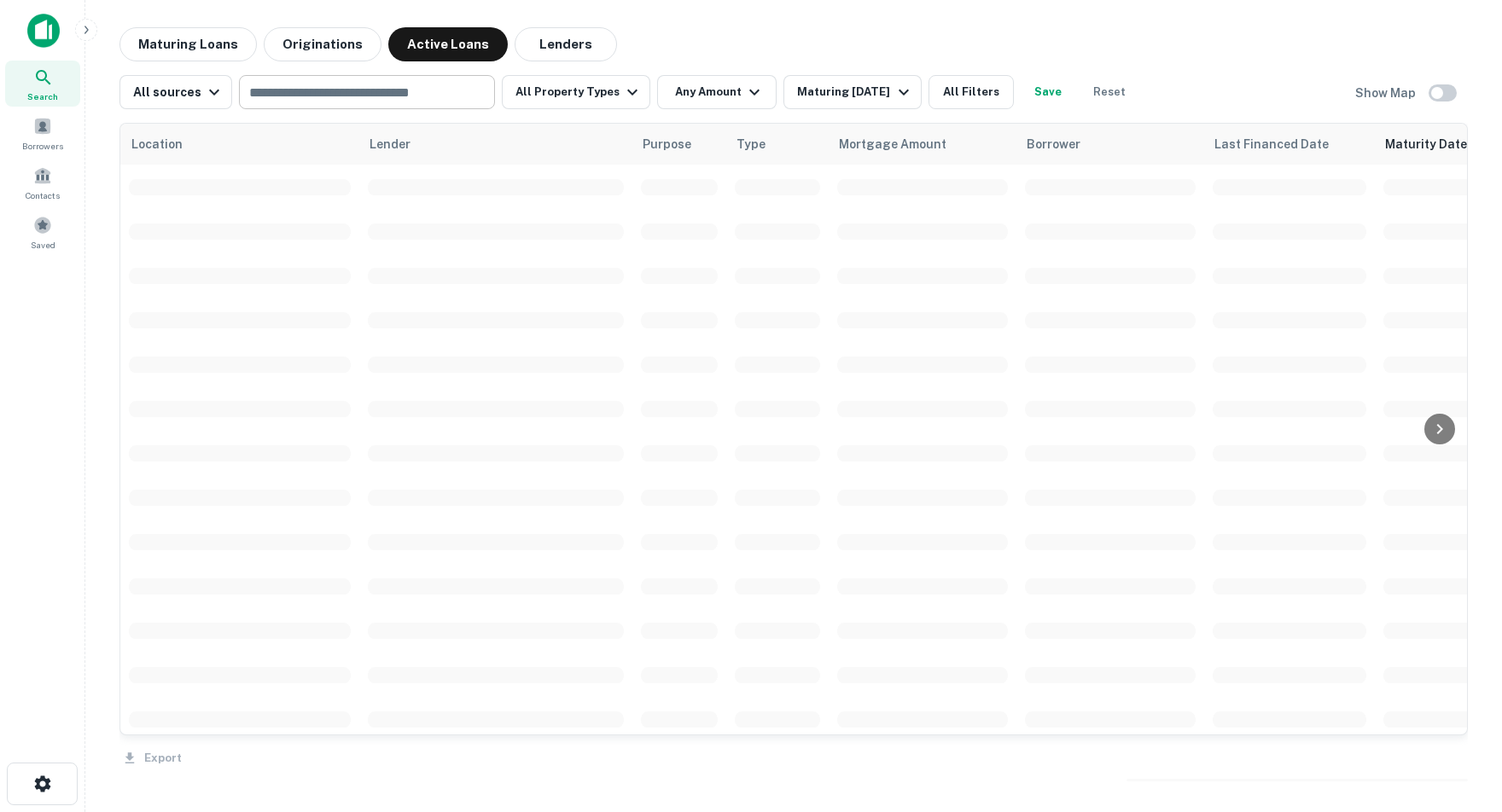
click at [361, 84] on input "text" at bounding box center [365, 91] width 243 height 23
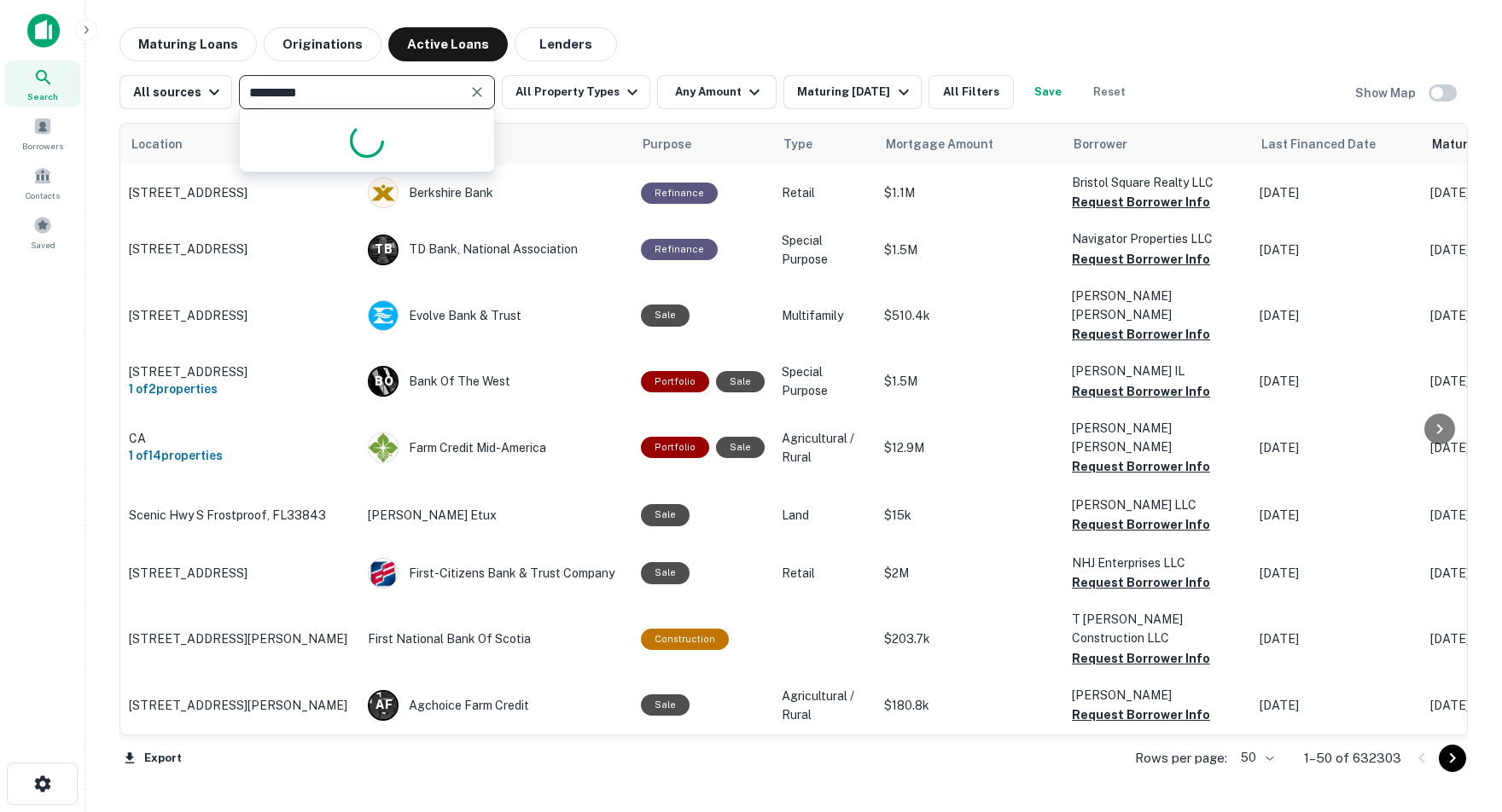
type input "**********"
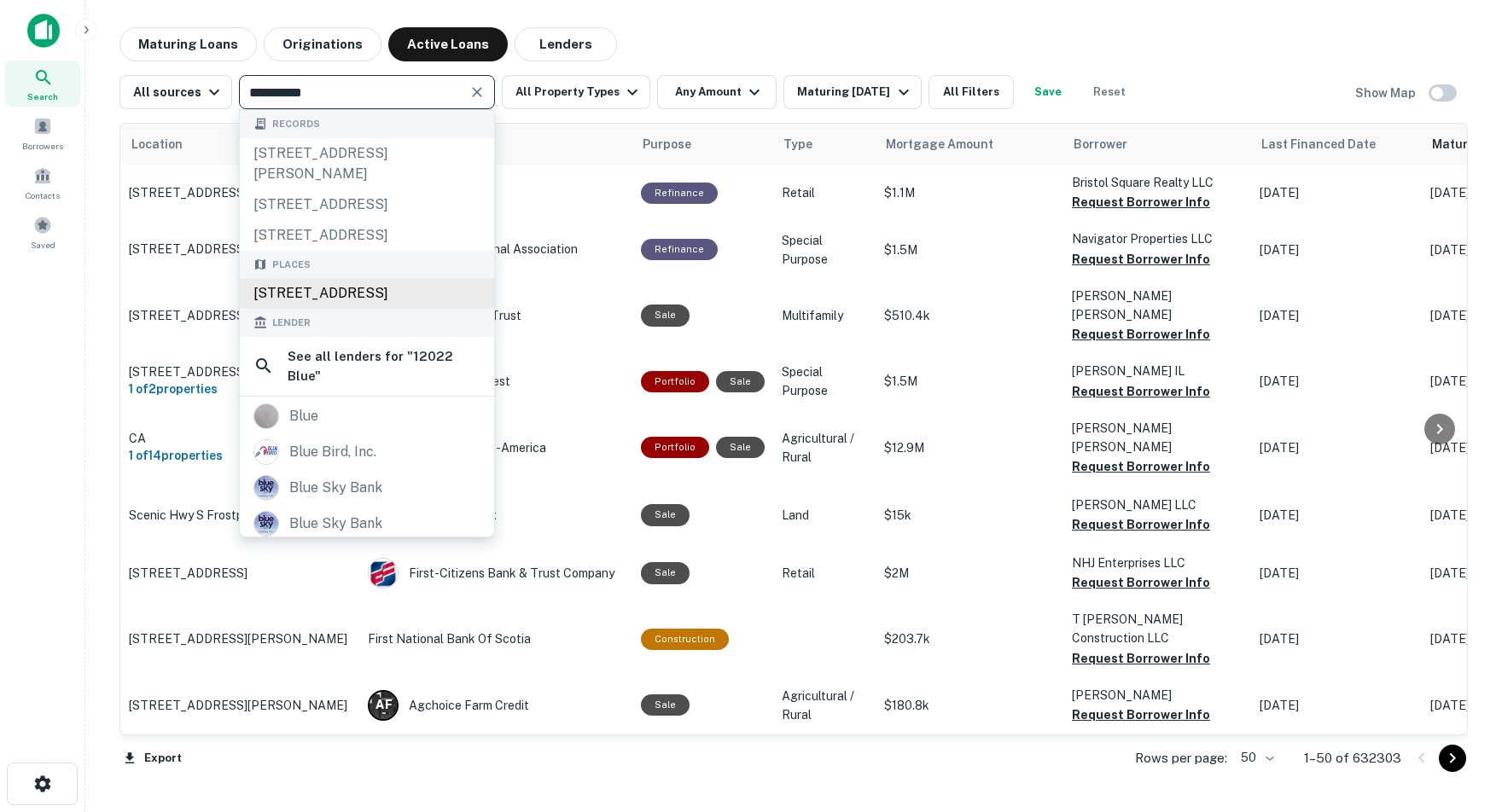
click at [342, 309] on div "[STREET_ADDRESS]" at bounding box center [367, 293] width 254 height 30
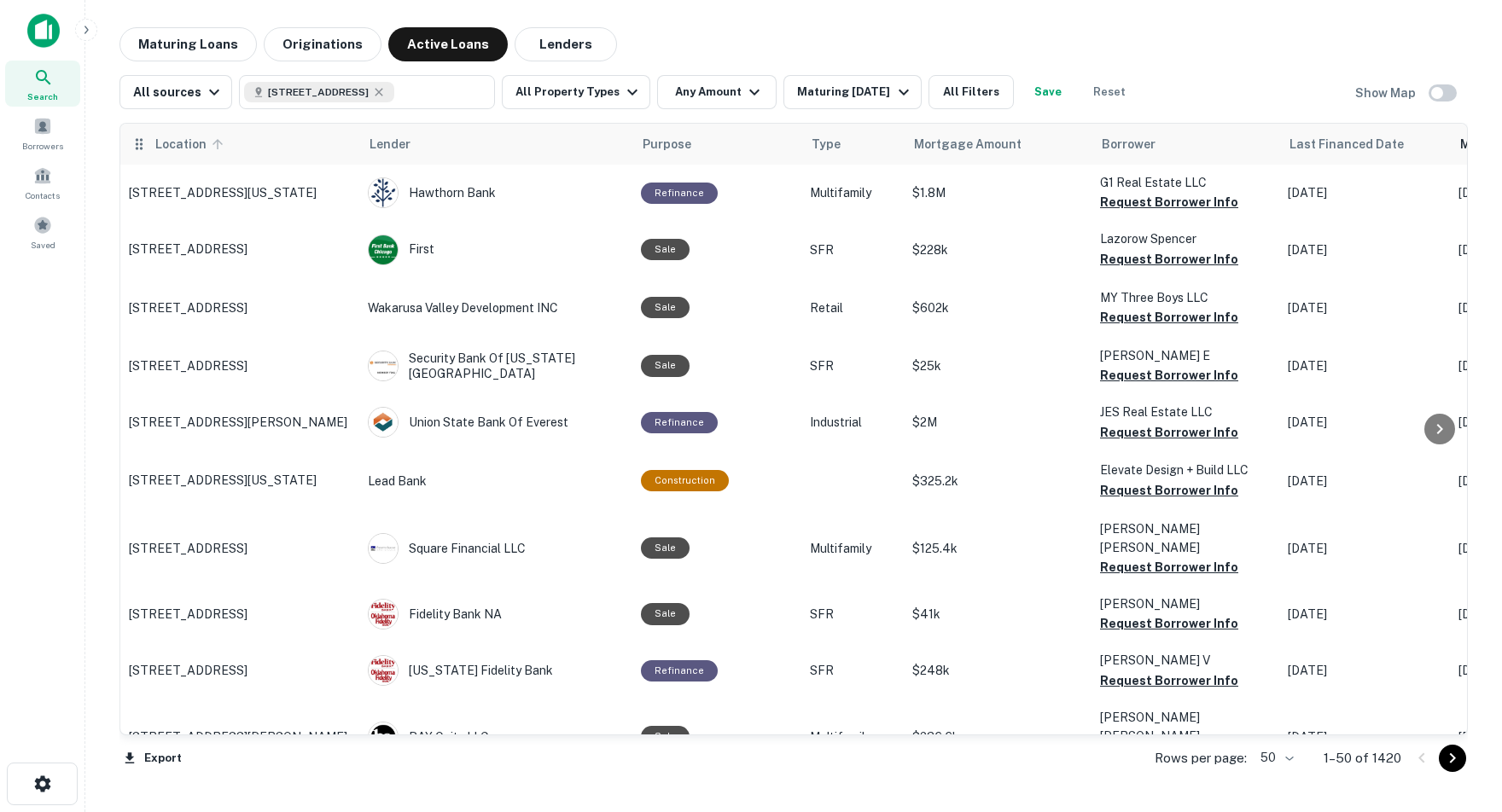
click at [214, 151] on icon at bounding box center [218, 144] width 16 height 16
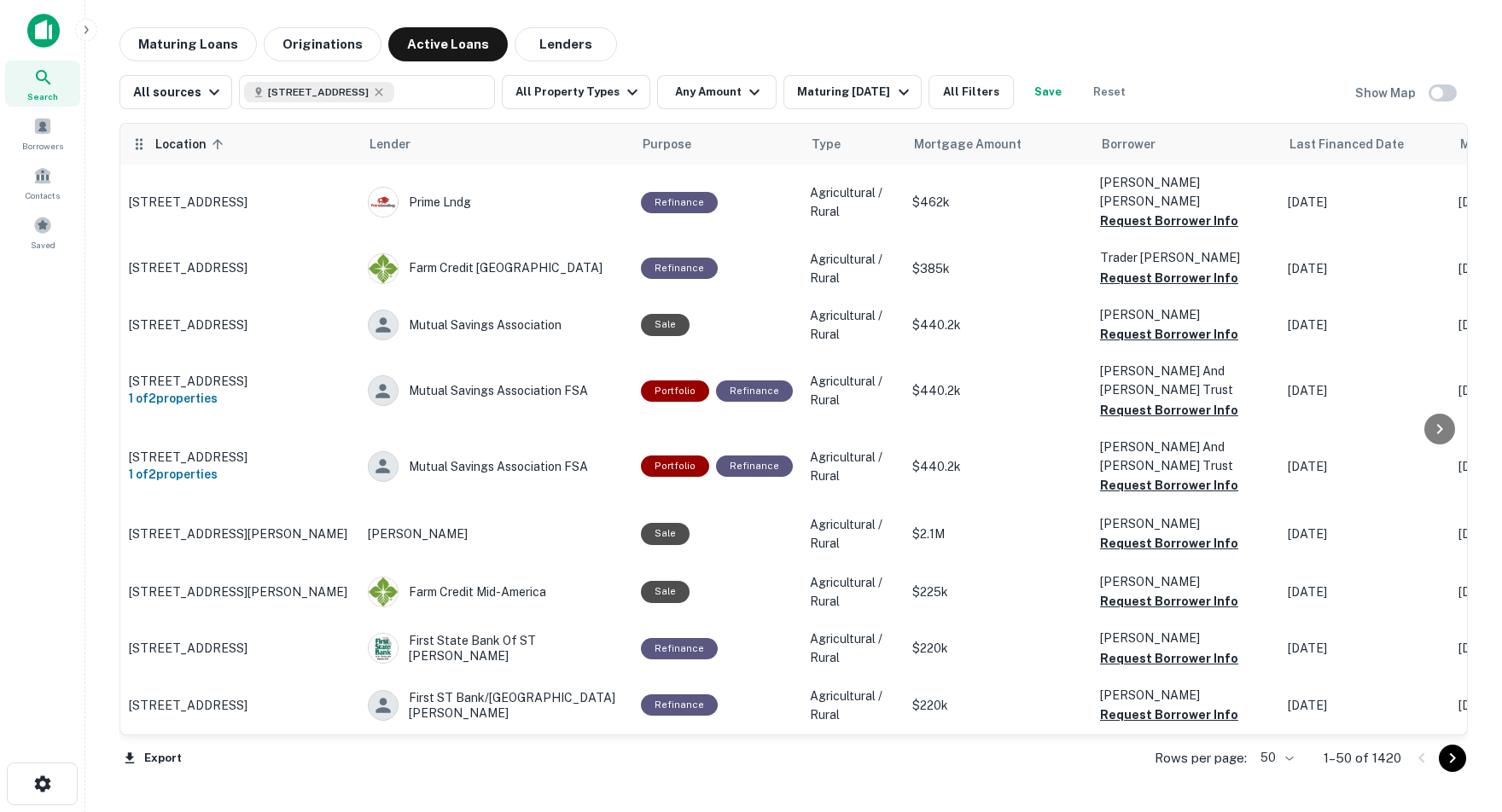
click at [219, 149] on icon at bounding box center [218, 144] width 16 height 16
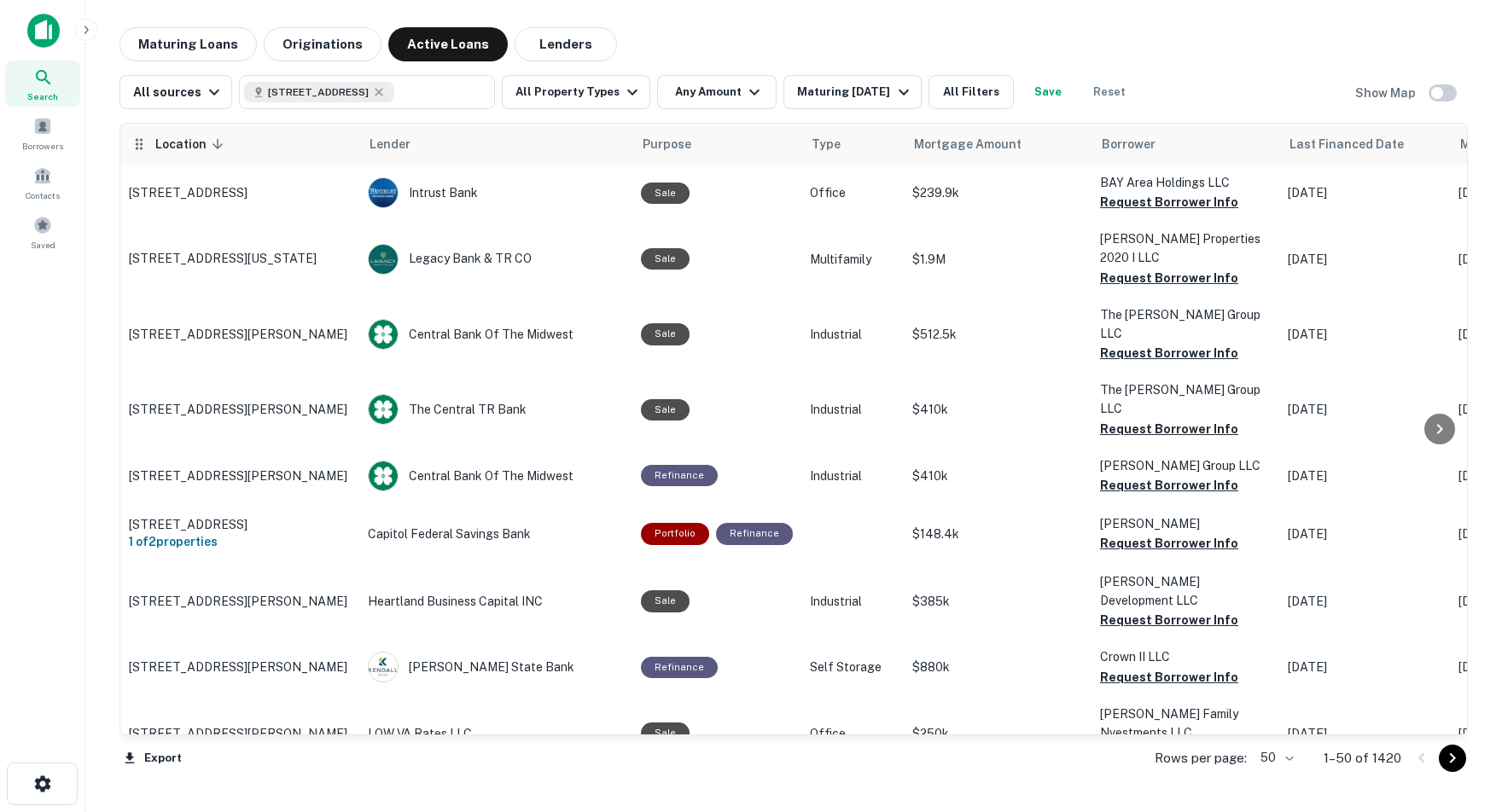
click at [218, 149] on icon at bounding box center [218, 144] width 16 height 16
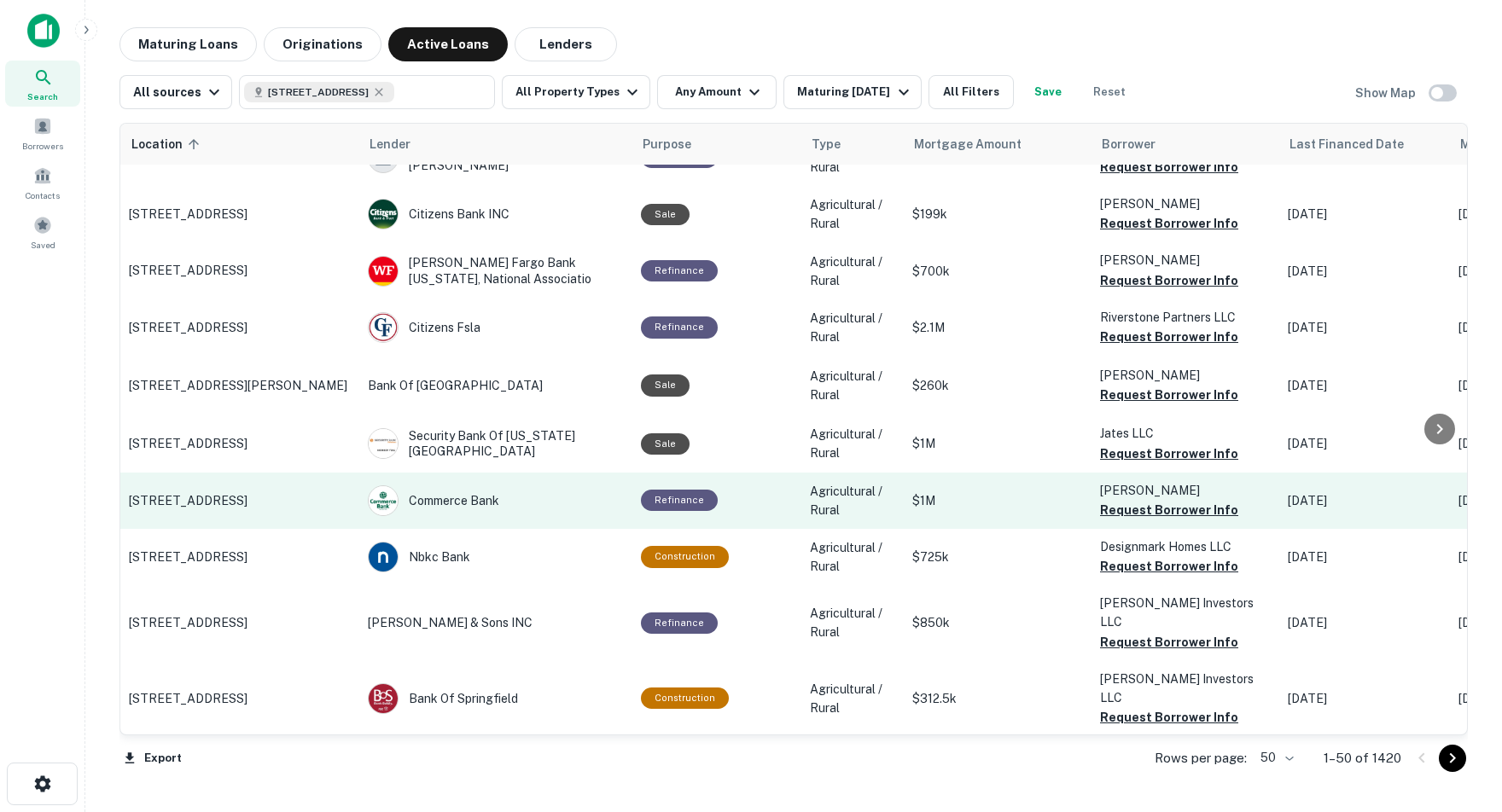
scroll to position [556, 0]
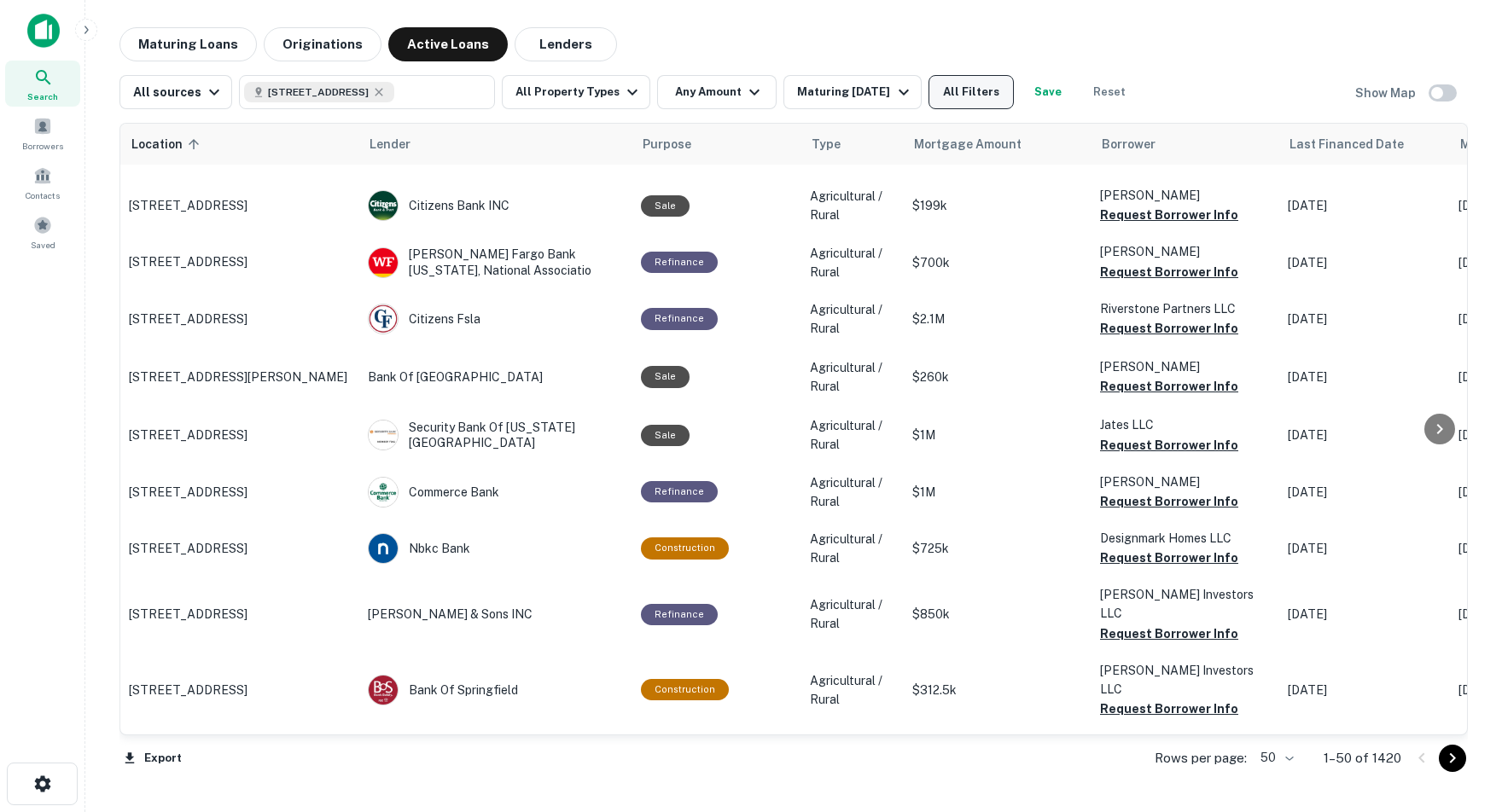
click at [1003, 95] on button "All Filters" at bounding box center [972, 91] width 85 height 34
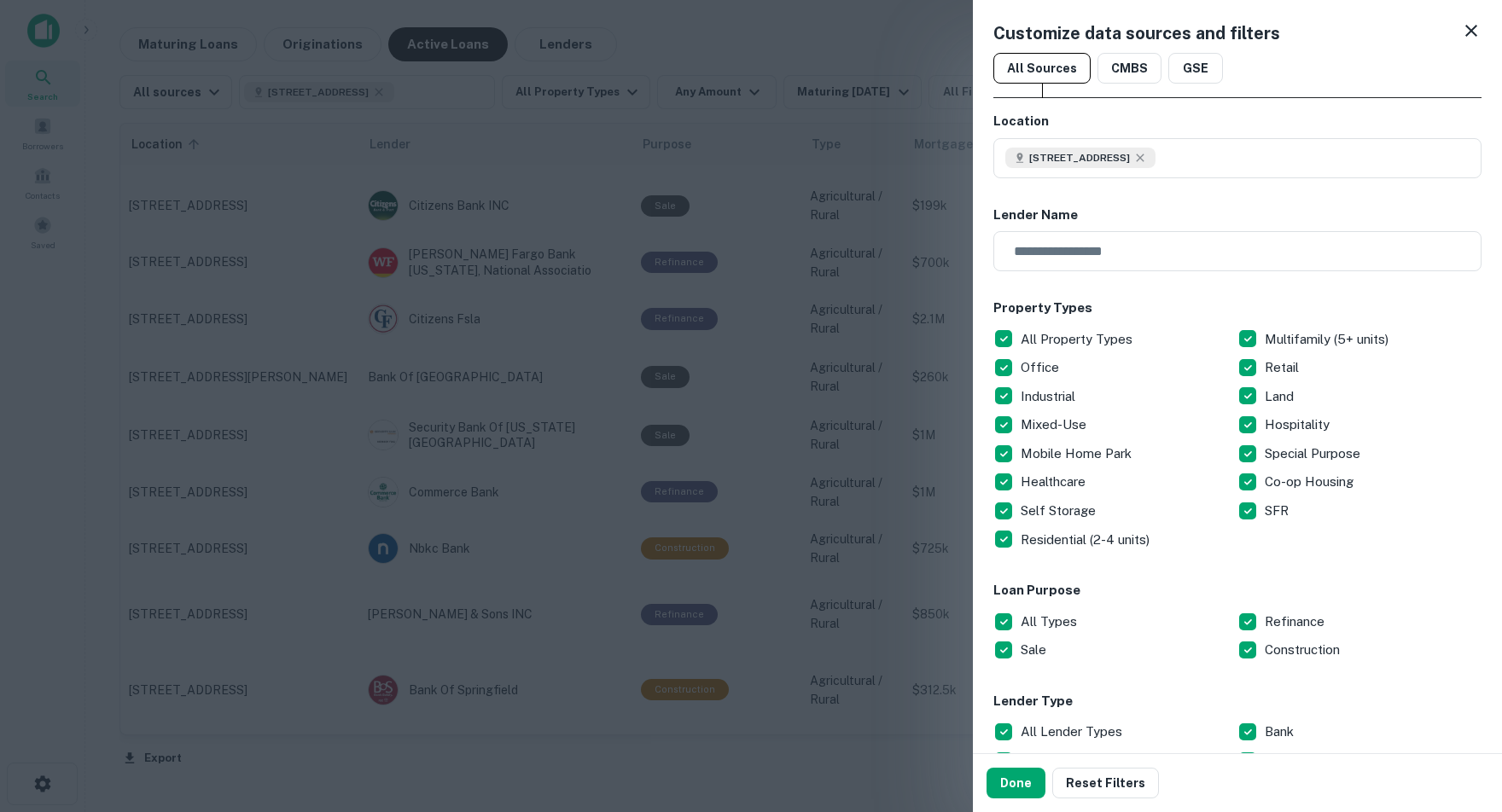
scroll to position [0, 0]
click at [1010, 783] on button "Done" at bounding box center [1016, 782] width 59 height 30
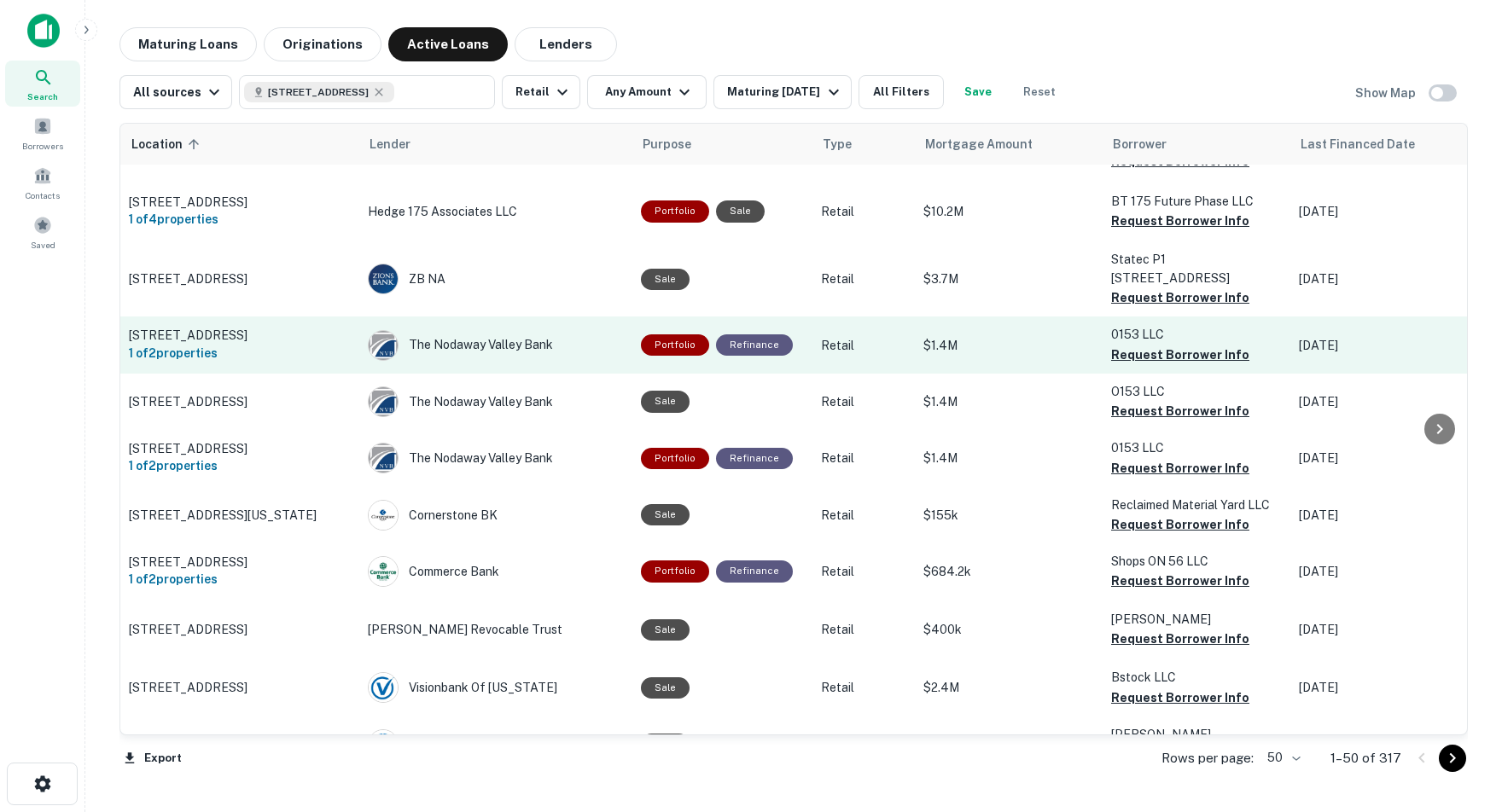
scroll to position [104, 0]
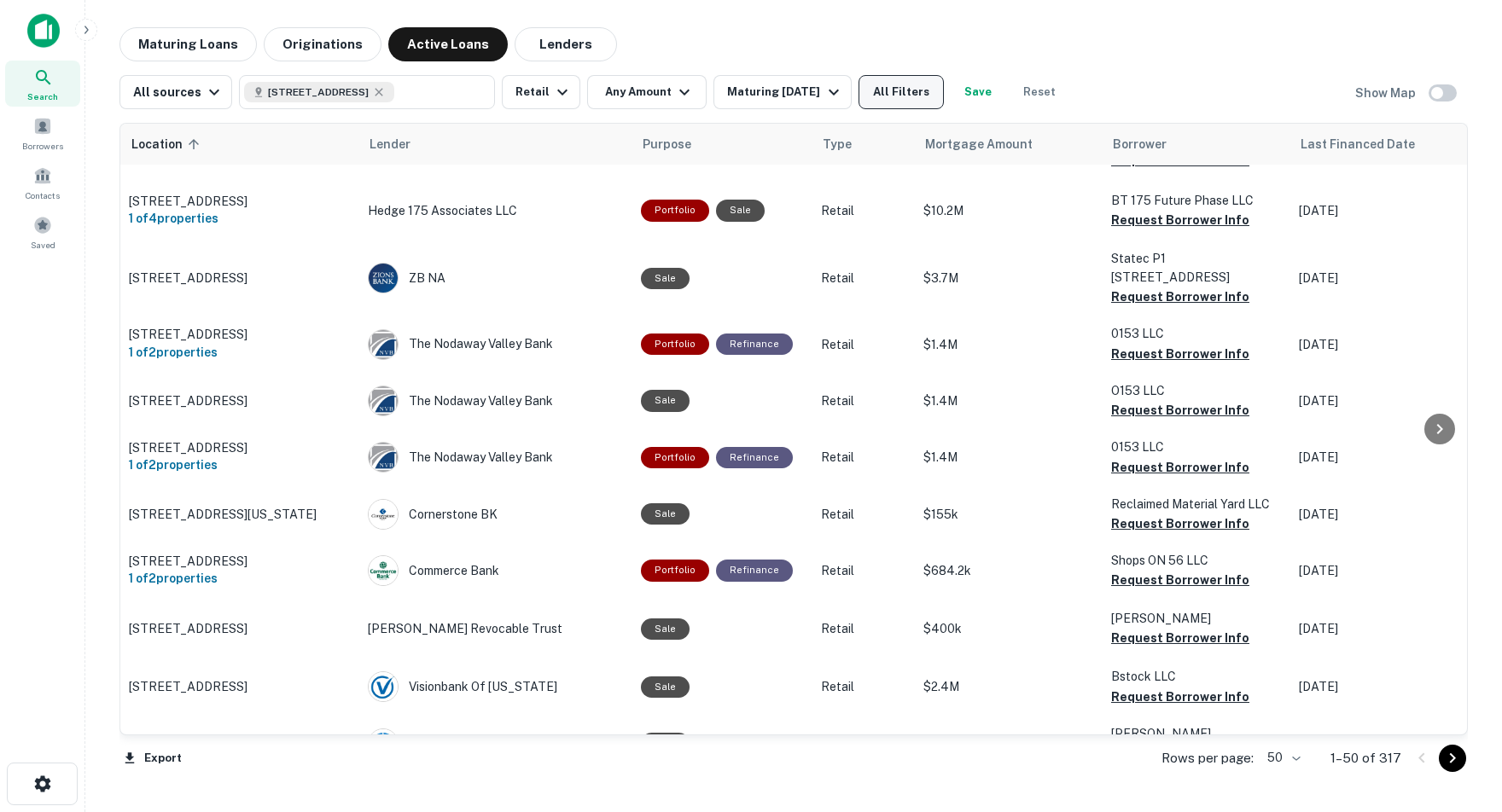
click at [931, 92] on button "All Filters" at bounding box center [901, 91] width 85 height 34
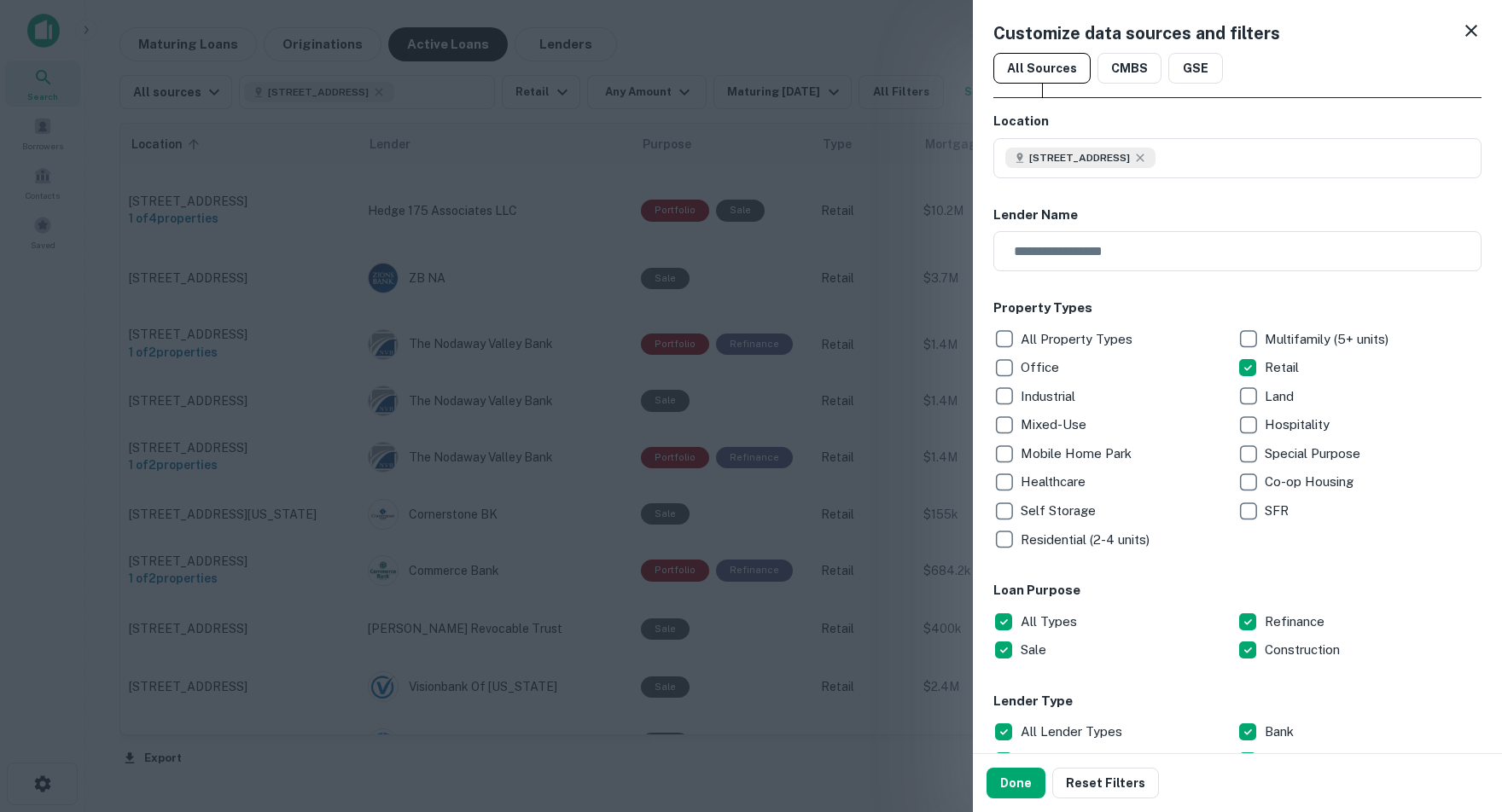
scroll to position [0, 0]
click at [1017, 782] on button "Done" at bounding box center [1016, 782] width 59 height 30
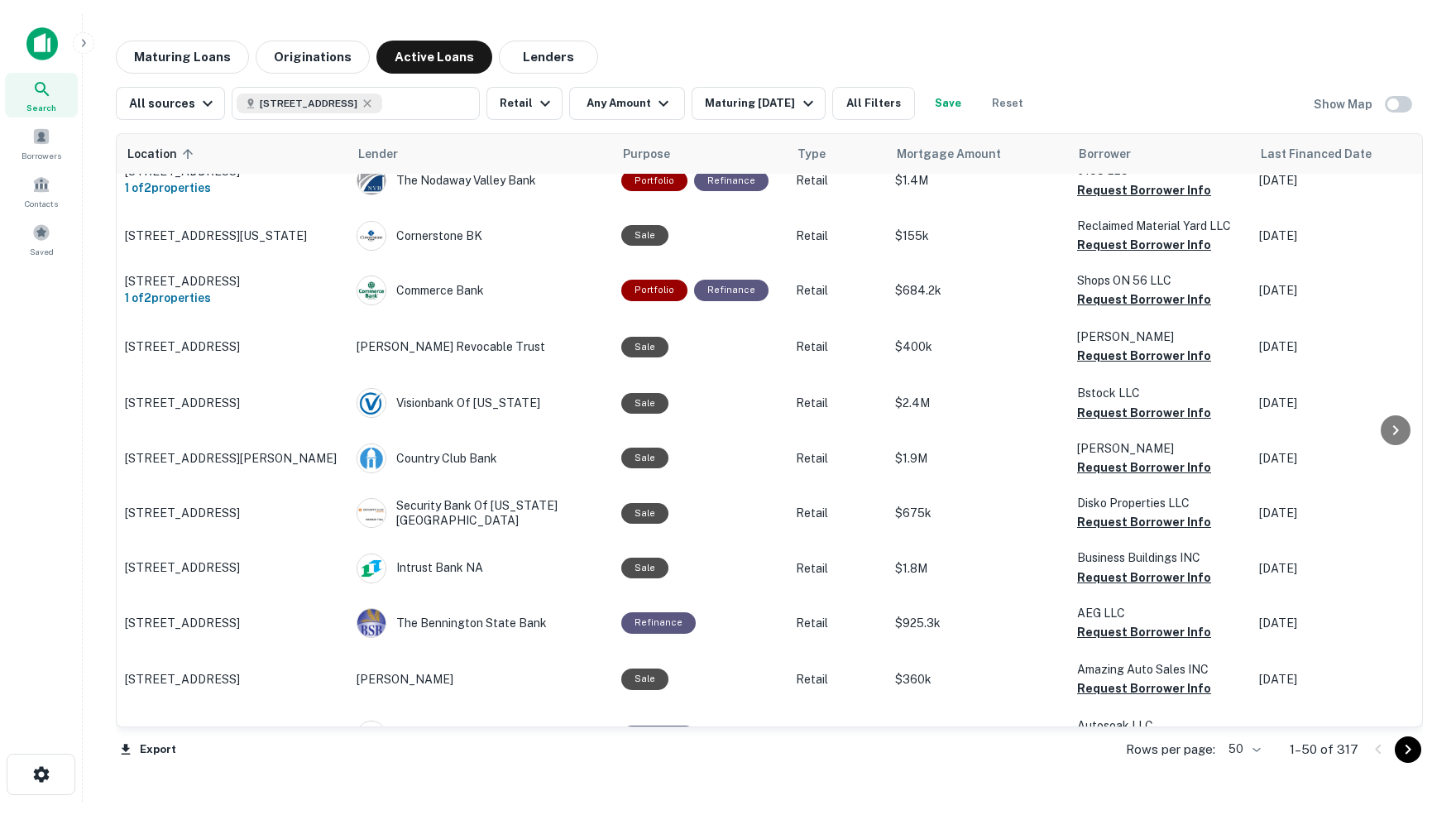
scroll to position [238, 0]
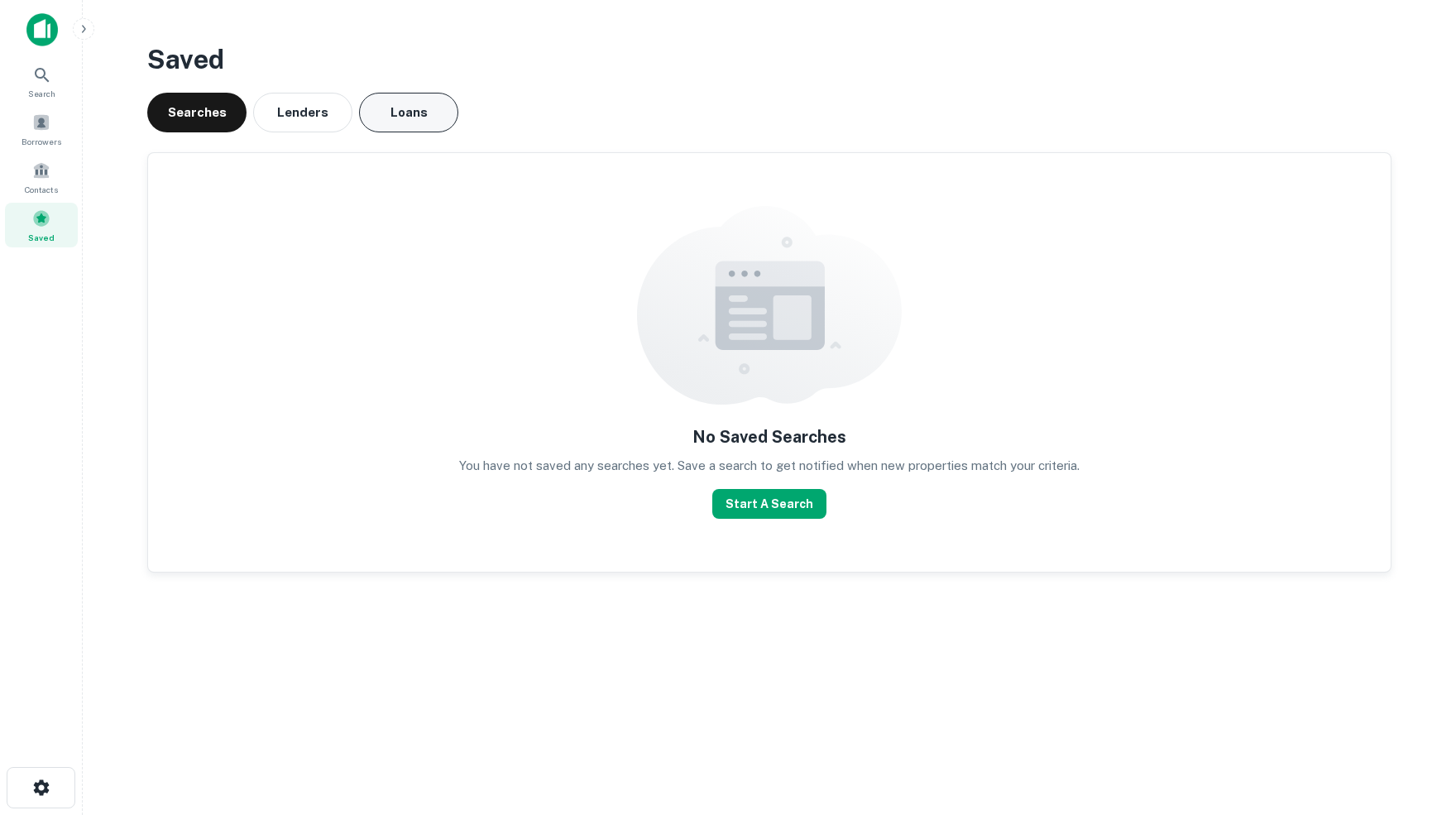
click at [418, 113] on button "Loans" at bounding box center [409, 112] width 100 height 40
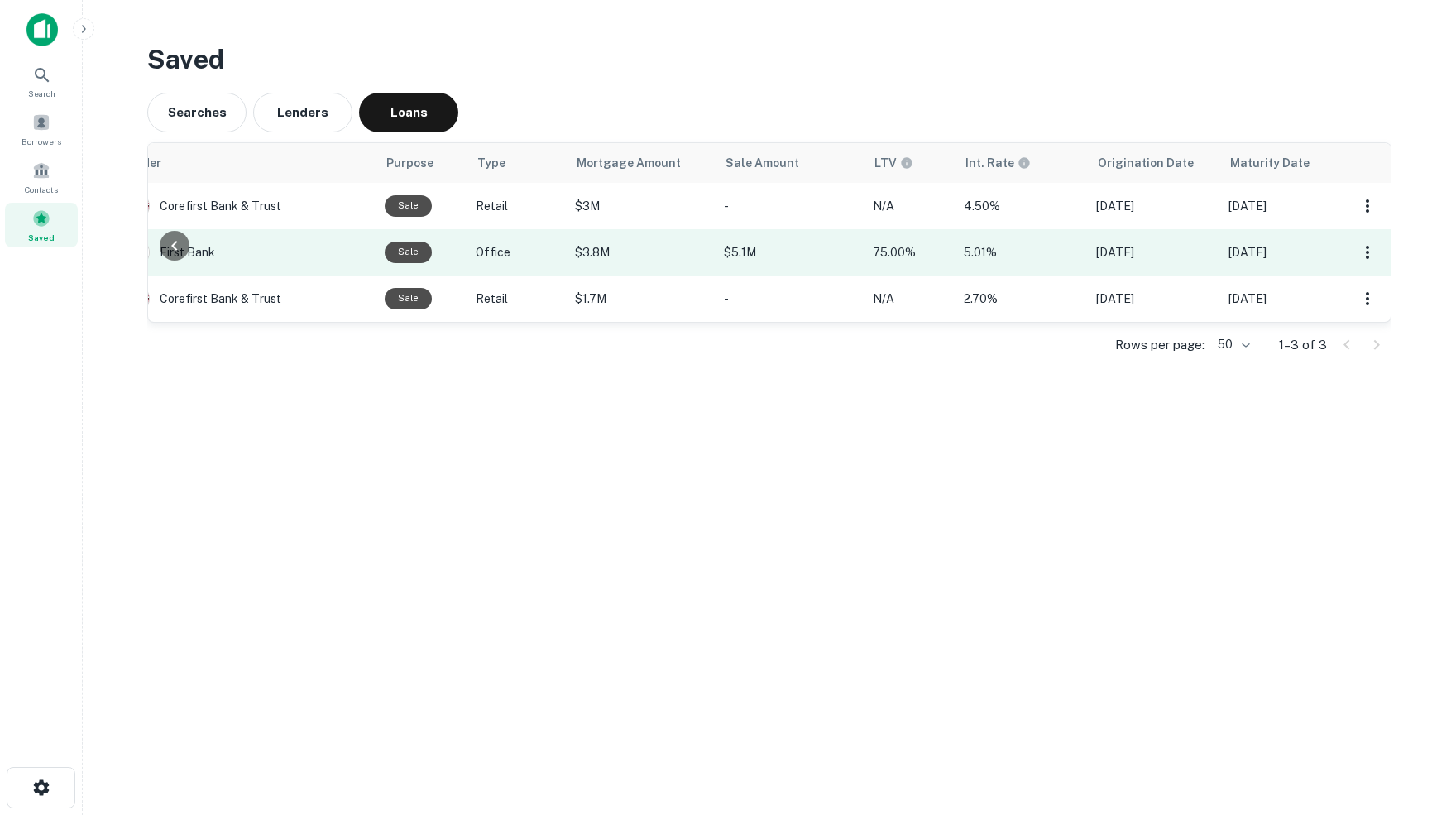
scroll to position [0, 268]
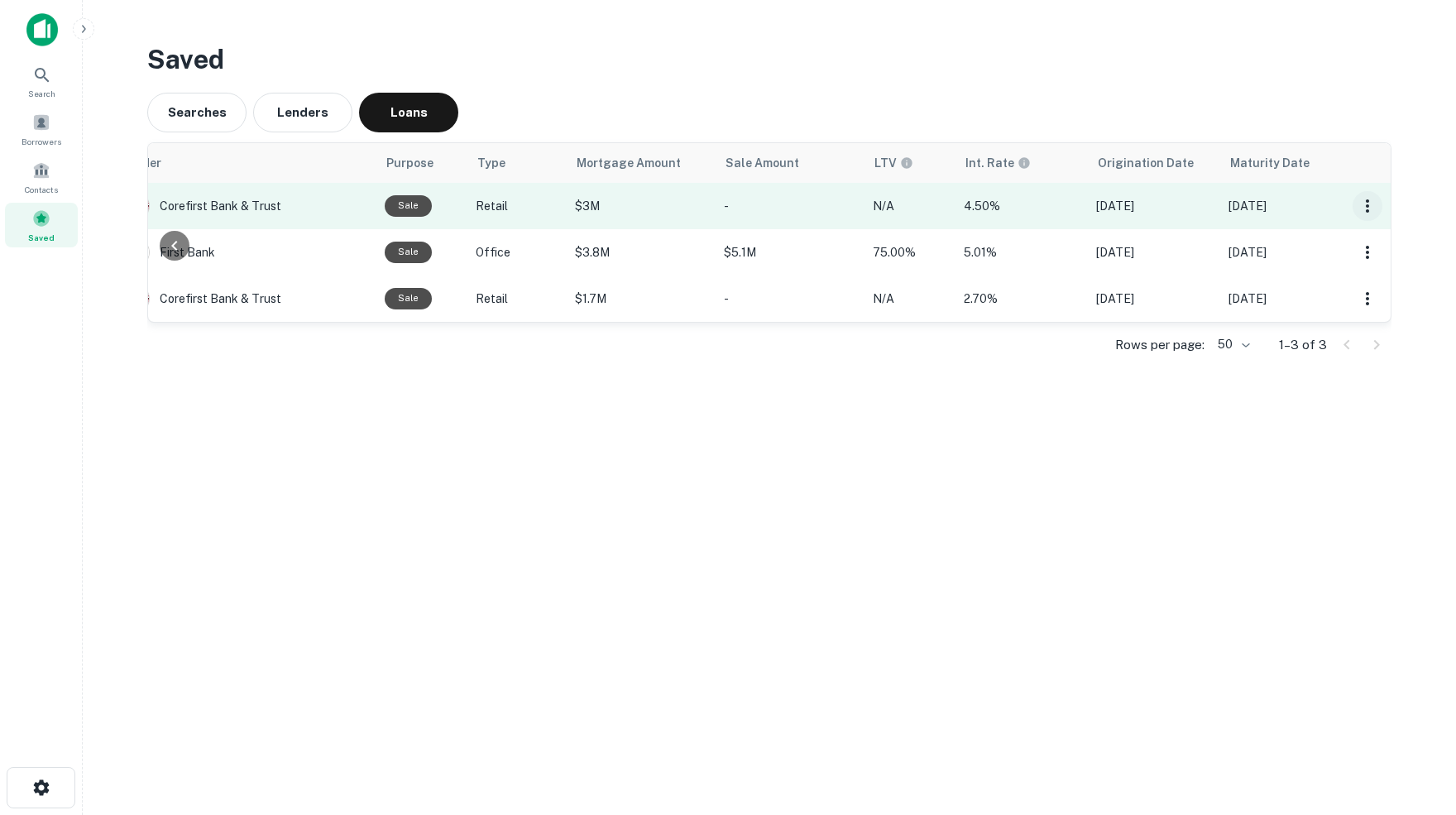
click at [1366, 205] on icon "button" at bounding box center [1367, 206] width 3 height 13
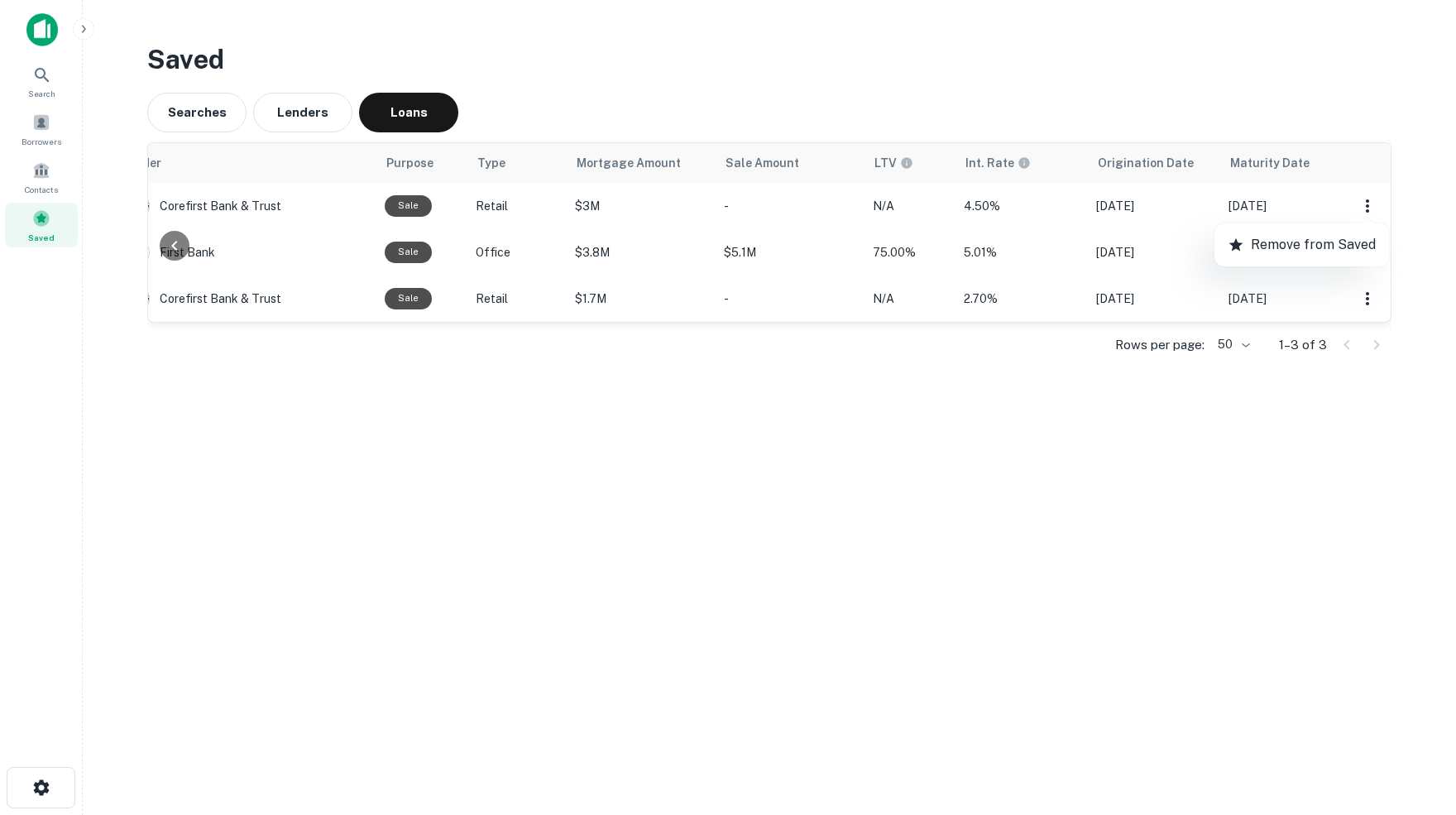
click at [1138, 395] on div at bounding box center [728, 408] width 1456 height 815
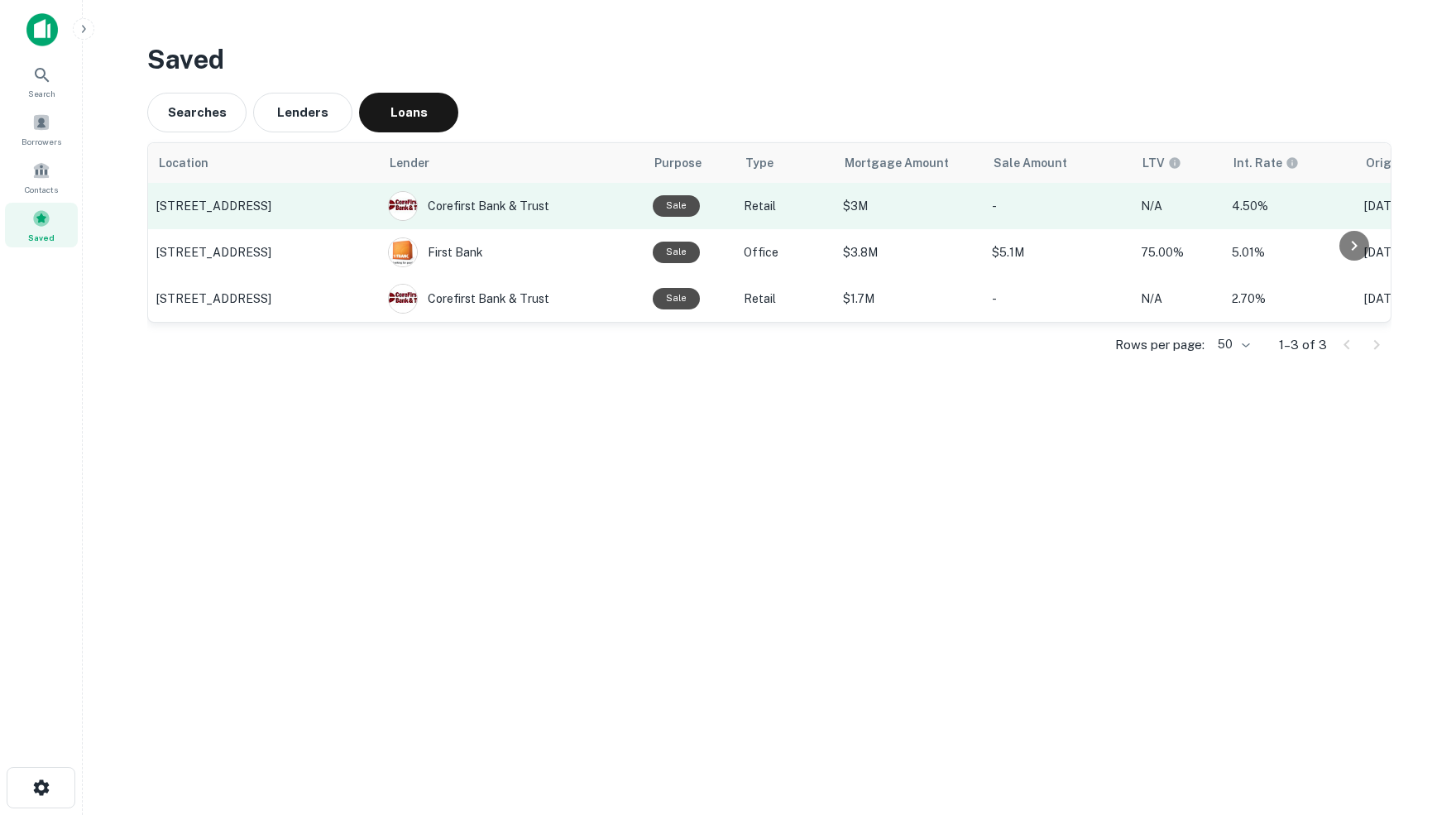
scroll to position [0, 0]
click at [230, 202] on p "[STREET_ADDRESS]" at bounding box center [263, 206] width 215 height 15
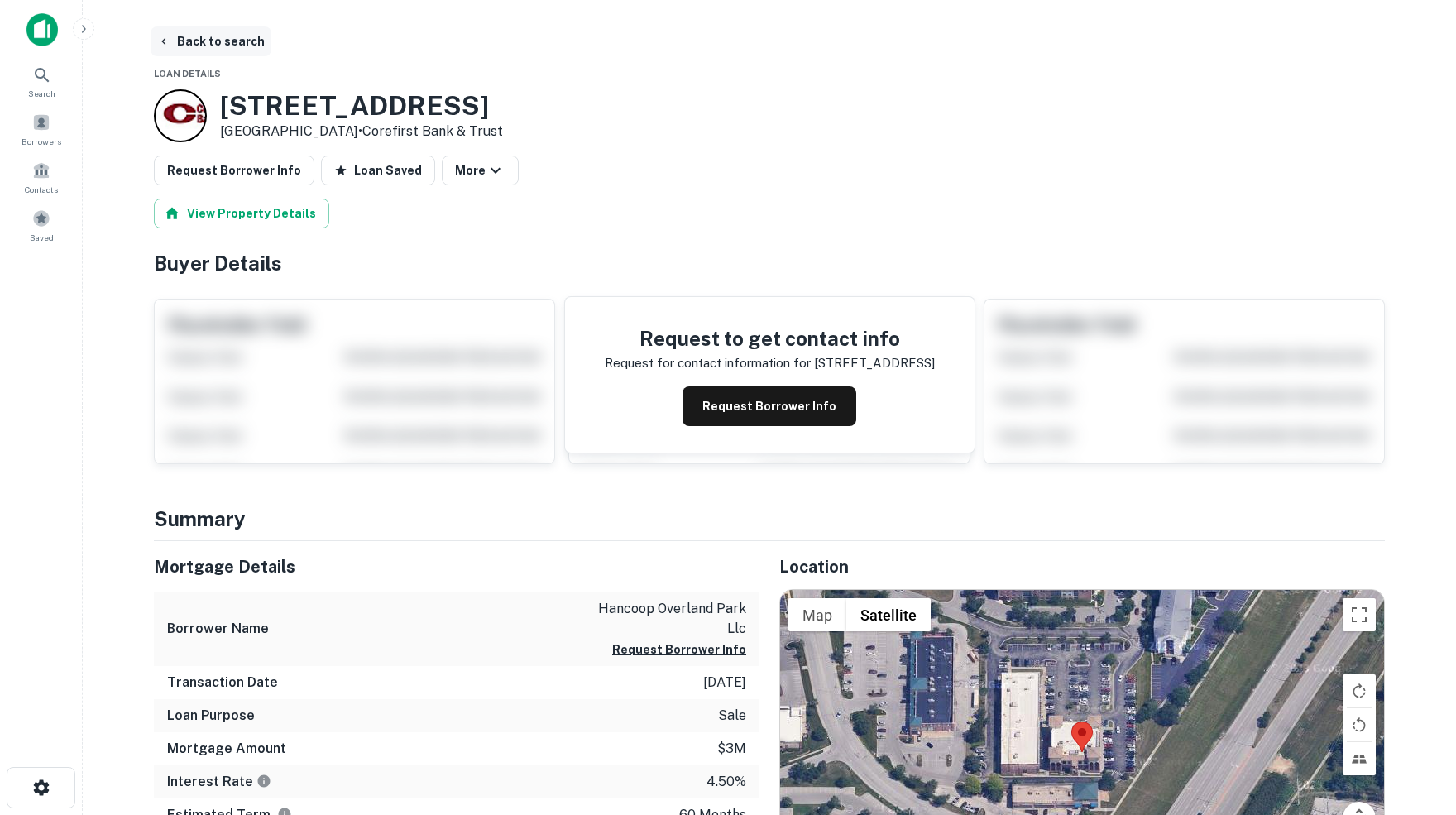
click at [235, 40] on button "Back to search" at bounding box center [210, 40] width 121 height 30
